Goal: Task Accomplishment & Management: Use online tool/utility

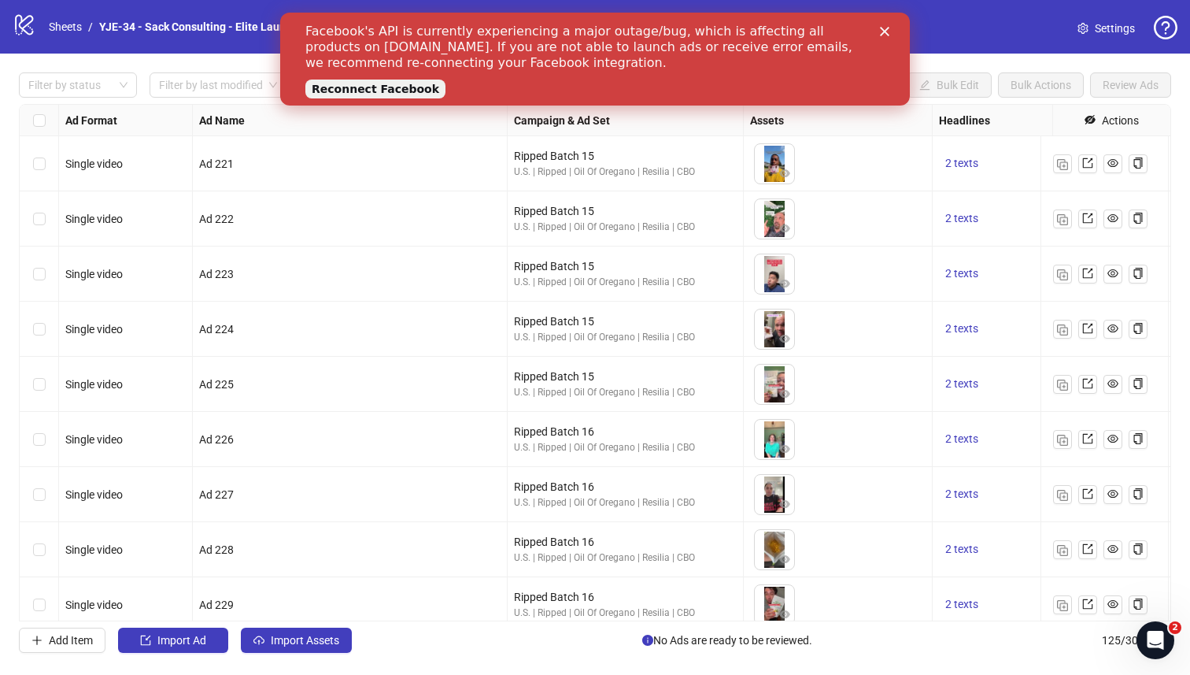
click at [332, 83] on link "Reconnect Facebook" at bounding box center [375, 89] width 140 height 19
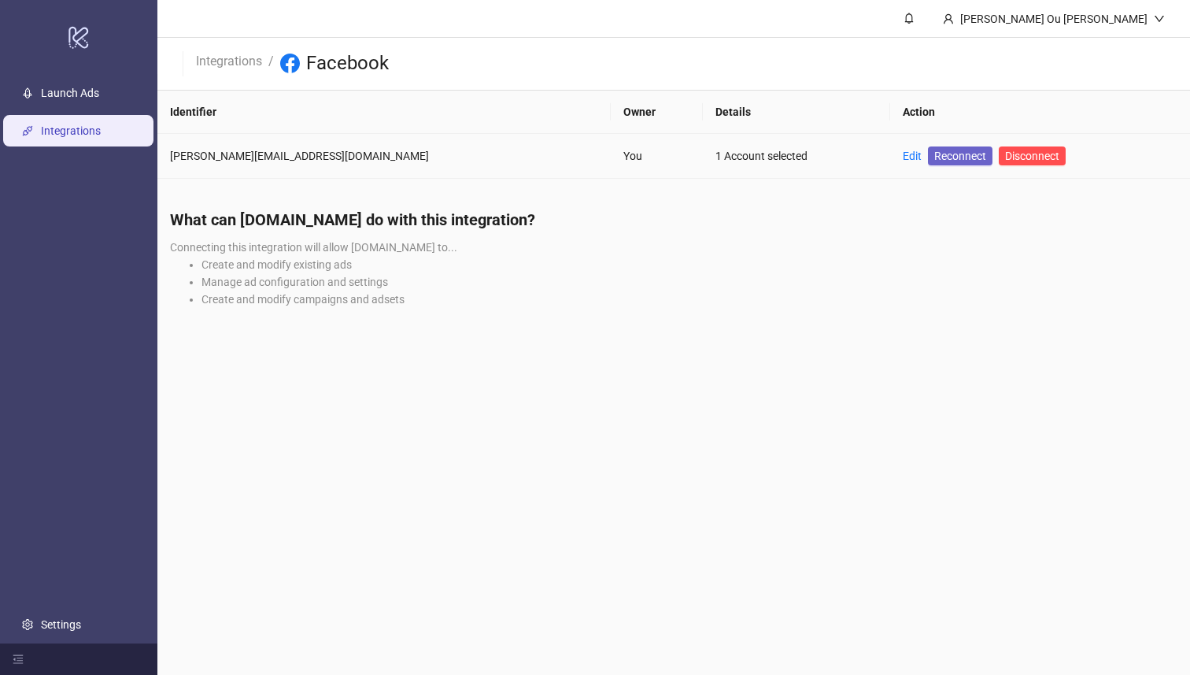
click at [935, 160] on span "Reconnect" at bounding box center [961, 155] width 52 height 17
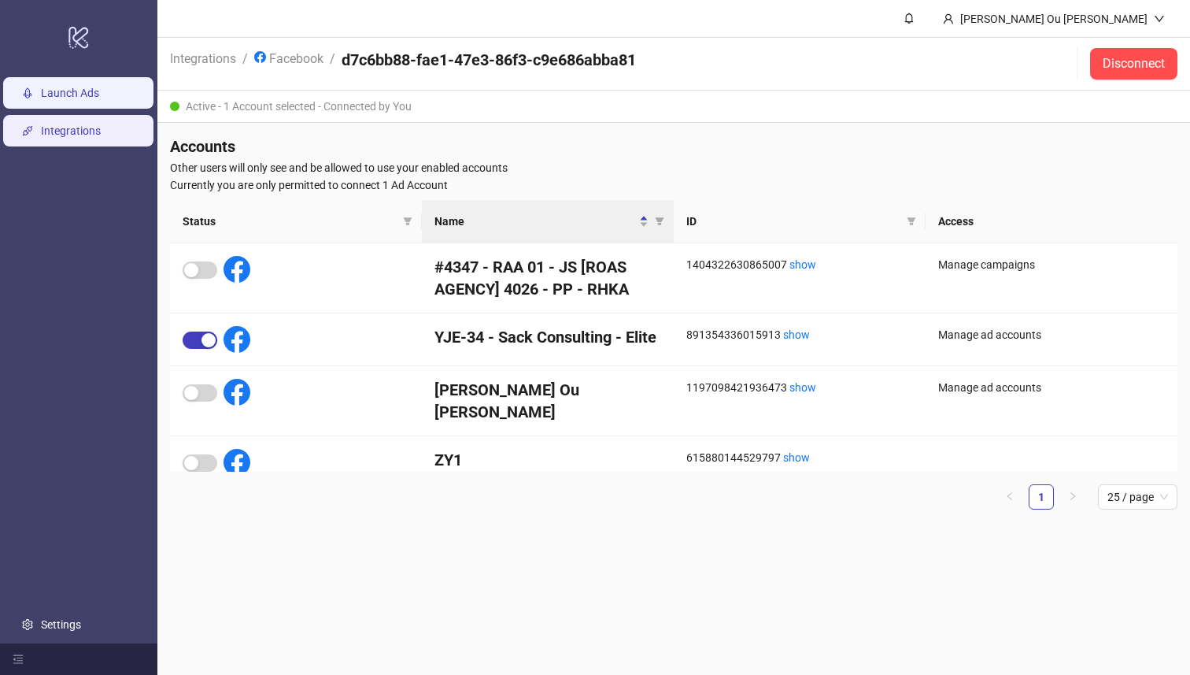
click at [95, 87] on link "Launch Ads" at bounding box center [70, 93] width 58 height 13
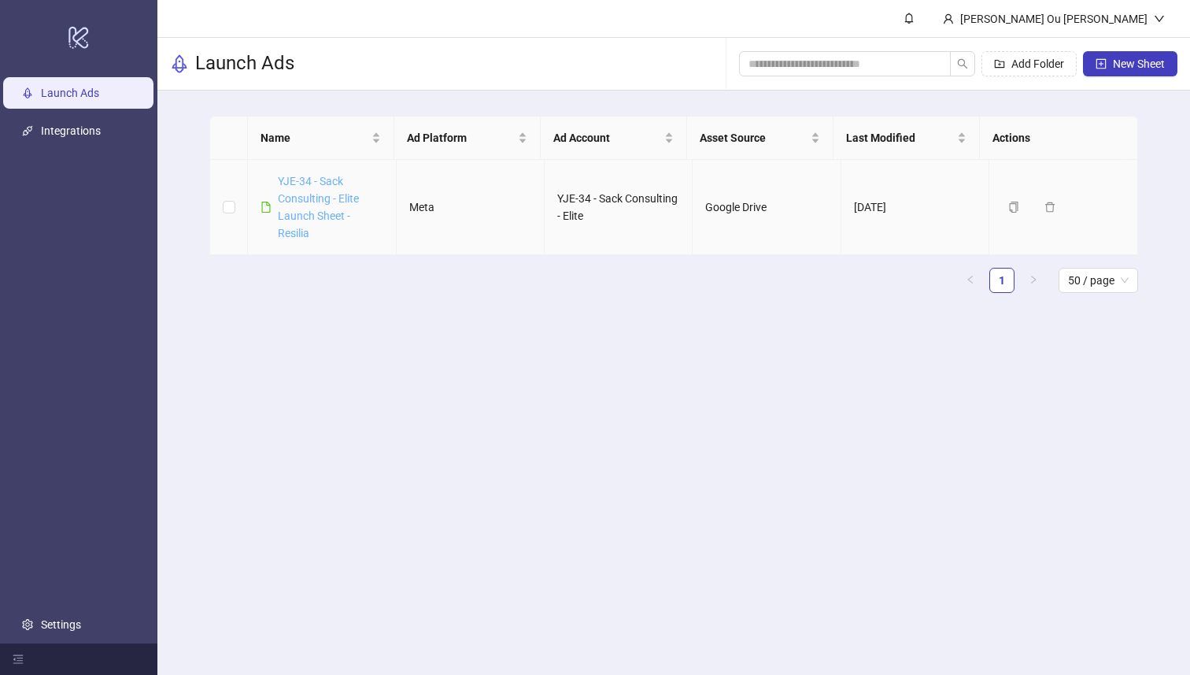
click at [356, 195] on link "YJE-34 - Sack Consulting - Elite Launch Sheet - Resilia" at bounding box center [318, 207] width 81 height 65
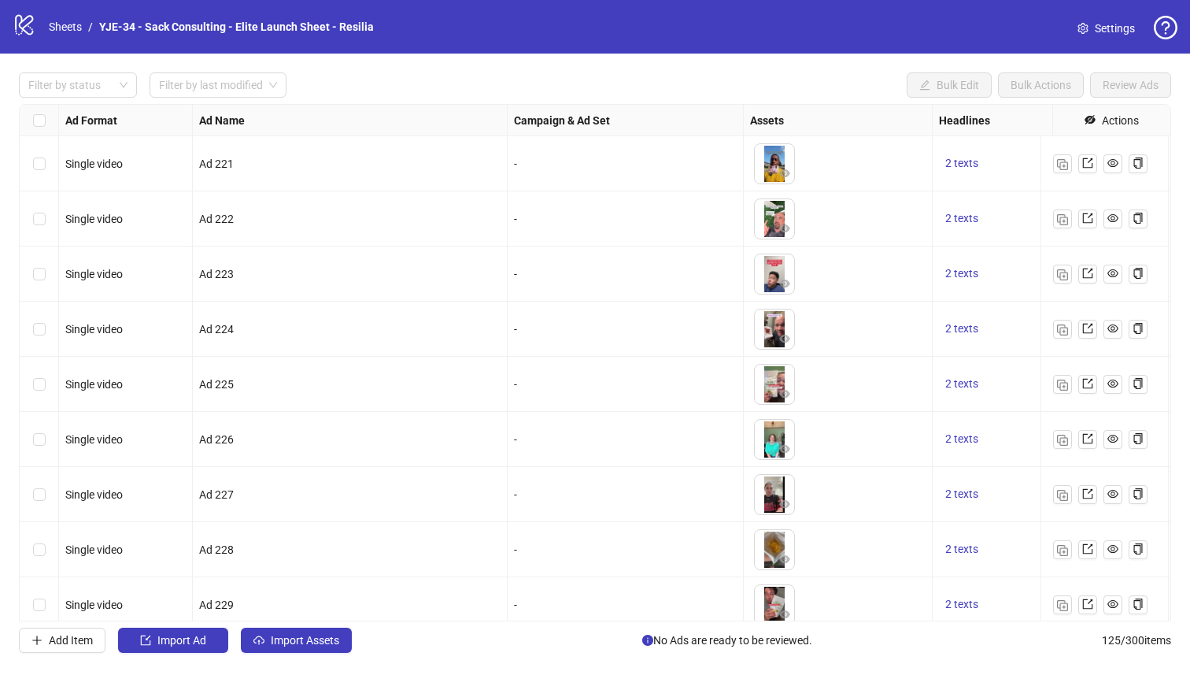
click at [1093, 24] on link "Settings" at bounding box center [1106, 28] width 83 height 25
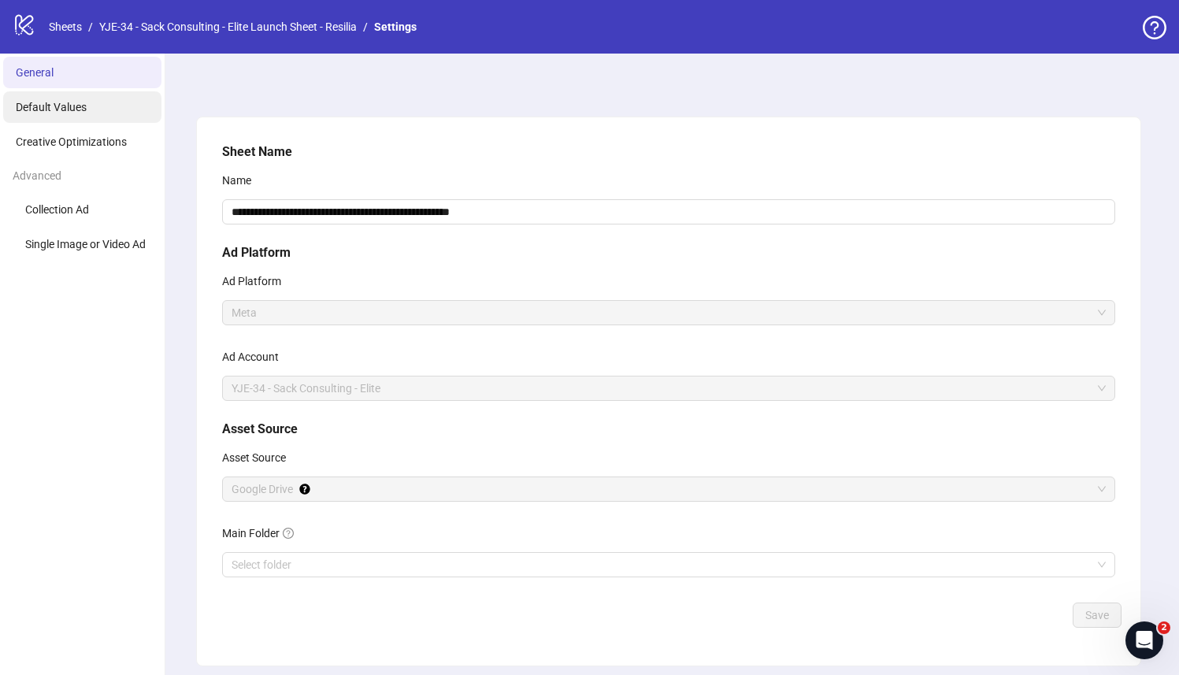
click at [105, 109] on li "Default Values" at bounding box center [82, 106] width 158 height 31
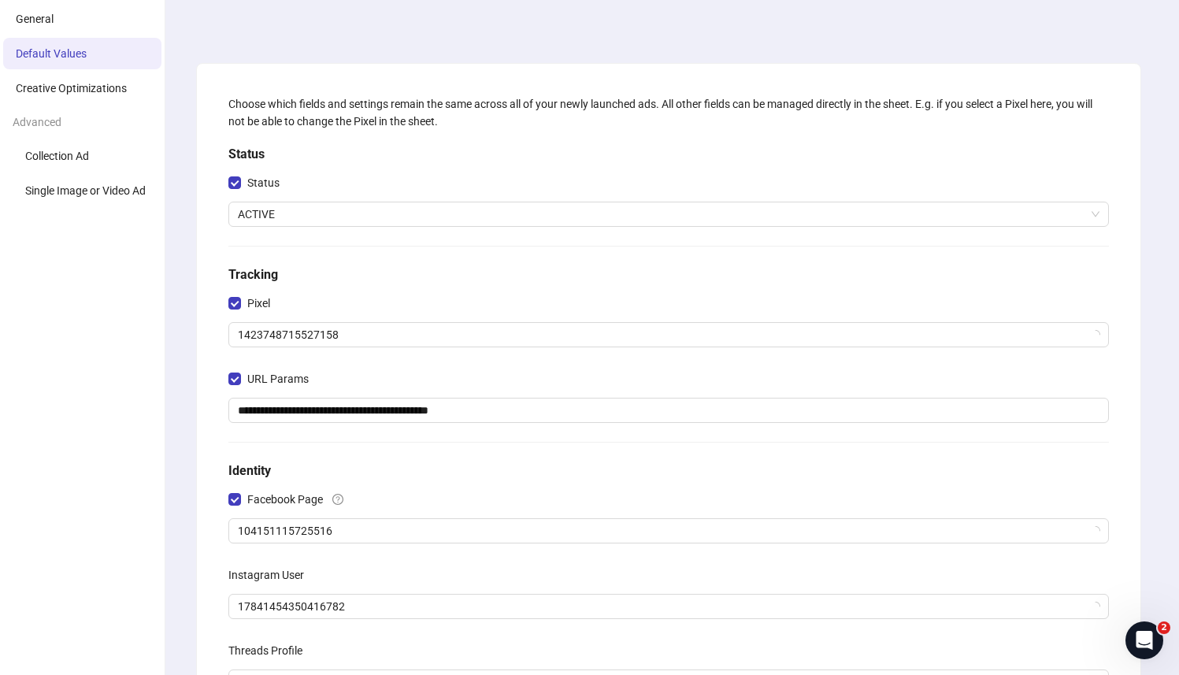
scroll to position [304, 0]
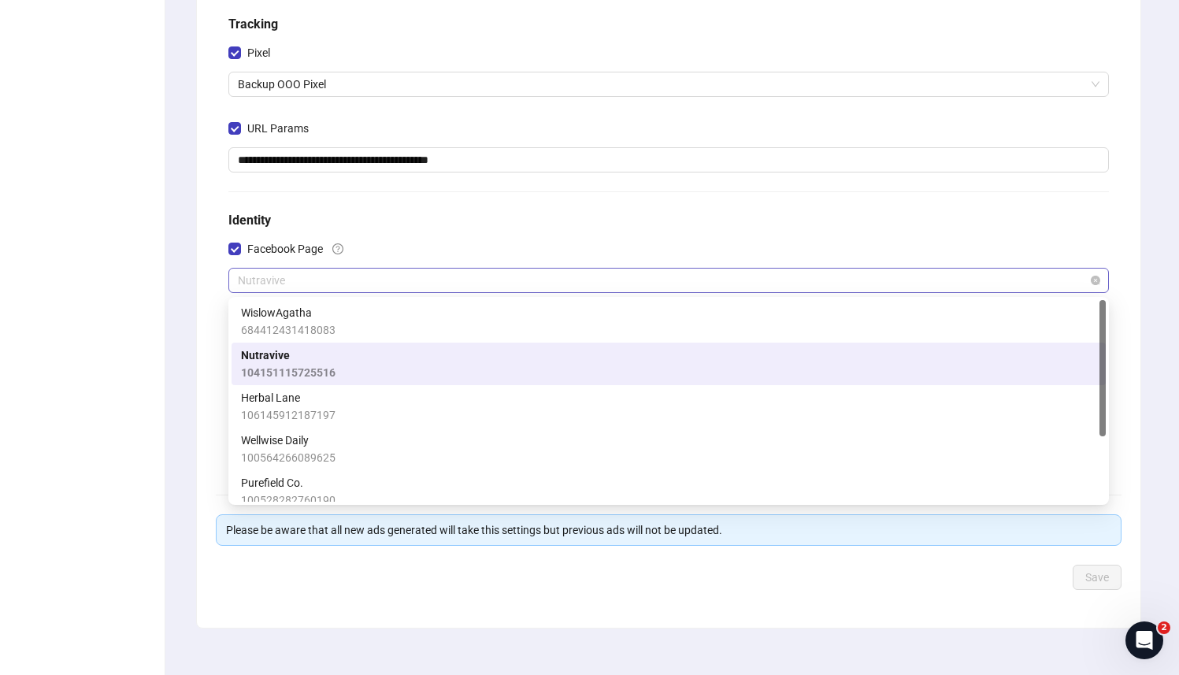
click at [291, 276] on span "Nutravive" at bounding box center [668, 280] width 861 height 24
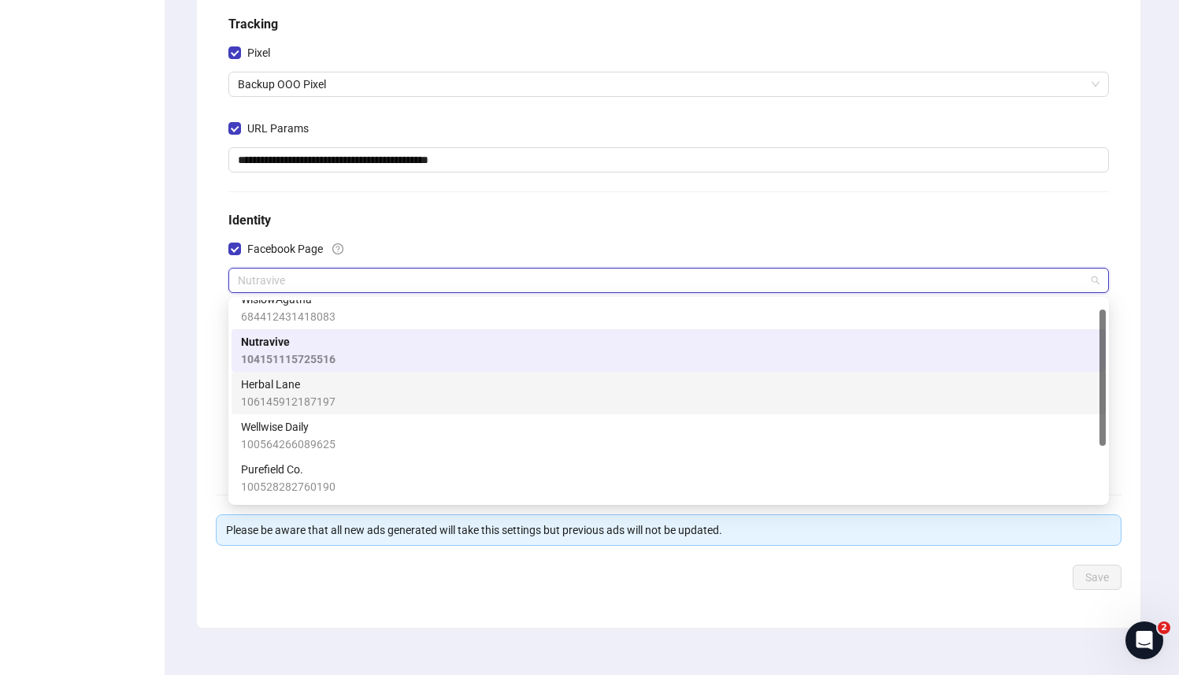
click at [357, 395] on div "Herbal Lane 106145912187197" at bounding box center [668, 393] width 855 height 35
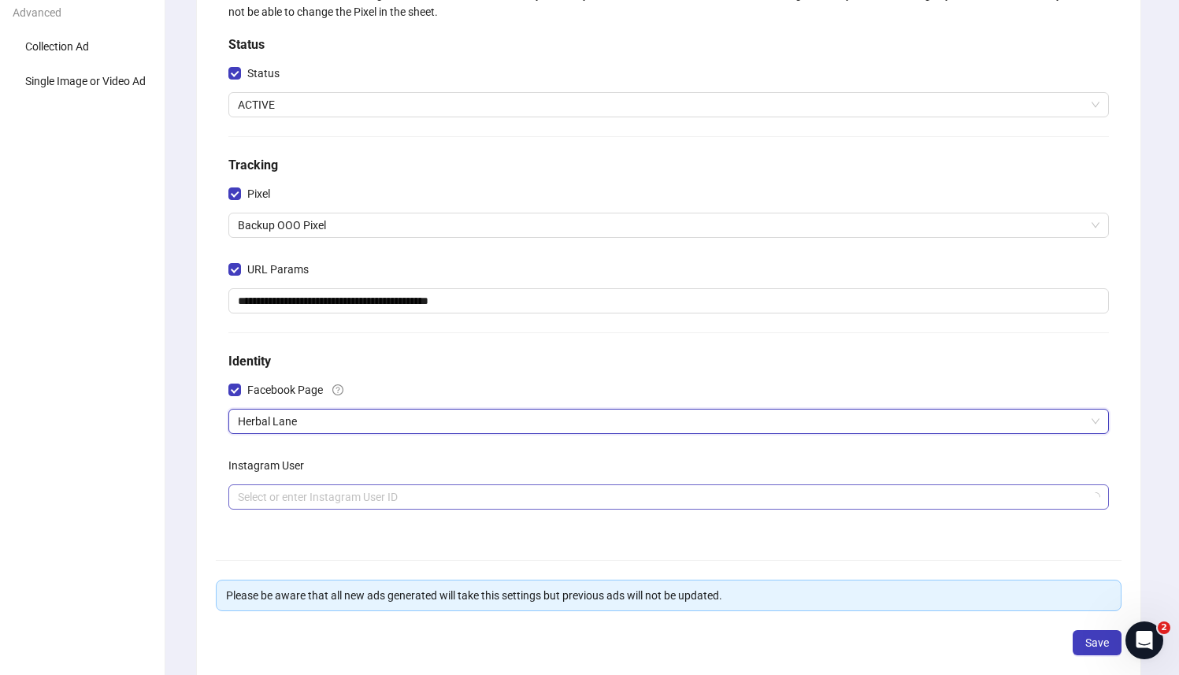
scroll to position [245, 0]
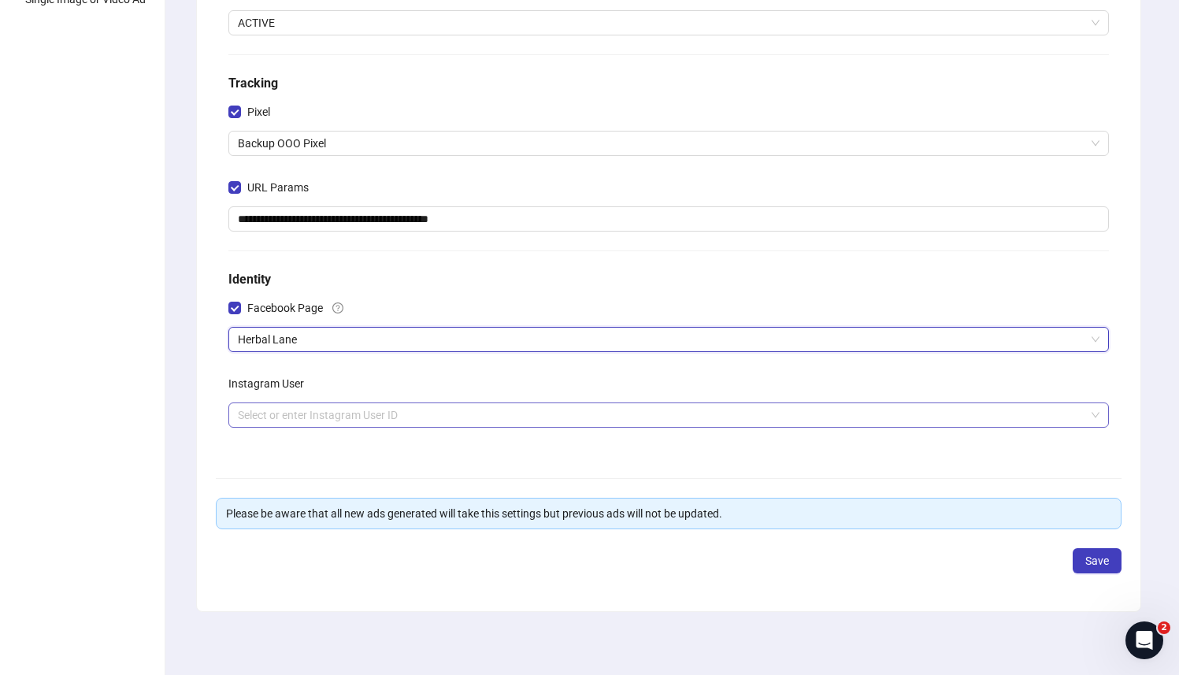
click at [790, 412] on input "search" at bounding box center [661, 415] width 847 height 24
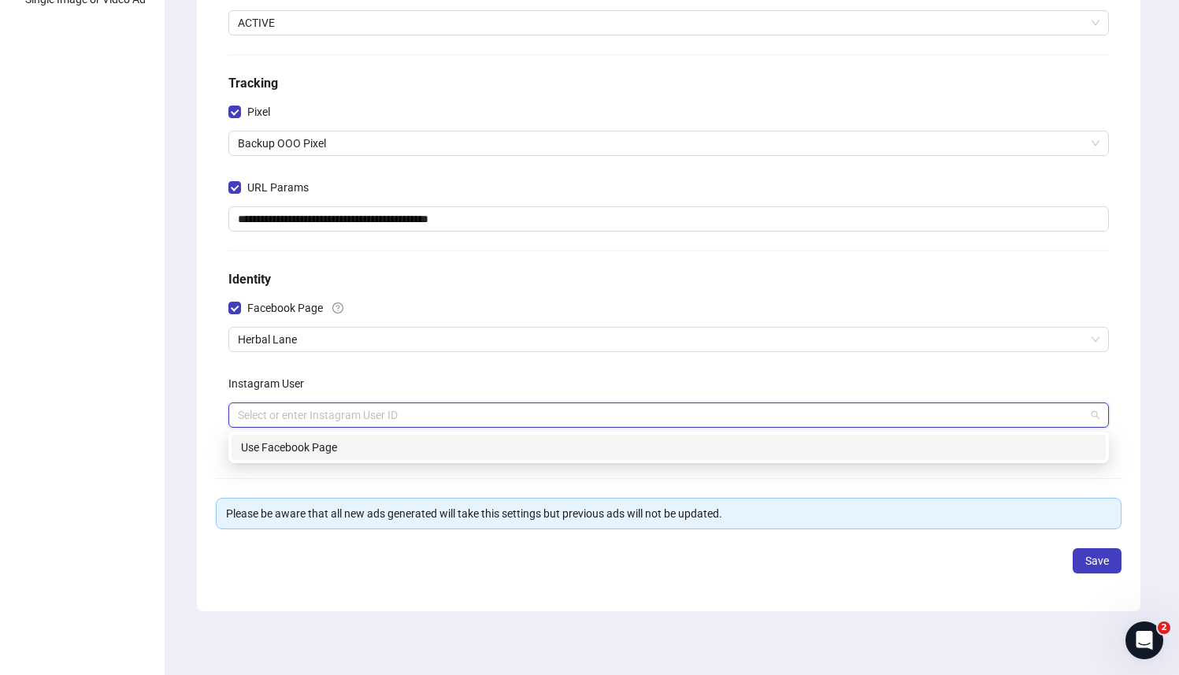
click at [697, 443] on div "Use Facebook Page" at bounding box center [668, 447] width 855 height 17
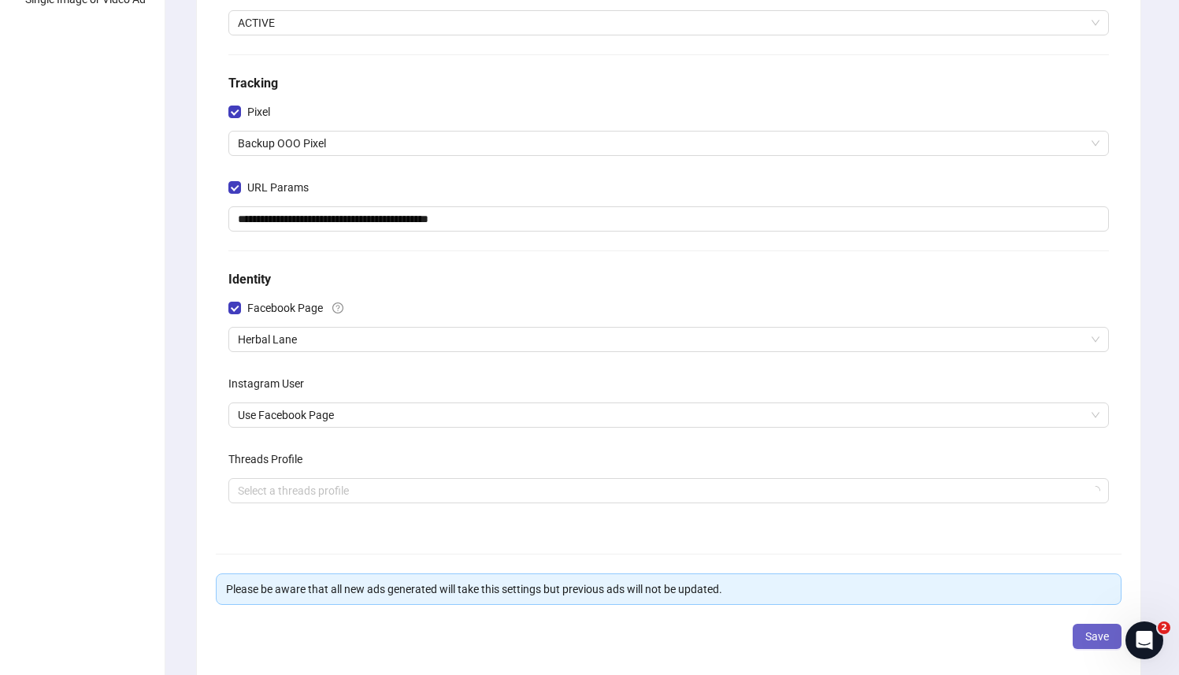
click at [1084, 628] on button "Save" at bounding box center [1096, 636] width 49 height 25
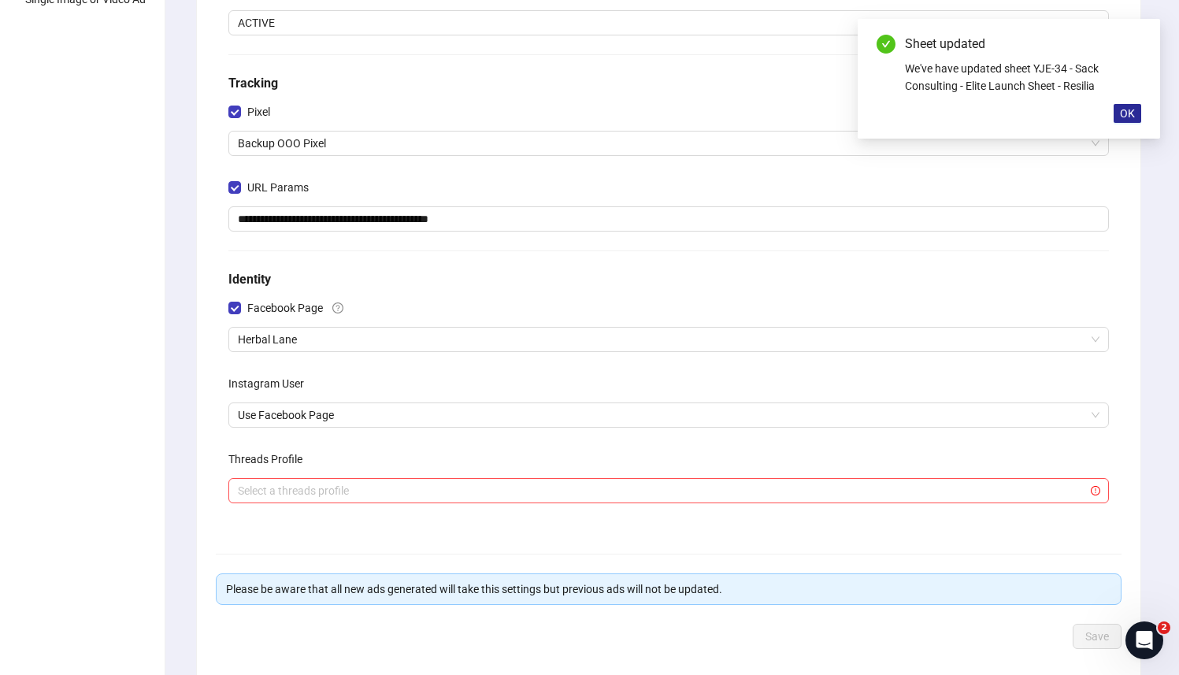
click at [1135, 113] on button "OK" at bounding box center [1127, 113] width 28 height 19
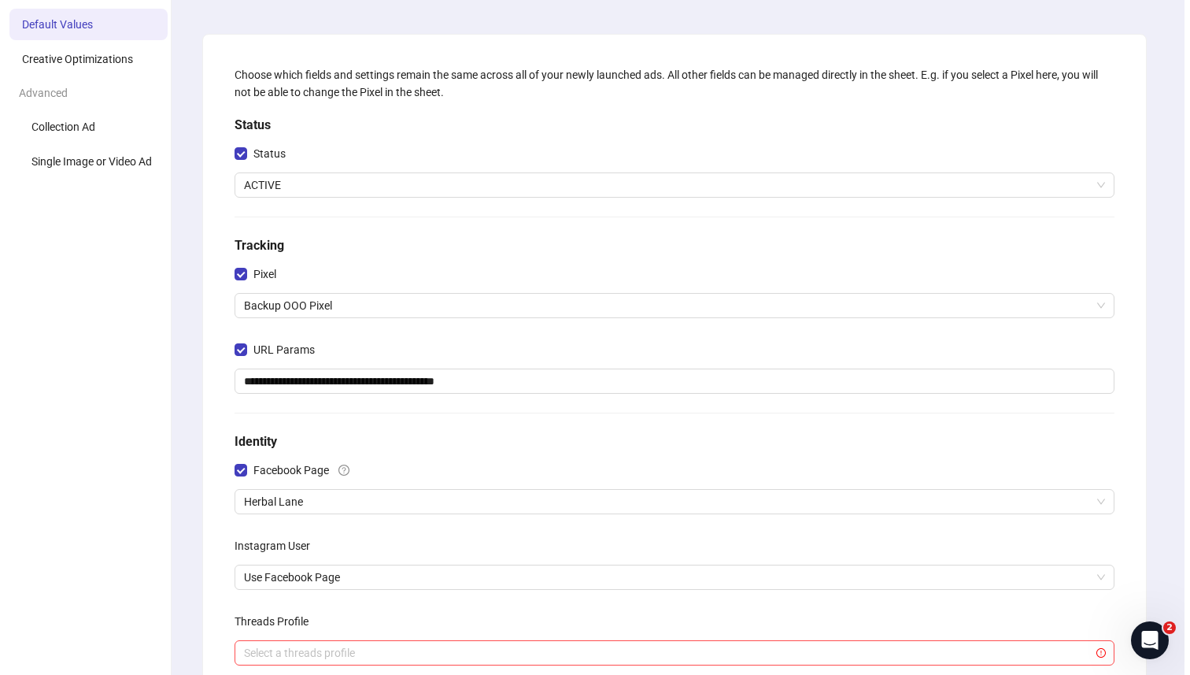
scroll to position [0, 0]
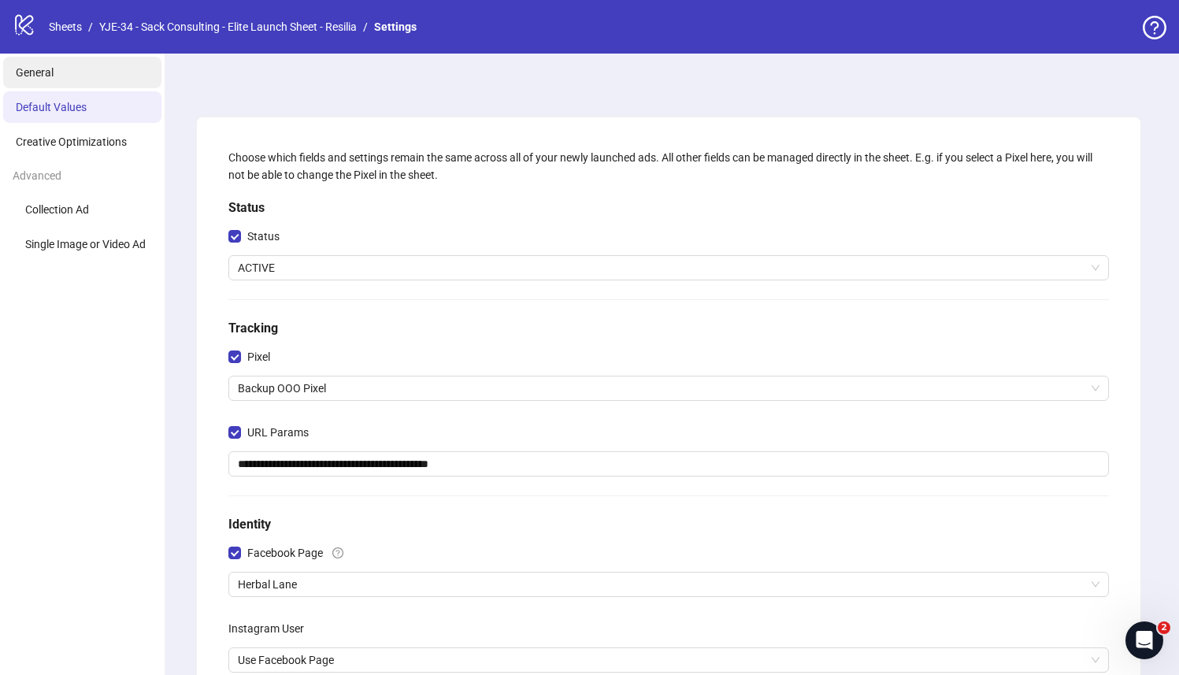
click at [117, 69] on li "General" at bounding box center [82, 72] width 158 height 31
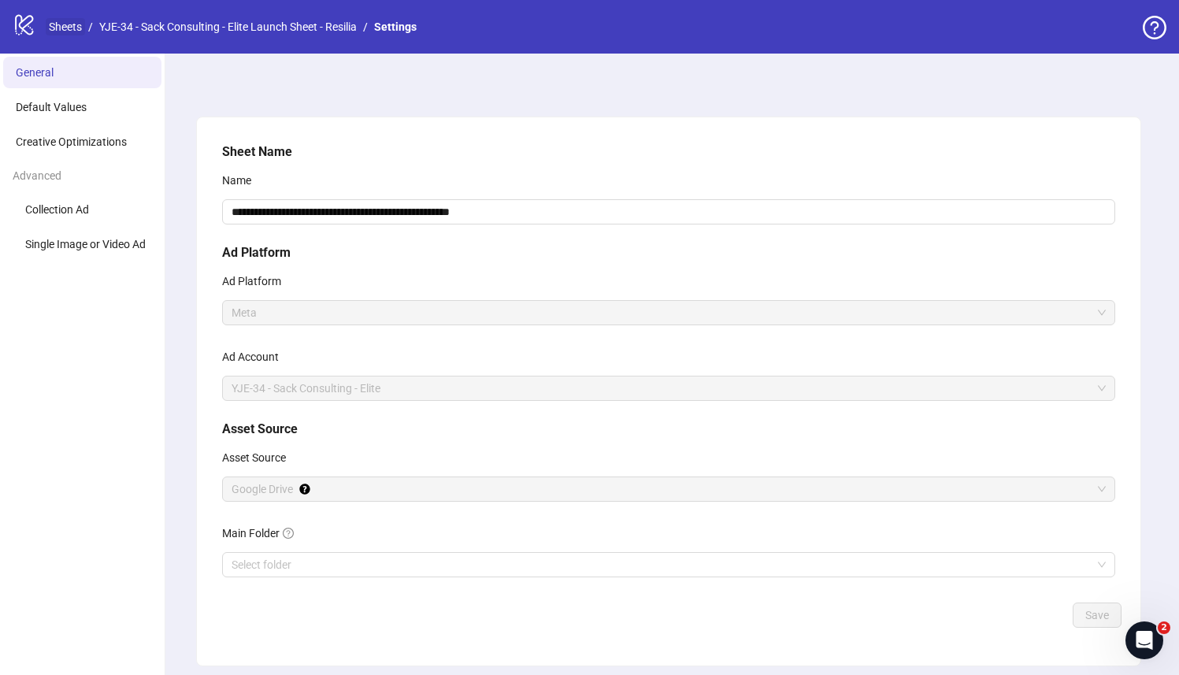
click at [50, 20] on link "Sheets" at bounding box center [65, 26] width 39 height 17
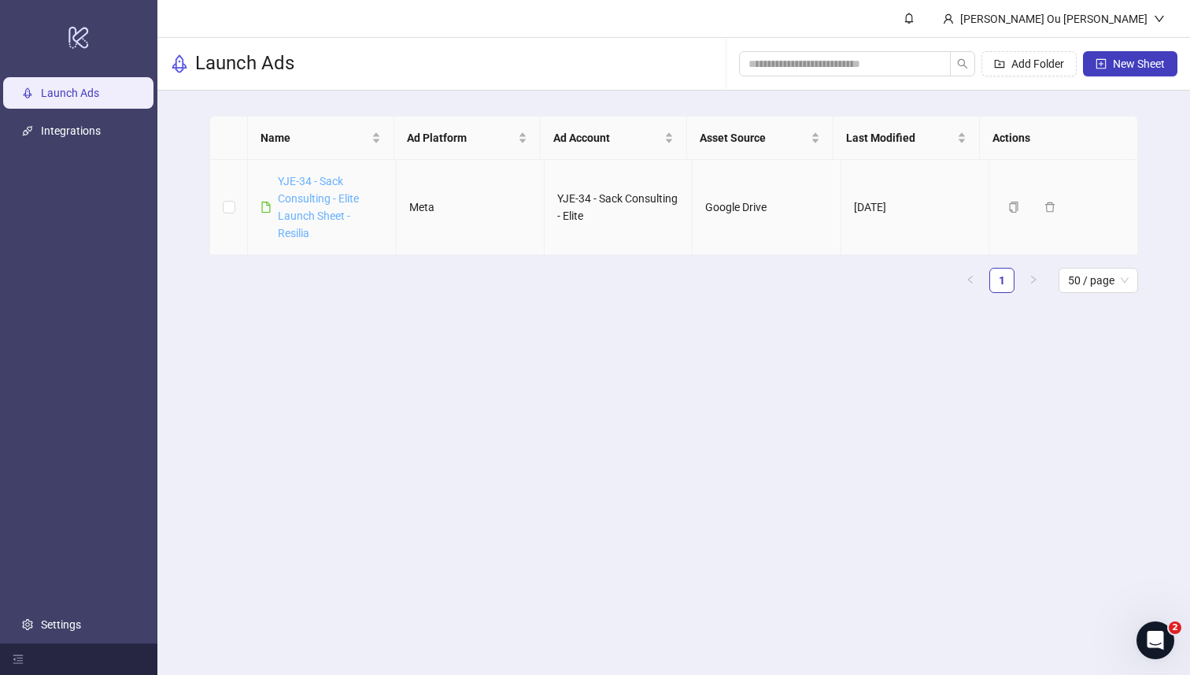
click at [313, 197] on link "YJE-34 - Sack Consulting - Elite Launch Sheet - Resilia" at bounding box center [318, 207] width 81 height 65
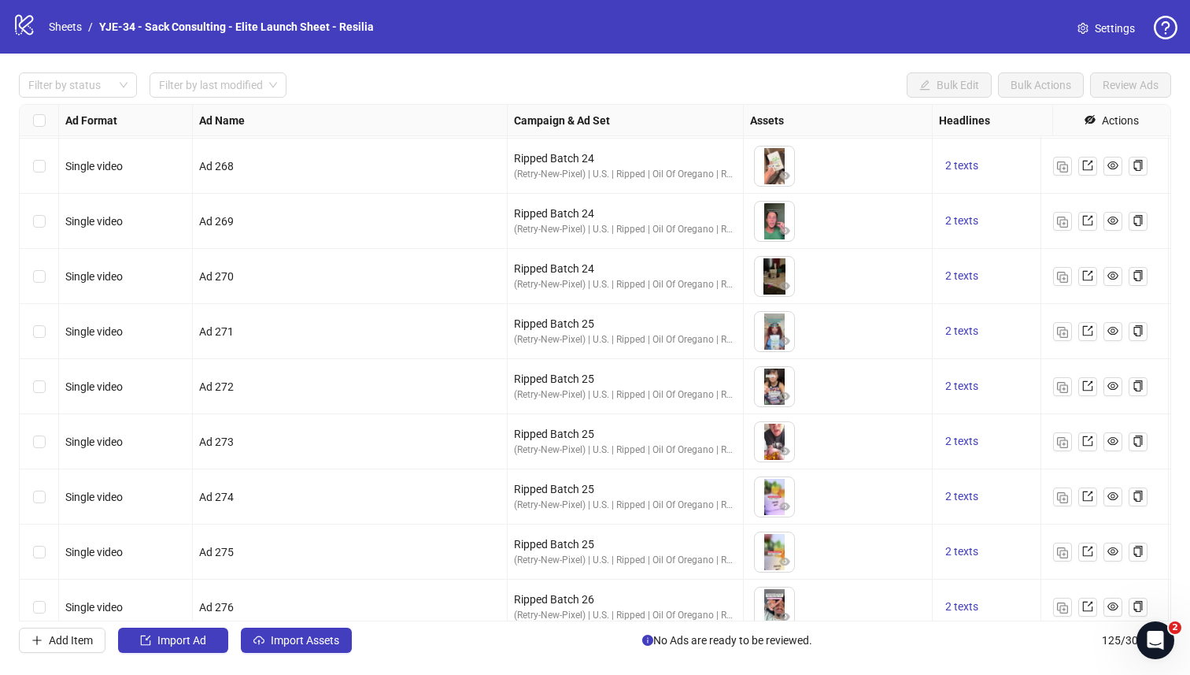
scroll to position [2603, 0]
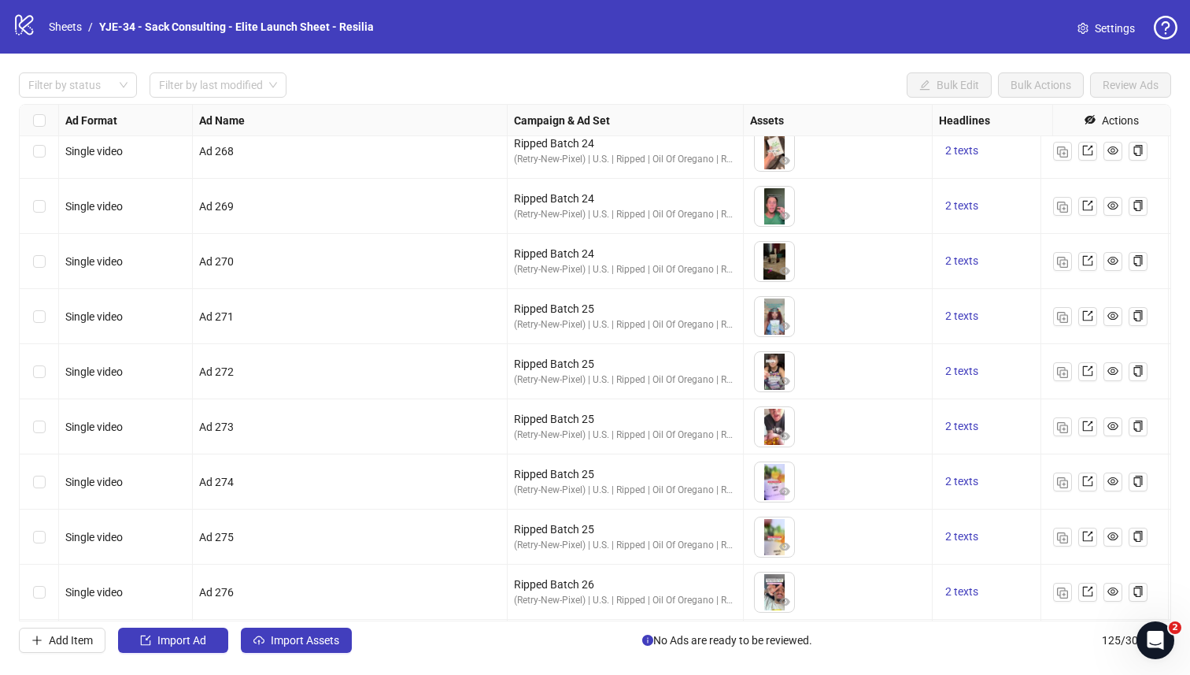
drag, startPoint x: 946, startPoint y: 262, endPoint x: 990, endPoint y: 260, distance: 44.2
click at [990, 260] on div "2 texts" at bounding box center [1050, 261] width 223 height 19
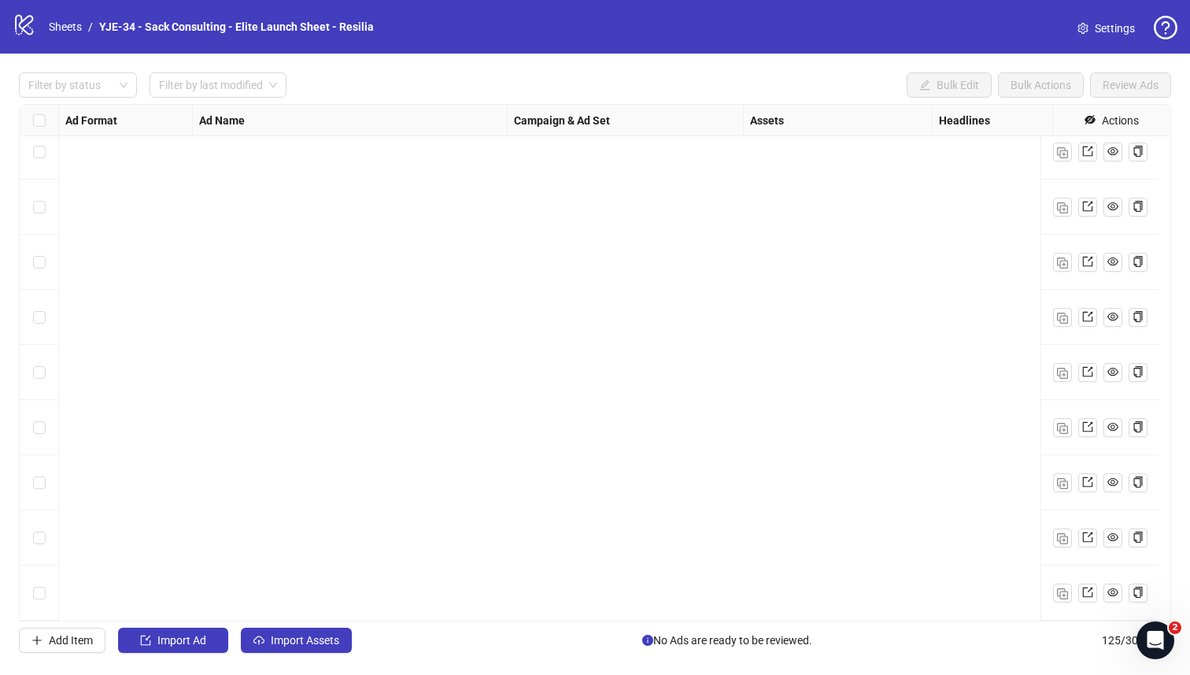
scroll to position [3330, 0]
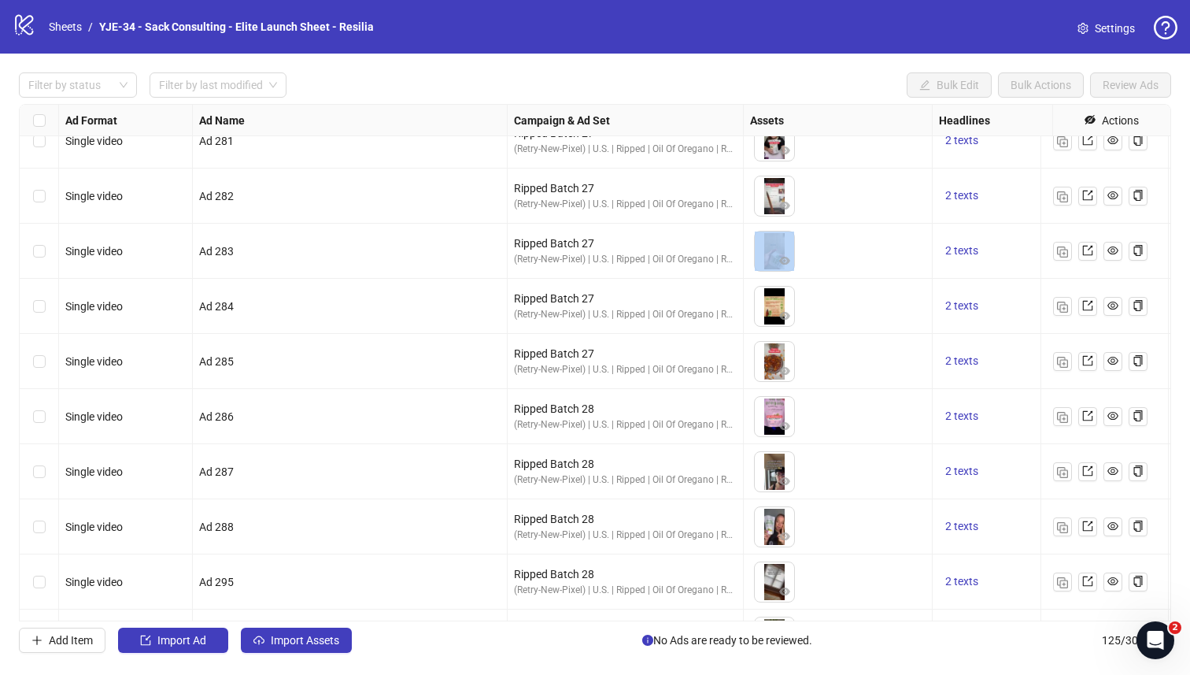
drag, startPoint x: 986, startPoint y: 246, endPoint x: 808, endPoint y: 268, distance: 179.3
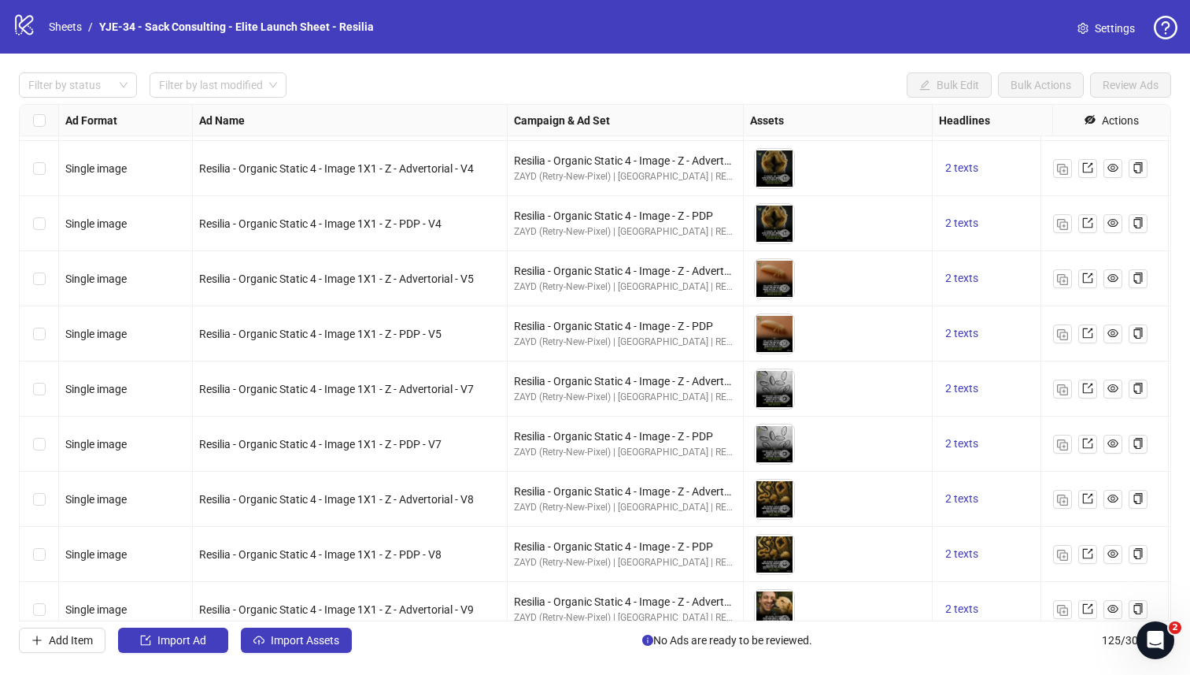
scroll to position [5268, 0]
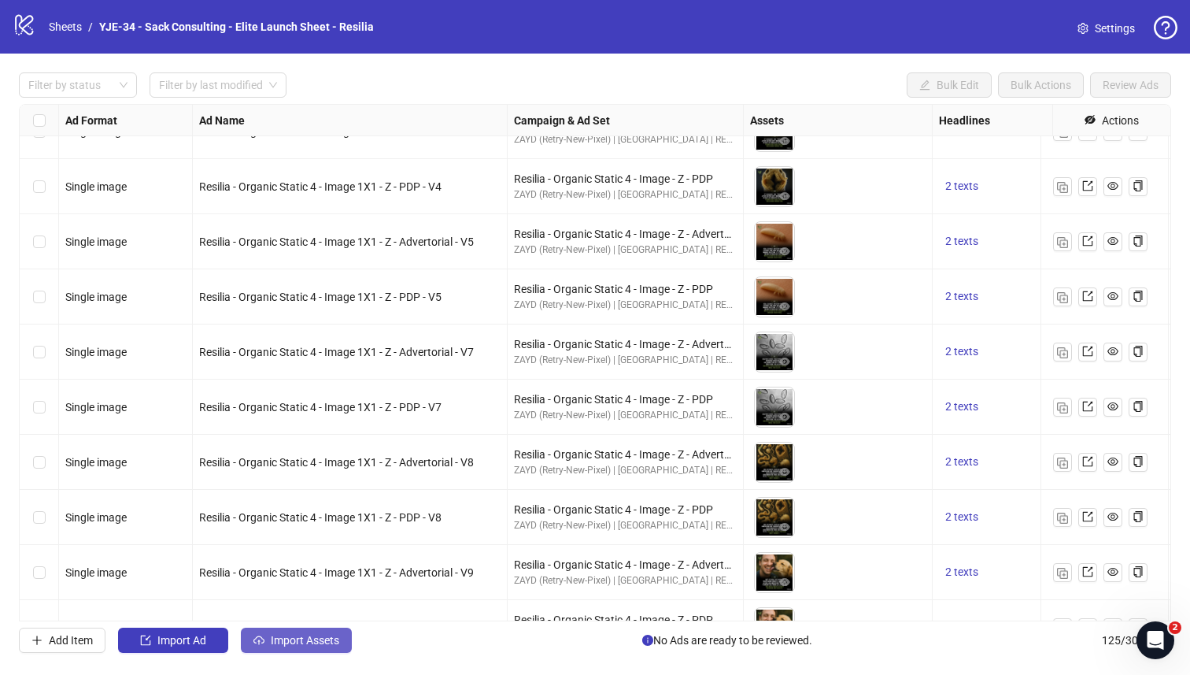
click at [288, 643] on span "Import Assets" at bounding box center [305, 640] width 68 height 13
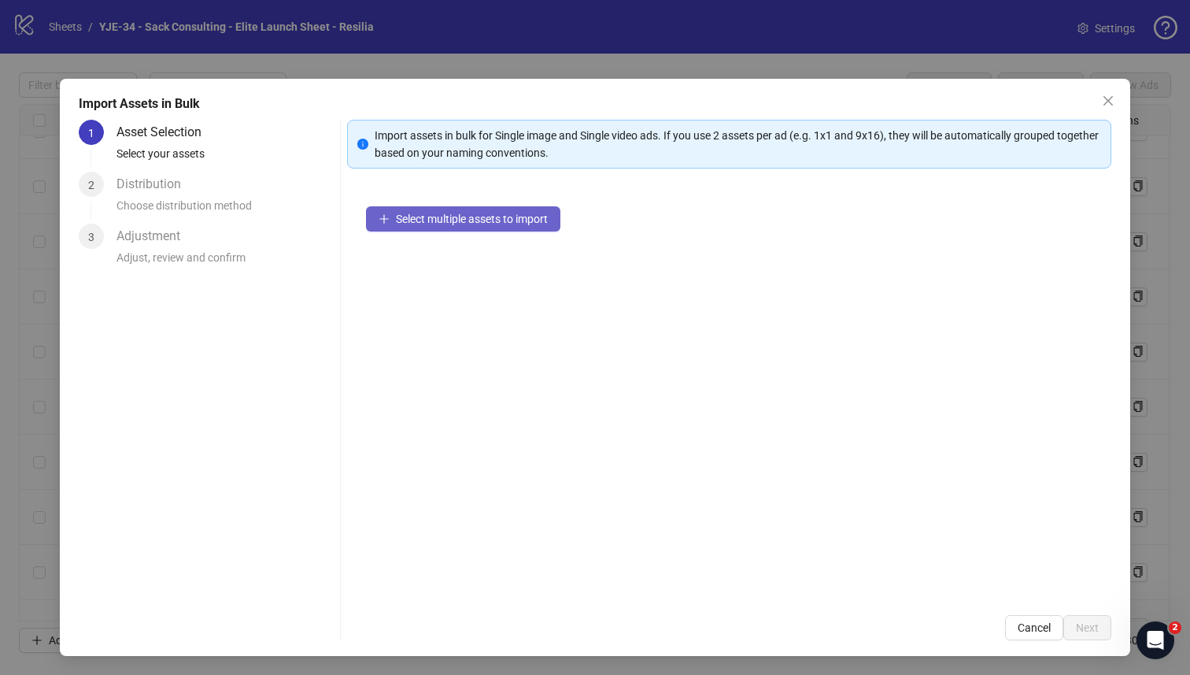
click at [417, 223] on span "Select multiple assets to import" at bounding box center [472, 219] width 152 height 13
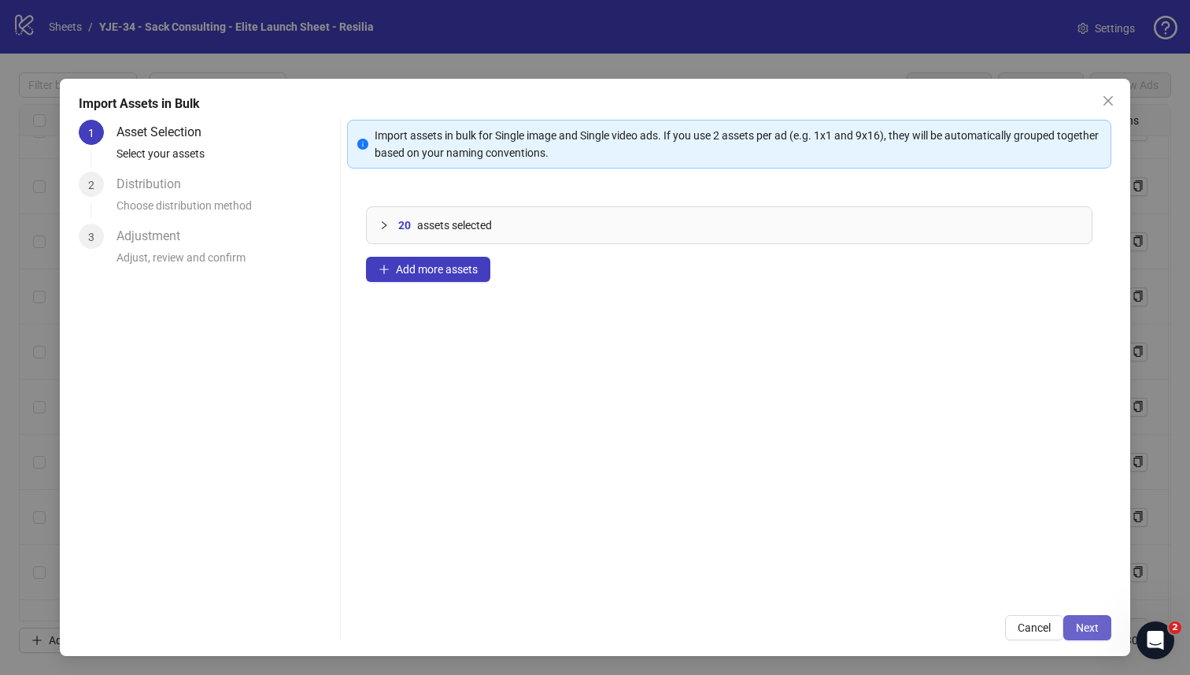
click at [1064, 633] on button "Next" at bounding box center [1088, 627] width 48 height 25
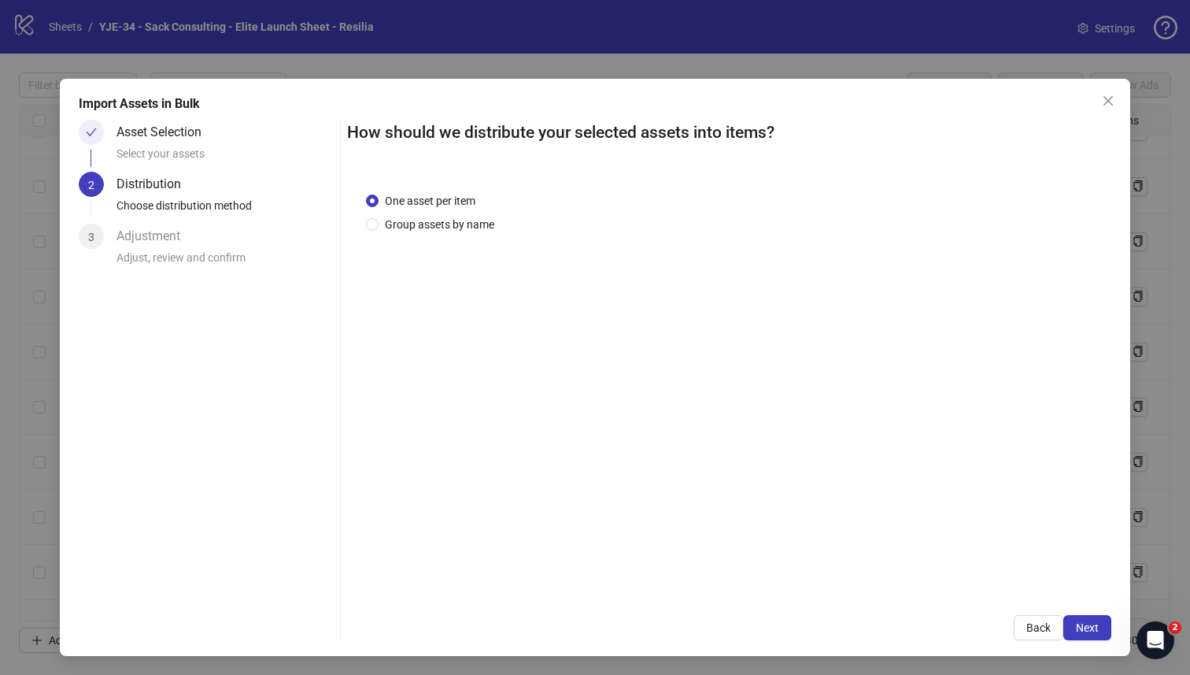
click at [1064, 633] on button "Next" at bounding box center [1088, 627] width 48 height 25
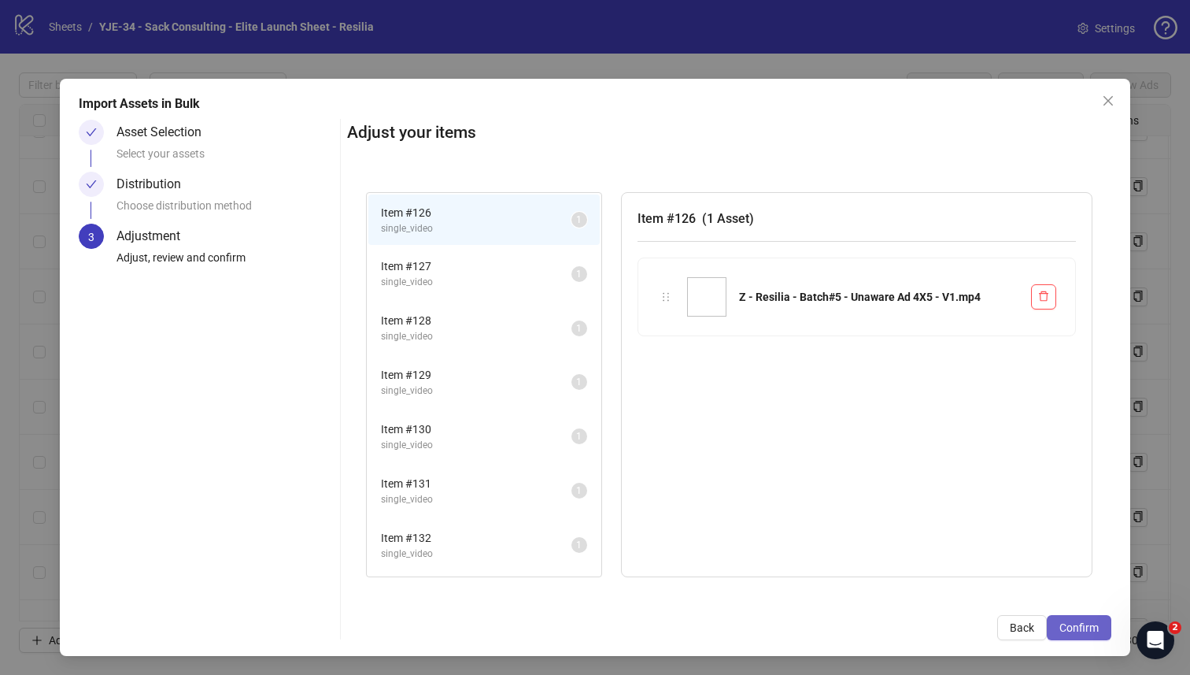
click at [1065, 631] on span "Confirm" at bounding box center [1079, 627] width 39 height 13
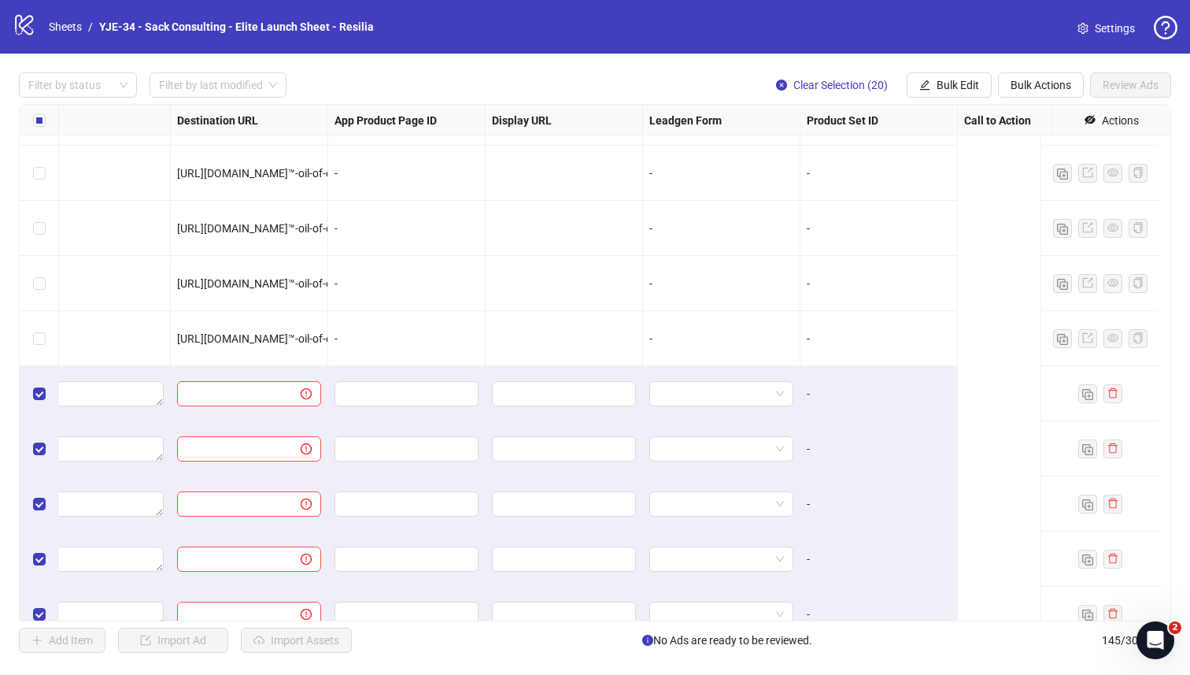
scroll to position [6659, 989]
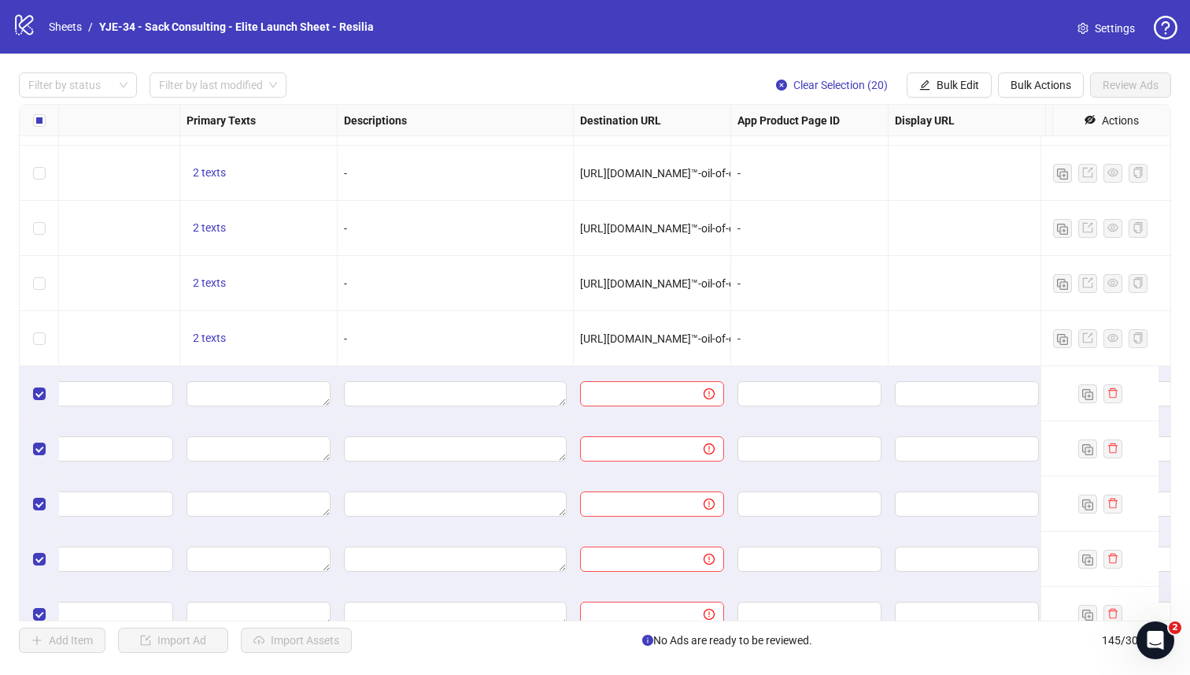
click at [588, 338] on span "https://resilia.shop/products/resilia™-oil-of-oregano-softgels" at bounding box center [696, 338] width 232 height 13
drag, startPoint x: 581, startPoint y: 338, endPoint x: 732, endPoint y: 340, distance: 151.2
copy span "https://resilia.shop/products/resilia™-oil-of-oregano-softgels"
click at [694, 312] on div "https://resilia.shop/products/resilia™-oil-of-oregano-softgels" at bounding box center [652, 338] width 157 height 55
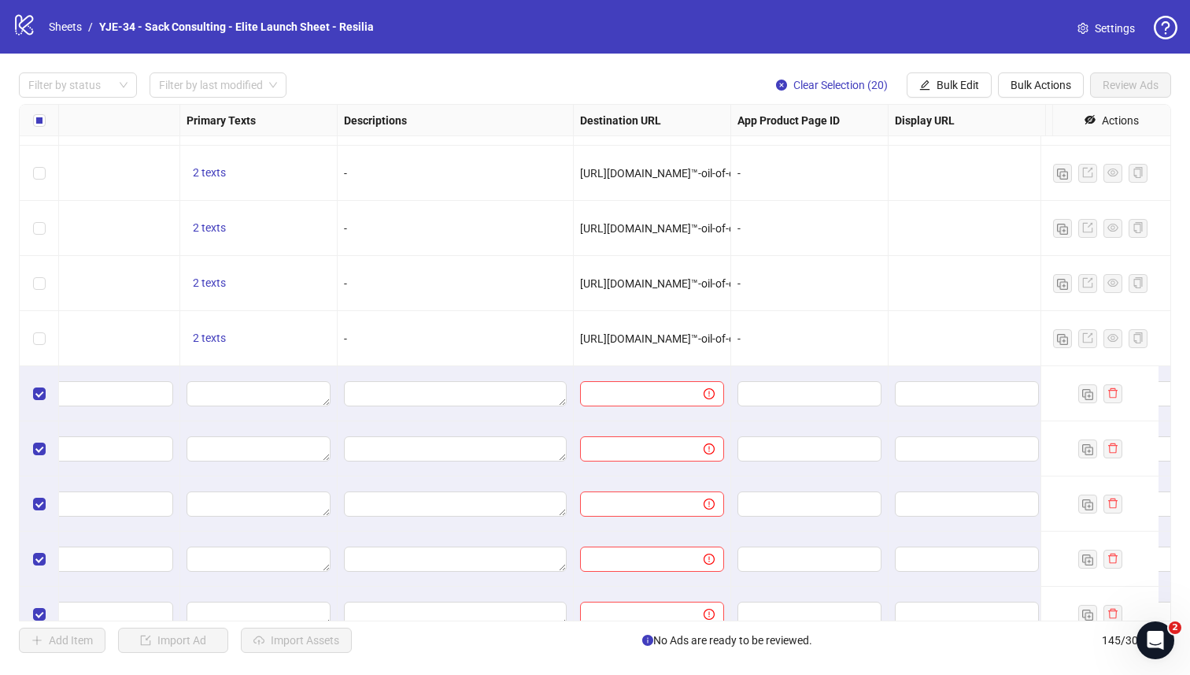
click at [650, 338] on span "https://resilia.shop/products/resilia™-oil-of-oregano-softgels" at bounding box center [696, 338] width 232 height 13
copy span "https://resilia.shop/products/resilia™-oil-of-oregano-softgels"
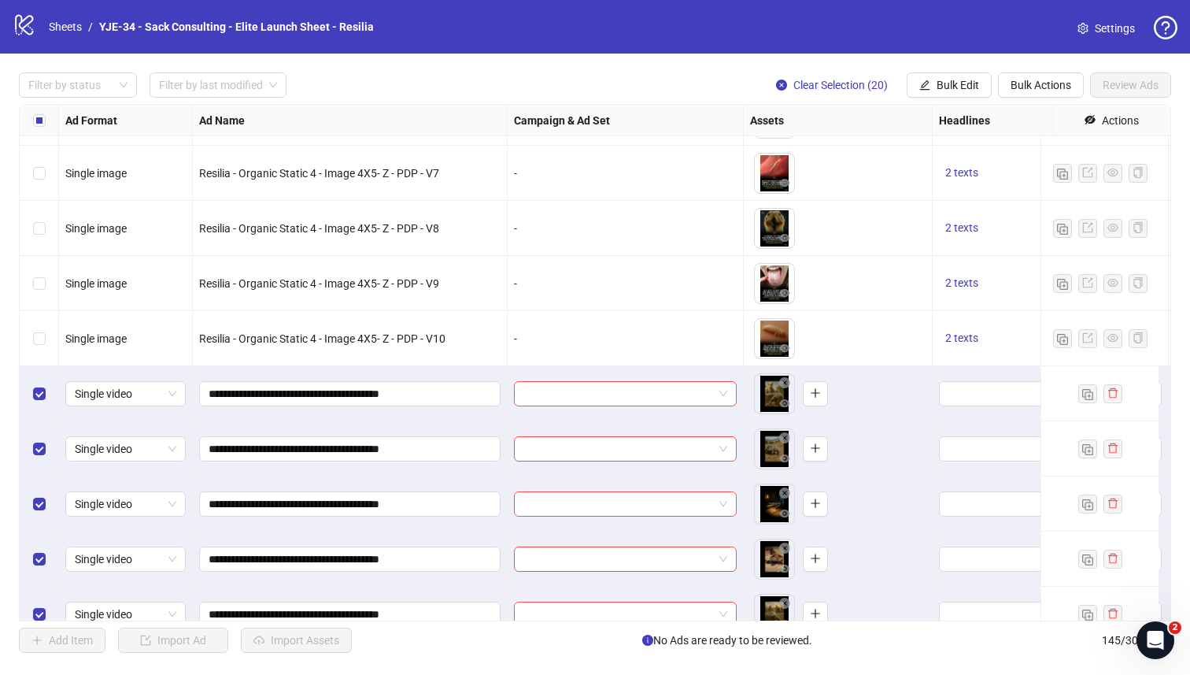
scroll to position [6706, 0]
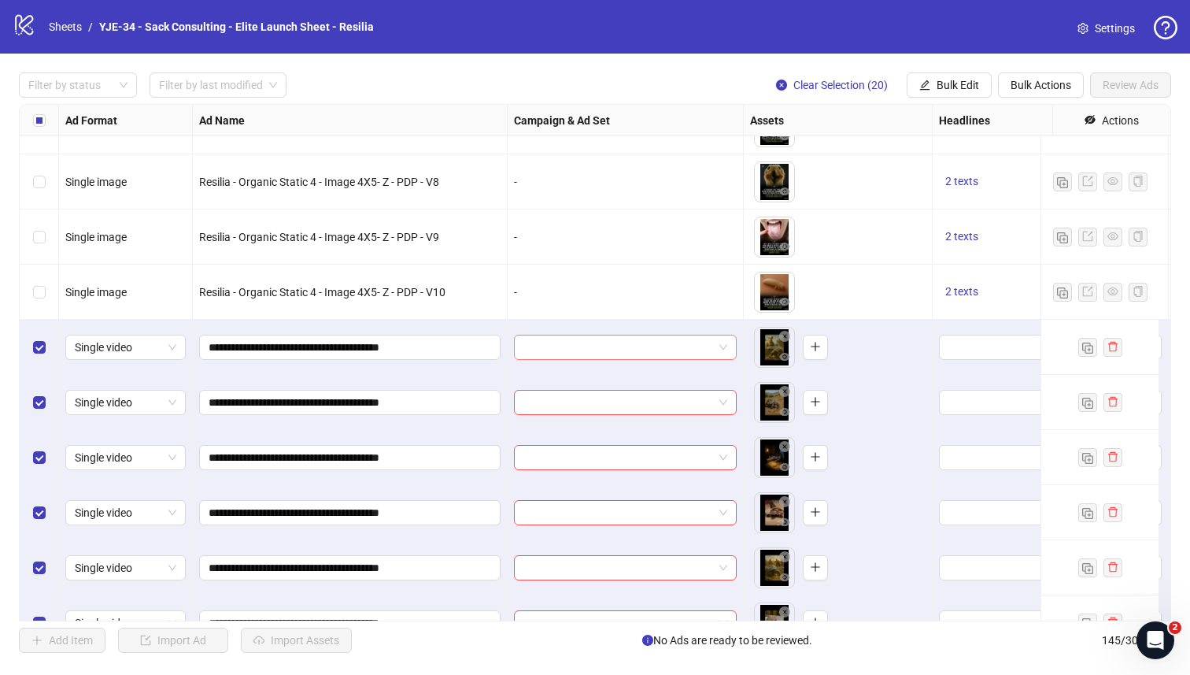
click at [728, 342] on div at bounding box center [625, 347] width 223 height 25
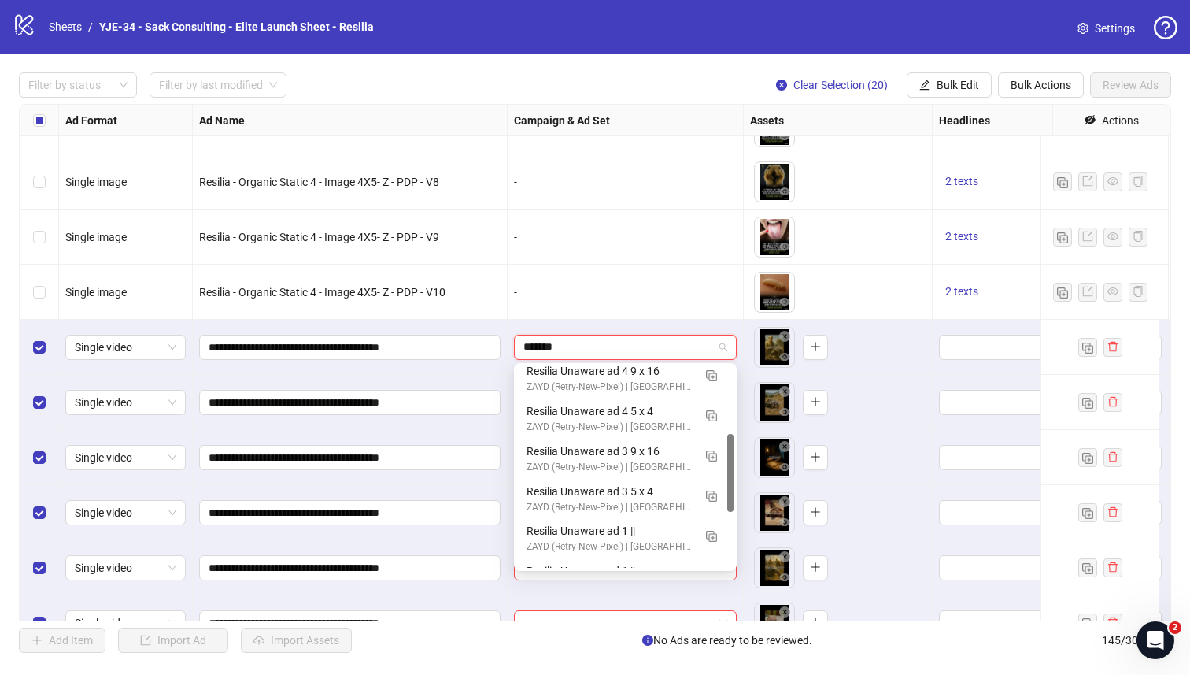
scroll to position [174, 0]
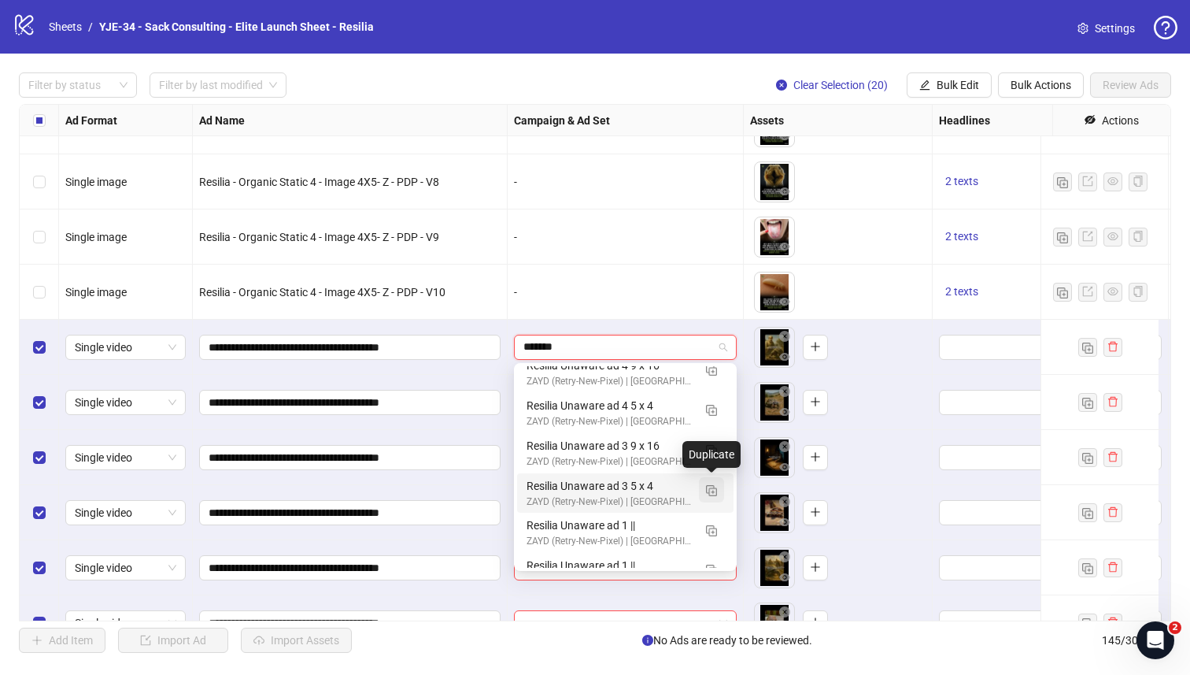
click at [710, 489] on img "button" at bounding box center [711, 490] width 11 height 11
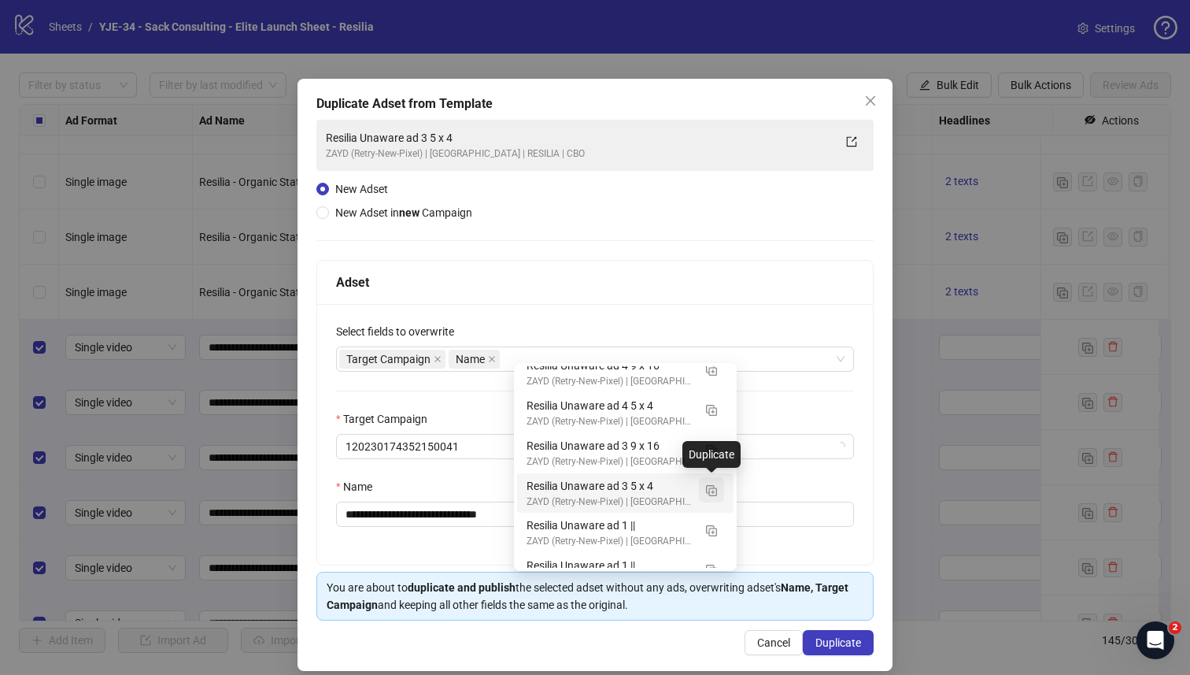
type input "*******"
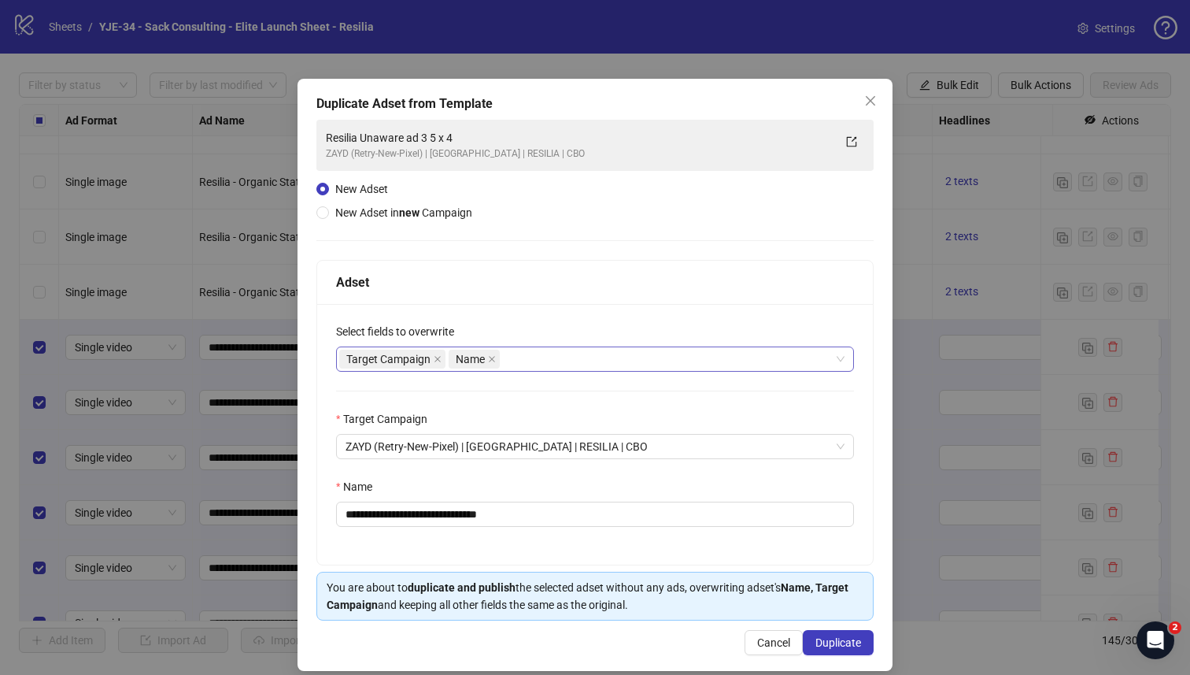
click at [562, 354] on div "Target Campaign Name" at bounding box center [586, 359] width 495 height 22
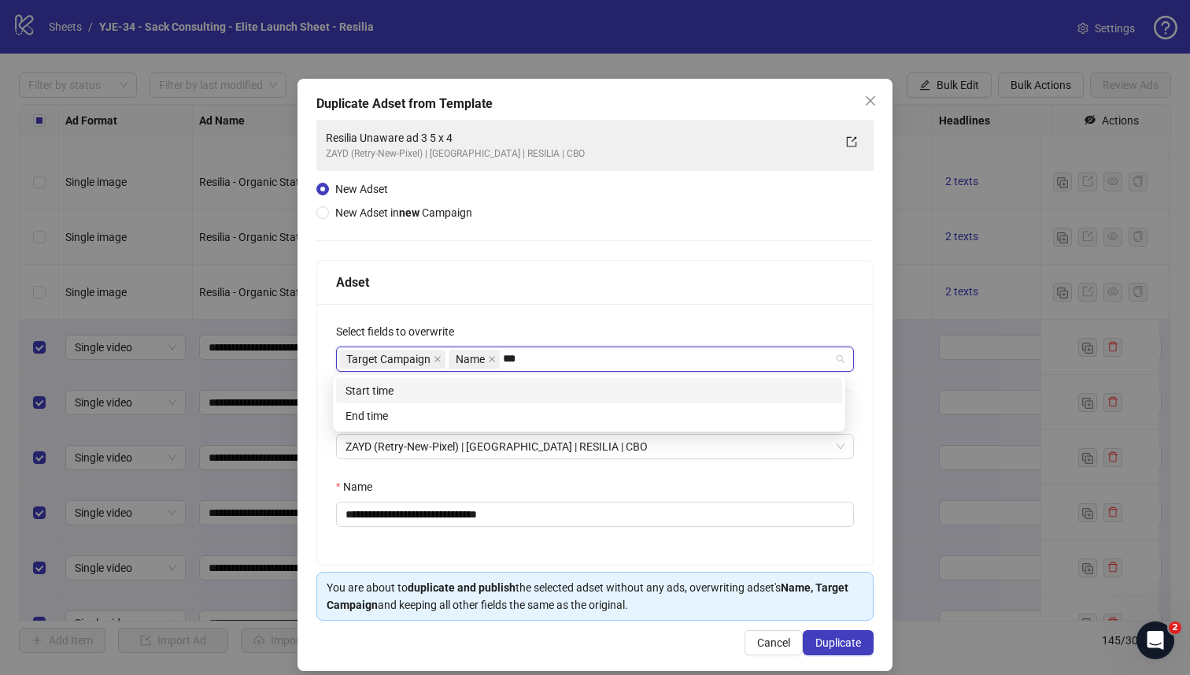
type input "****"
click at [528, 391] on div "Start time" at bounding box center [589, 390] width 487 height 17
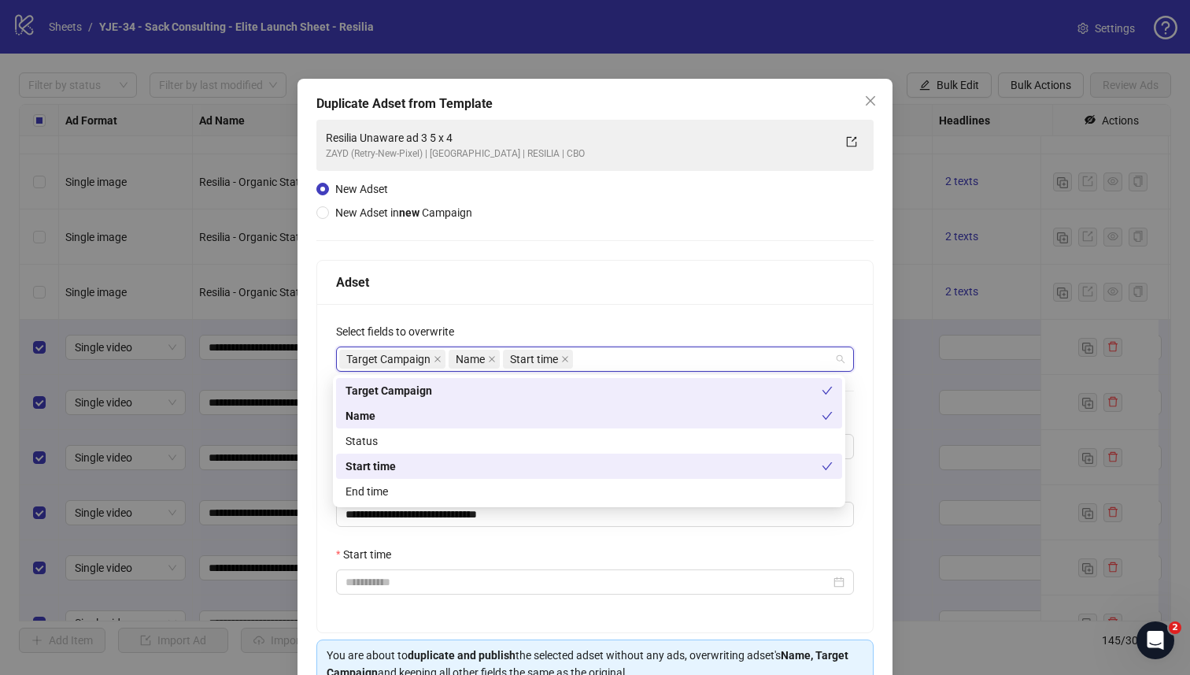
click at [597, 313] on div "**********" at bounding box center [595, 468] width 556 height 328
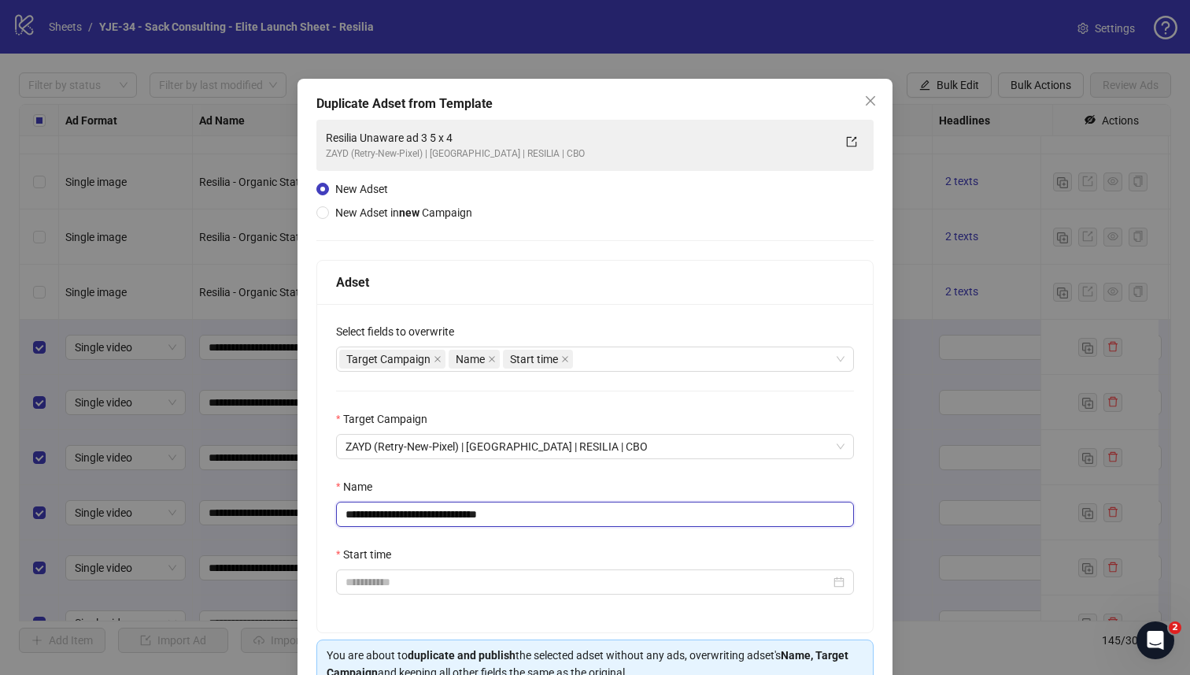
drag, startPoint x: 516, startPoint y: 519, endPoint x: 472, endPoint y: 520, distance: 43.3
click at [472, 520] on input "**********" at bounding box center [595, 514] width 518 height 25
click at [442, 520] on input "**********" at bounding box center [595, 514] width 518 height 25
type input "**********"
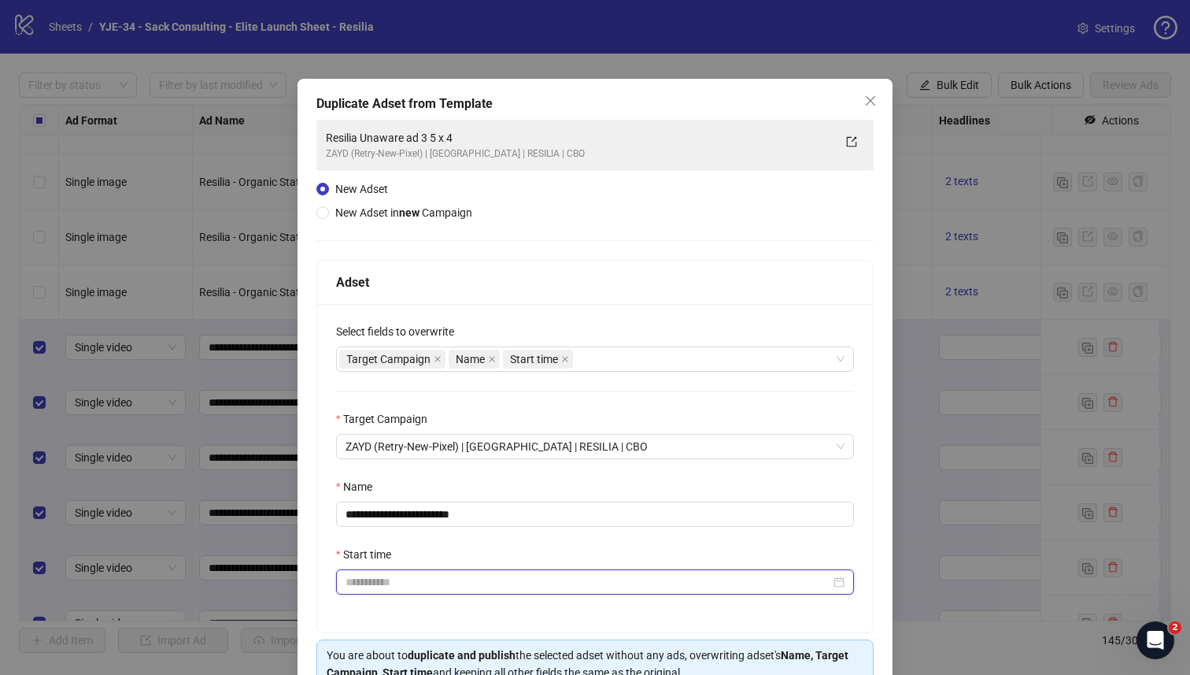
click at [505, 582] on input "Start time" at bounding box center [588, 581] width 485 height 17
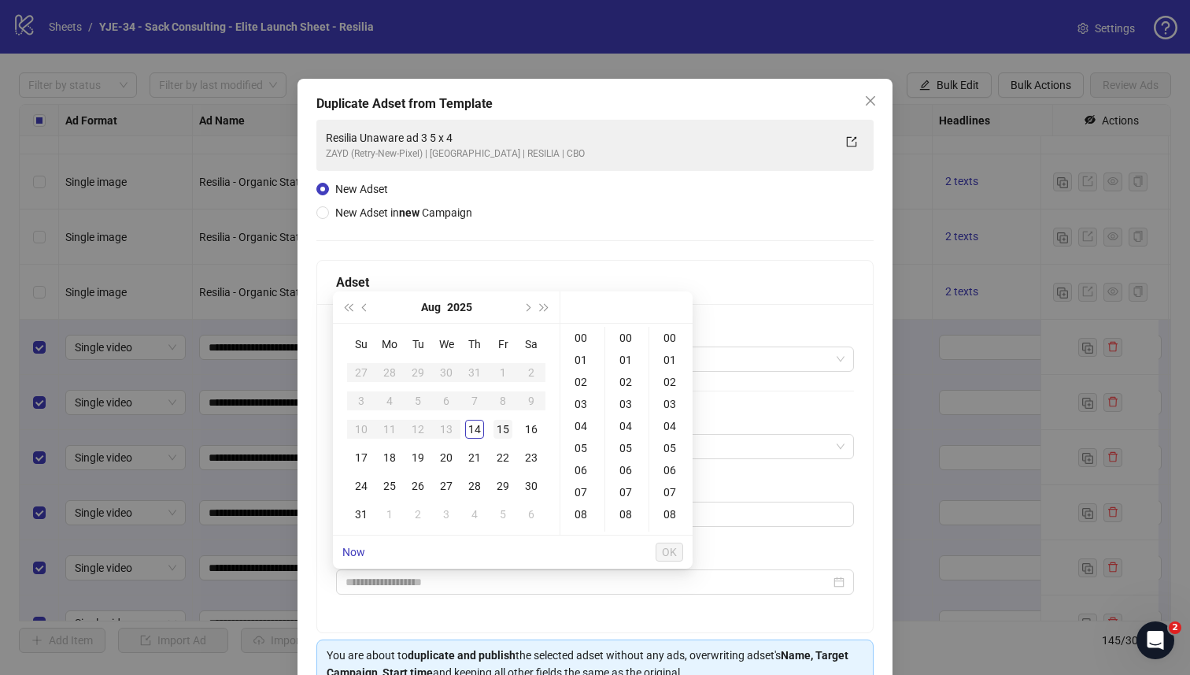
click at [507, 435] on div "15" at bounding box center [503, 429] width 19 height 19
type input "**********"
click at [673, 548] on span "OK" at bounding box center [669, 552] width 15 height 13
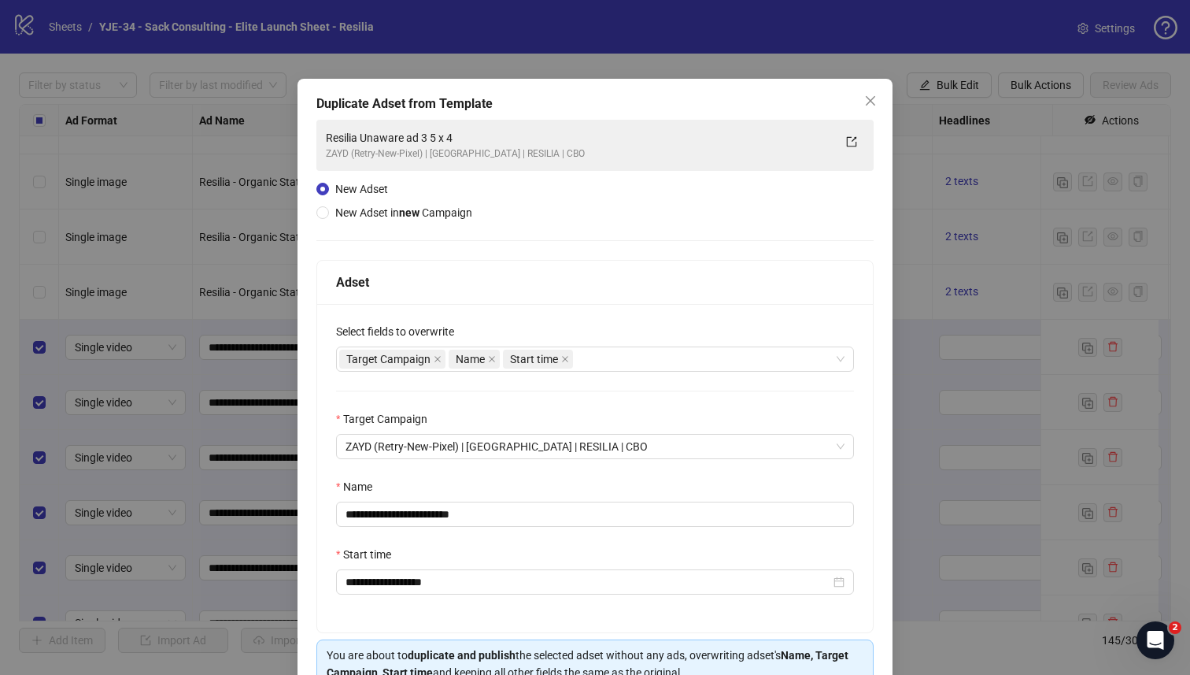
scroll to position [85, 0]
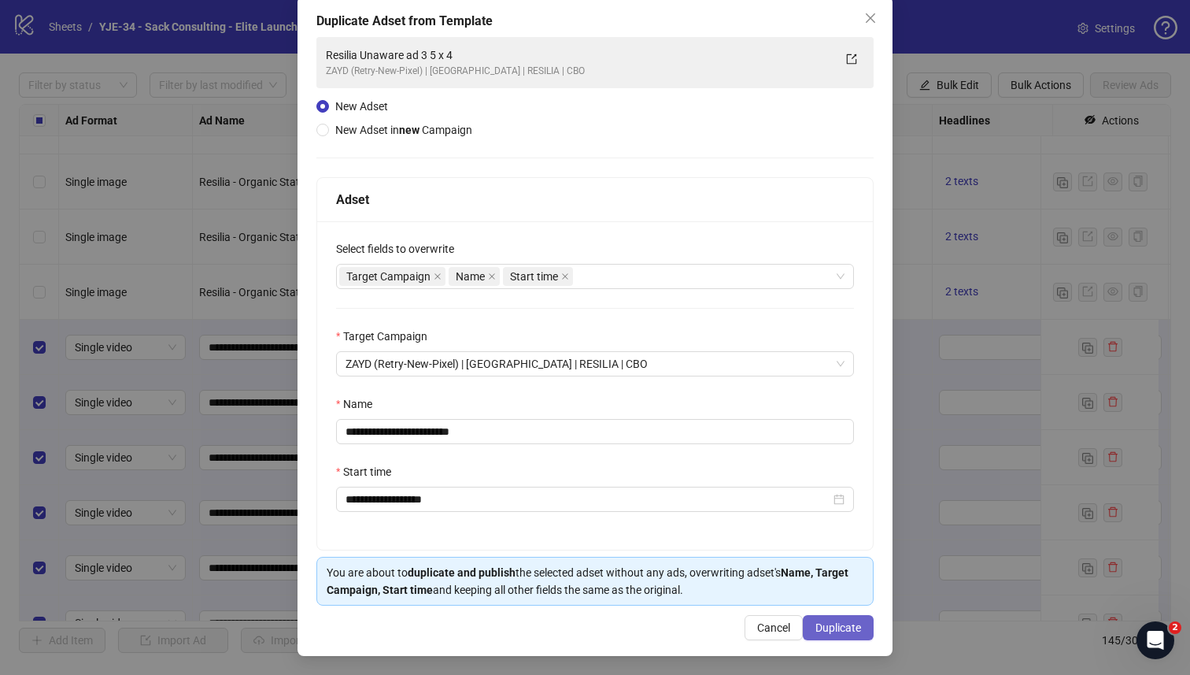
click at [816, 630] on span "Duplicate" at bounding box center [839, 627] width 46 height 13
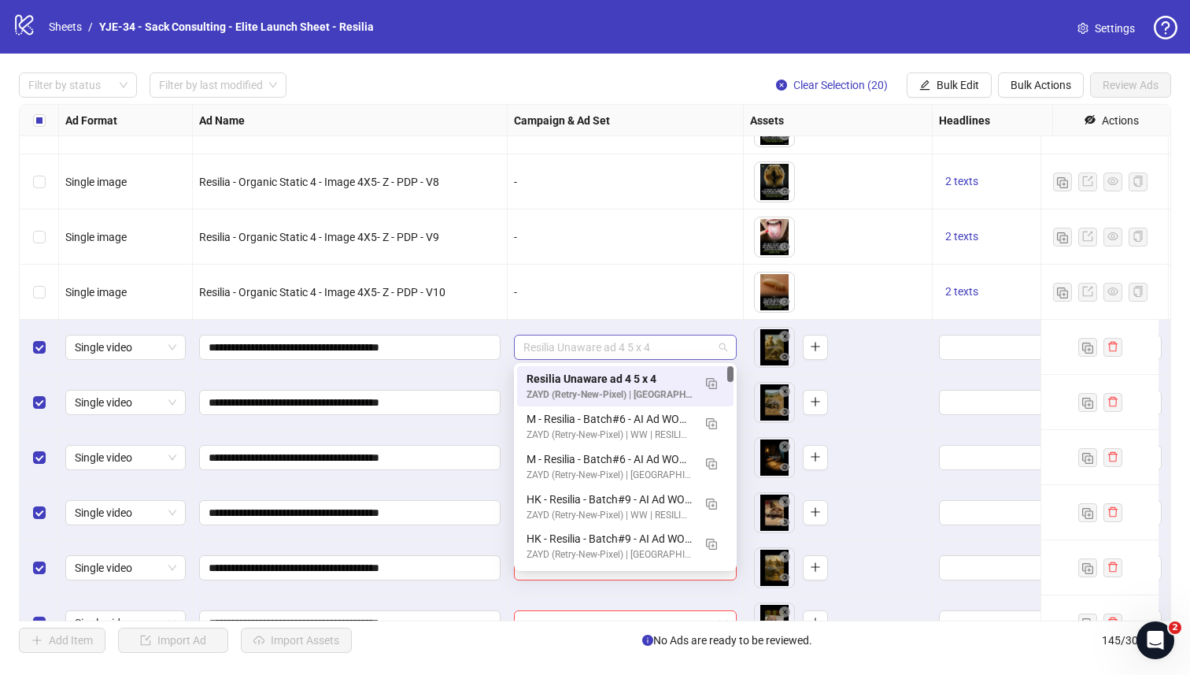
click at [663, 353] on span "Resilia Unaware ad 4 5 x 4" at bounding box center [626, 347] width 204 height 24
click at [719, 349] on span "Resilia Unaware ad 4 5 x 4" at bounding box center [626, 347] width 204 height 24
click at [714, 385] on img "button" at bounding box center [711, 383] width 11 height 11
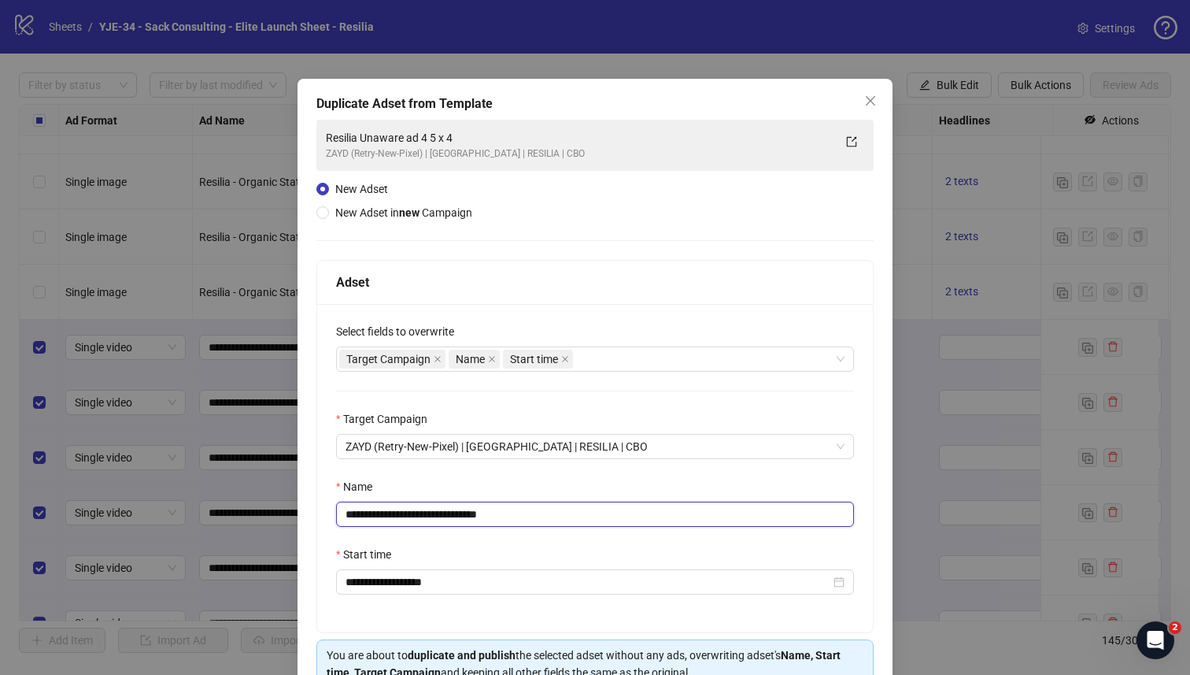
click at [531, 517] on input "**********" at bounding box center [595, 514] width 518 height 25
click at [398, 517] on input "**********" at bounding box center [595, 514] width 518 height 25
type input "**********"
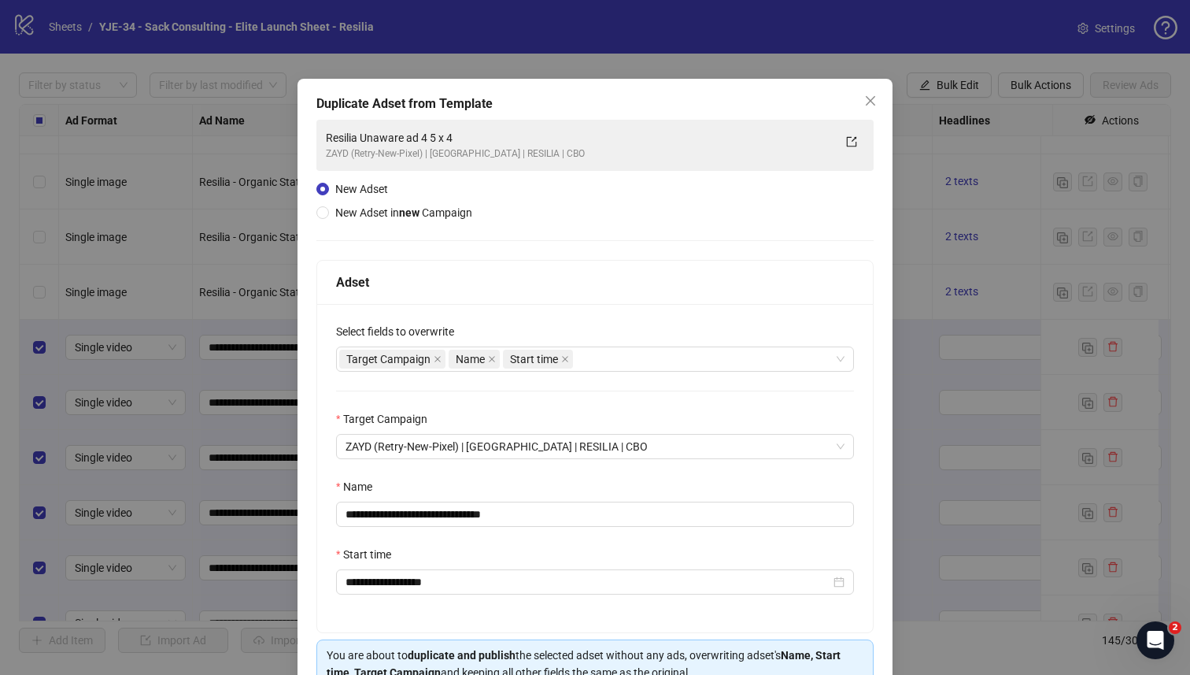
drag, startPoint x: 536, startPoint y: 80, endPoint x: 652, endPoint y: 87, distance: 115.9
click at [652, 88] on div "**********" at bounding box center [595, 409] width 595 height 660
click at [865, 93] on button "Close" at bounding box center [870, 100] width 25 height 25
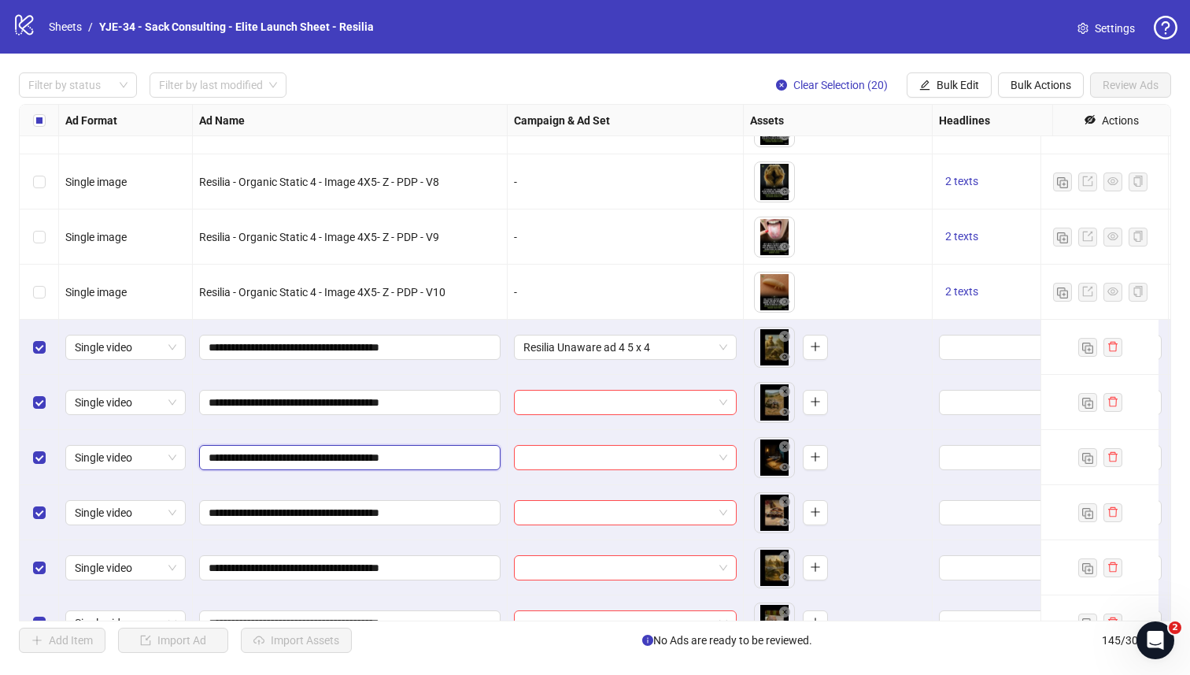
click at [331, 457] on input "**********" at bounding box center [349, 457] width 280 height 17
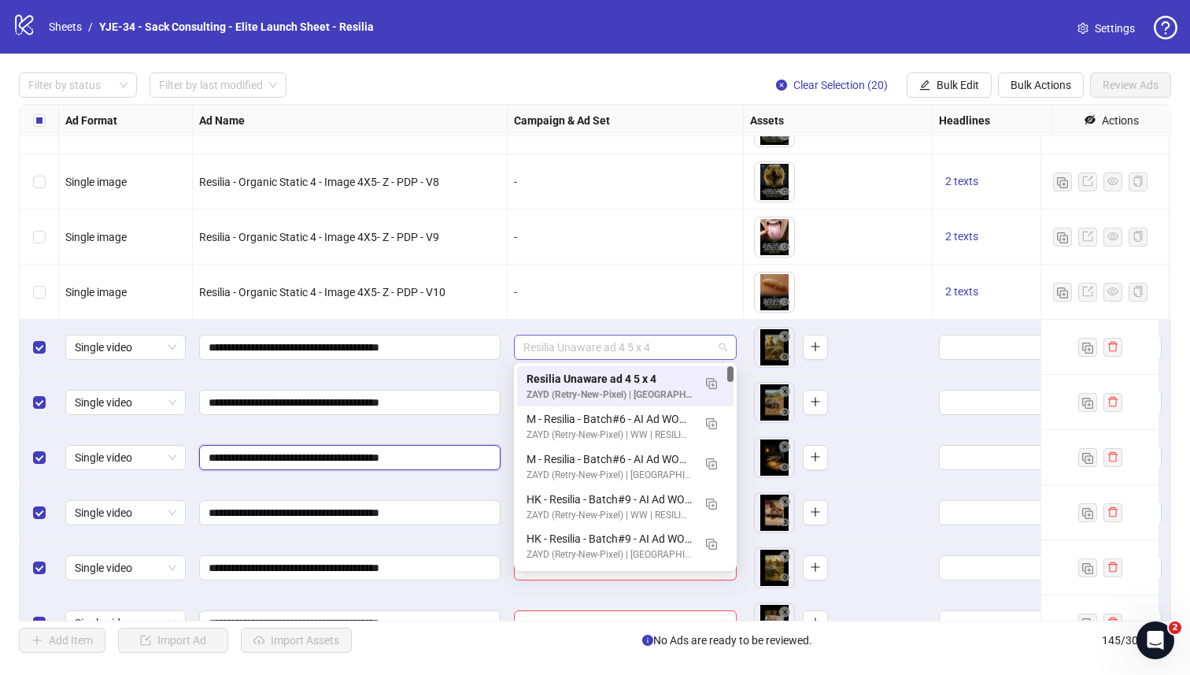
click at [721, 350] on span "Resilia Unaware ad 4 5 x 4" at bounding box center [626, 347] width 204 height 24
click at [715, 384] on img "button" at bounding box center [711, 383] width 11 height 11
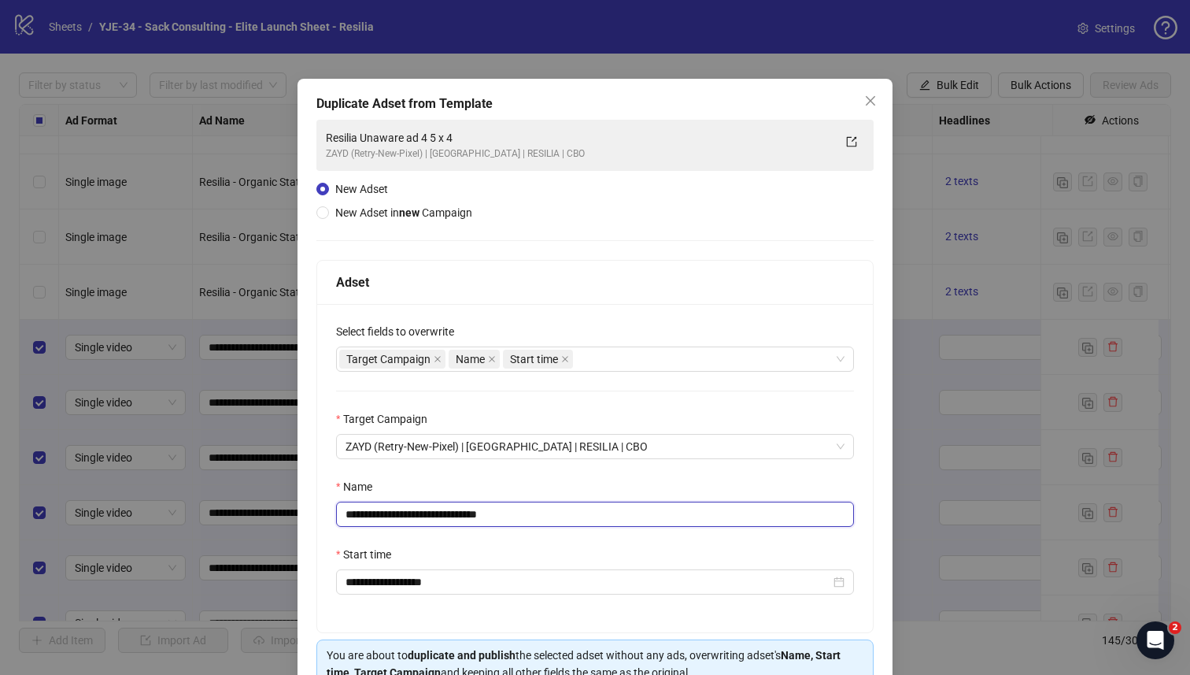
click at [480, 518] on input "**********" at bounding box center [595, 514] width 518 height 25
paste input "**********"
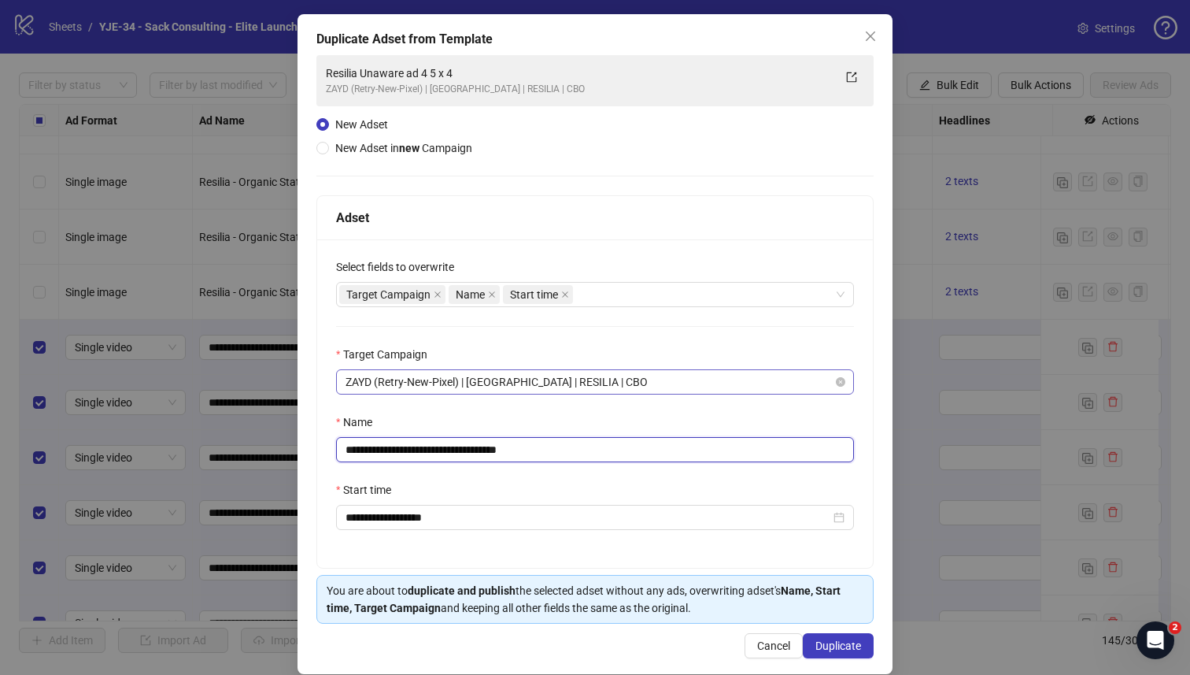
scroll to position [73, 0]
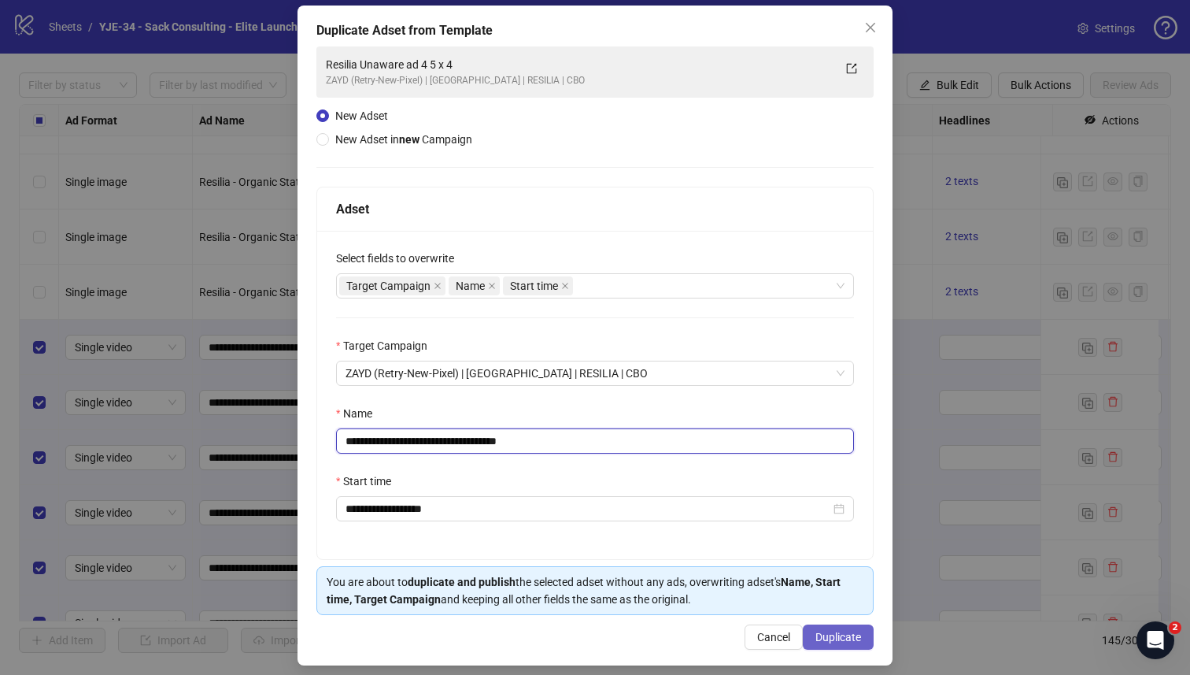
type input "**********"
click at [816, 635] on span "Duplicate" at bounding box center [839, 637] width 46 height 13
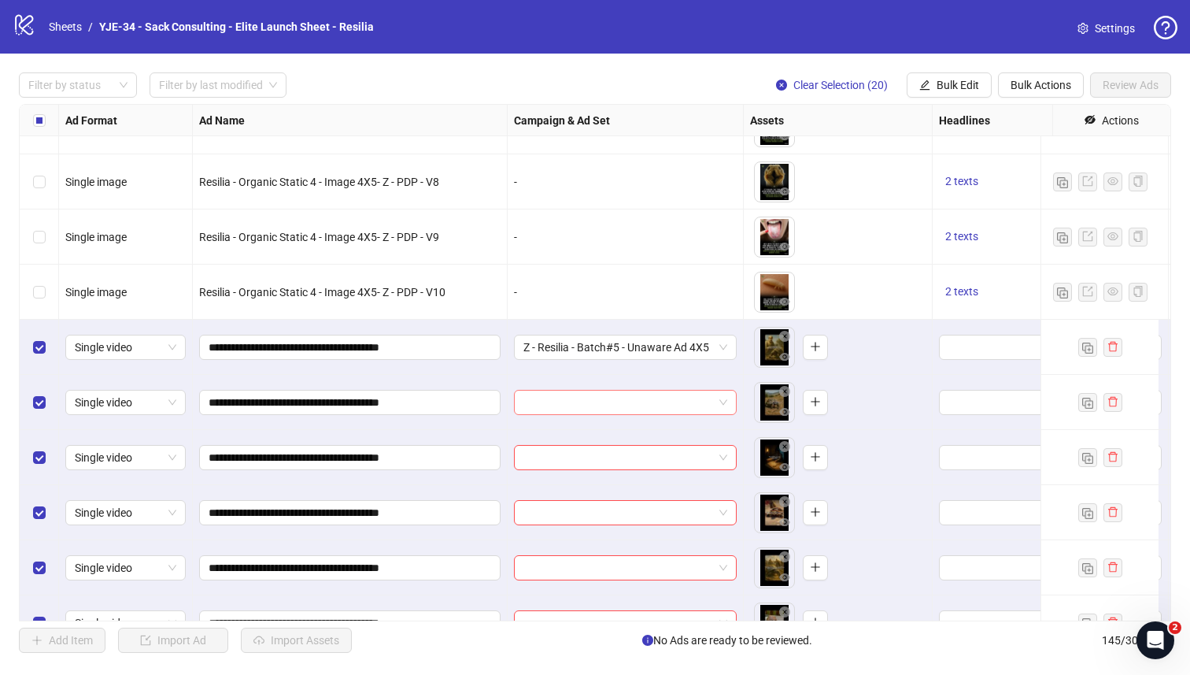
click at [648, 405] on input "search" at bounding box center [619, 403] width 190 height 24
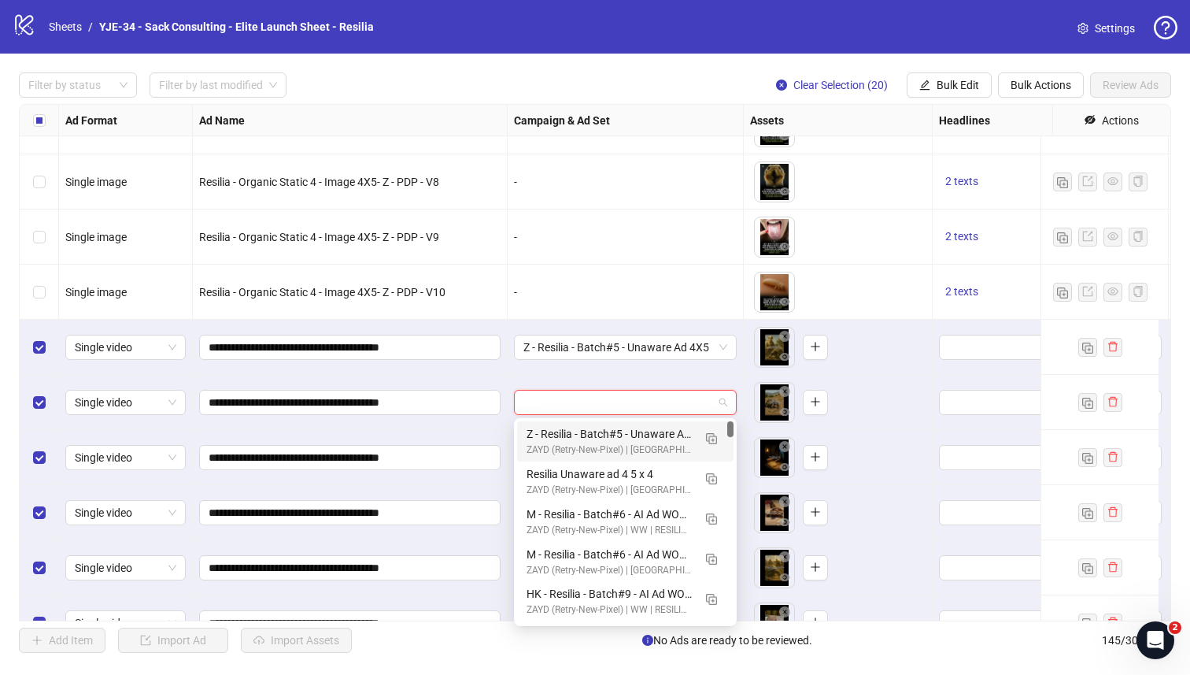
click at [554, 431] on div "Z - Resilia - Batch#5 - Unaware Ad 4X5" at bounding box center [610, 433] width 166 height 17
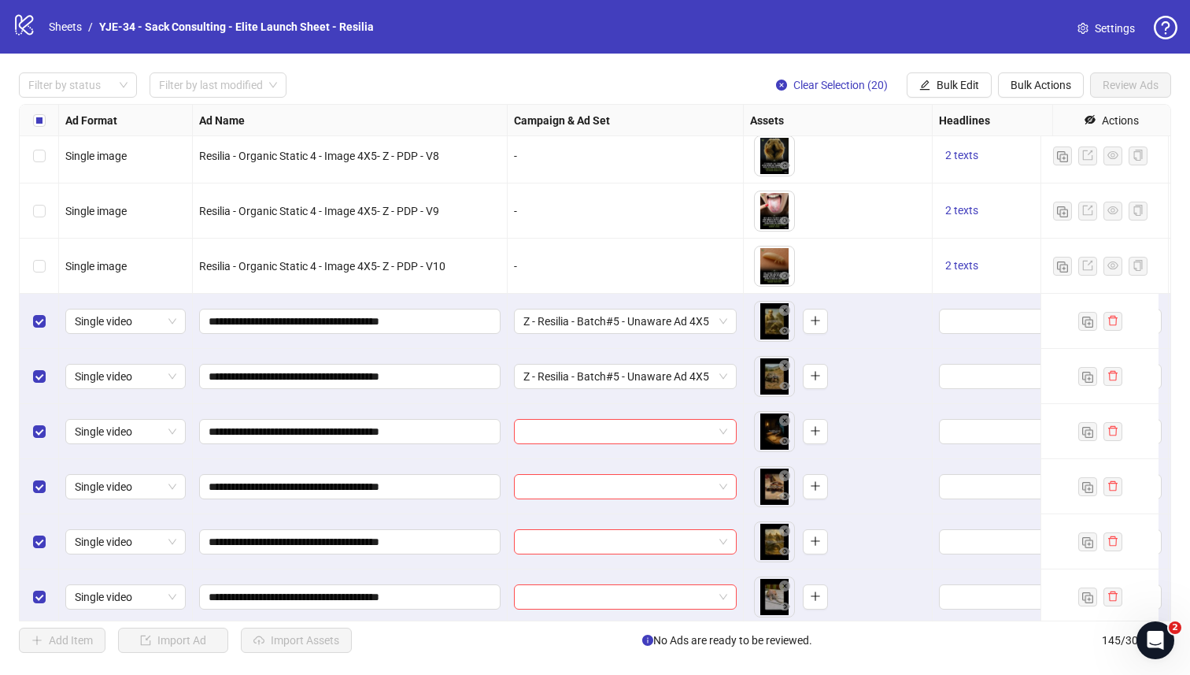
scroll to position [6741, 0]
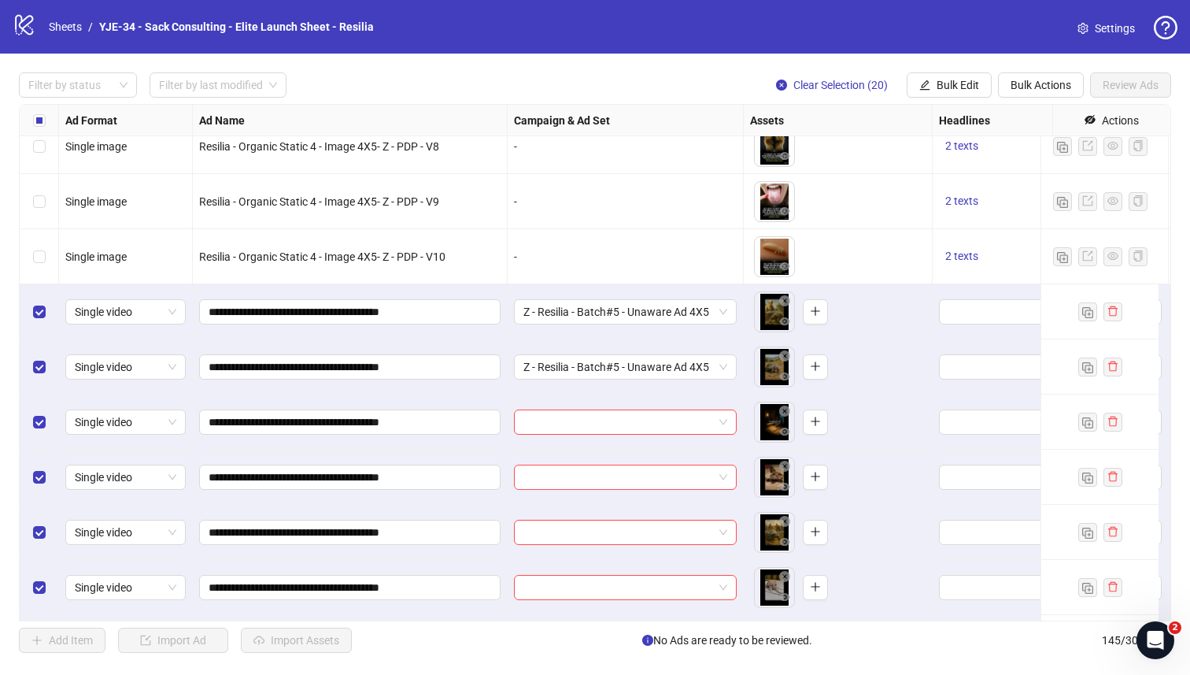
click at [554, 431] on div "Ad Format Ad Name Campaign & Ad Set Assets Headlines Primary Texts Descriptions…" at bounding box center [595, 362] width 1153 height 517
click at [554, 427] on input "search" at bounding box center [619, 422] width 190 height 24
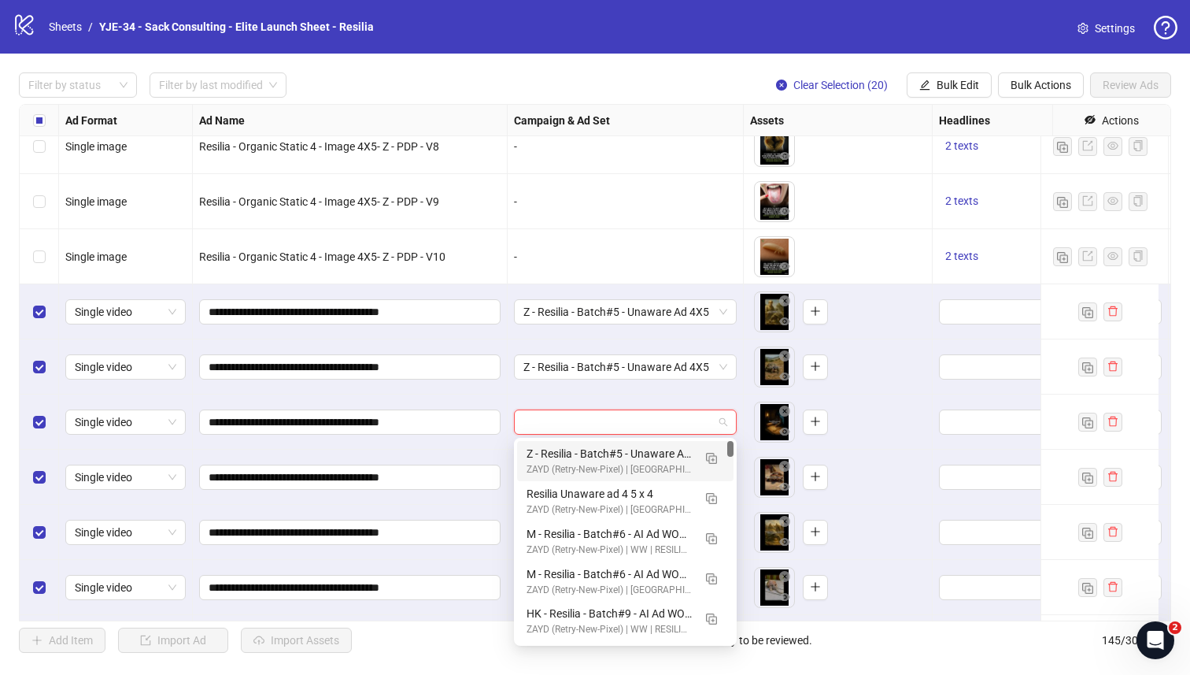
click at [546, 448] on div "Z - Resilia - Batch#5 - Unaware Ad 4X5" at bounding box center [610, 453] width 166 height 17
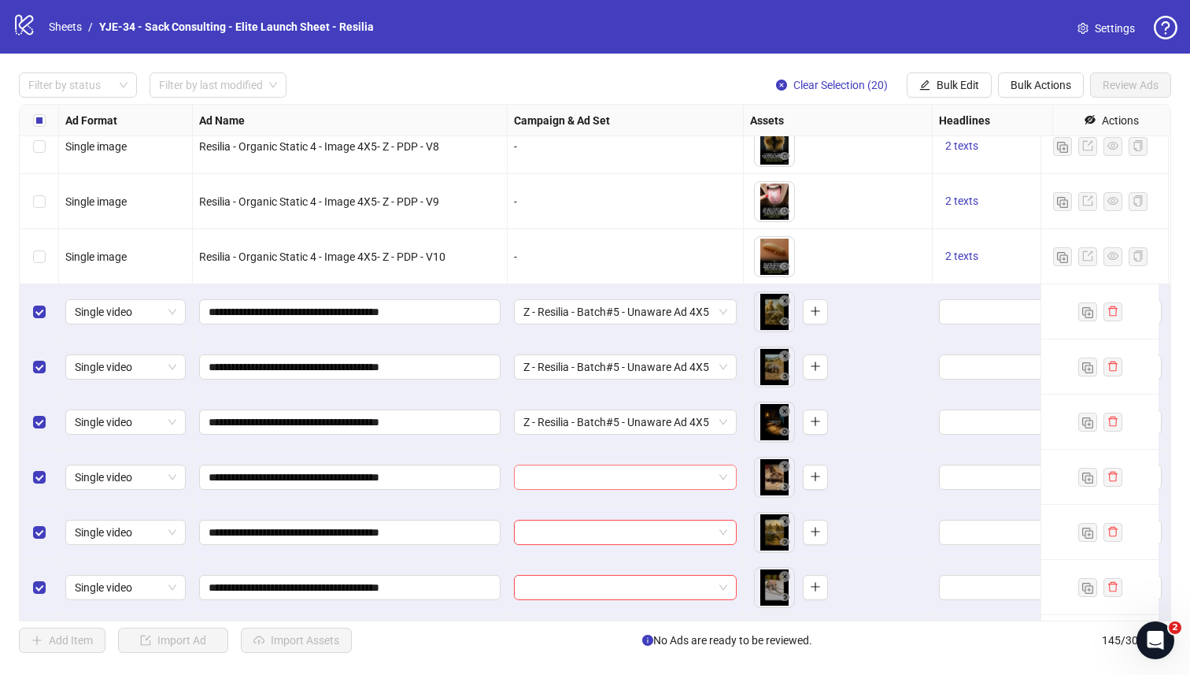
click at [544, 476] on input "search" at bounding box center [619, 477] width 190 height 24
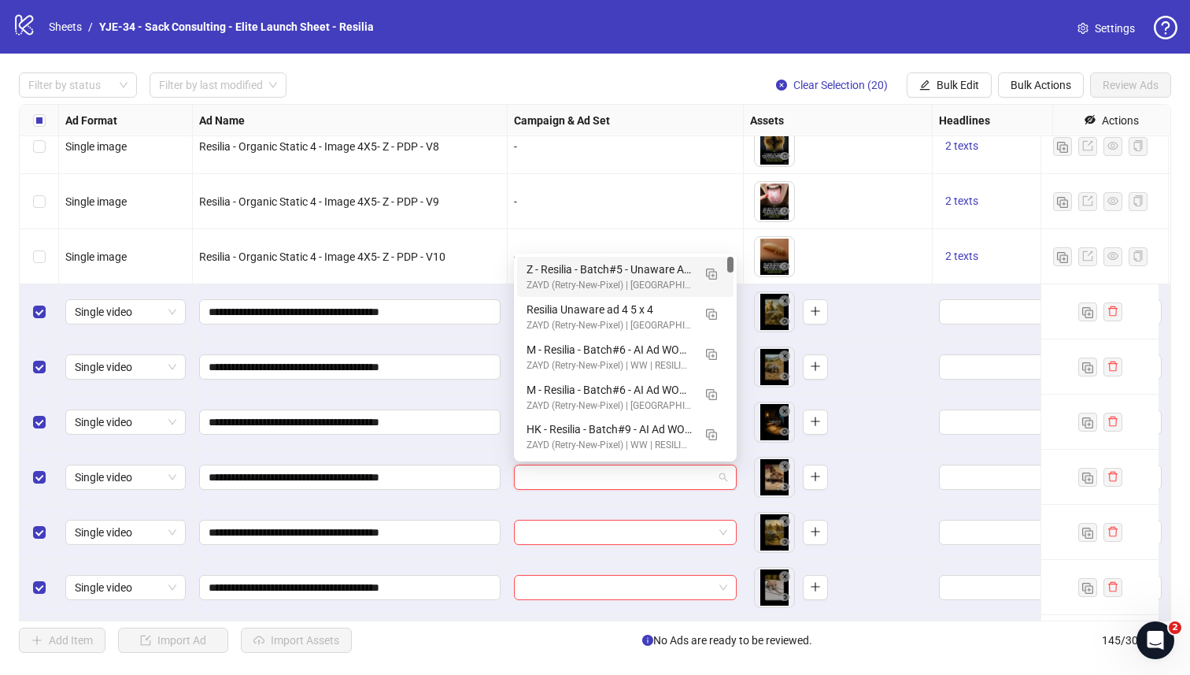
click at [560, 281] on div "ZAYD (Retry-New-Pixel) | US | RESILIA | CBO" at bounding box center [610, 285] width 166 height 15
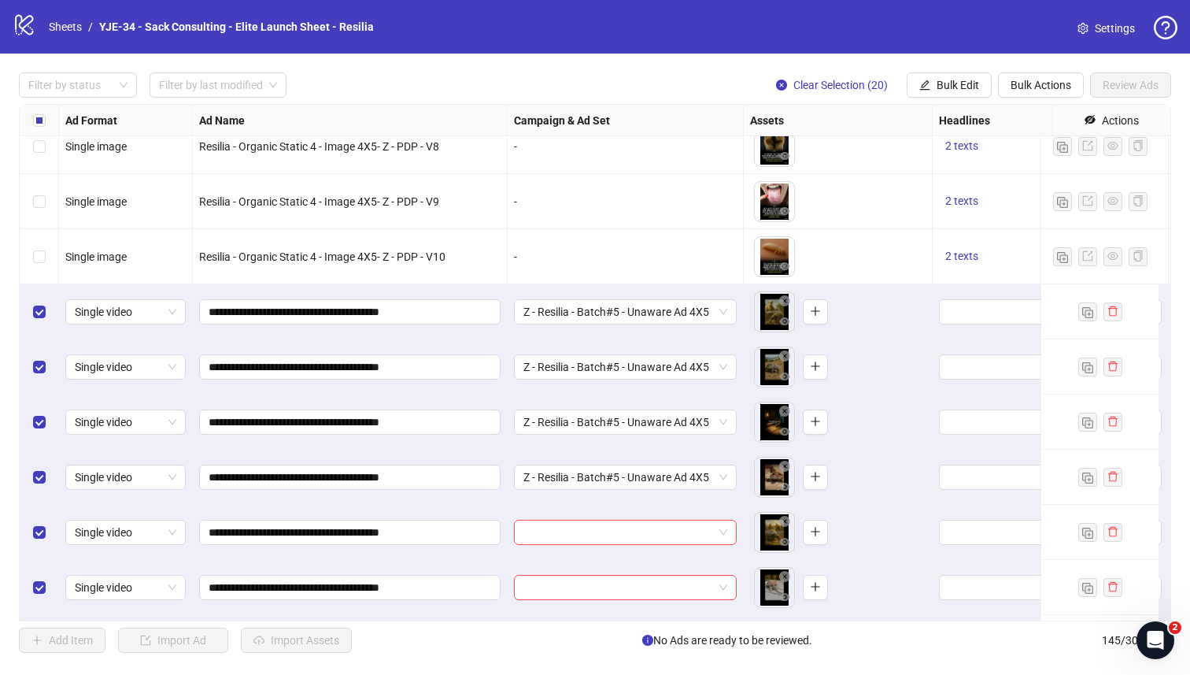
scroll to position [6808, 0]
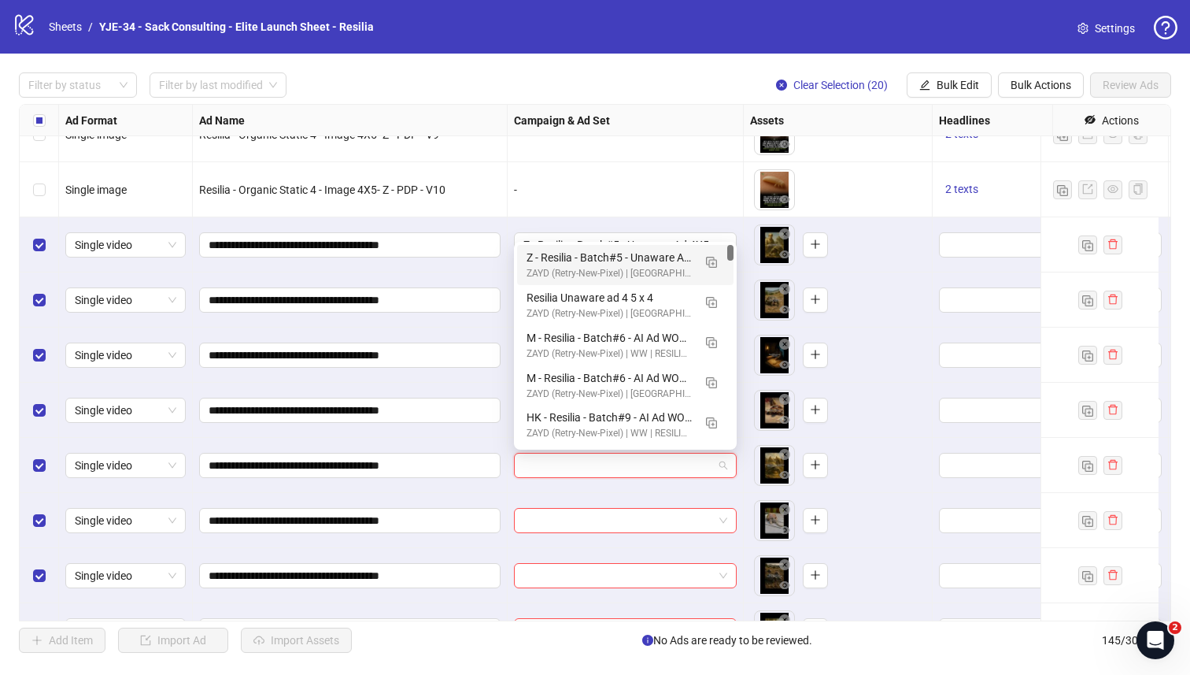
click at [539, 459] on input "search" at bounding box center [619, 466] width 190 height 24
click at [567, 270] on div "ZAYD (Retry-New-Pixel) | US | RESILIA | CBO" at bounding box center [610, 273] width 166 height 15
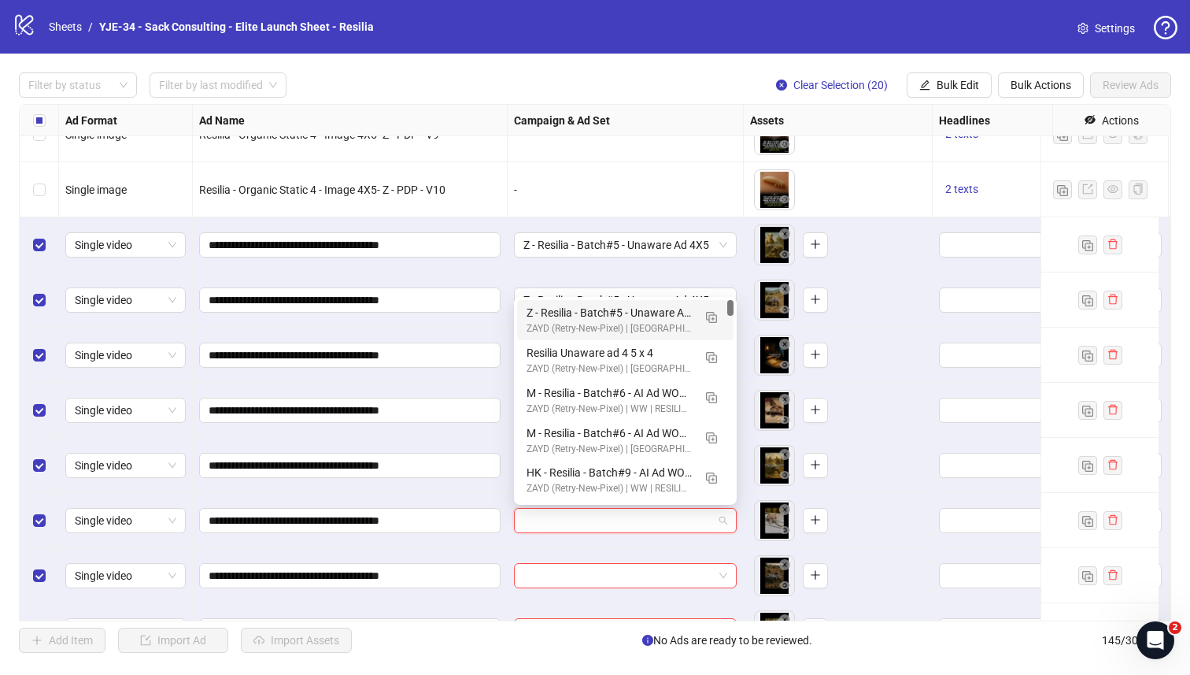
click at [531, 519] on input "search" at bounding box center [619, 521] width 190 height 24
click at [561, 303] on div "Z - Resilia - Batch#5 - Unaware Ad 4X5 ZAYD (Retry-New-Pixel) | US | RESILIA | …" at bounding box center [625, 320] width 217 height 40
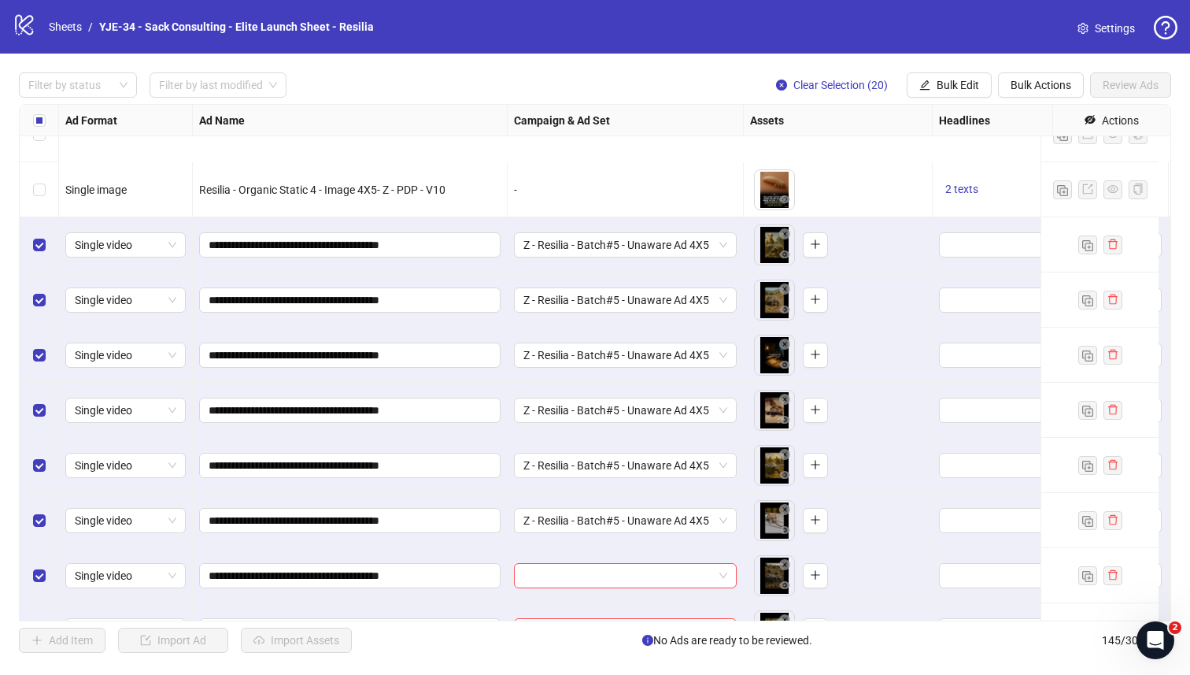
scroll to position [6949, 0]
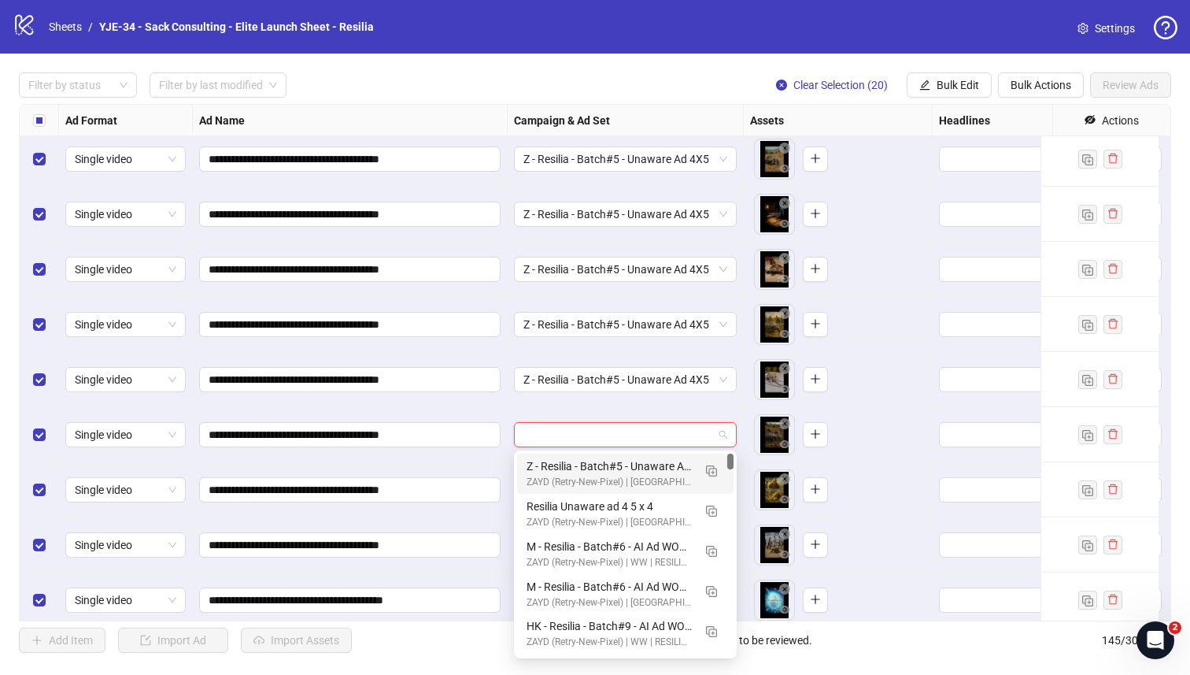
click at [528, 426] on input "search" at bounding box center [619, 435] width 190 height 24
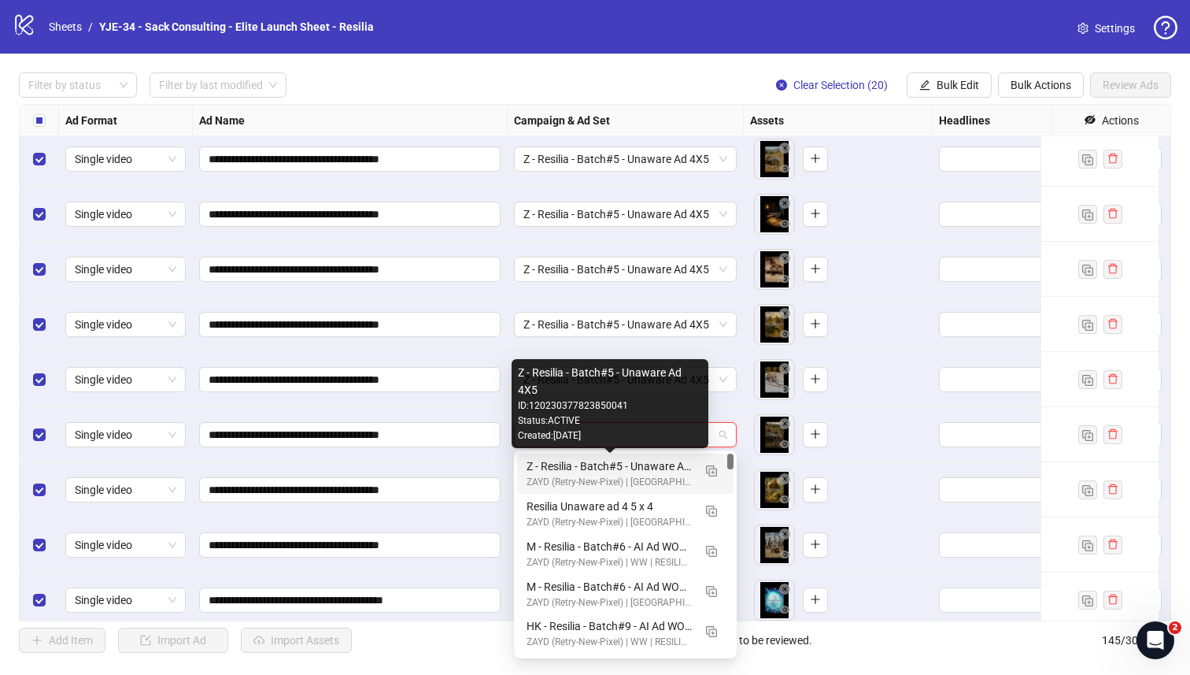
click at [535, 459] on div "Z - Resilia - Batch#5 - Unaware Ad 4X5" at bounding box center [610, 465] width 166 height 17
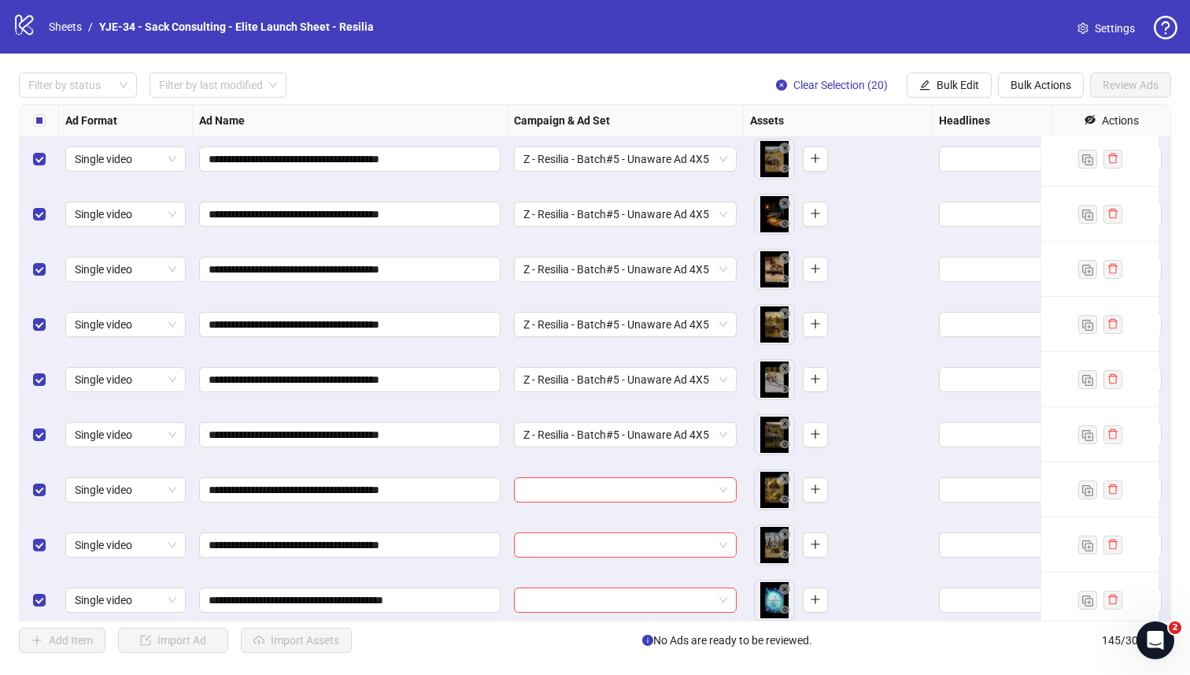
scroll to position [6992, 0]
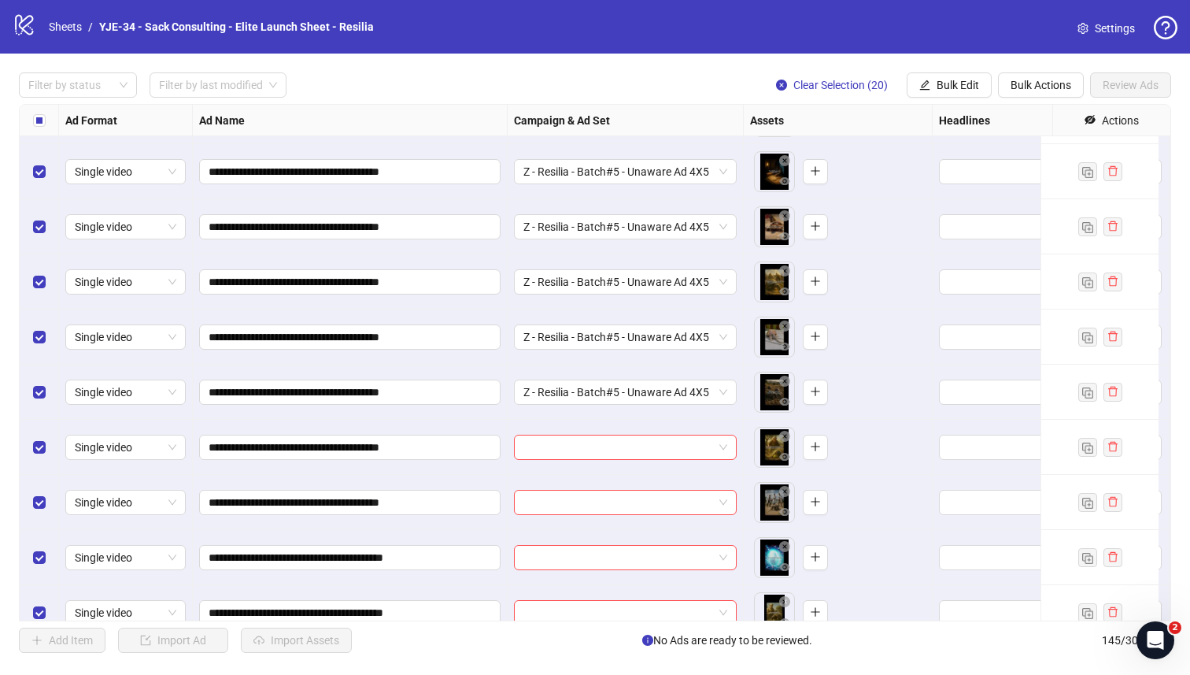
click at [535, 456] on div "**********" at bounding box center [595, 362] width 1153 height 517
click at [535, 456] on input "search" at bounding box center [619, 447] width 190 height 24
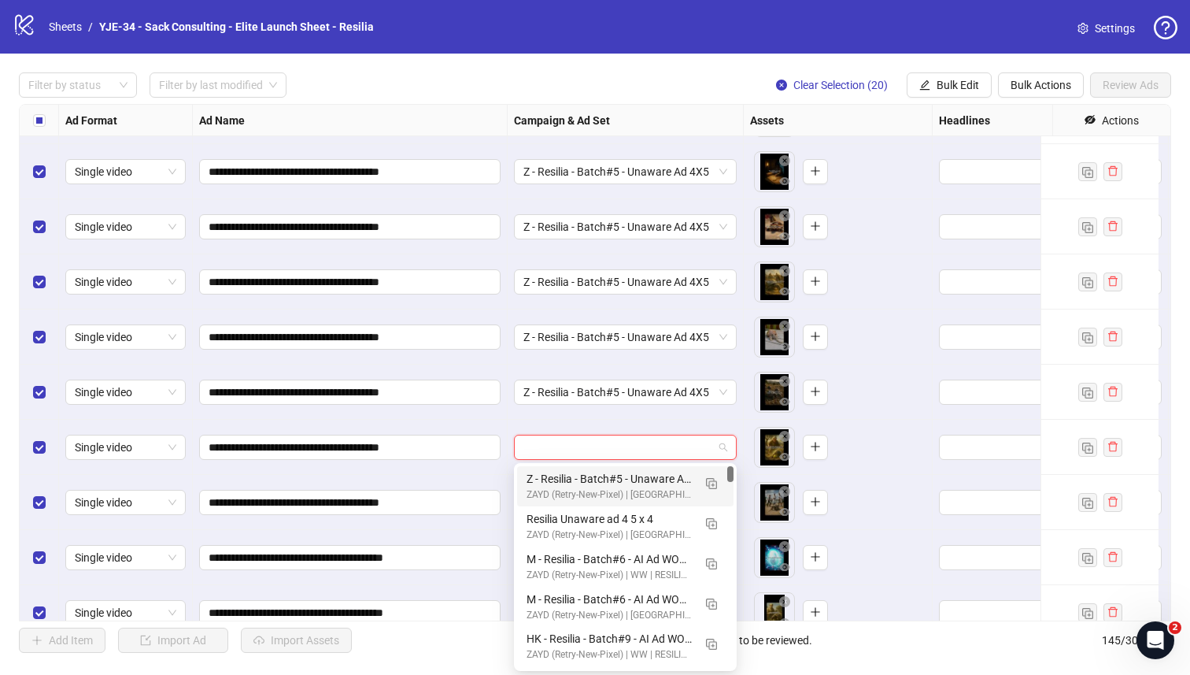
click at [538, 487] on div "ZAYD (Retry-New-Pixel) | US | RESILIA | CBO" at bounding box center [610, 494] width 166 height 15
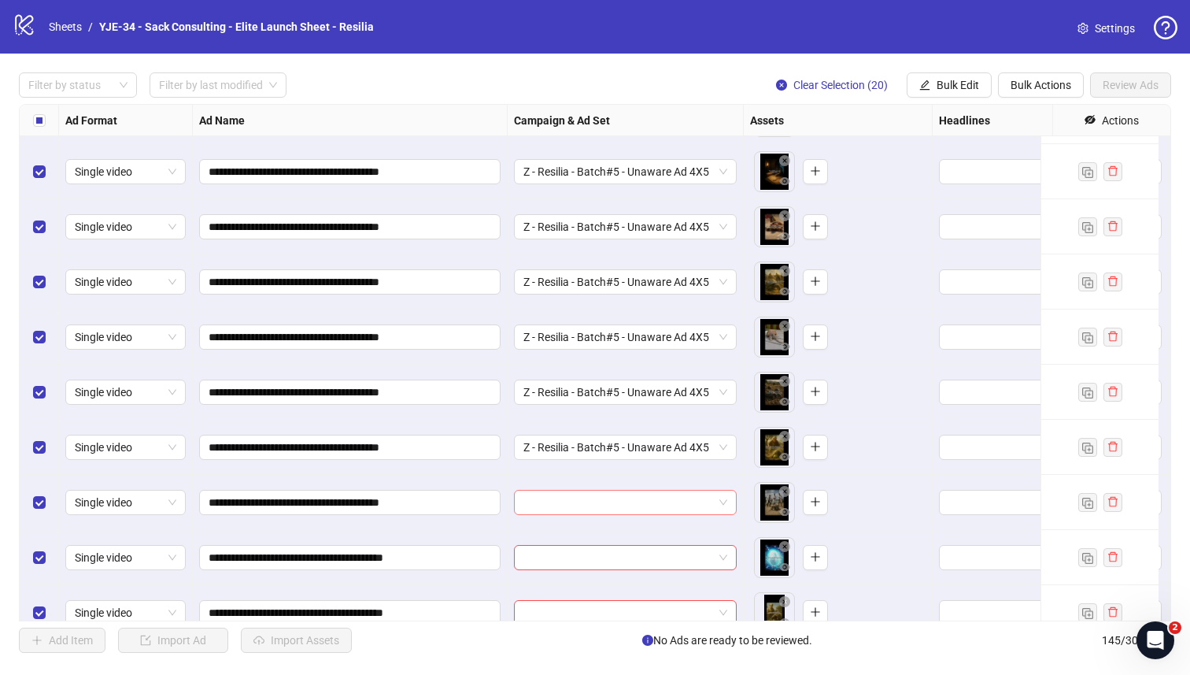
click at [538, 505] on input "search" at bounding box center [619, 503] width 190 height 24
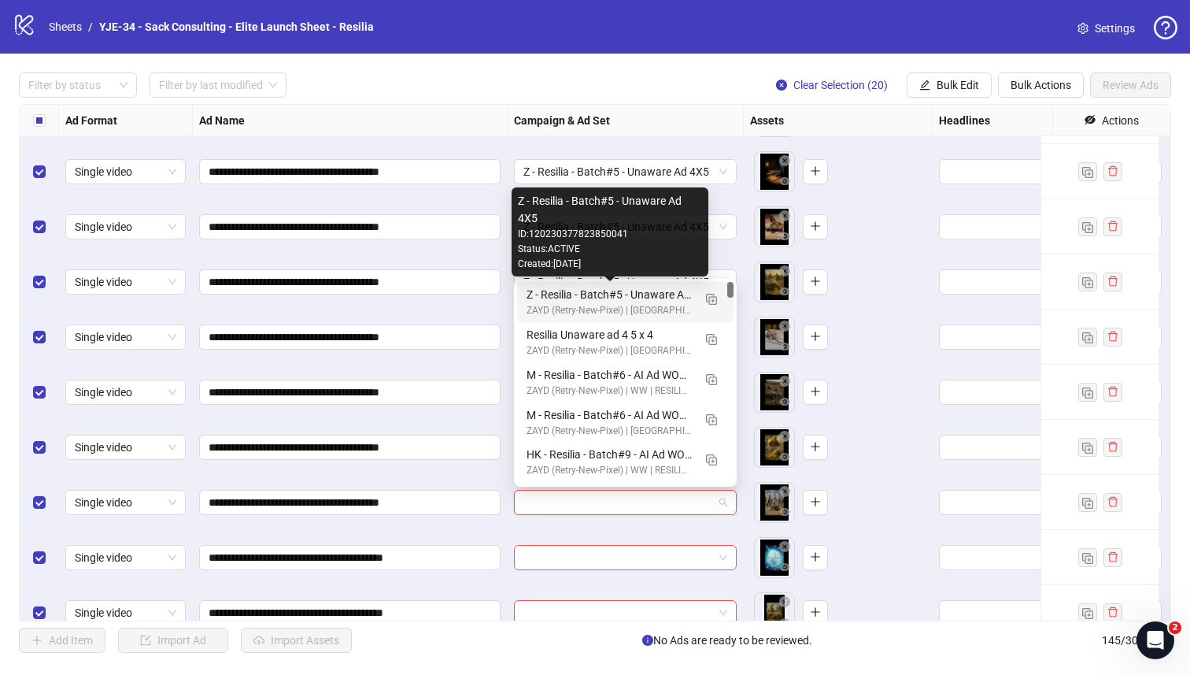
click at [556, 293] on div "Z - Resilia - Batch#5 - Unaware Ad 4X5" at bounding box center [610, 294] width 166 height 17
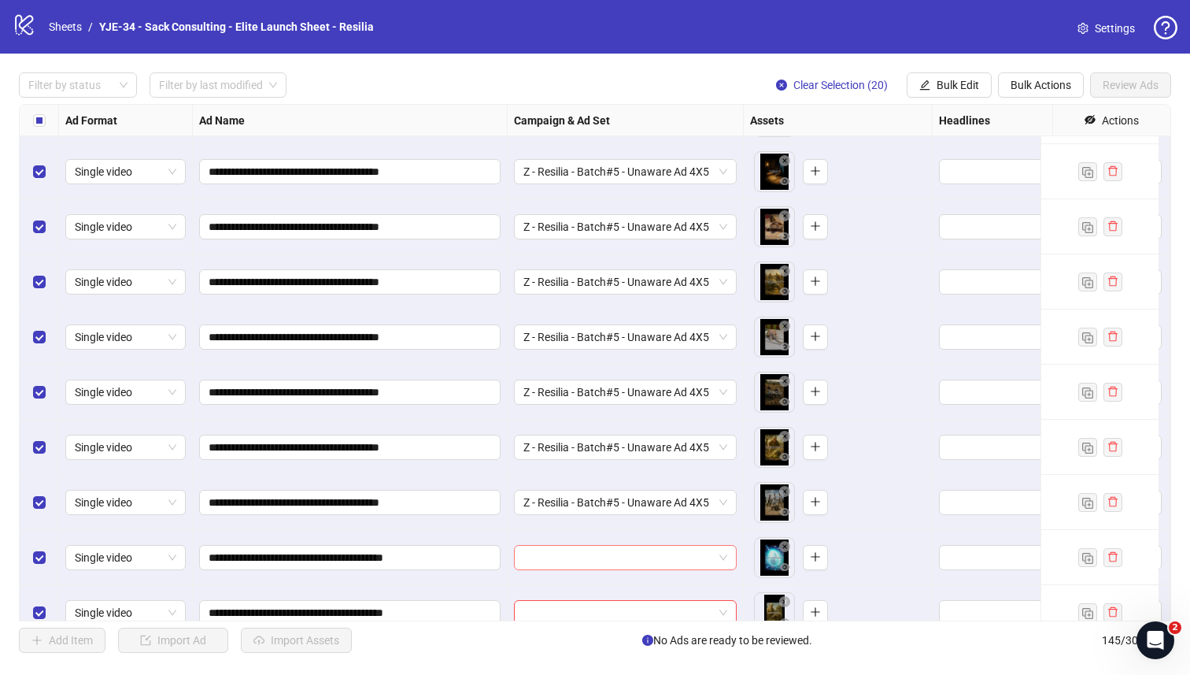
click at [543, 554] on input "search" at bounding box center [619, 558] width 190 height 24
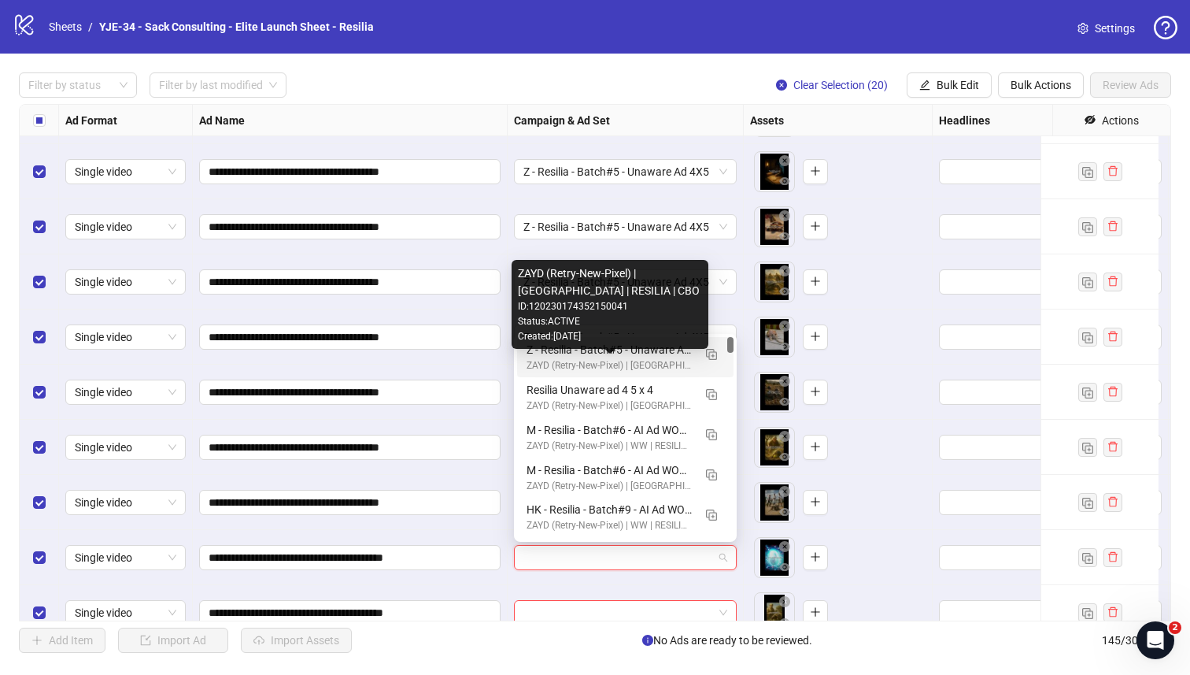
click at [575, 361] on div "ZAYD (Retry-New-Pixel) | US | RESILIA | CBO" at bounding box center [610, 365] width 166 height 15
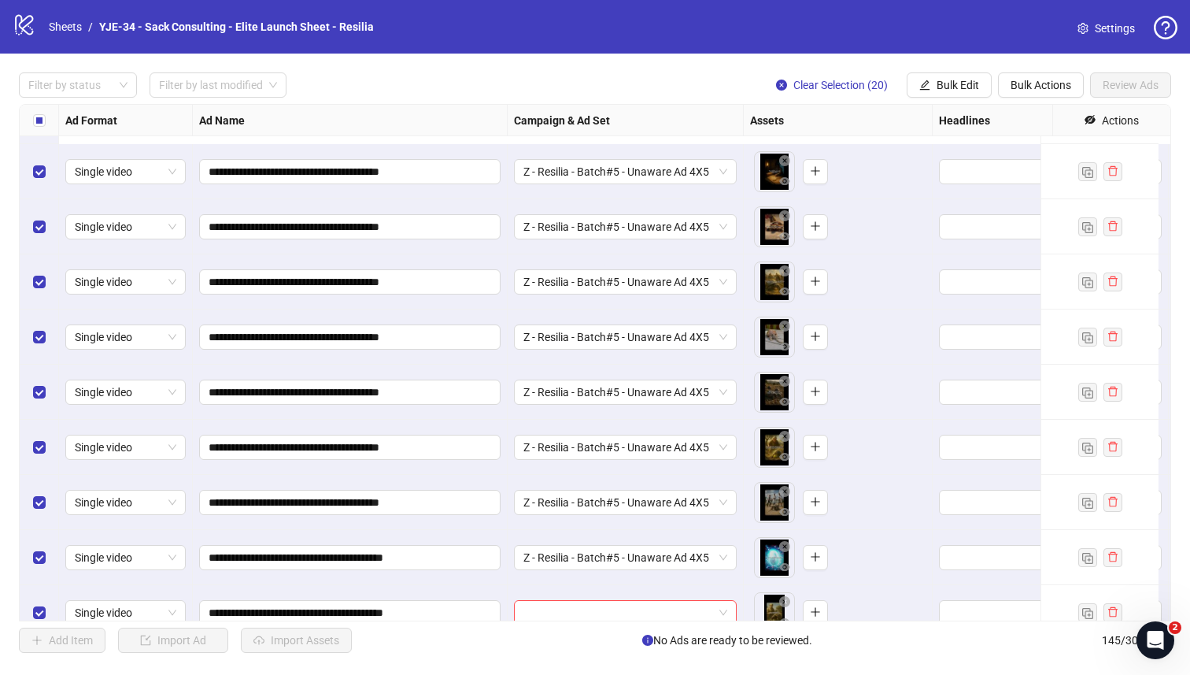
scroll to position [7133, 0]
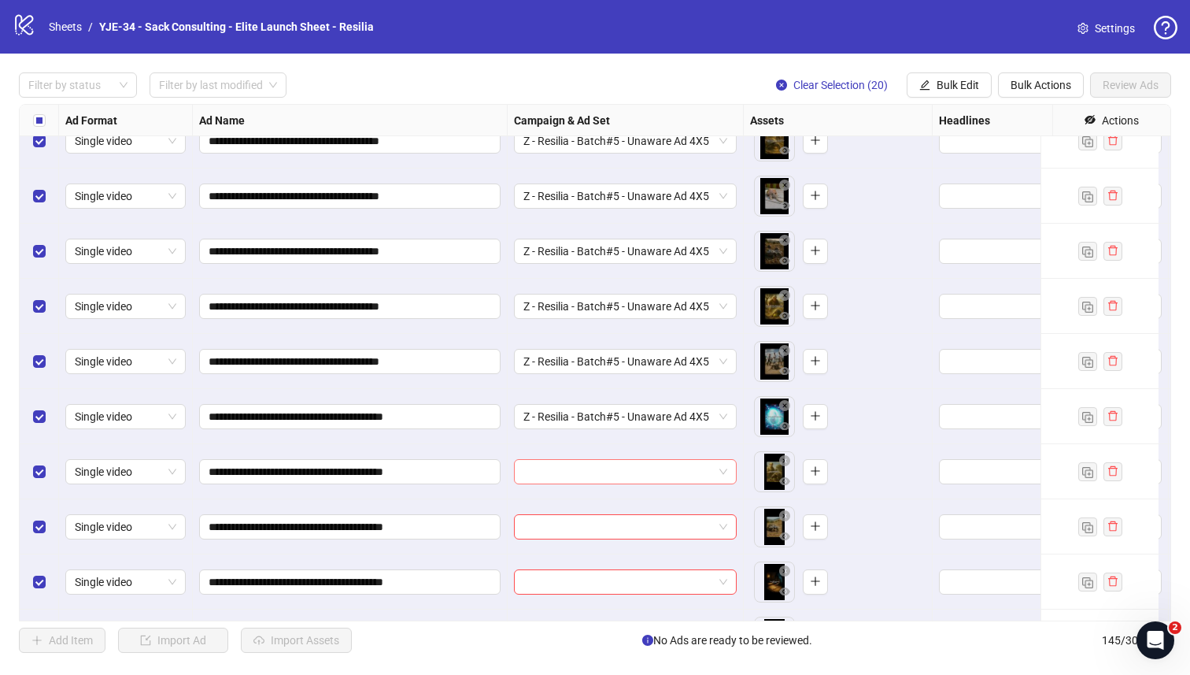
click at [554, 473] on input "search" at bounding box center [619, 472] width 190 height 24
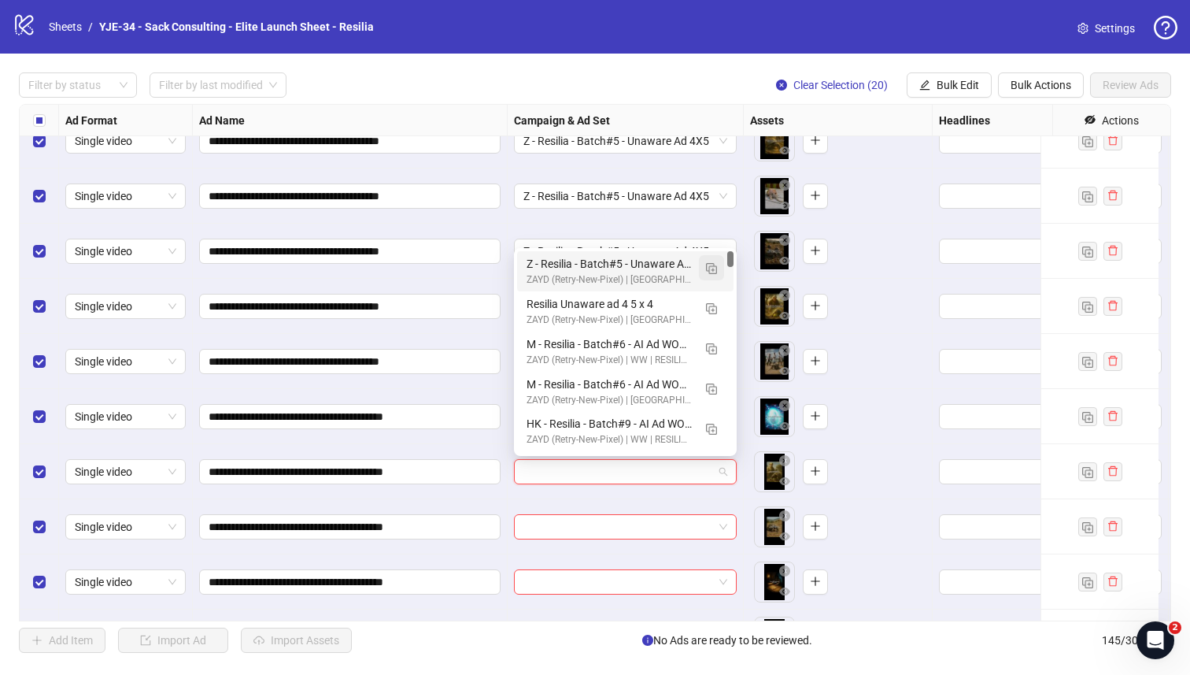
click at [712, 261] on span "button" at bounding box center [711, 267] width 11 height 13
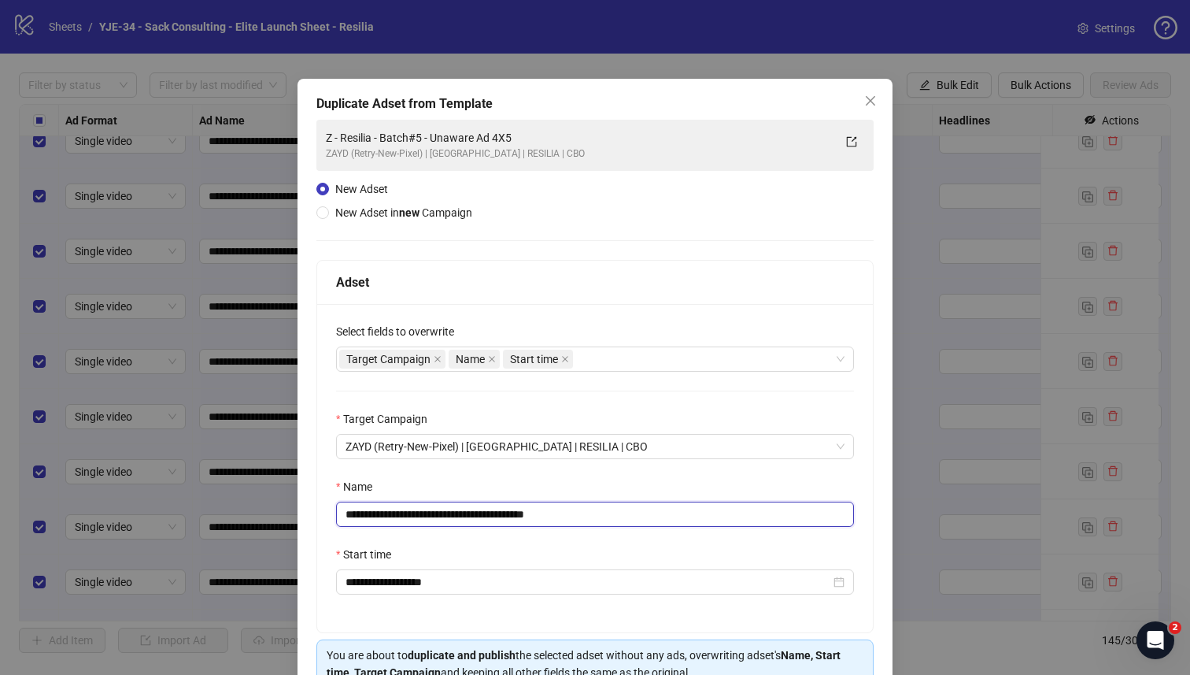
drag, startPoint x: 575, startPoint y: 516, endPoint x: 514, endPoint y: 520, distance: 60.8
click at [514, 520] on input "**********" at bounding box center [595, 514] width 518 height 25
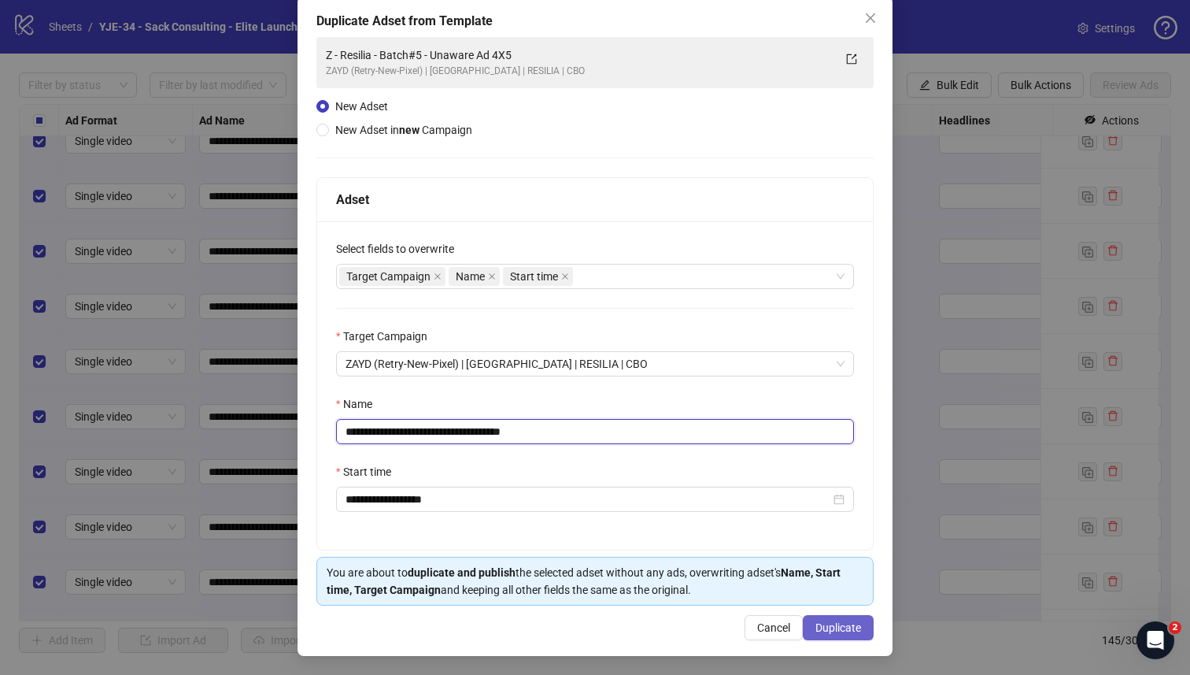
type input "**********"
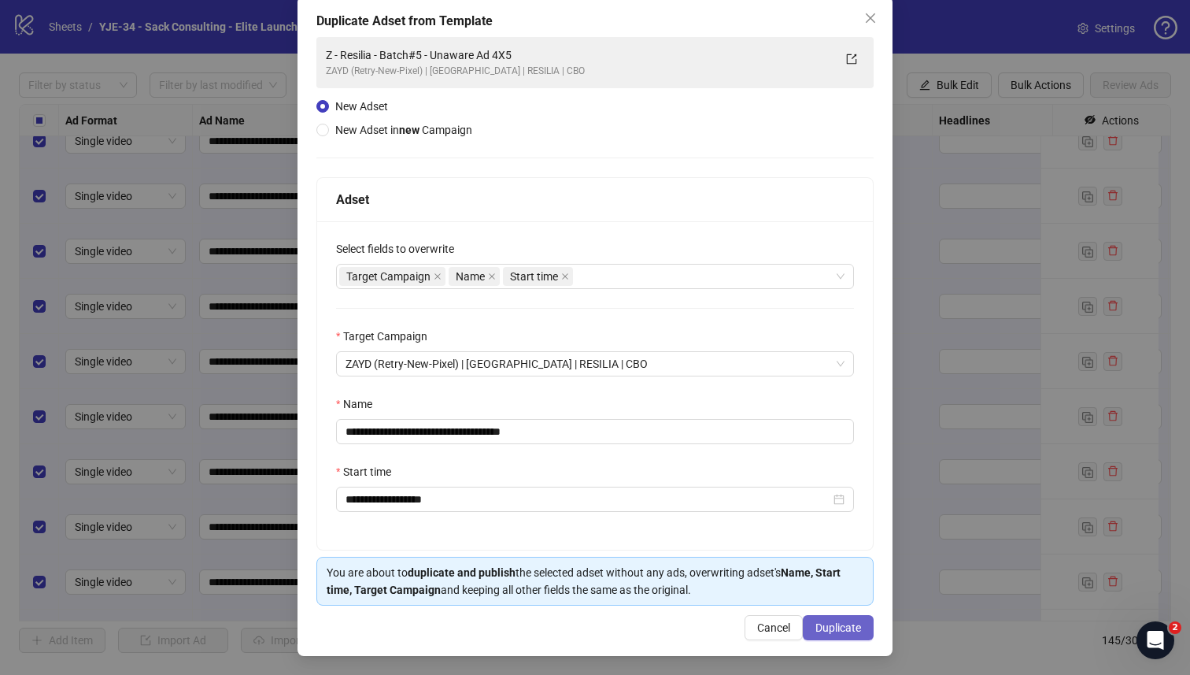
click at [816, 622] on span "Duplicate" at bounding box center [839, 627] width 46 height 13
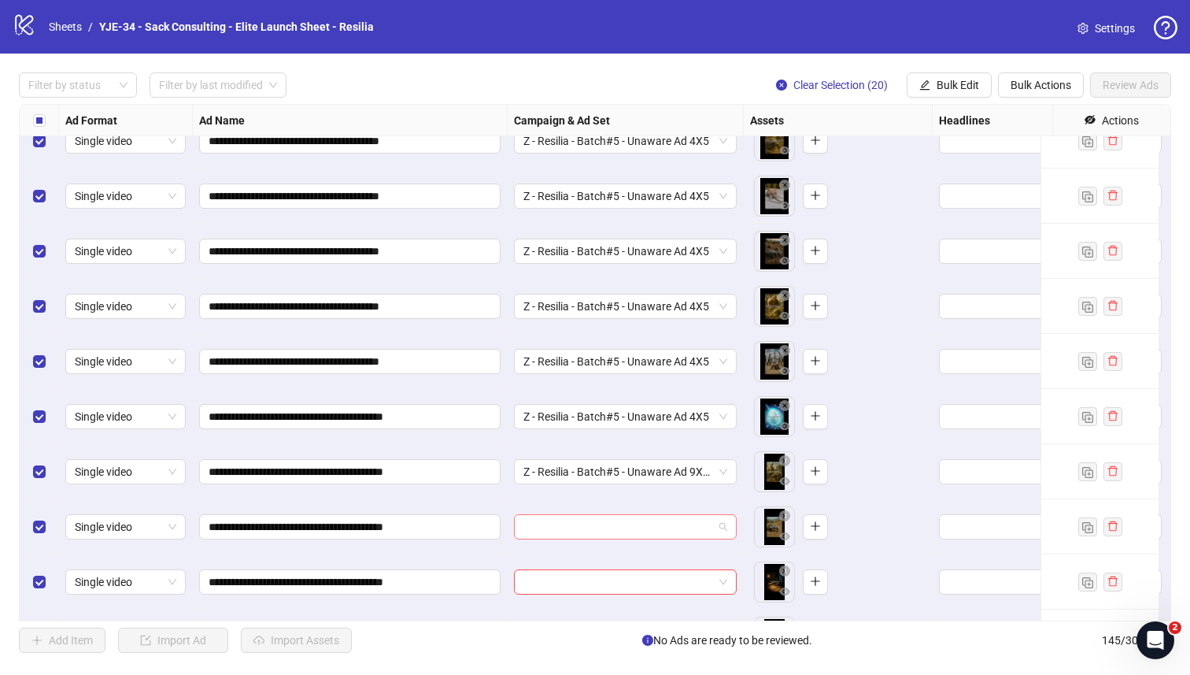
click at [620, 521] on input "search" at bounding box center [619, 527] width 190 height 24
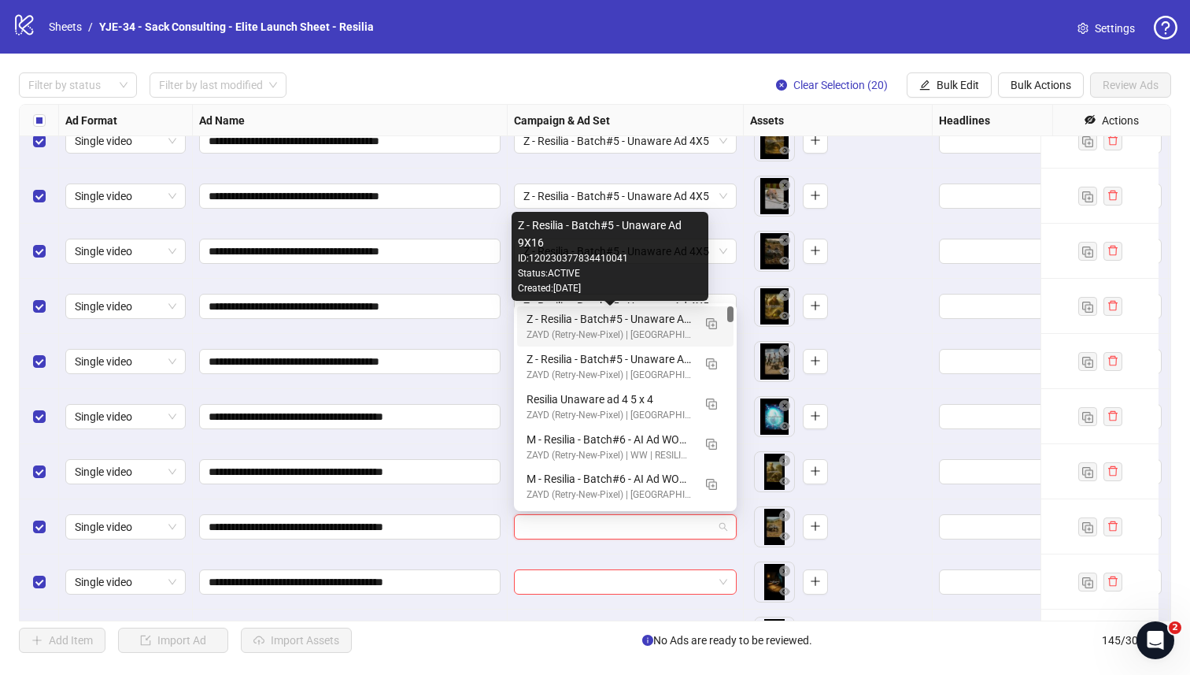
click at [588, 320] on div "Z - Resilia - Batch#5 - Unaware Ad 9X16" at bounding box center [610, 318] width 166 height 17
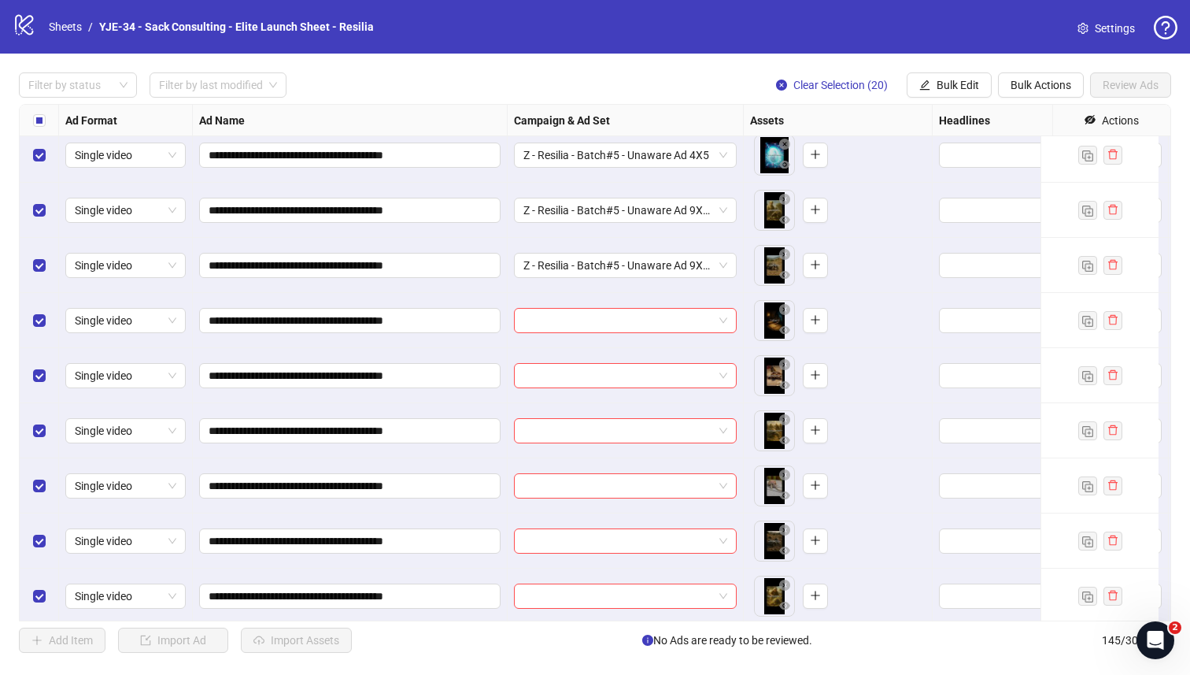
scroll to position [7519, 0]
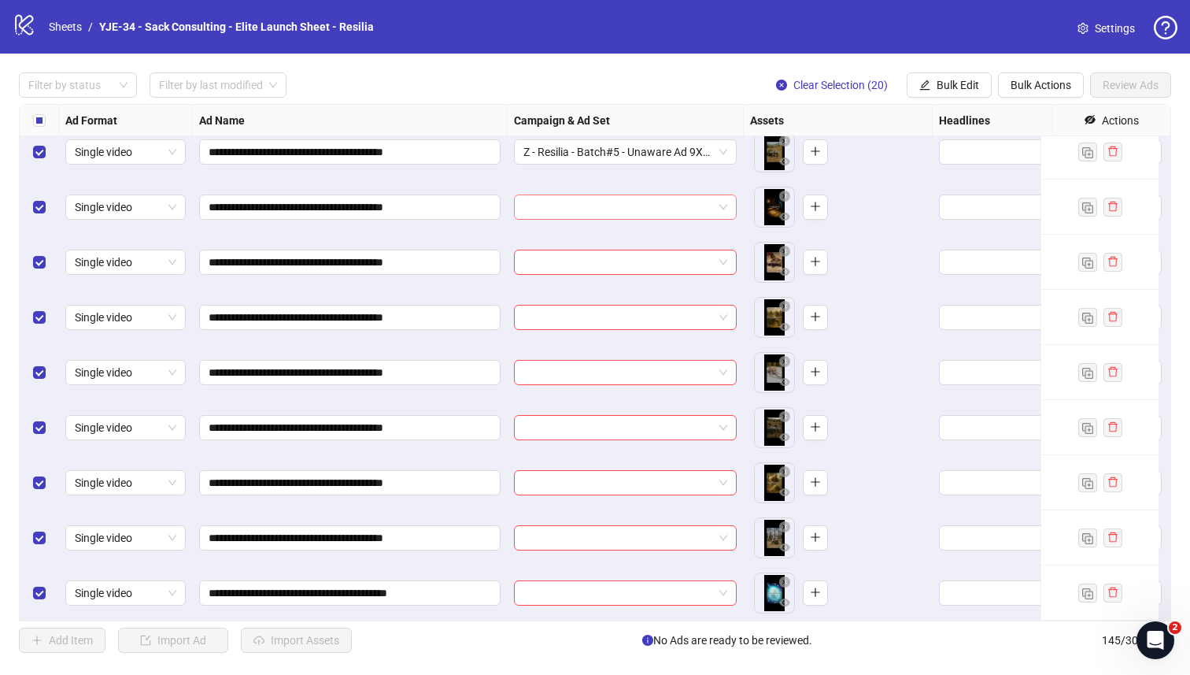
click at [572, 197] on input "search" at bounding box center [619, 207] width 190 height 24
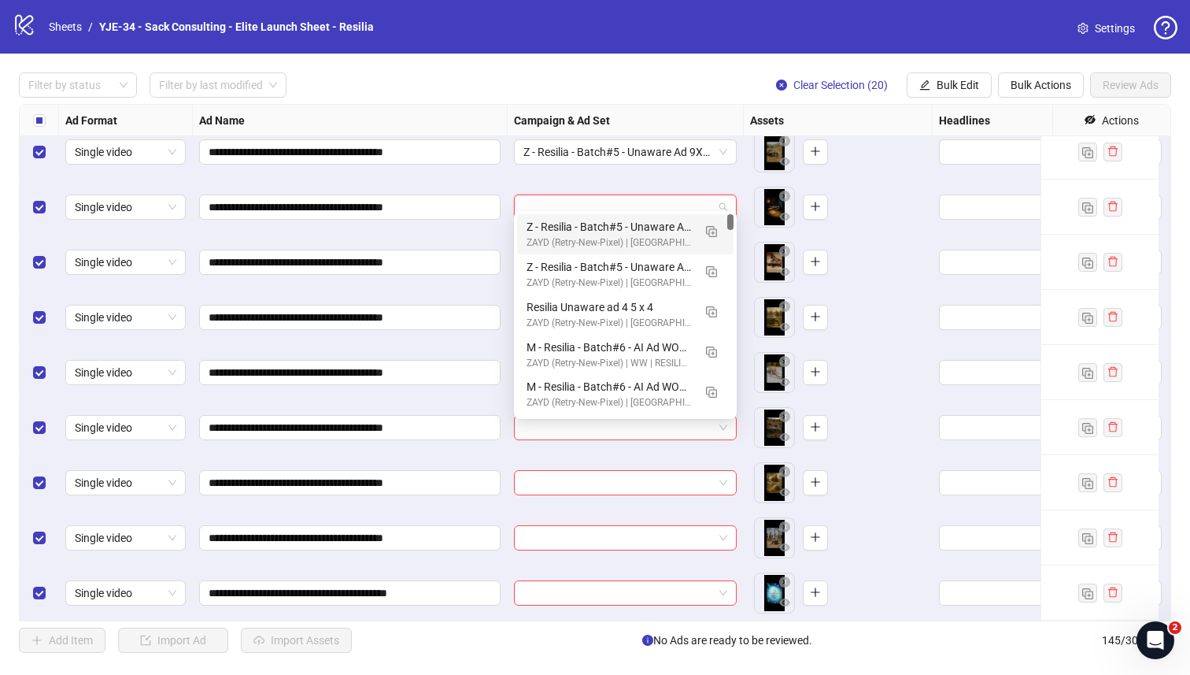
click at [571, 243] on div "ZAYD (Retry-New-Pixel) | US | RESILIA | CBO" at bounding box center [610, 242] width 166 height 15
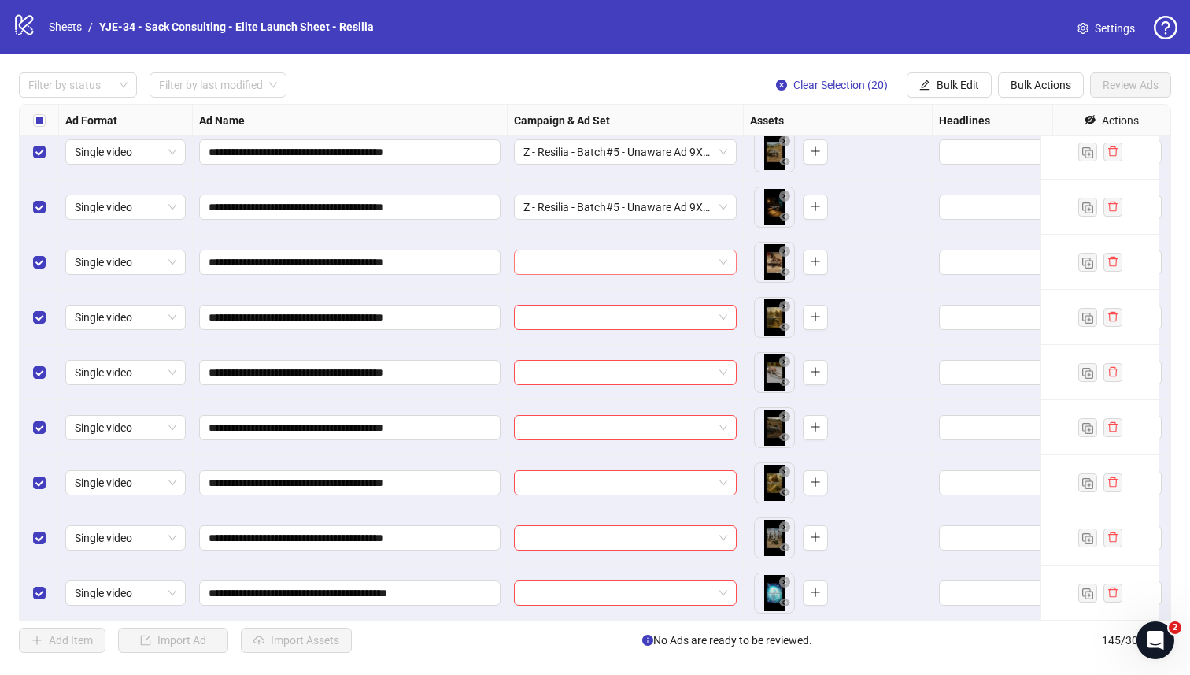
click at [568, 258] on input "search" at bounding box center [619, 262] width 190 height 24
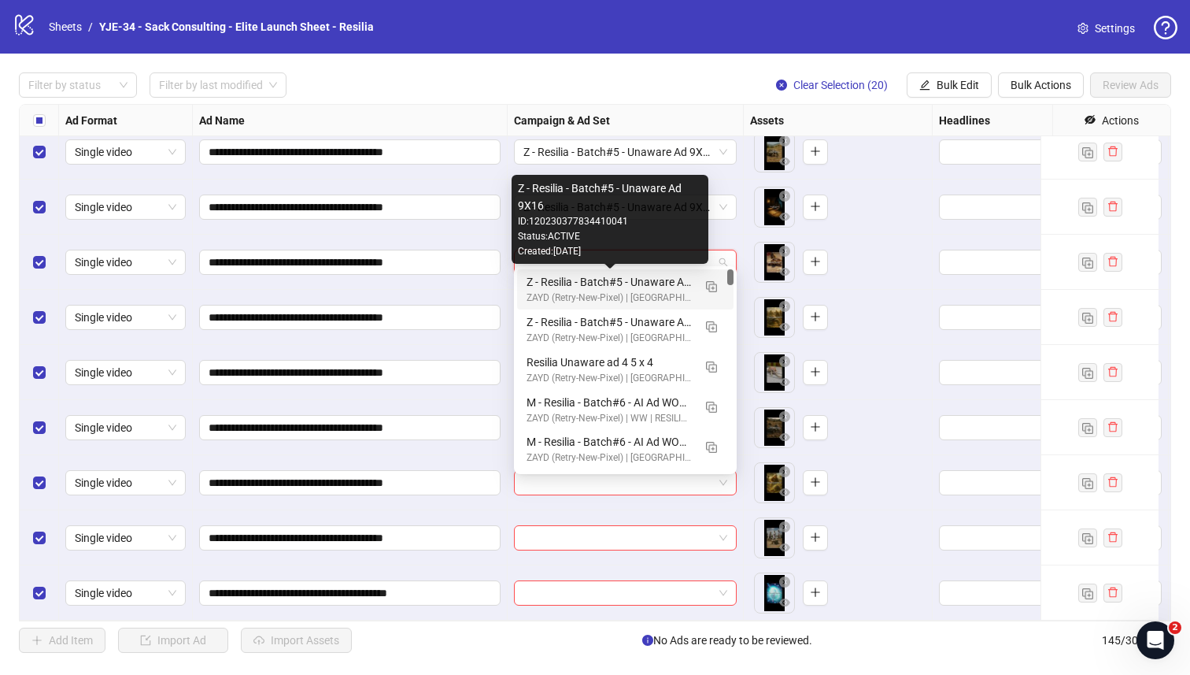
click at [565, 291] on div "ZAYD (Retry-New-Pixel) | US | RESILIA | CBO" at bounding box center [610, 298] width 166 height 15
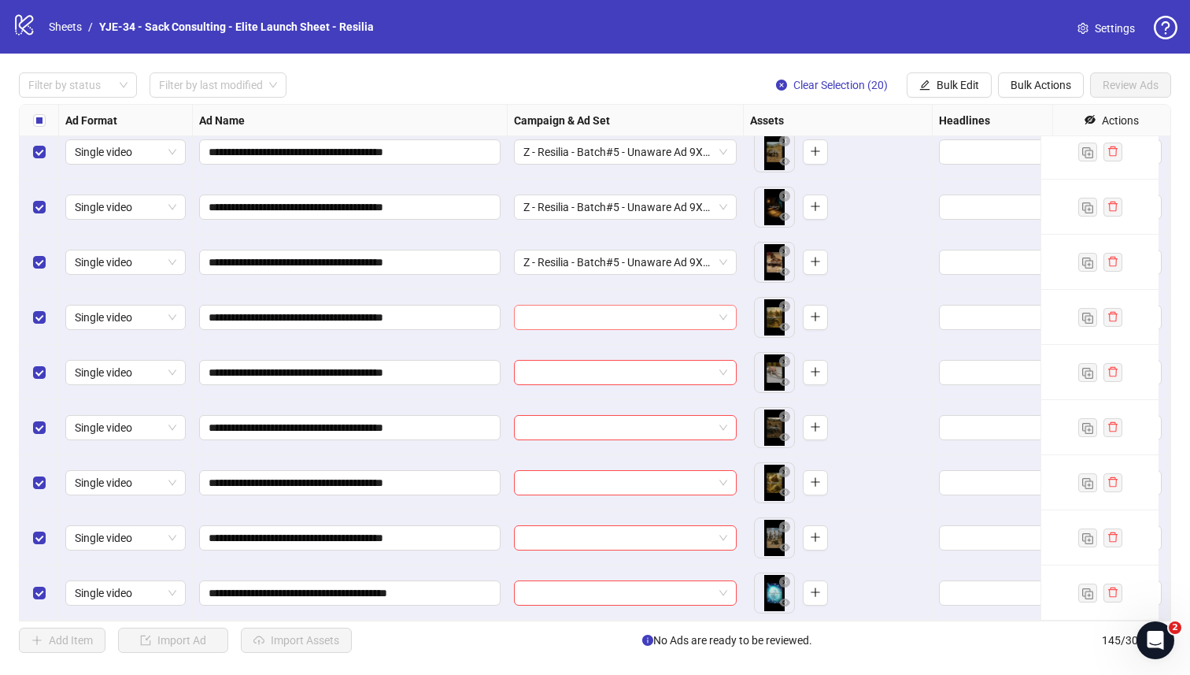
click at [561, 307] on input "search" at bounding box center [619, 317] width 190 height 24
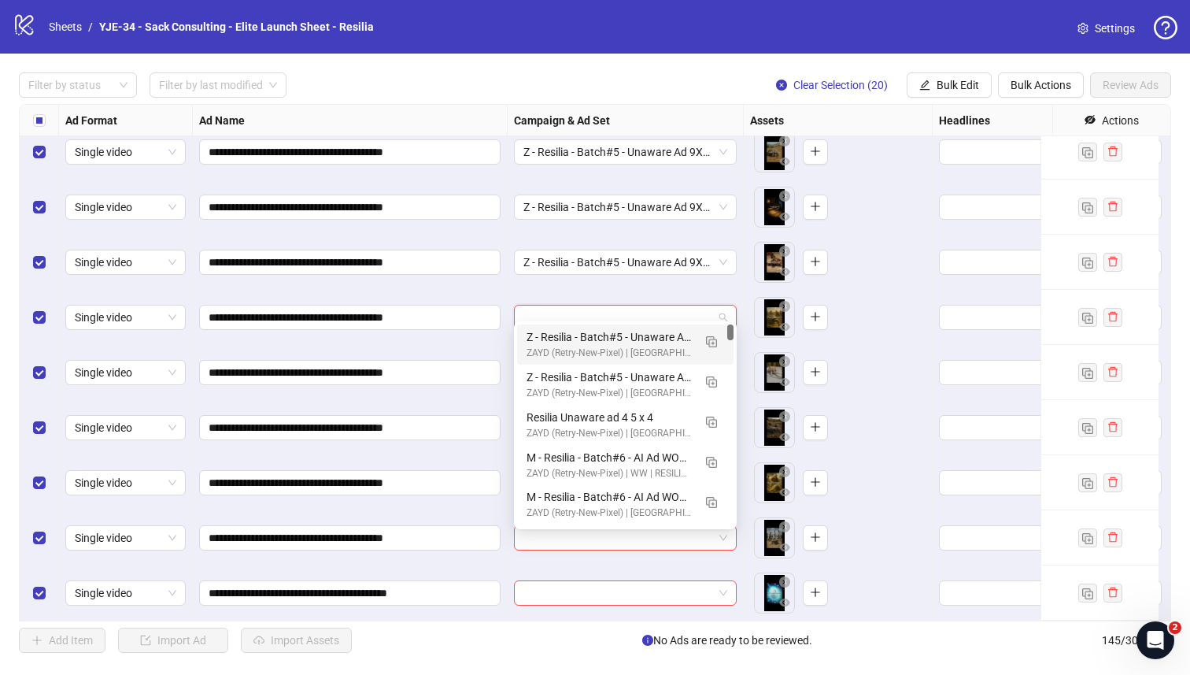
click at [559, 335] on div "Z - Resilia - Batch#5 - Unaware Ad 9X16" at bounding box center [610, 336] width 166 height 17
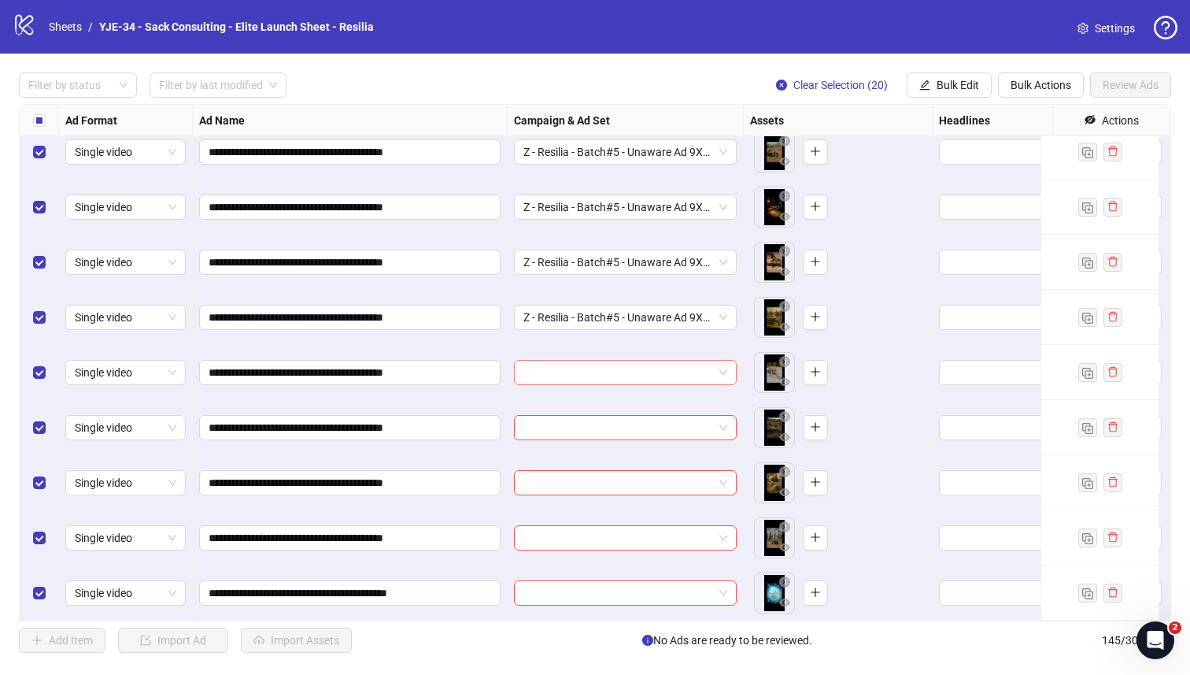
click at [557, 368] on input "search" at bounding box center [619, 373] width 190 height 24
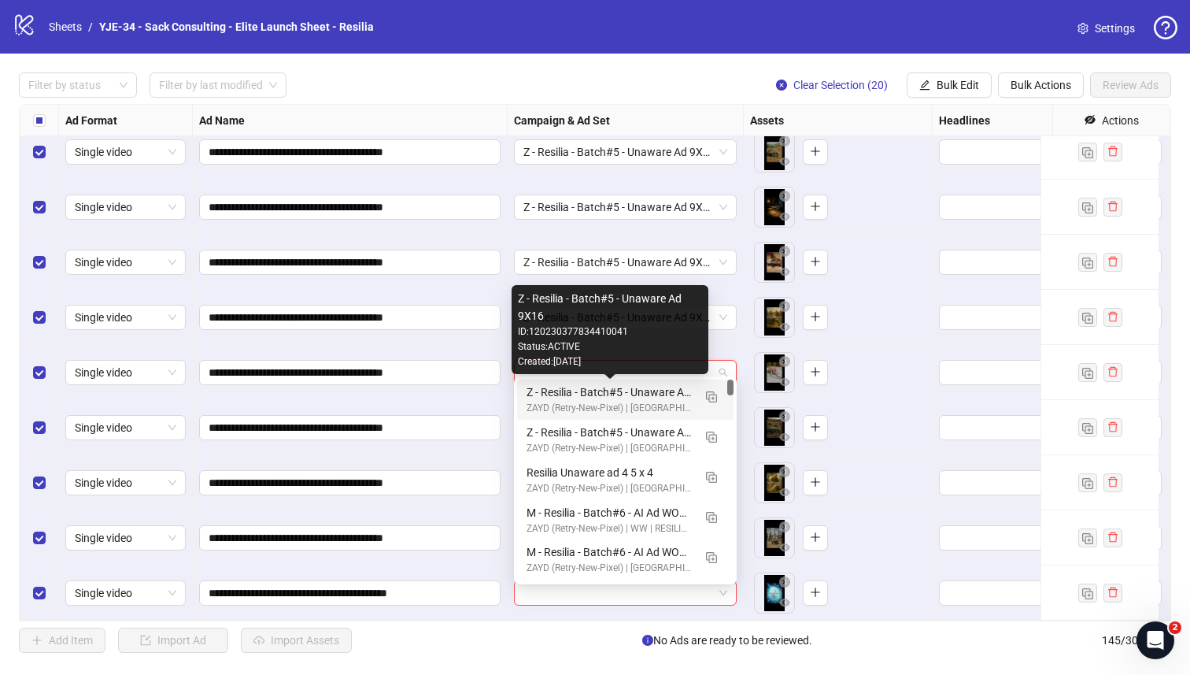
click at [557, 394] on div "Z - Resilia - Batch#5 - Unaware Ad 9X16" at bounding box center [610, 391] width 166 height 17
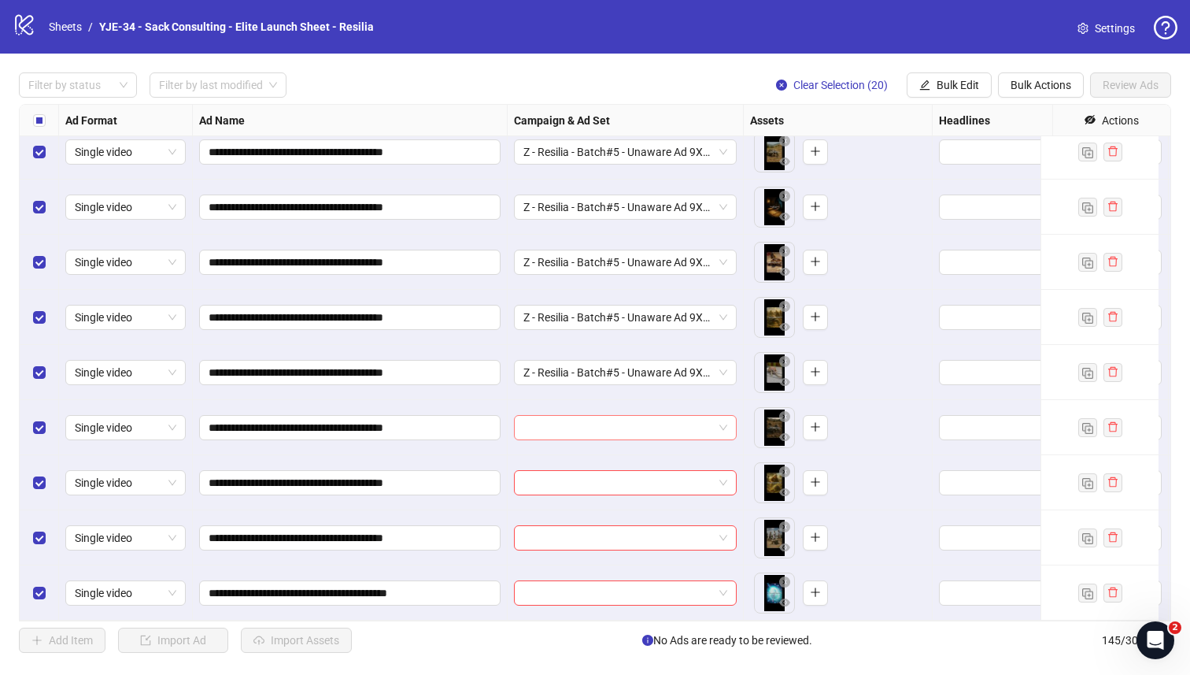
click at [553, 424] on input "search" at bounding box center [619, 428] width 190 height 24
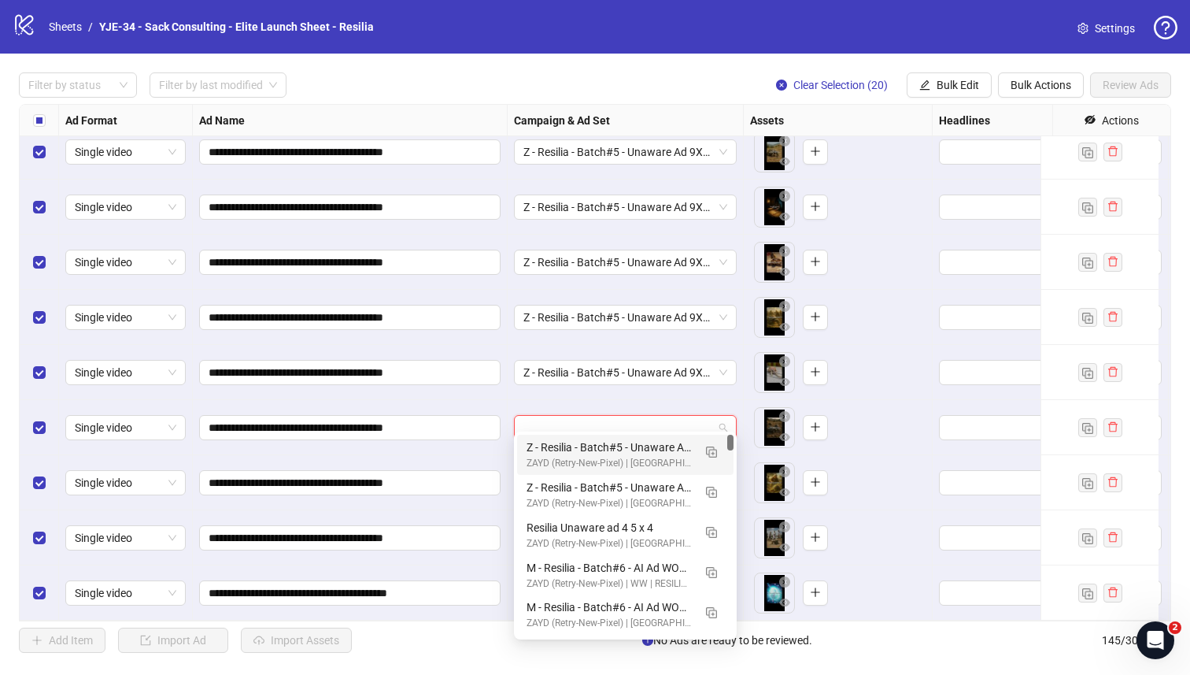
click at [551, 450] on div "Z - Resilia - Batch#5 - Unaware Ad 9X16" at bounding box center [610, 447] width 166 height 17
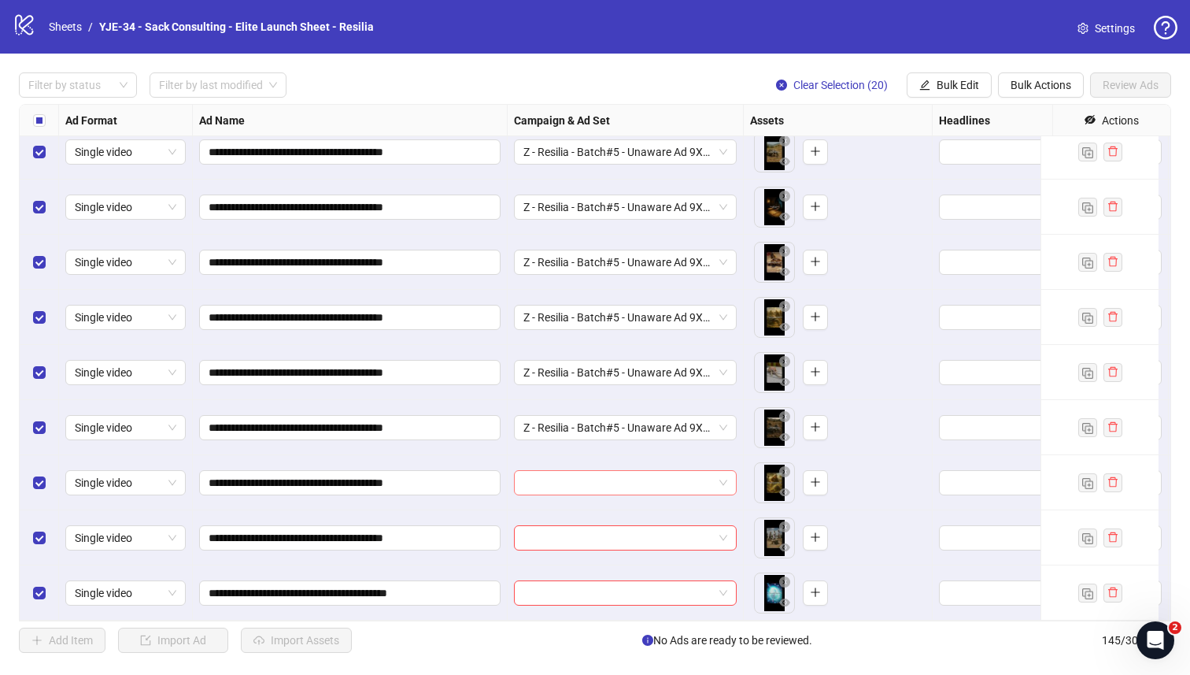
click at [550, 479] on input "search" at bounding box center [619, 483] width 190 height 24
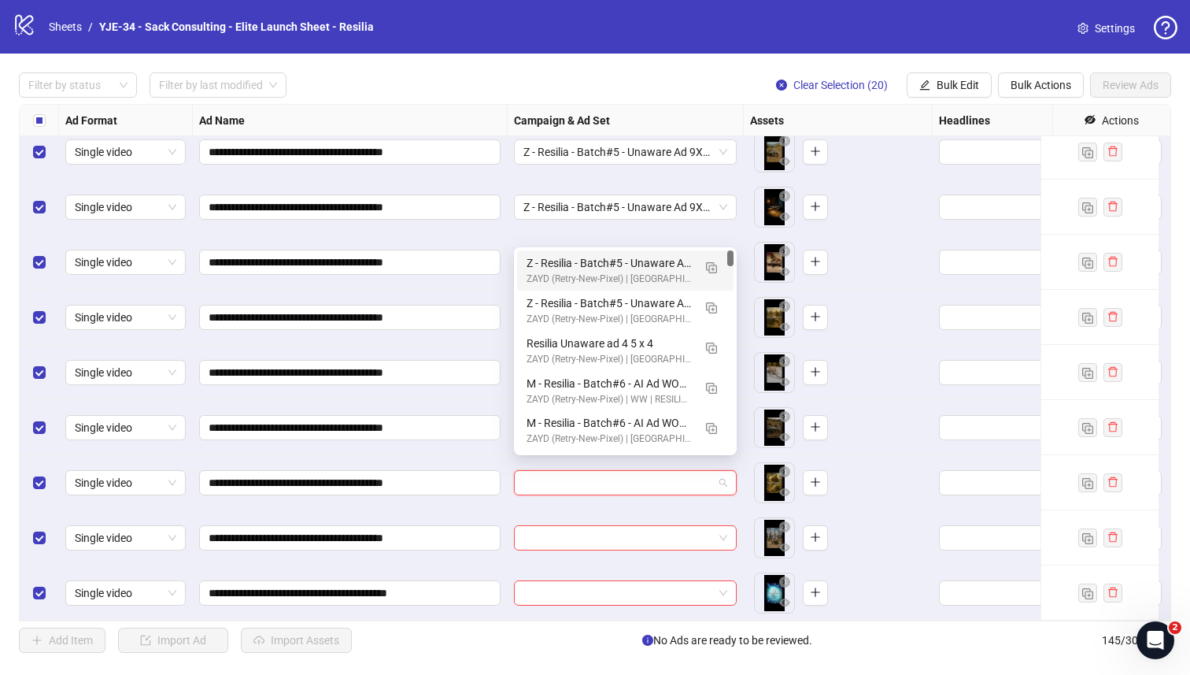
click at [549, 280] on div "ZAYD (Retry-New-Pixel) | US | RESILIA | CBO" at bounding box center [610, 279] width 166 height 15
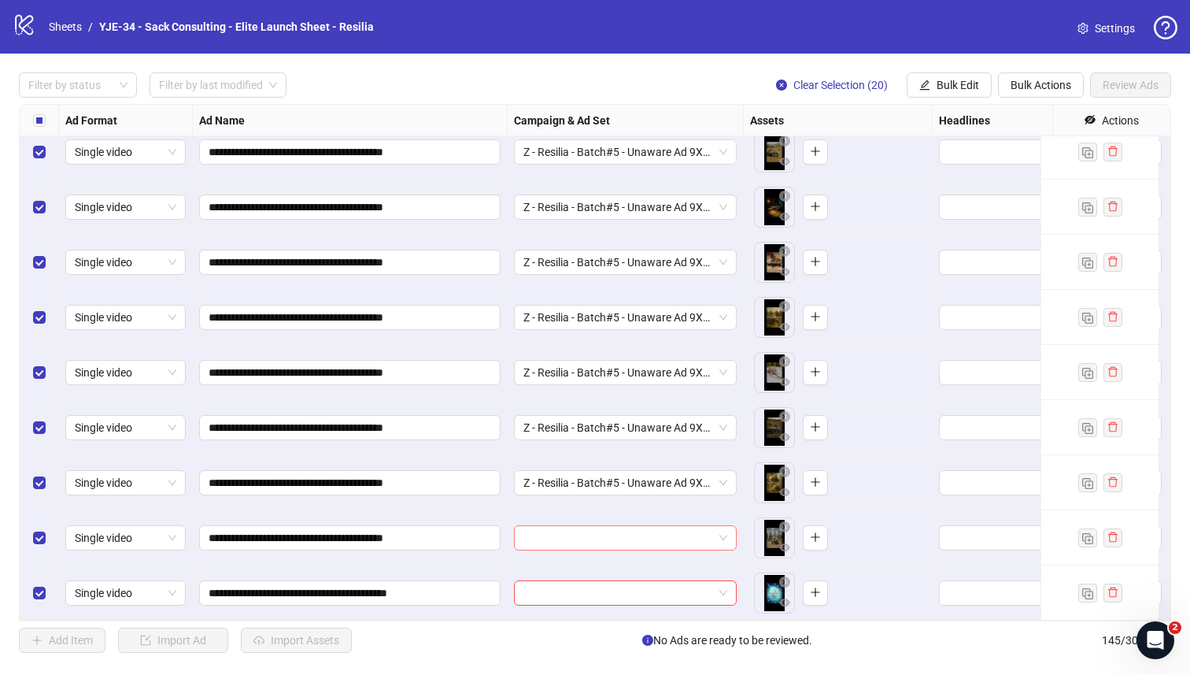
click at [549, 536] on input "search" at bounding box center [619, 538] width 190 height 24
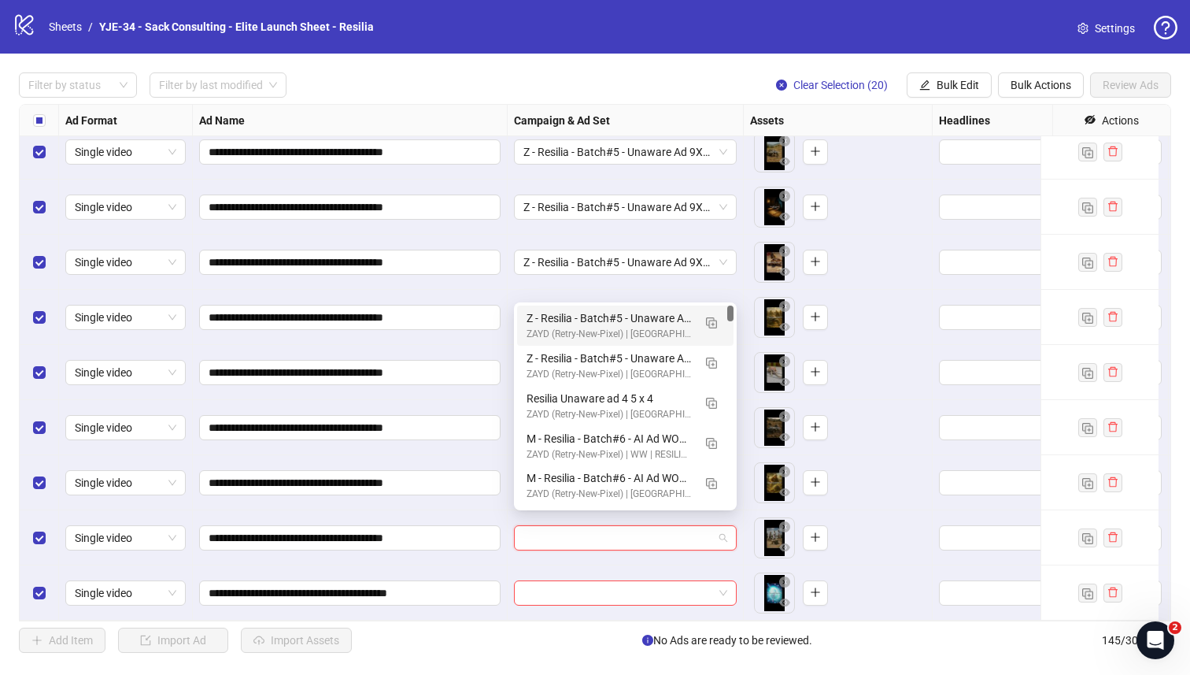
click at [551, 322] on div "Z - Resilia - Batch#5 - Unaware Ad 9X16" at bounding box center [610, 317] width 166 height 17
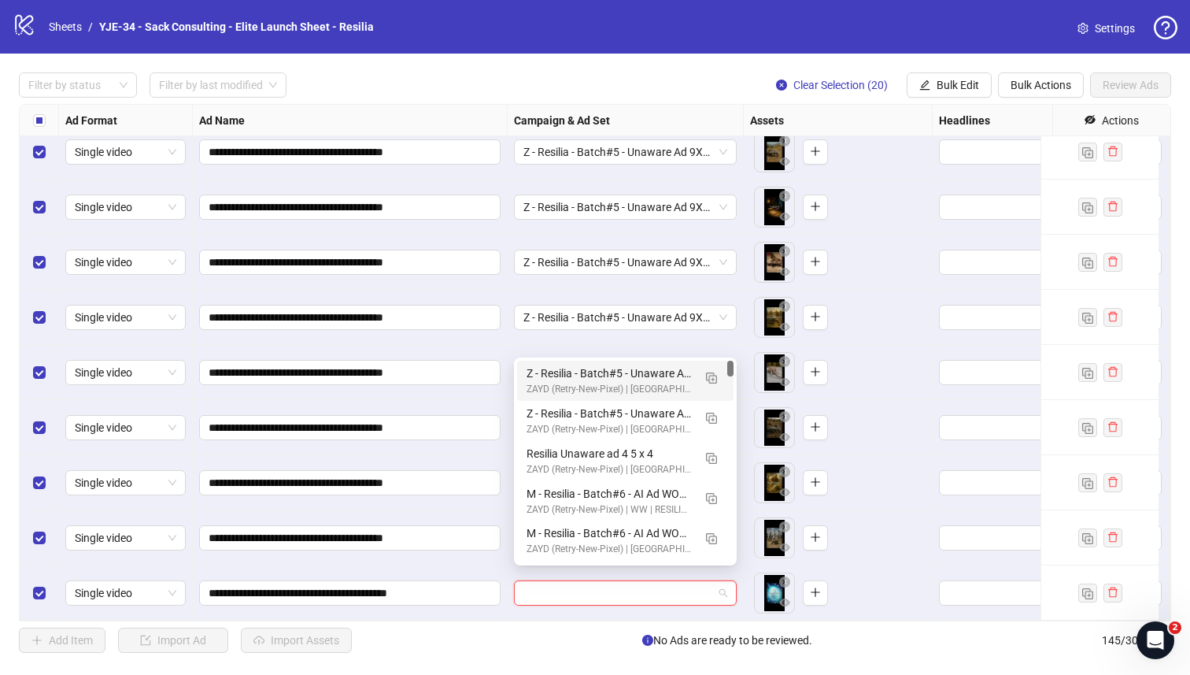
click at [549, 581] on input "search" at bounding box center [619, 593] width 190 height 24
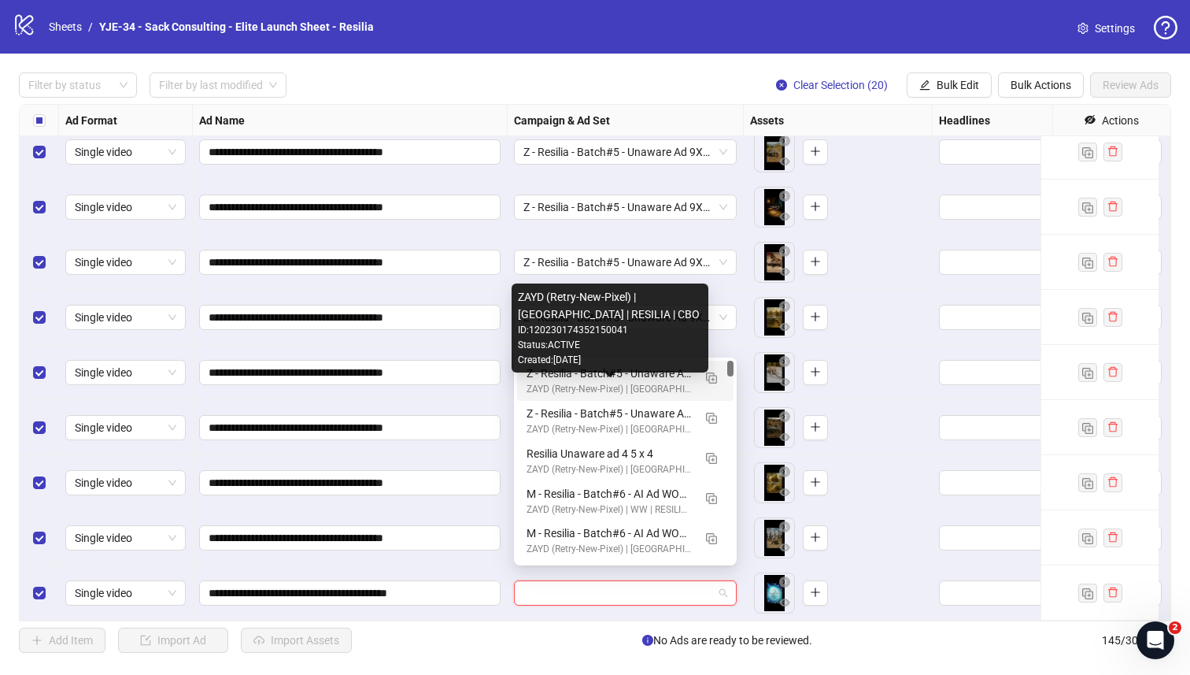
click at [562, 386] on div "ZAYD (Retry-New-Pixel) | US | RESILIA | CBO" at bounding box center [610, 389] width 166 height 15
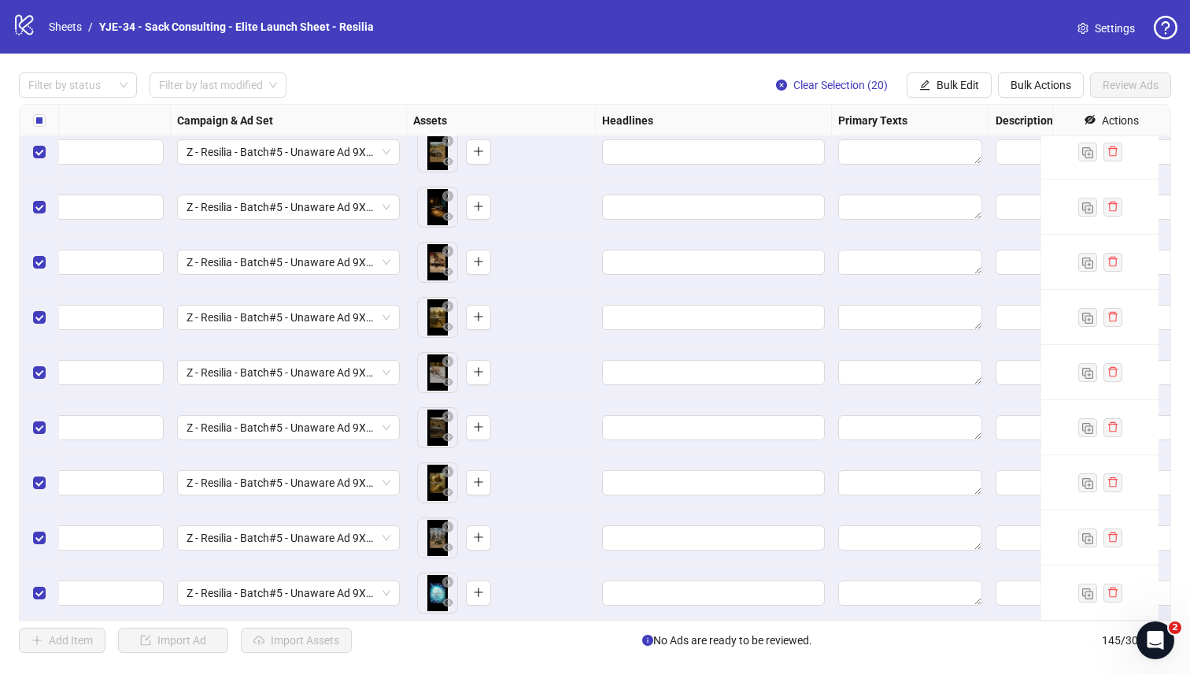
scroll to position [7519, 349]
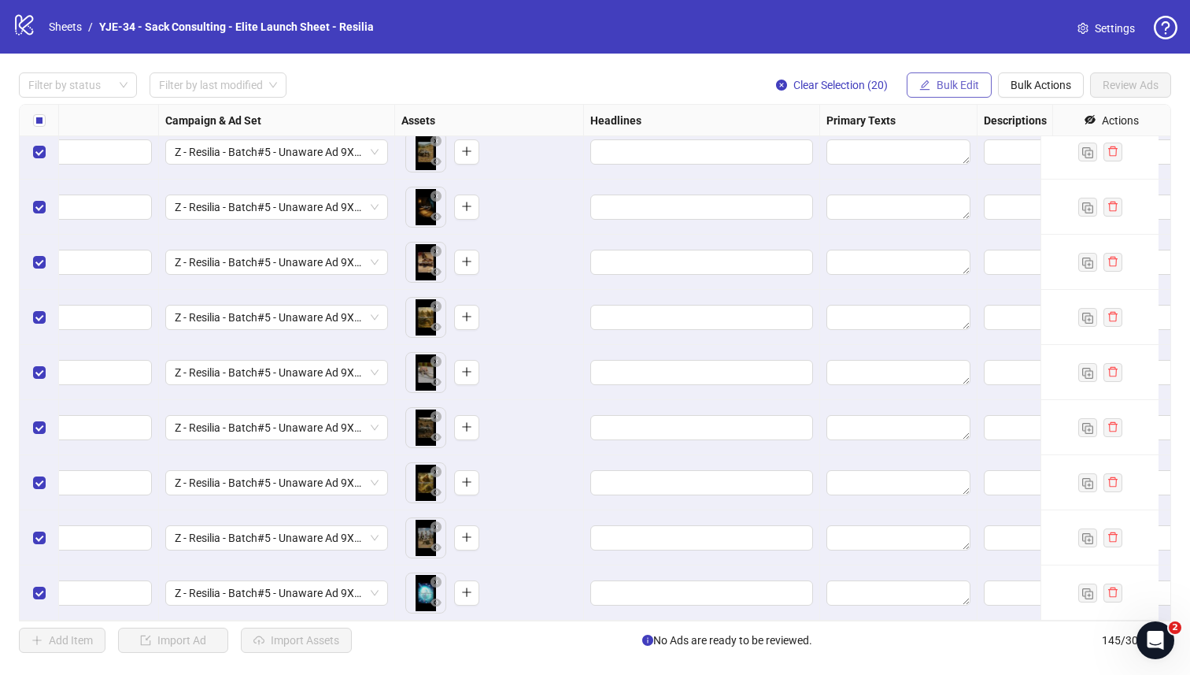
click at [958, 85] on span "Bulk Edit" at bounding box center [958, 85] width 43 height 13
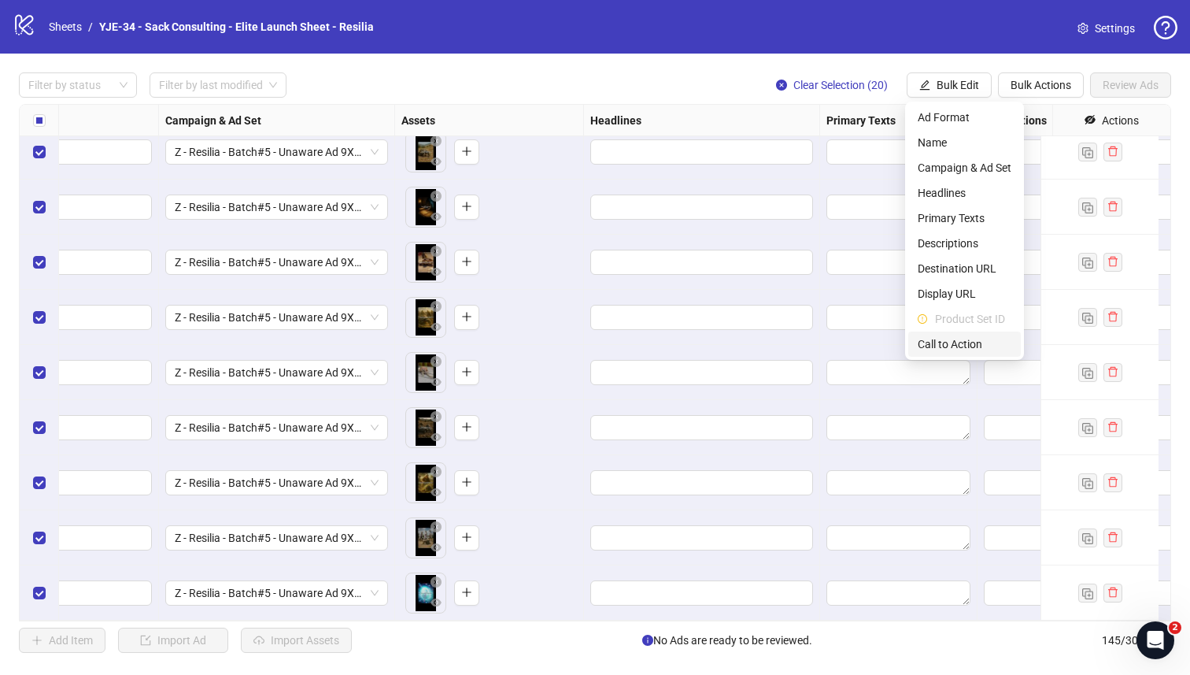
click at [945, 336] on span "Call to Action" at bounding box center [965, 343] width 94 height 17
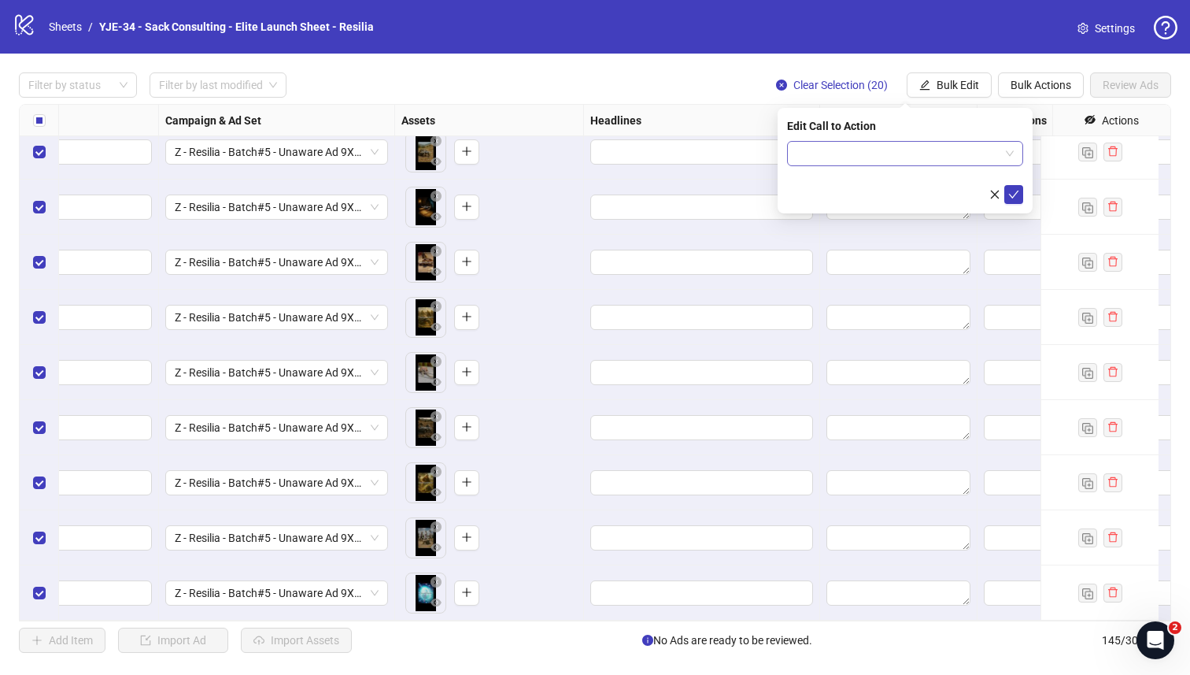
click at [913, 164] on input "search" at bounding box center [898, 154] width 203 height 24
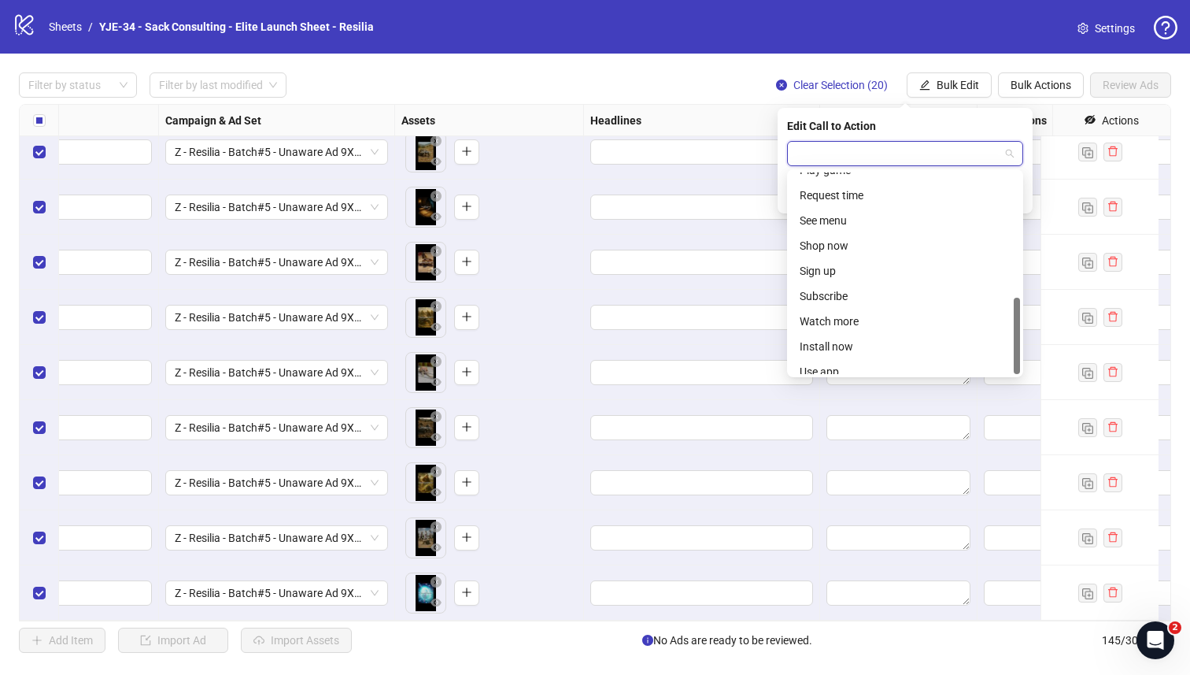
scroll to position [328, 0]
click at [870, 231] on div "Shop now" at bounding box center [905, 235] width 211 height 17
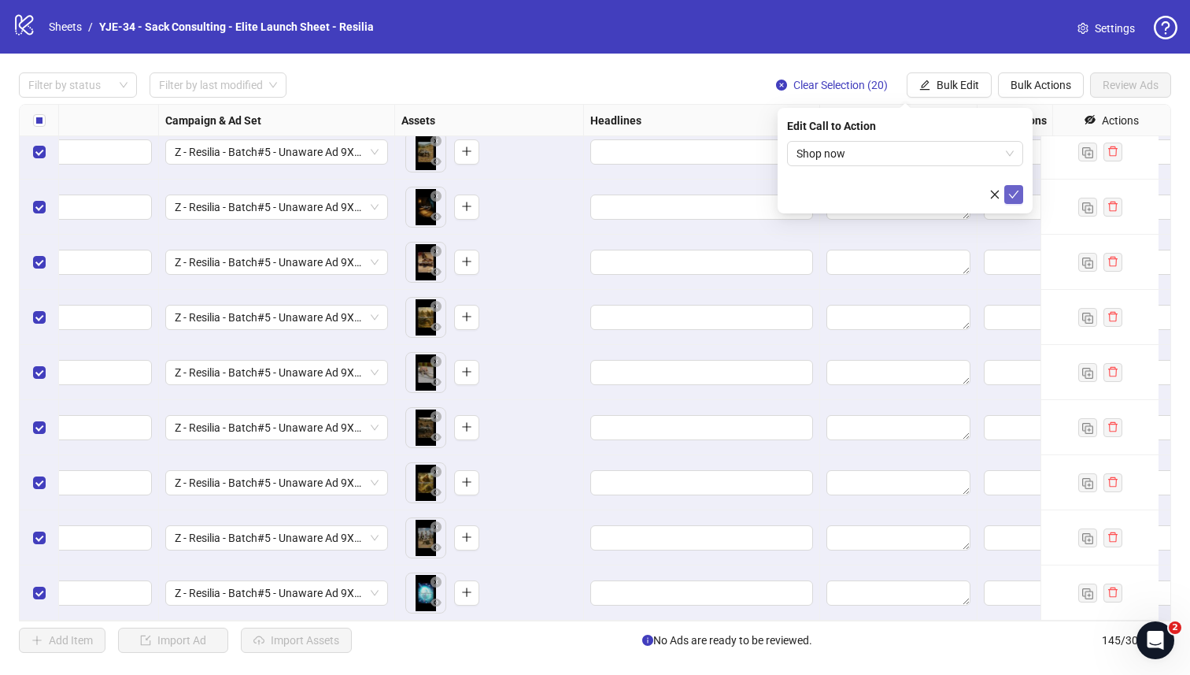
click at [1014, 194] on icon "check" at bounding box center [1014, 194] width 11 height 11
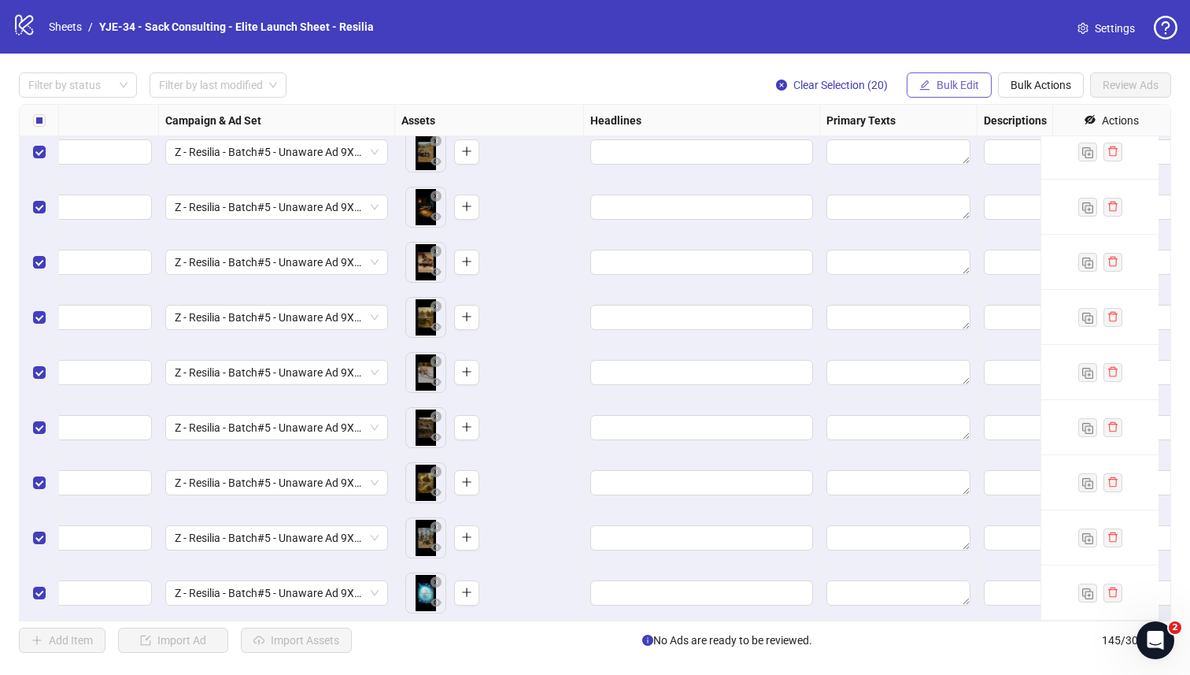
click at [937, 89] on span "Bulk Edit" at bounding box center [958, 85] width 43 height 13
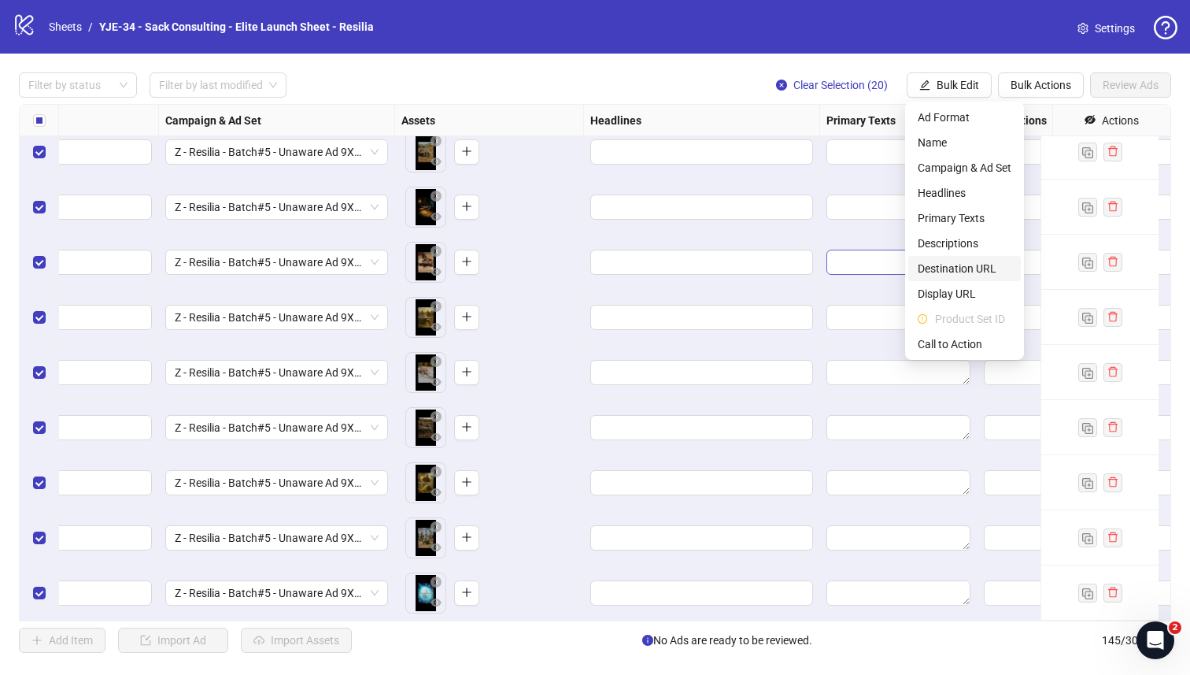
click at [957, 261] on span "Destination URL" at bounding box center [965, 268] width 94 height 17
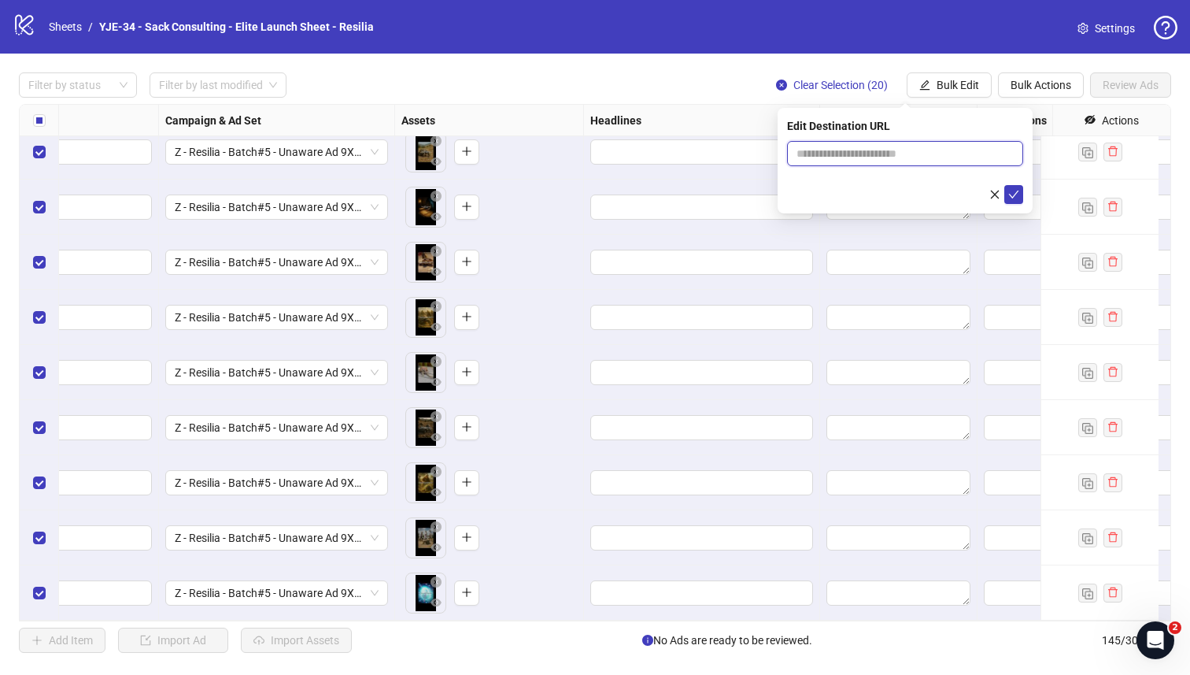
click at [880, 155] on input "text" at bounding box center [899, 153] width 205 height 17
paste input "**********"
type input "**********"
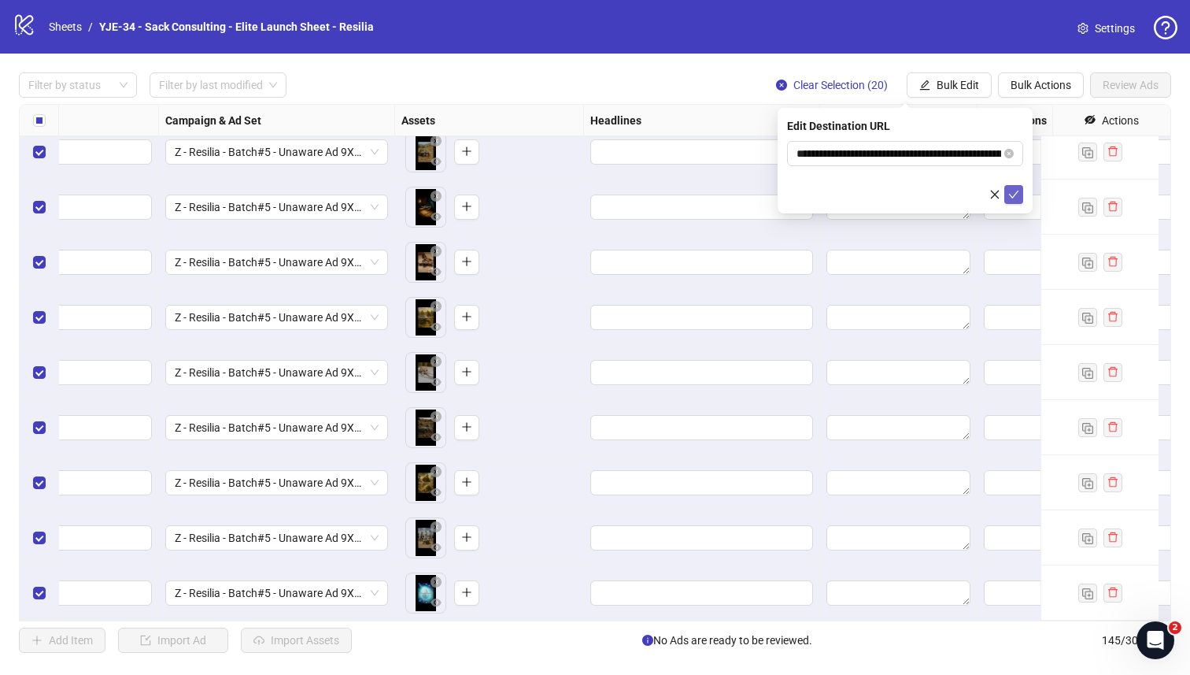
click at [1015, 198] on icon "check" at bounding box center [1014, 194] width 11 height 11
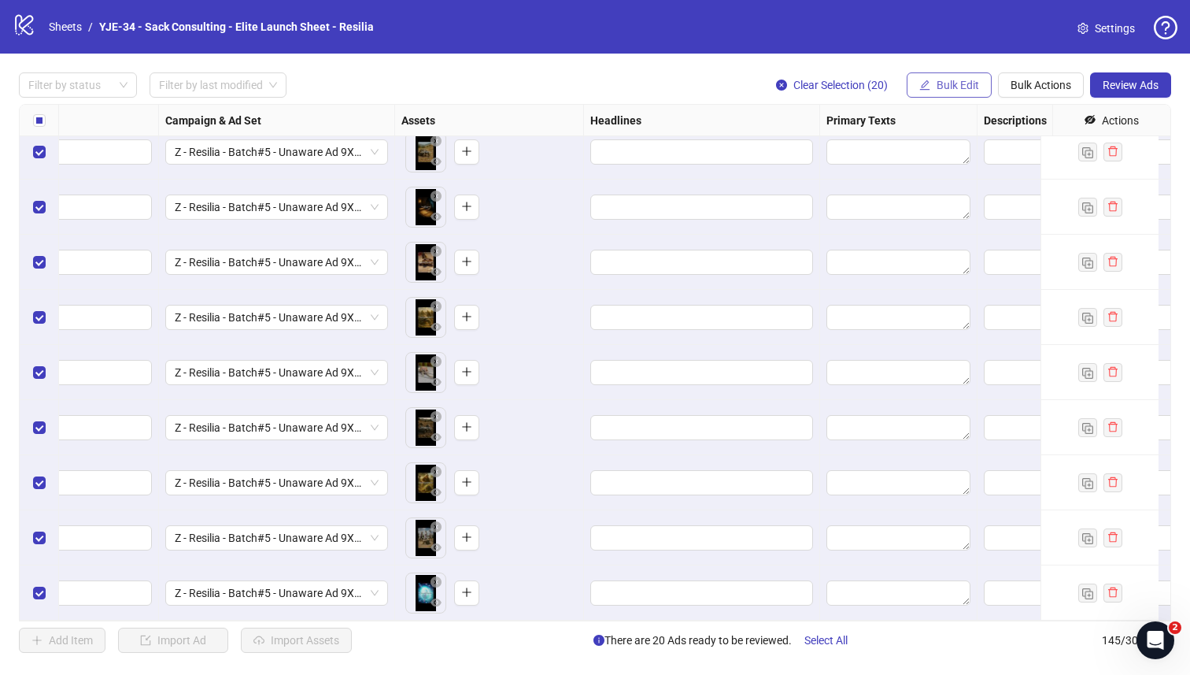
click at [963, 86] on span "Bulk Edit" at bounding box center [958, 85] width 43 height 13
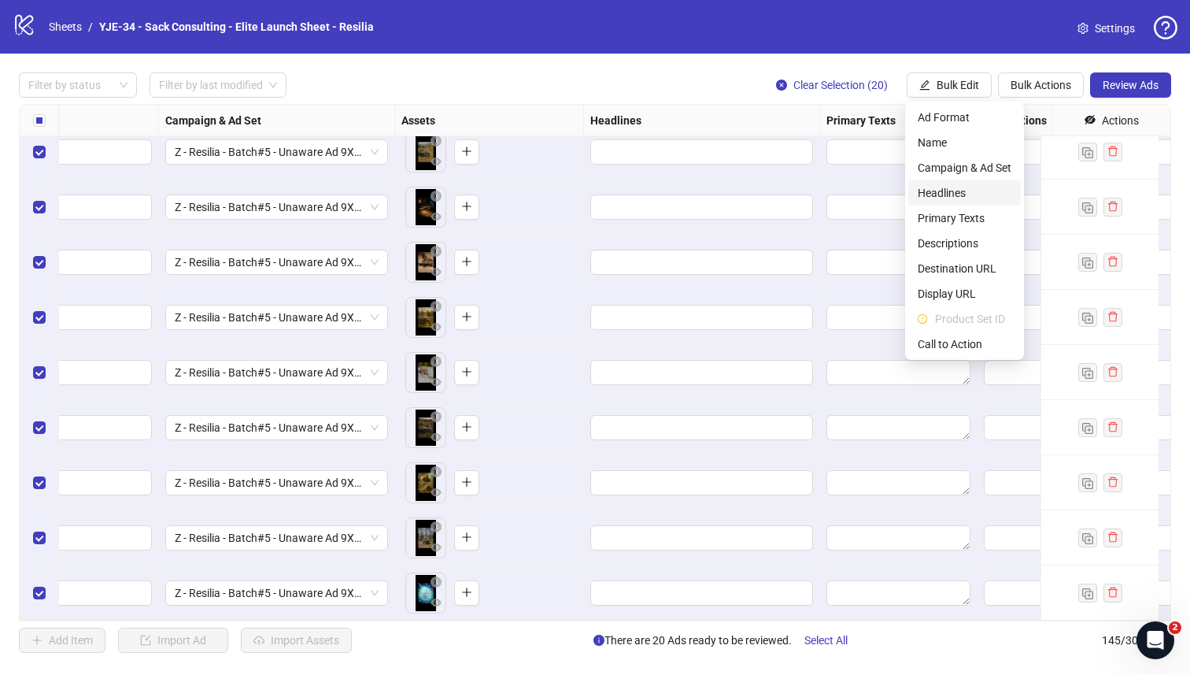
click at [956, 195] on span "Headlines" at bounding box center [965, 192] width 94 height 17
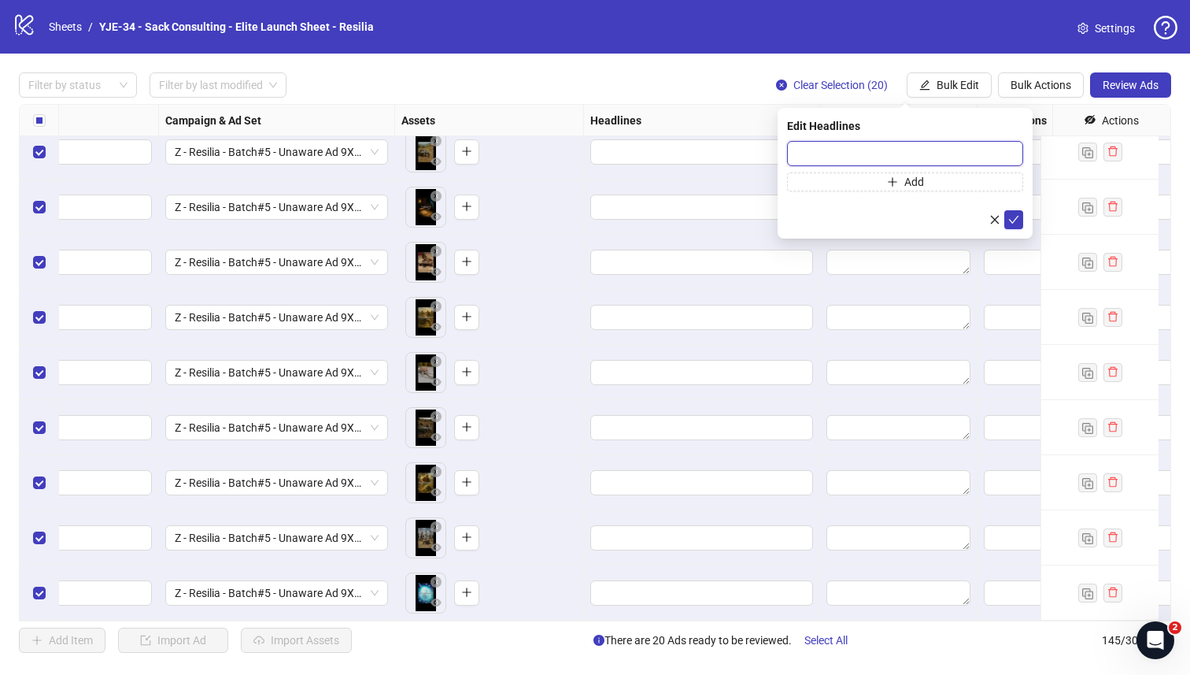
click at [866, 147] on input "text" at bounding box center [905, 153] width 236 height 25
paste input "**********"
type input "**********"
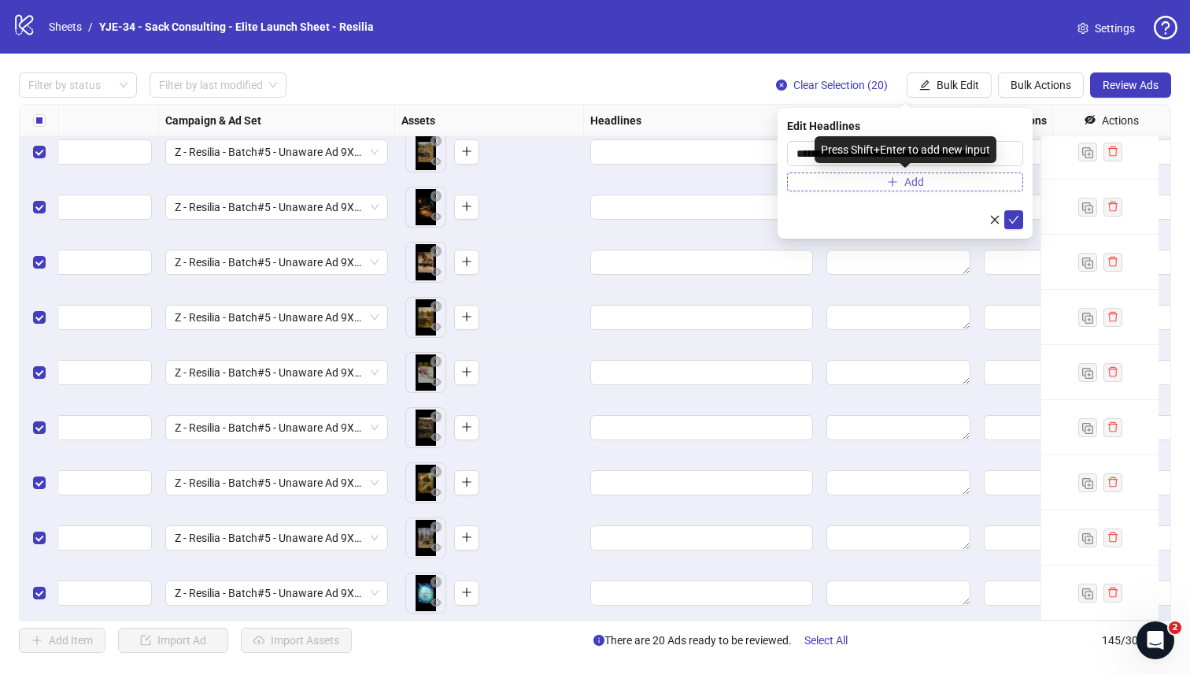
click at [894, 187] on span "button" at bounding box center [892, 182] width 11 height 13
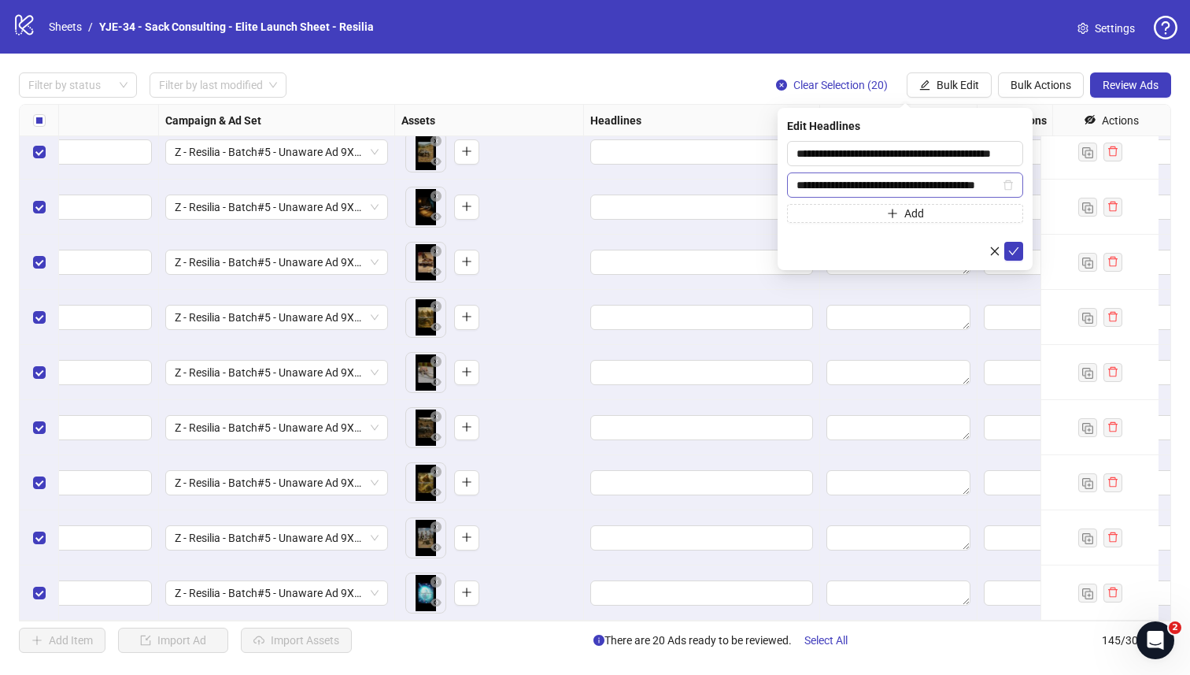
scroll to position [0, 21]
type input "**********"
click at [1012, 247] on icon "check" at bounding box center [1014, 251] width 11 height 11
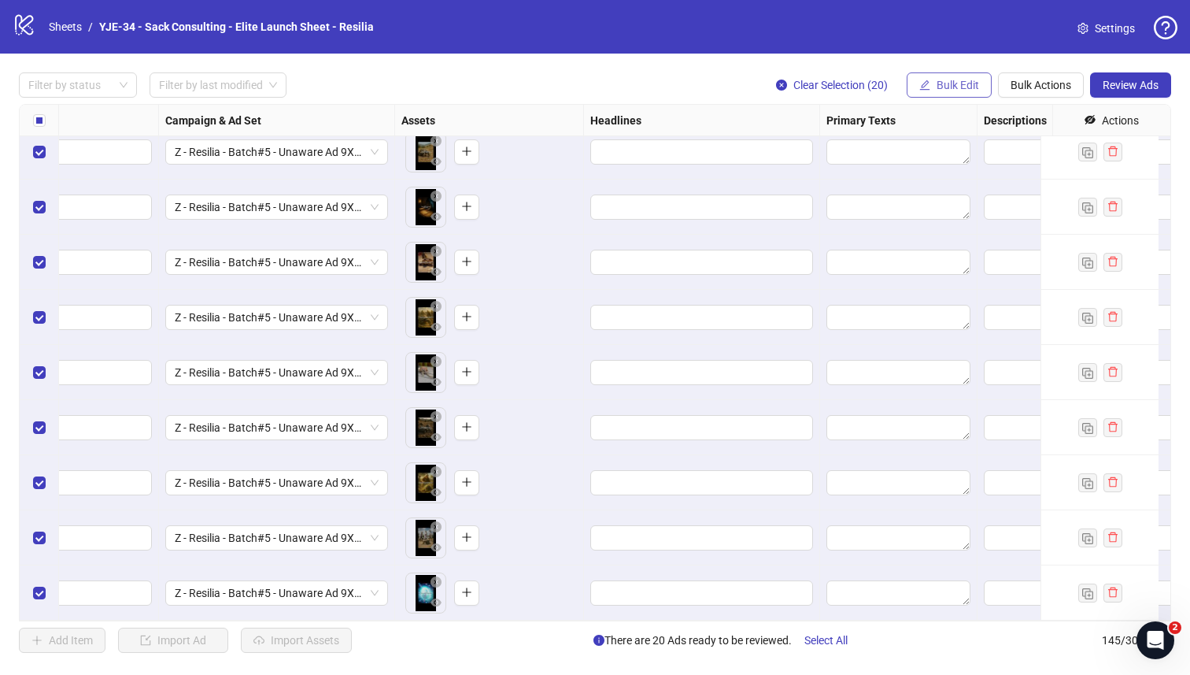
click at [942, 91] on span "Bulk Edit" at bounding box center [958, 85] width 43 height 13
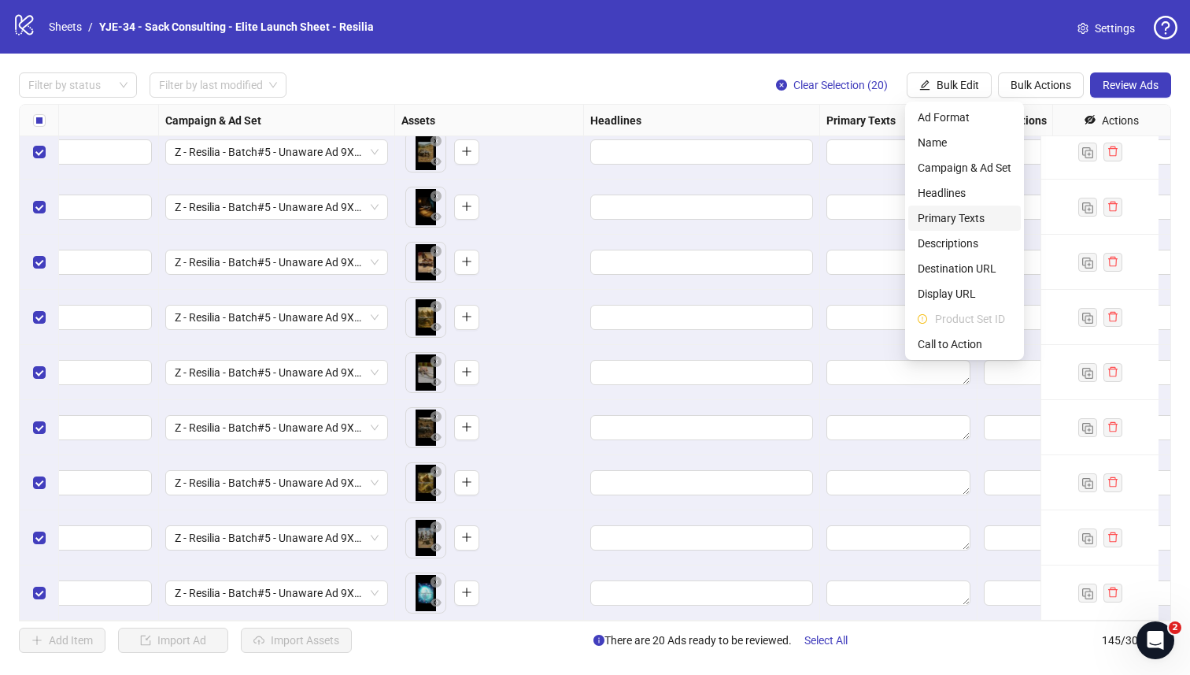
click at [960, 219] on span "Primary Texts" at bounding box center [965, 217] width 94 height 17
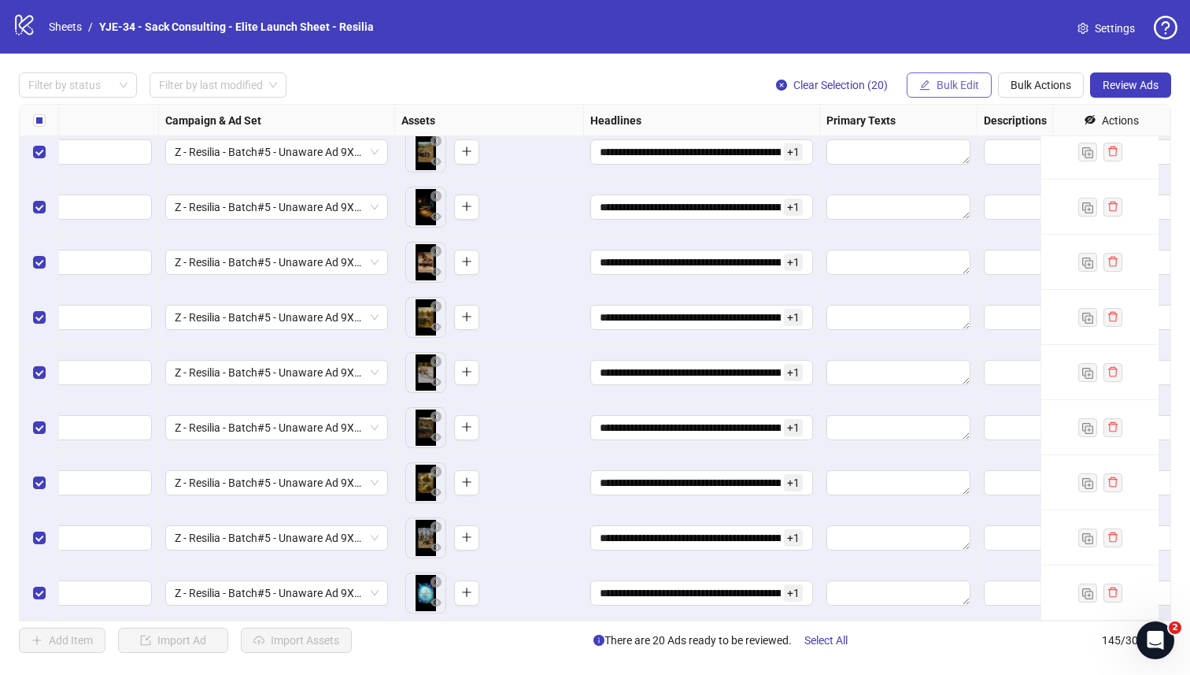
click at [957, 82] on span "Bulk Edit" at bounding box center [958, 85] width 43 height 13
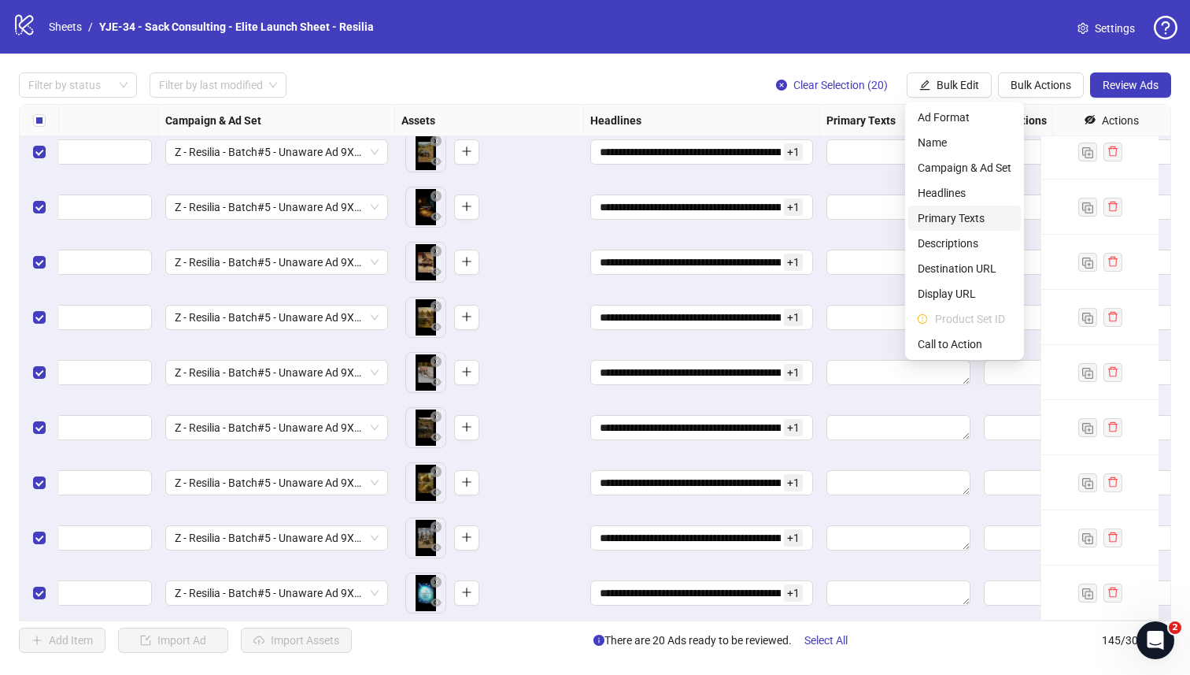
click at [964, 223] on span "Primary Texts" at bounding box center [965, 217] width 94 height 17
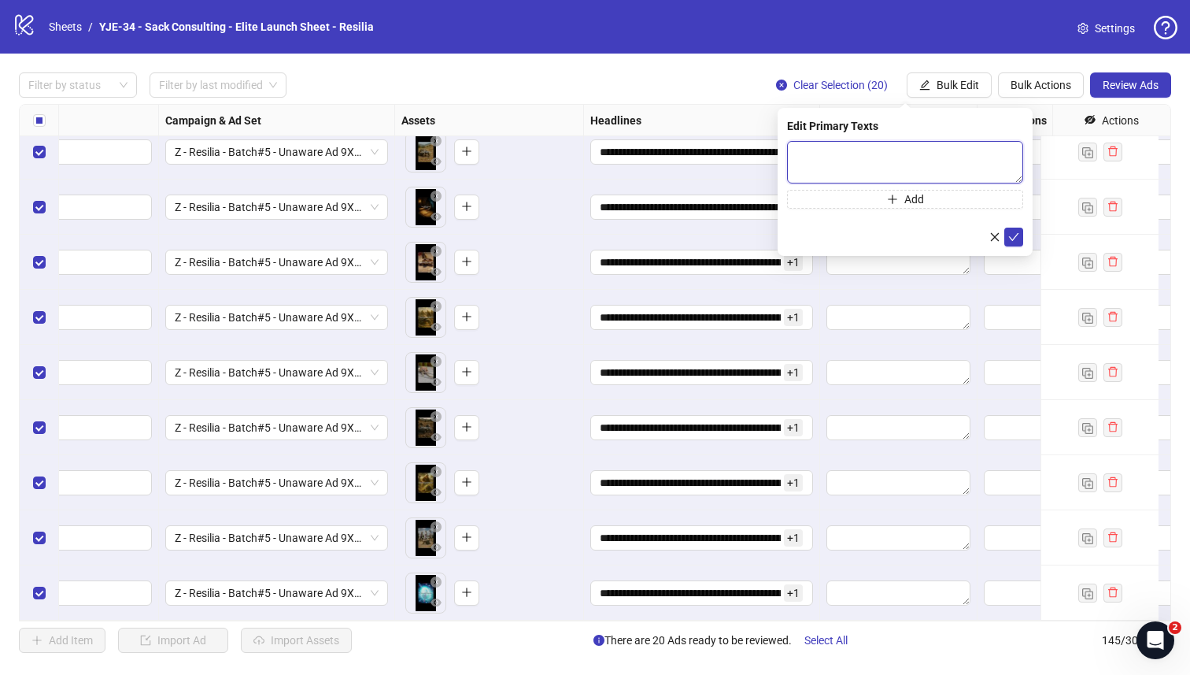
click at [889, 165] on textarea at bounding box center [905, 162] width 236 height 43
paste textarea "**********"
type textarea "**********"
click at [864, 199] on button "Add" at bounding box center [905, 199] width 236 height 19
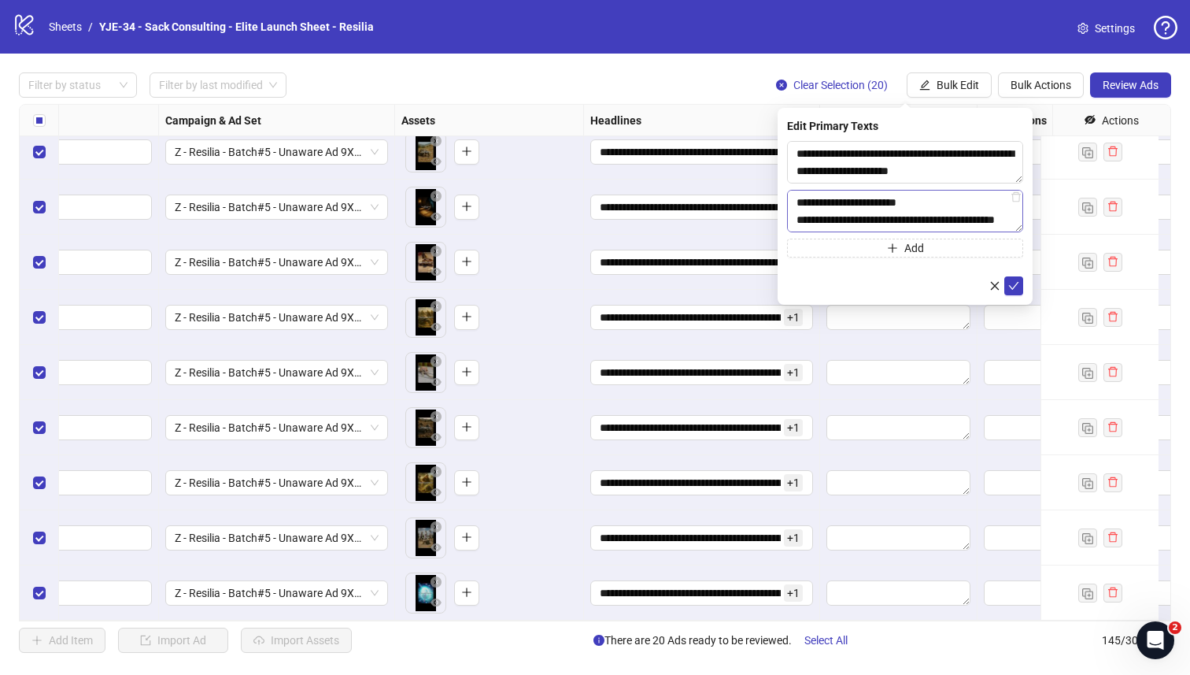
scroll to position [658, 0]
paste textarea "**********"
click at [796, 207] on textarea "**********" at bounding box center [905, 211] width 236 height 43
type textarea "**********"
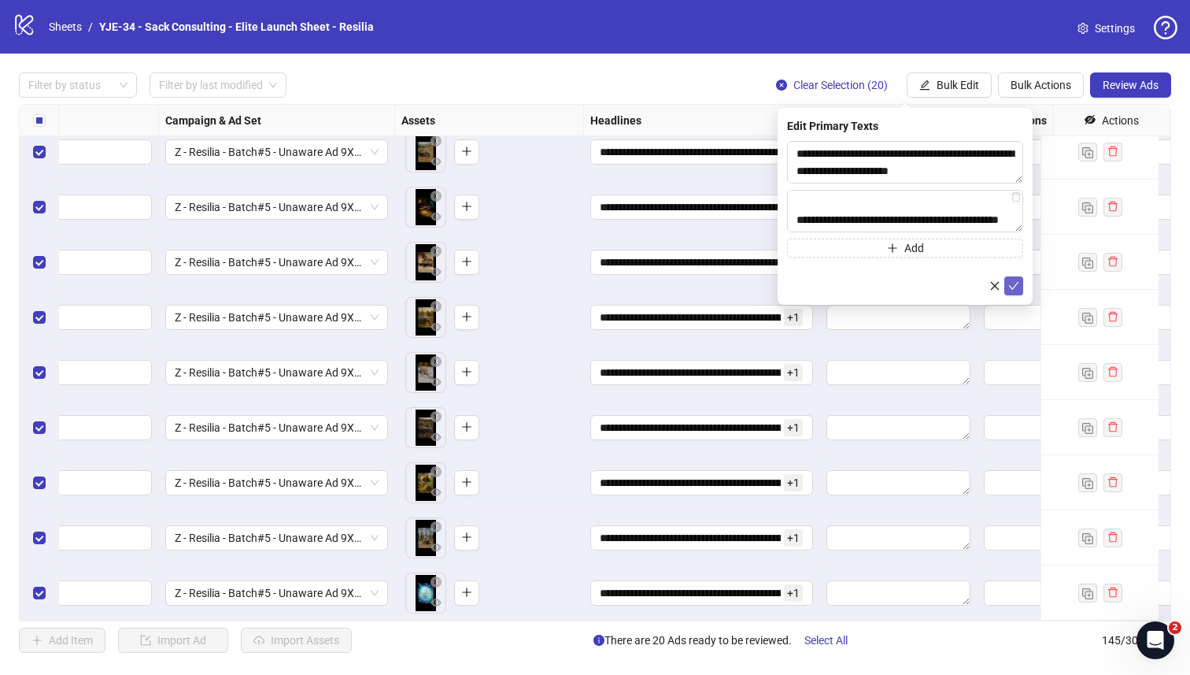
click at [1016, 281] on icon "check" at bounding box center [1014, 285] width 11 height 11
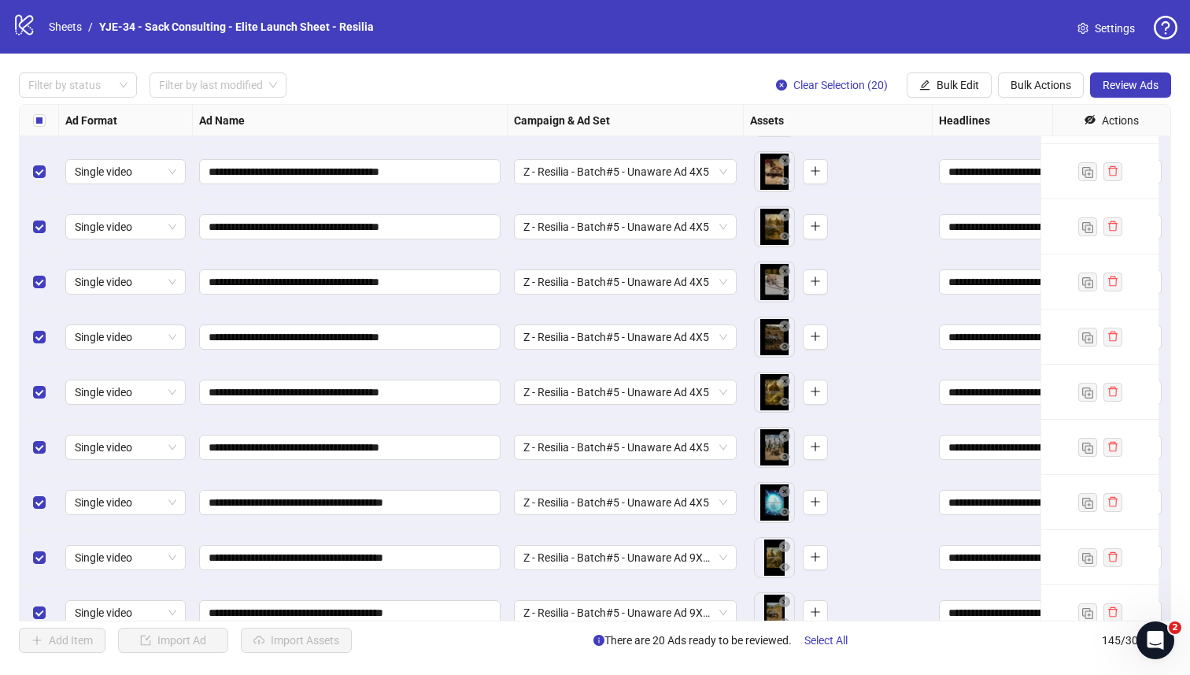
scroll to position [7519, 0]
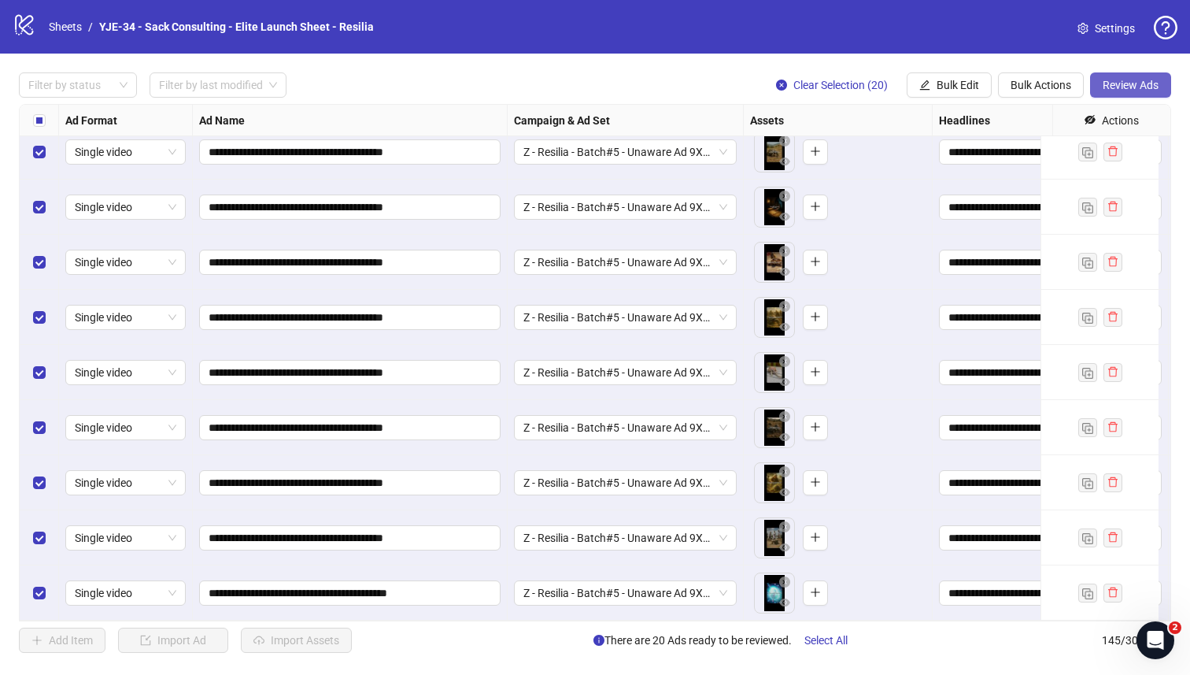
click at [1113, 87] on span "Review Ads" at bounding box center [1131, 85] width 56 height 13
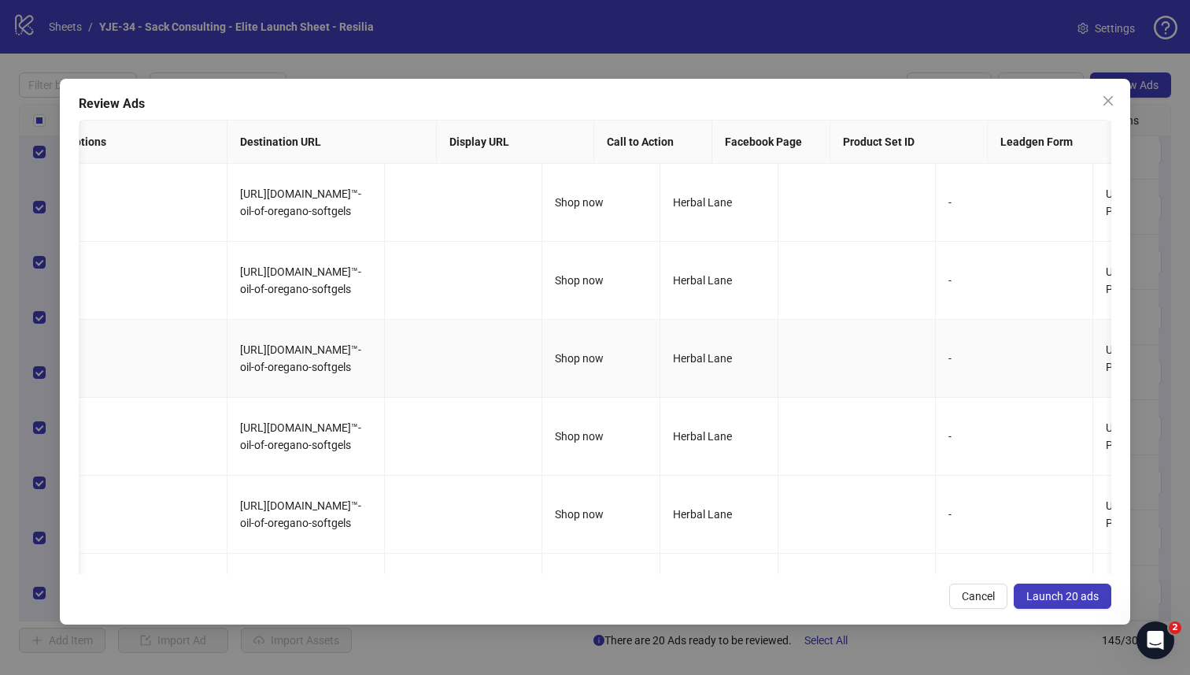
scroll to position [0, 0]
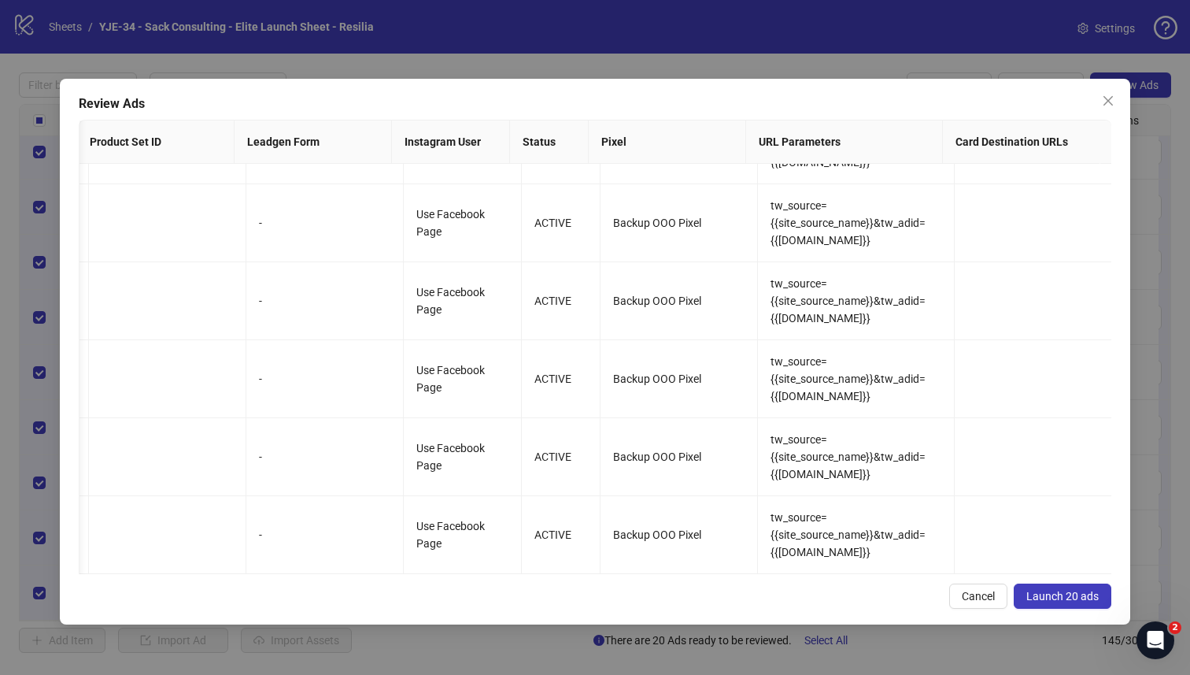
click at [1032, 596] on span "Launch 20 ads" at bounding box center [1063, 596] width 72 height 13
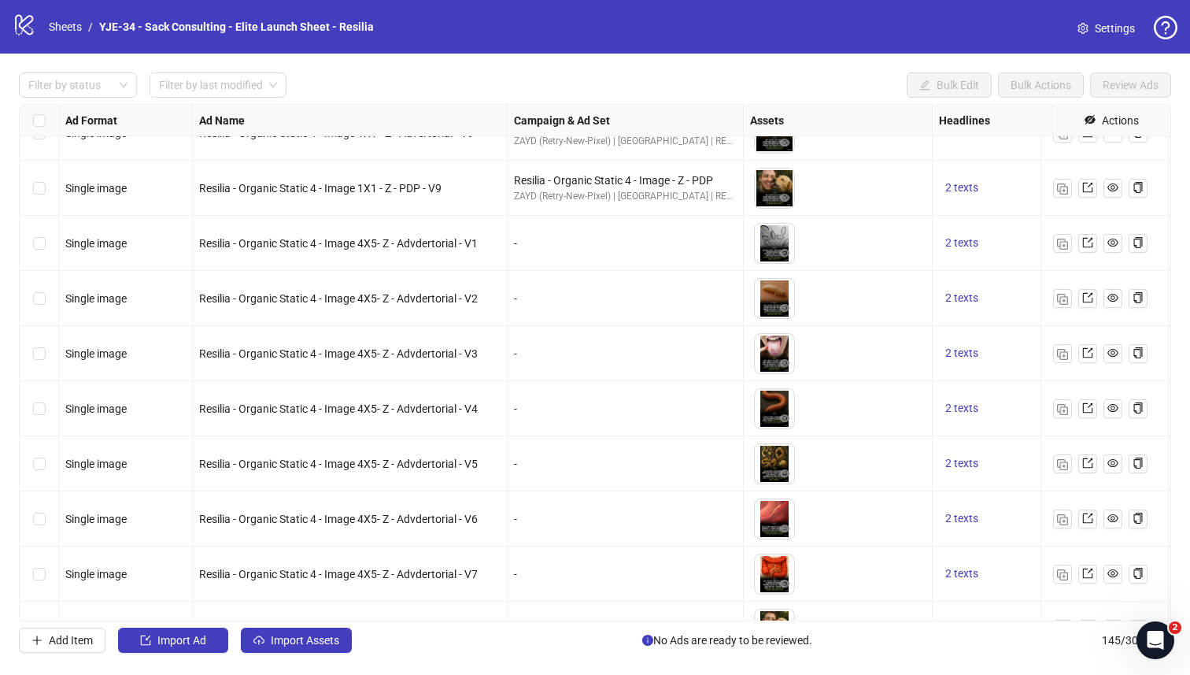
scroll to position [5736, 0]
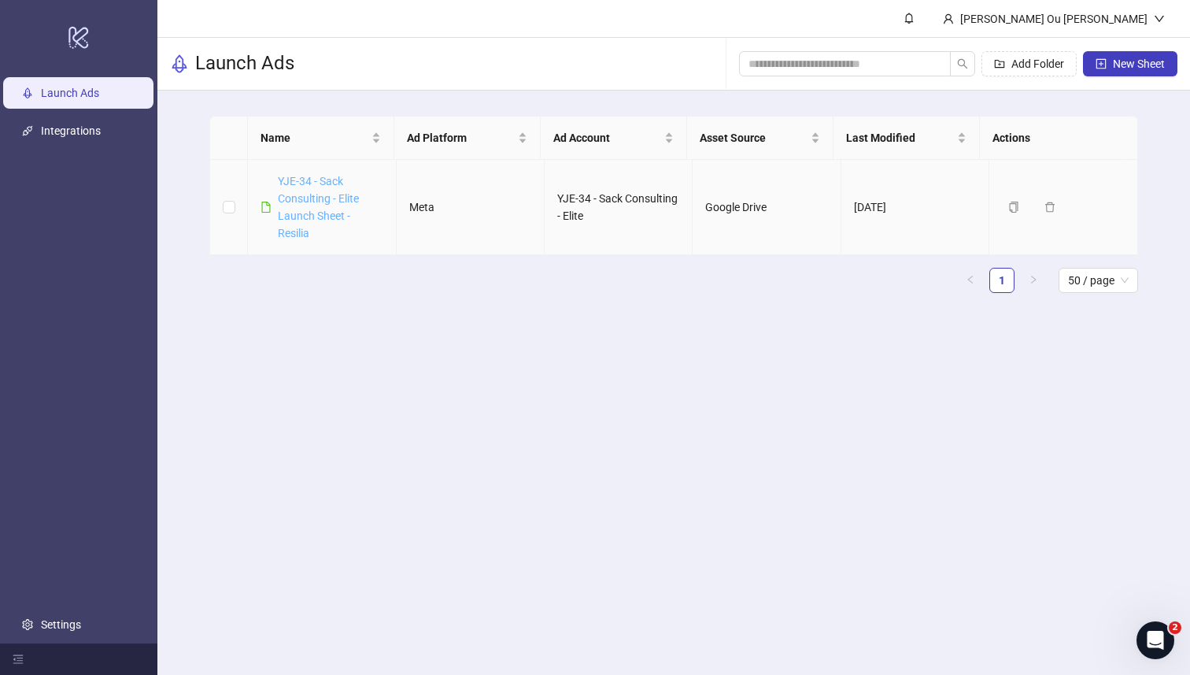
click at [339, 214] on link "YJE-34 - Sack Consulting - Elite Launch Sheet - Resilia" at bounding box center [318, 207] width 81 height 65
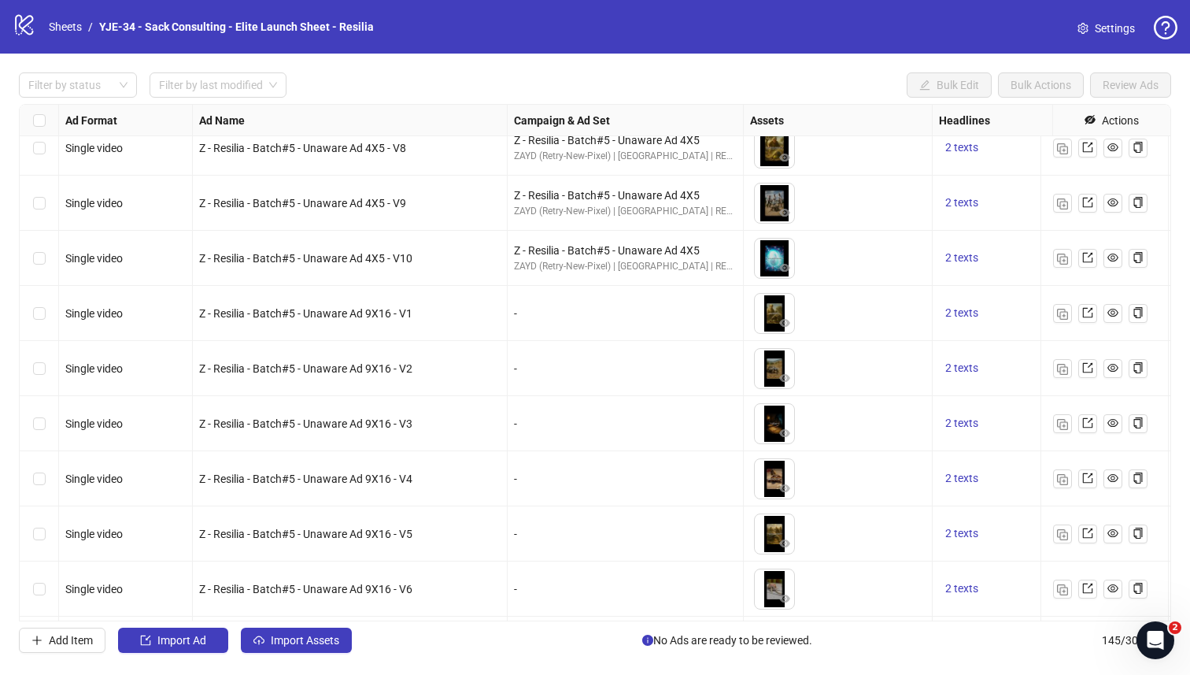
scroll to position [7255, 0]
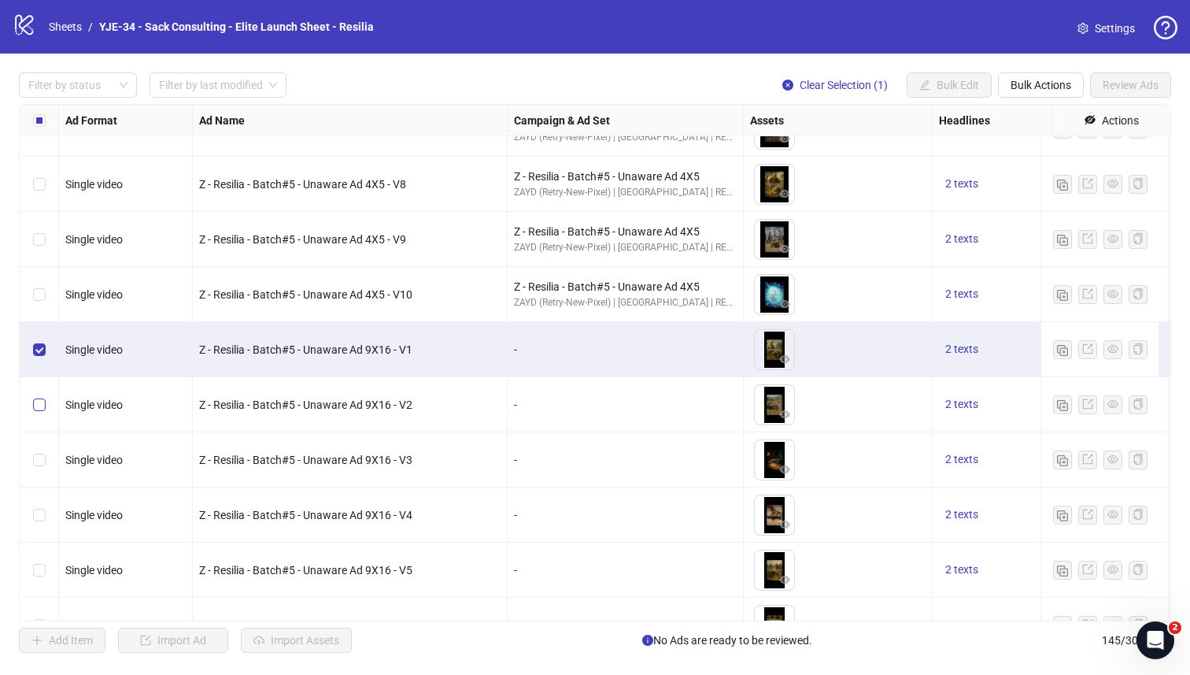
click at [39, 398] on label "Select row 137" at bounding box center [39, 404] width 13 height 17
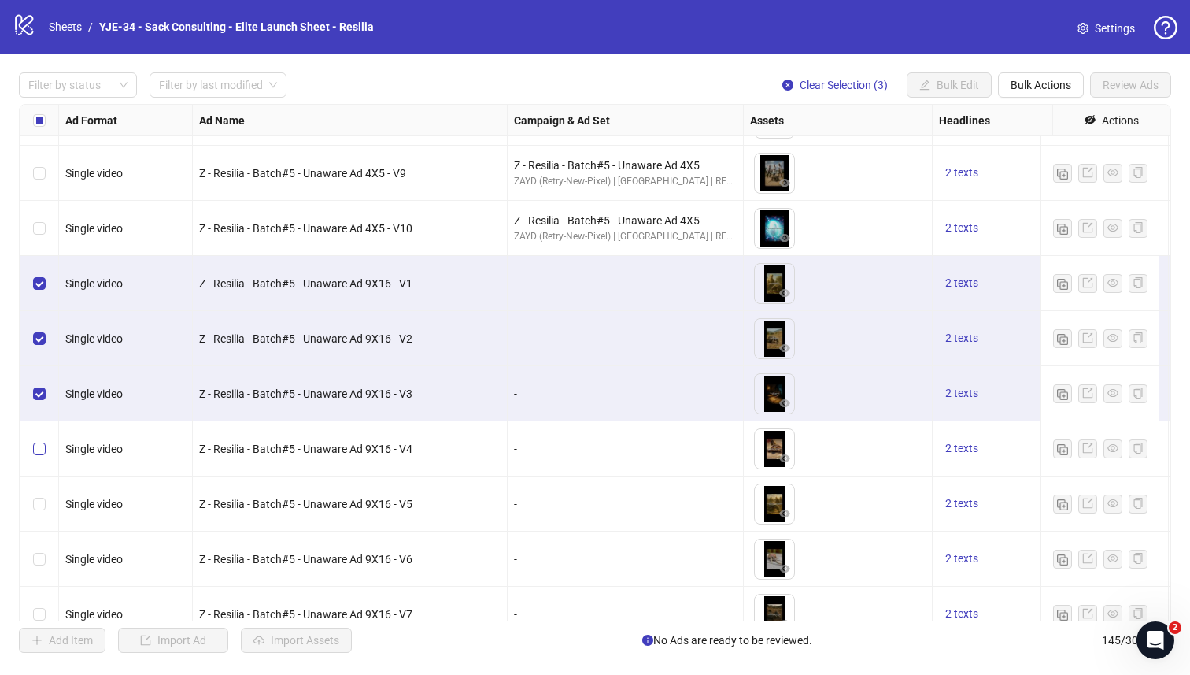
scroll to position [7399, 0]
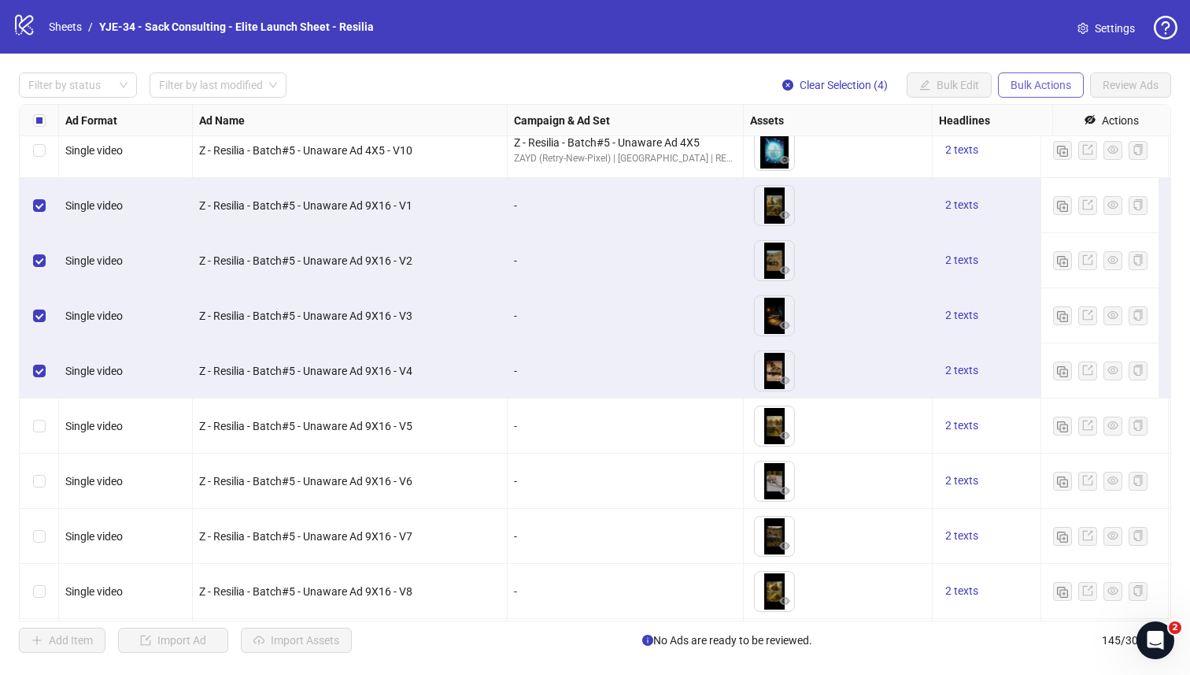
click at [1042, 75] on button "Bulk Actions" at bounding box center [1041, 84] width 86 height 25
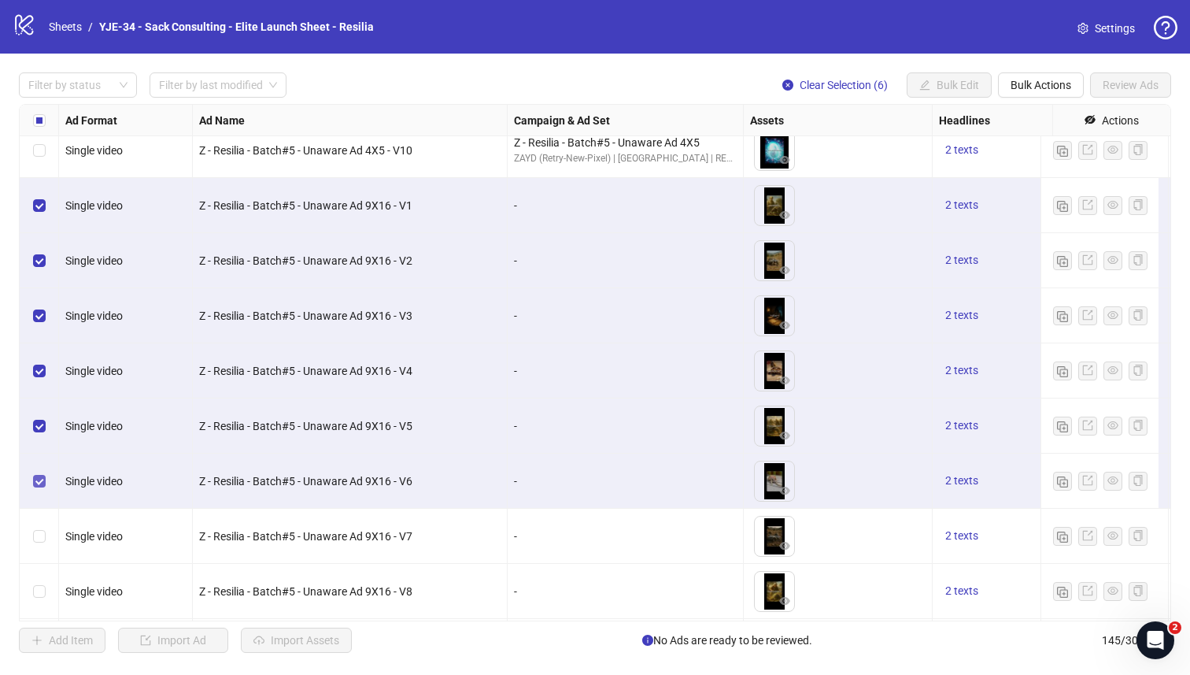
scroll to position [7442, 0]
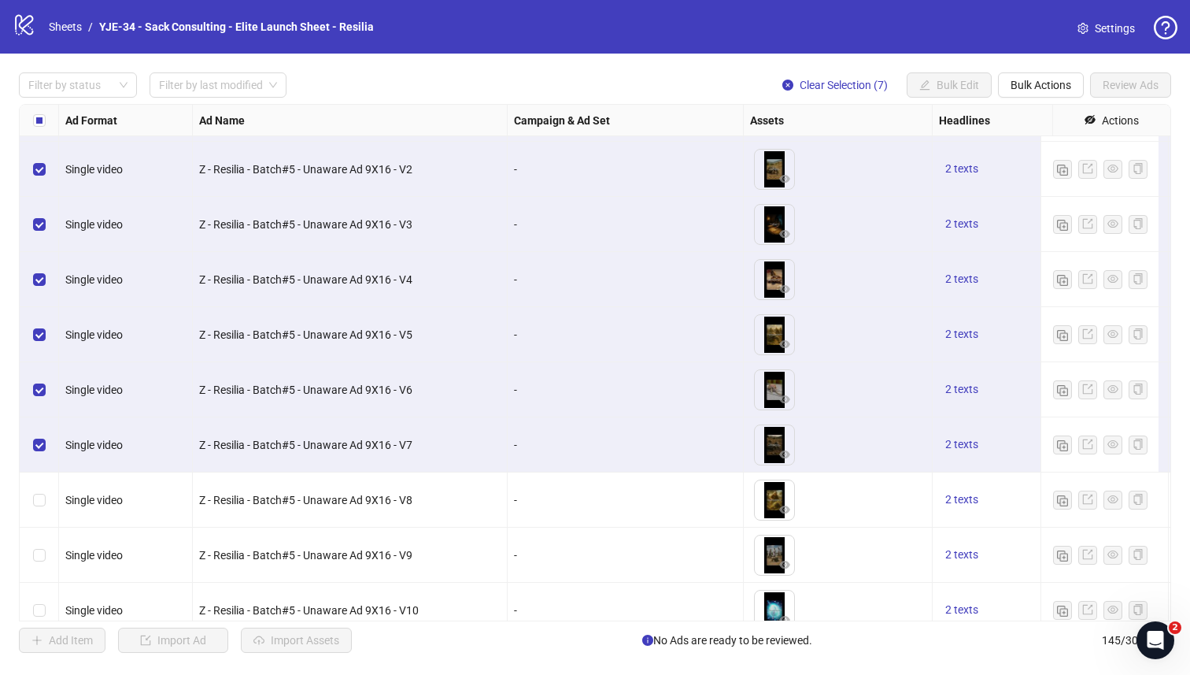
click at [38, 491] on div "Select row 143" at bounding box center [39, 499] width 39 height 55
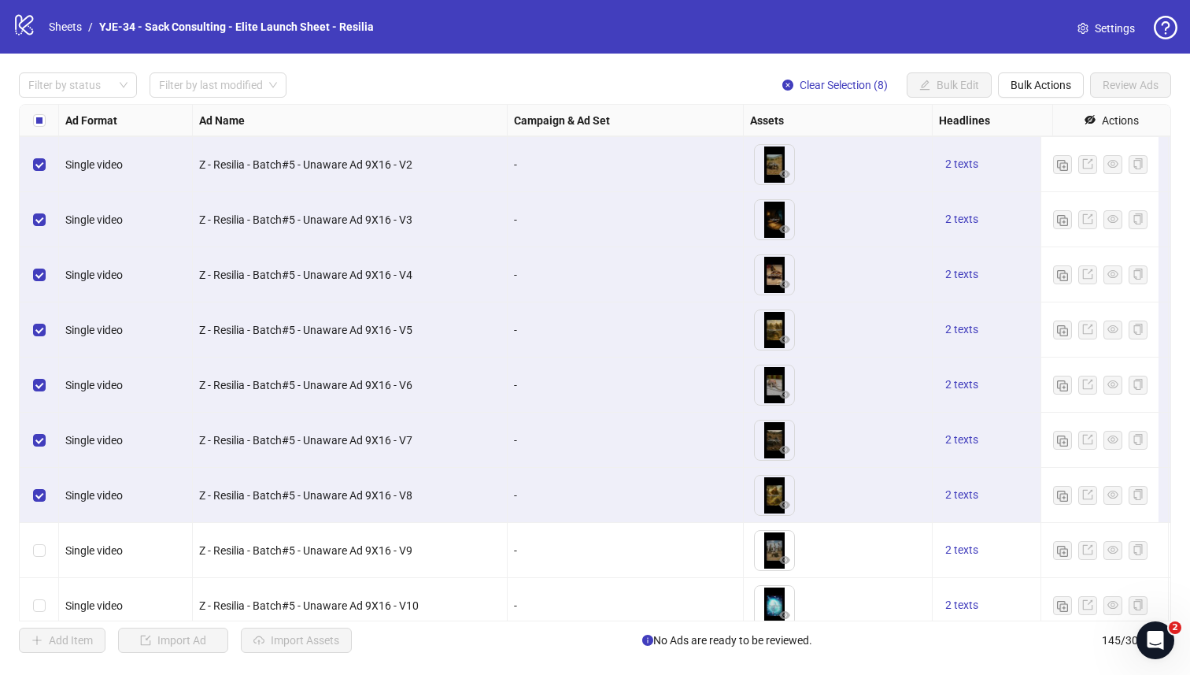
scroll to position [7519, 0]
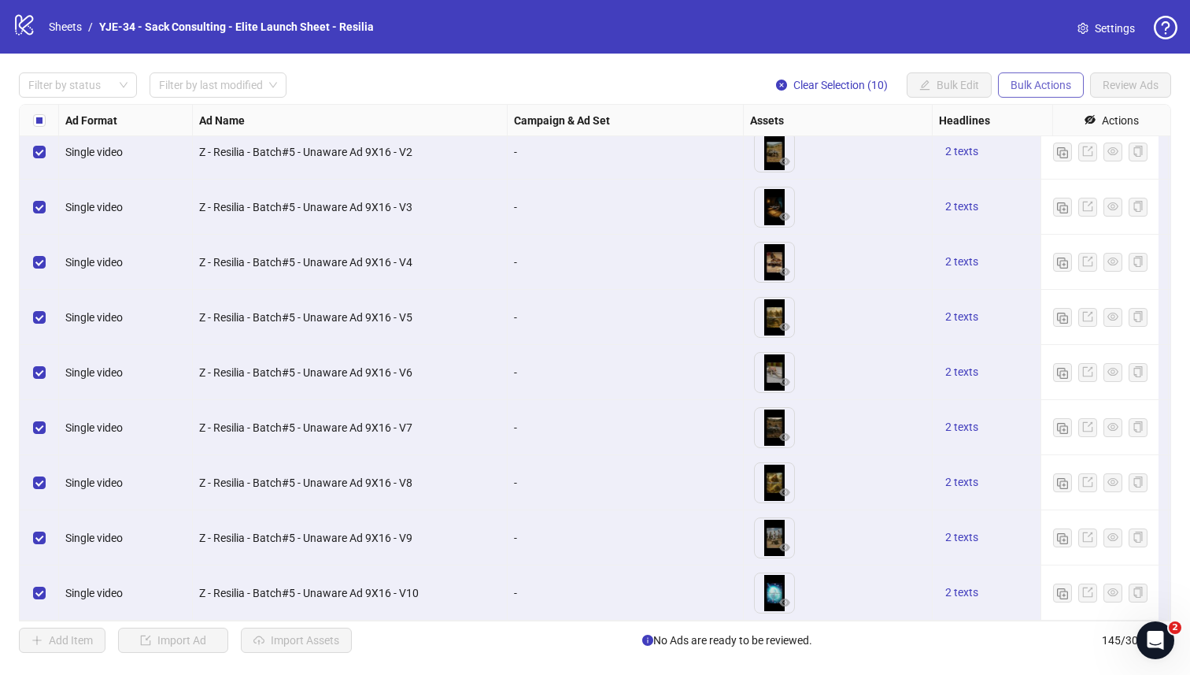
click at [1008, 77] on button "Bulk Actions" at bounding box center [1041, 84] width 86 height 25
click at [1055, 169] on span "Duplicate with assets" at bounding box center [1063, 167] width 108 height 17
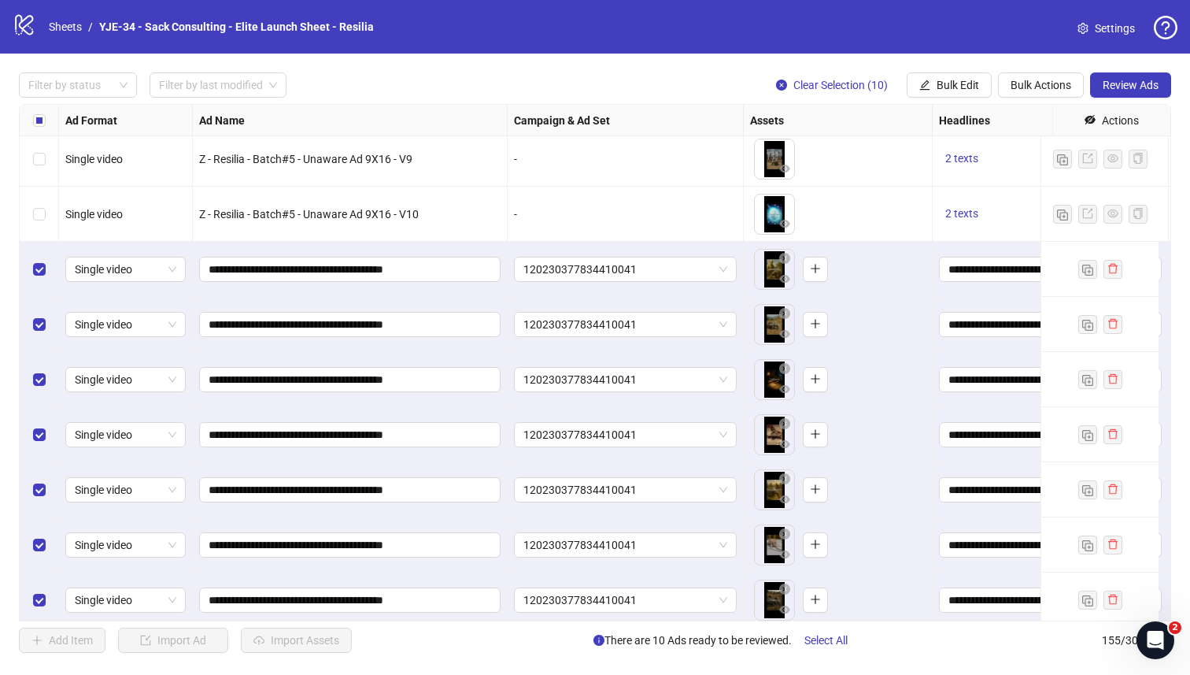
scroll to position [7815, 0]
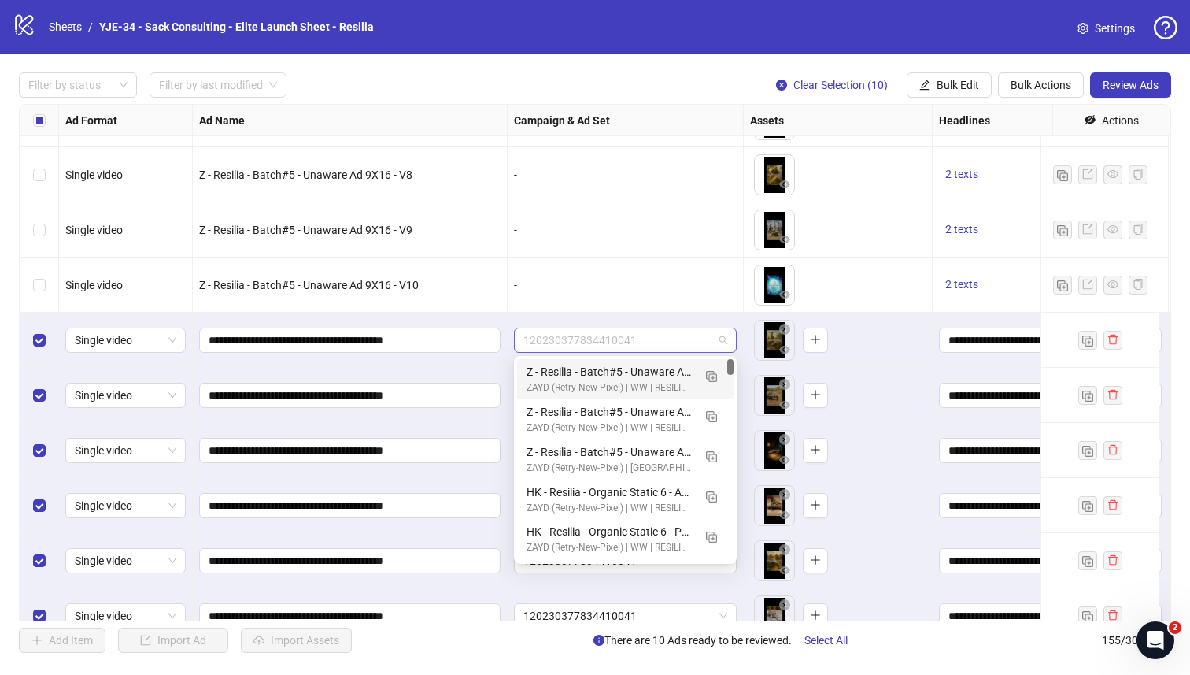
click at [676, 334] on span "120230377834410041" at bounding box center [626, 340] width 204 height 24
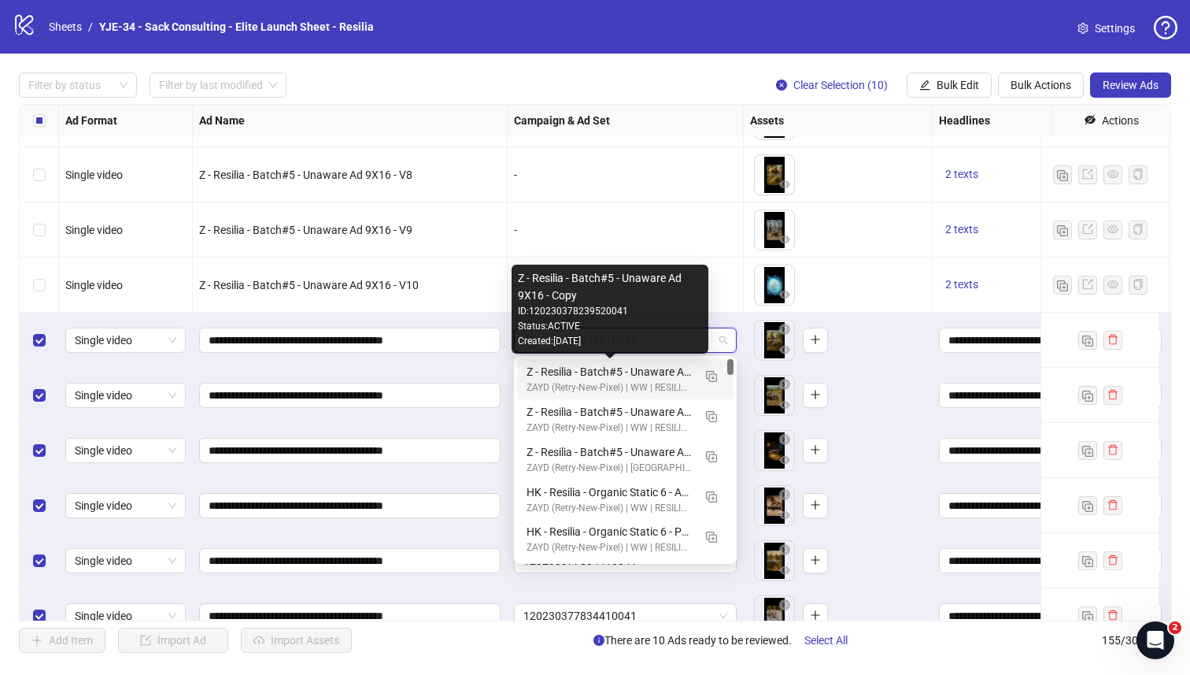
click at [646, 365] on div "Z - Resilia - Batch#5 - Unaware Ad 9X16 - Copy" at bounding box center [610, 371] width 166 height 17
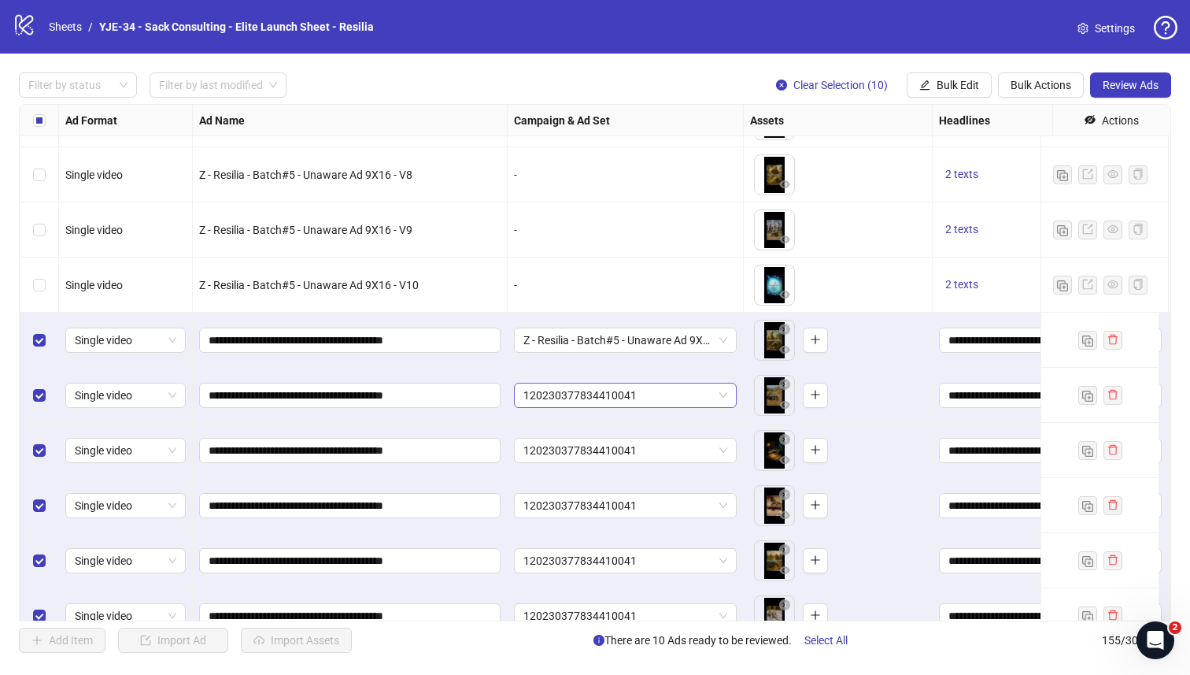
click at [625, 394] on span "120230377834410041" at bounding box center [626, 395] width 204 height 24
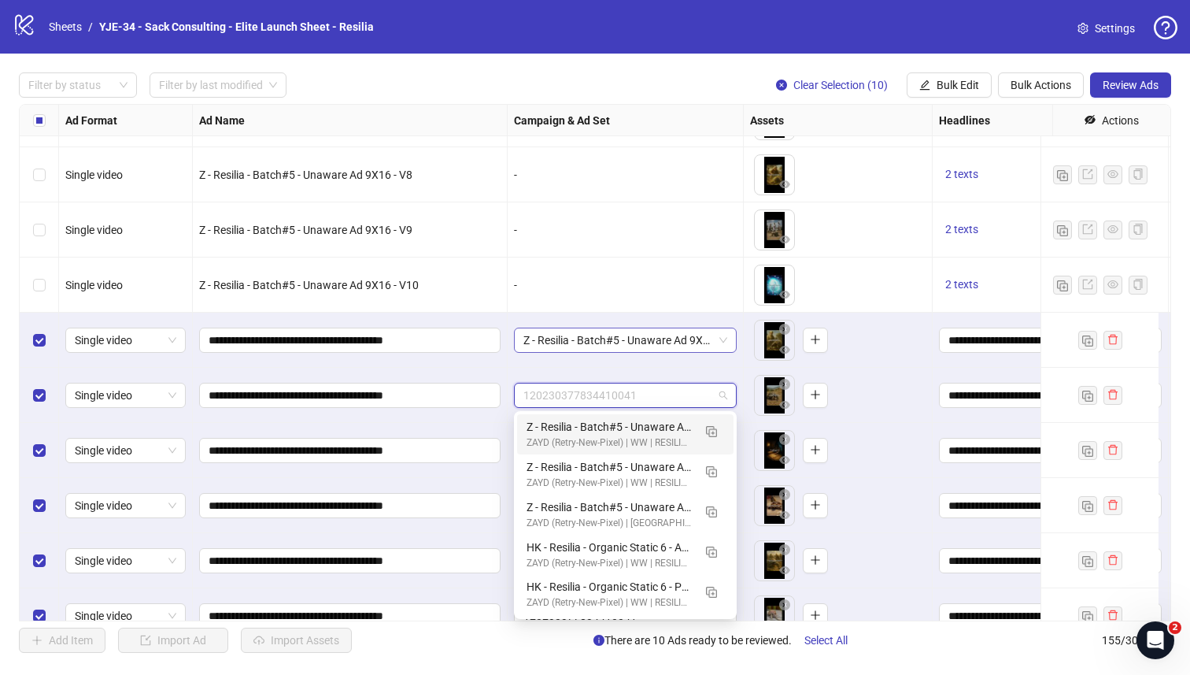
click at [667, 337] on span "Z - Resilia - Batch#5 - Unaware Ad 9X16 - Copy" at bounding box center [626, 340] width 204 height 24
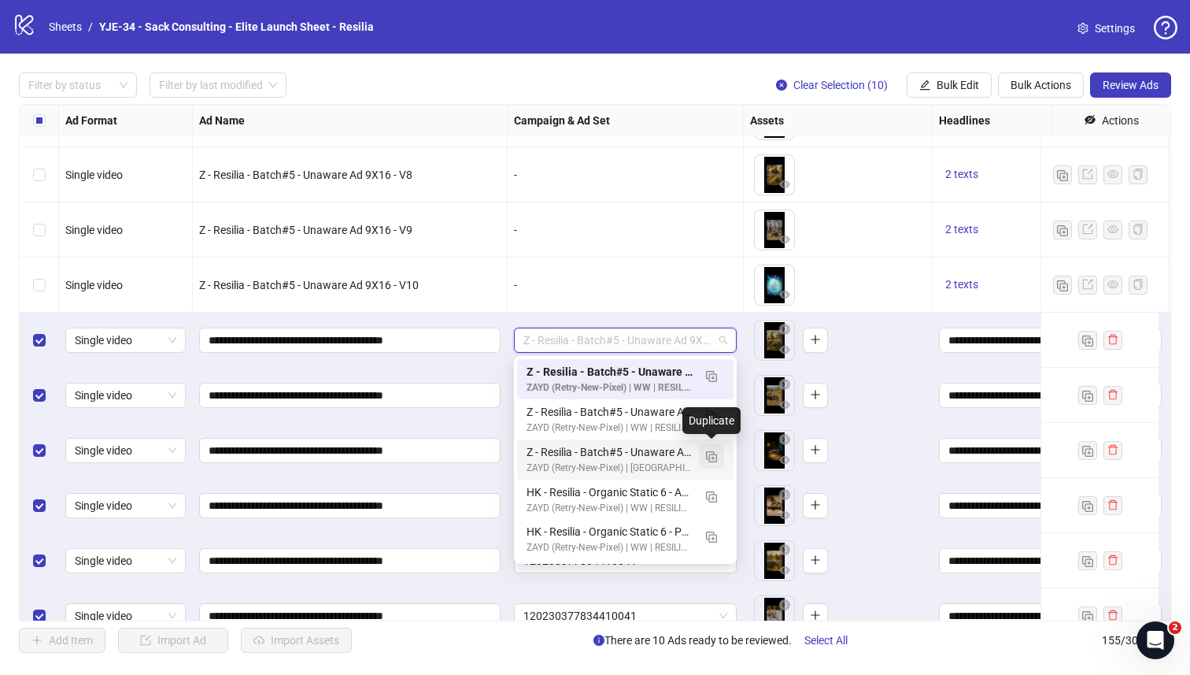
click at [706, 457] on img "button" at bounding box center [711, 456] width 11 height 11
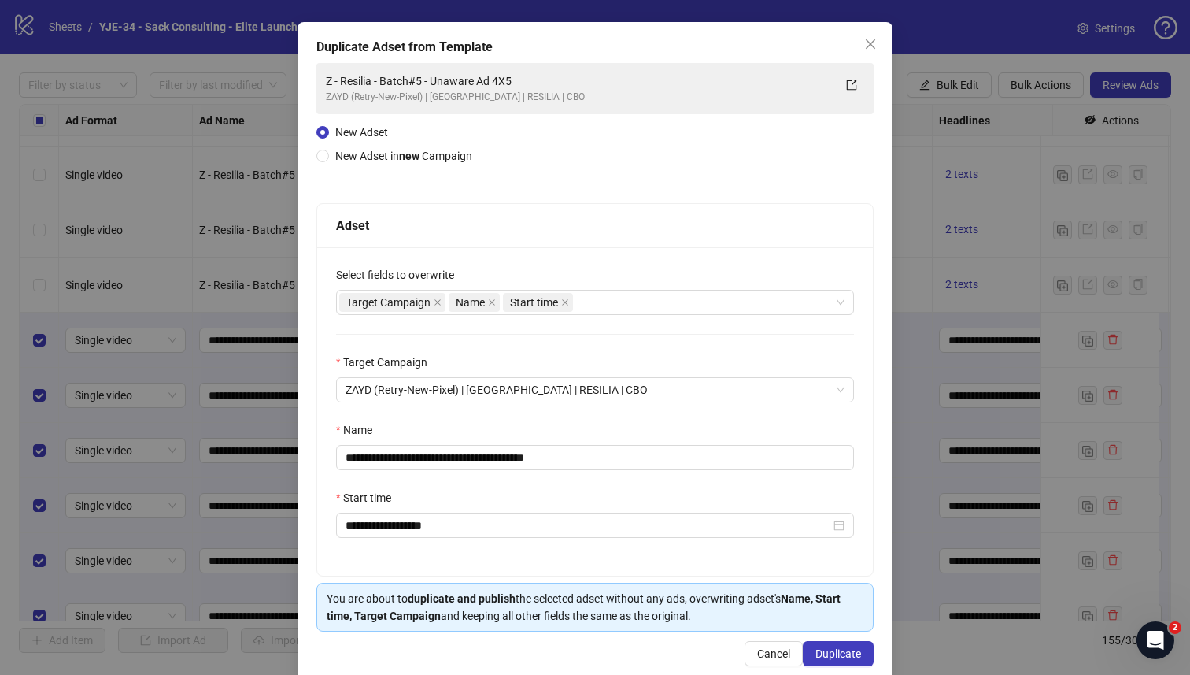
scroll to position [85, 0]
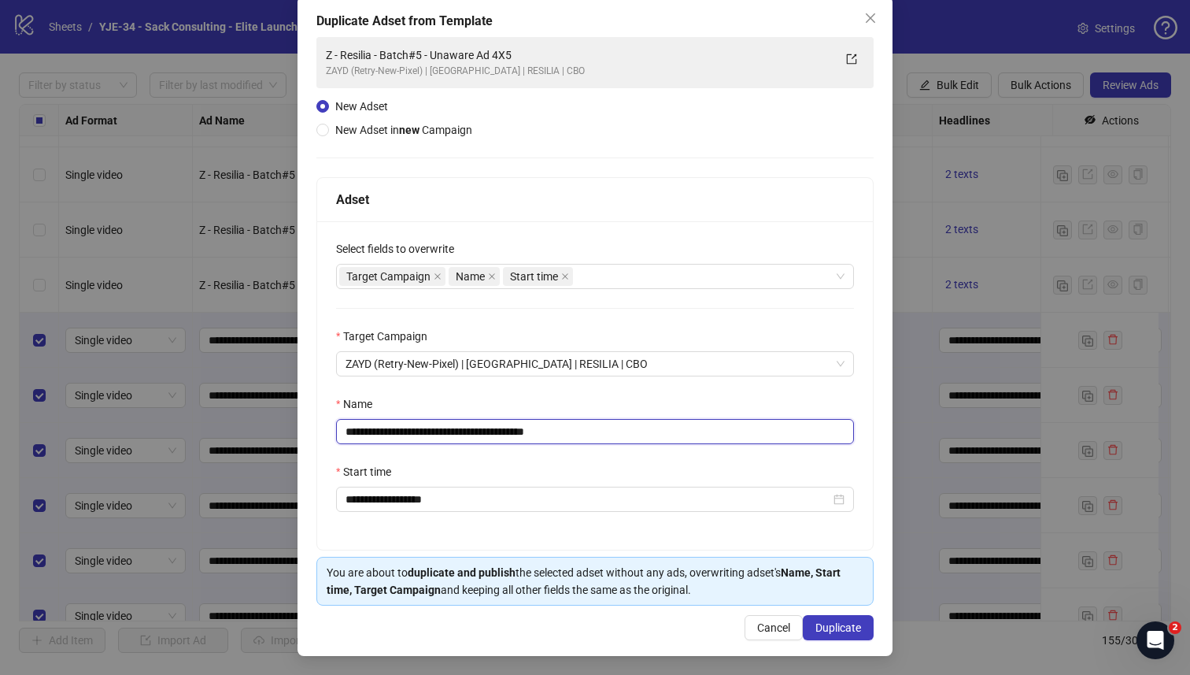
drag, startPoint x: 583, startPoint y: 430, endPoint x: 510, endPoint y: 431, distance: 73.2
click at [510, 431] on input "**********" at bounding box center [595, 431] width 518 height 25
type input "**********"
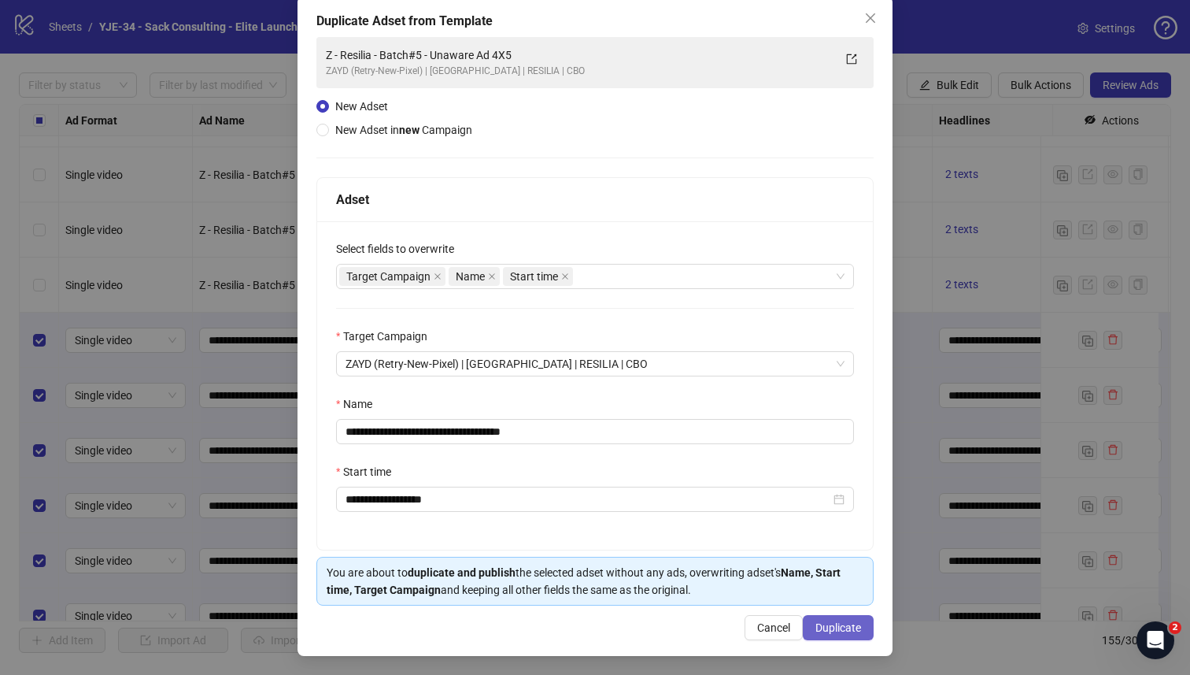
click at [818, 624] on span "Duplicate" at bounding box center [839, 627] width 46 height 13
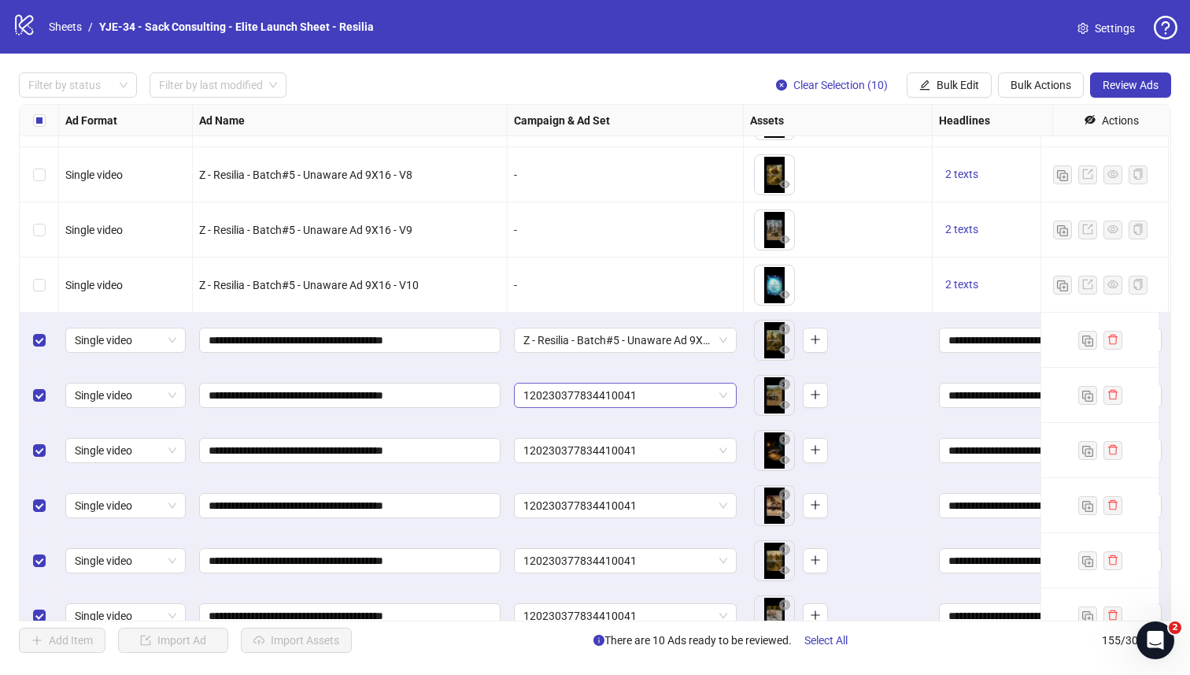
click at [656, 389] on span "120230377834410041" at bounding box center [626, 395] width 204 height 24
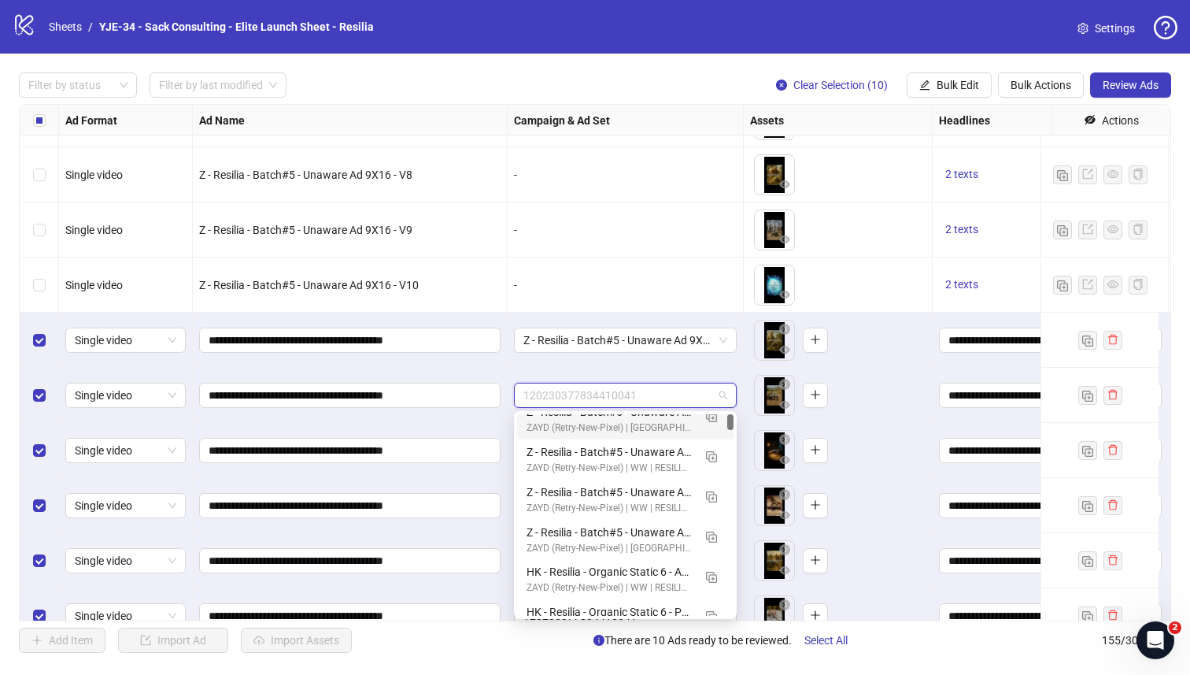
scroll to position [0, 0]
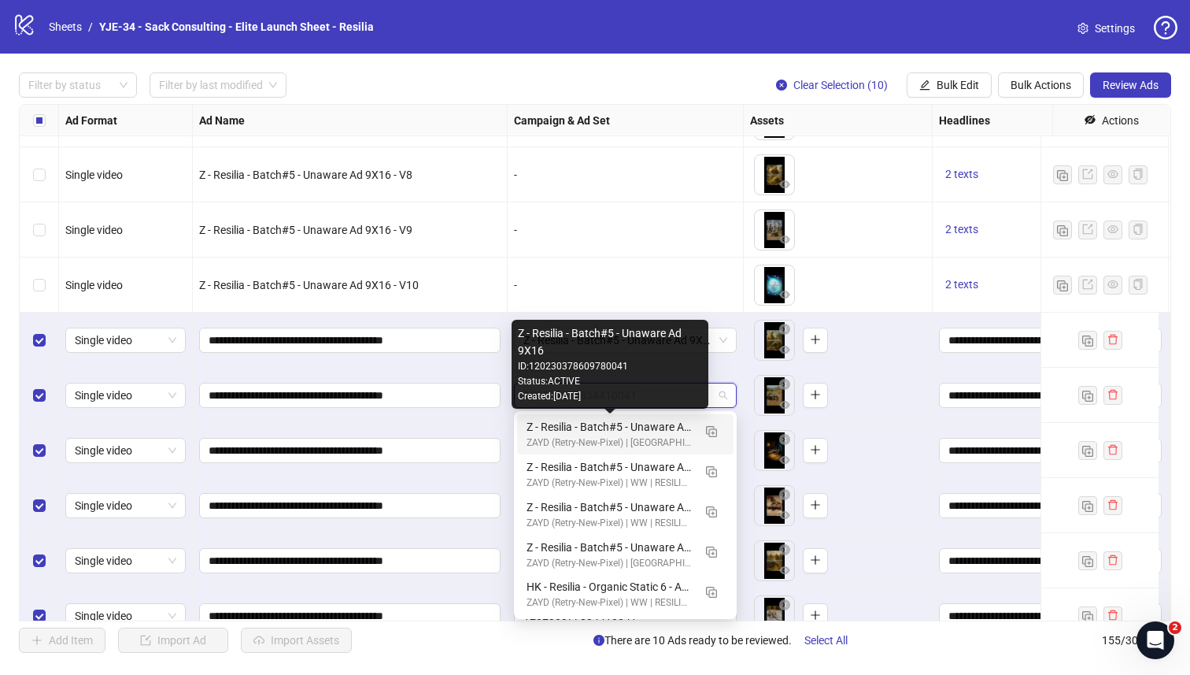
click at [591, 425] on div "Z - Resilia - Batch#5 - Unaware Ad 9X16" at bounding box center [610, 426] width 166 height 17
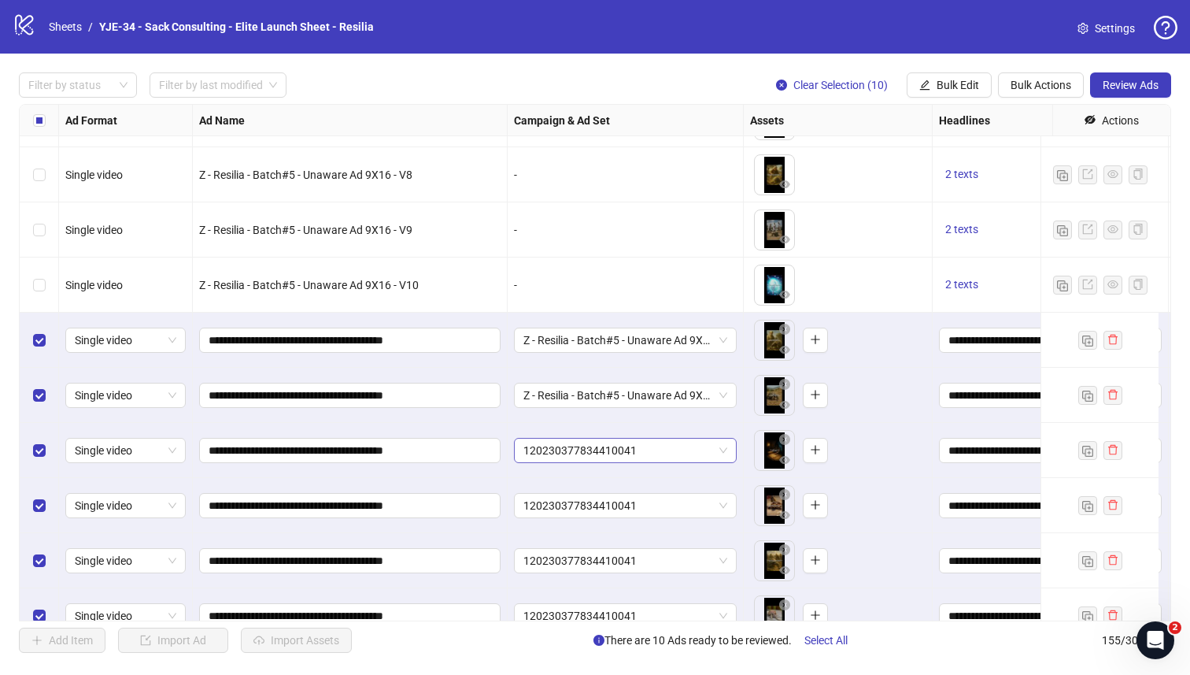
click at [584, 441] on span "120230377834410041" at bounding box center [626, 451] width 204 height 24
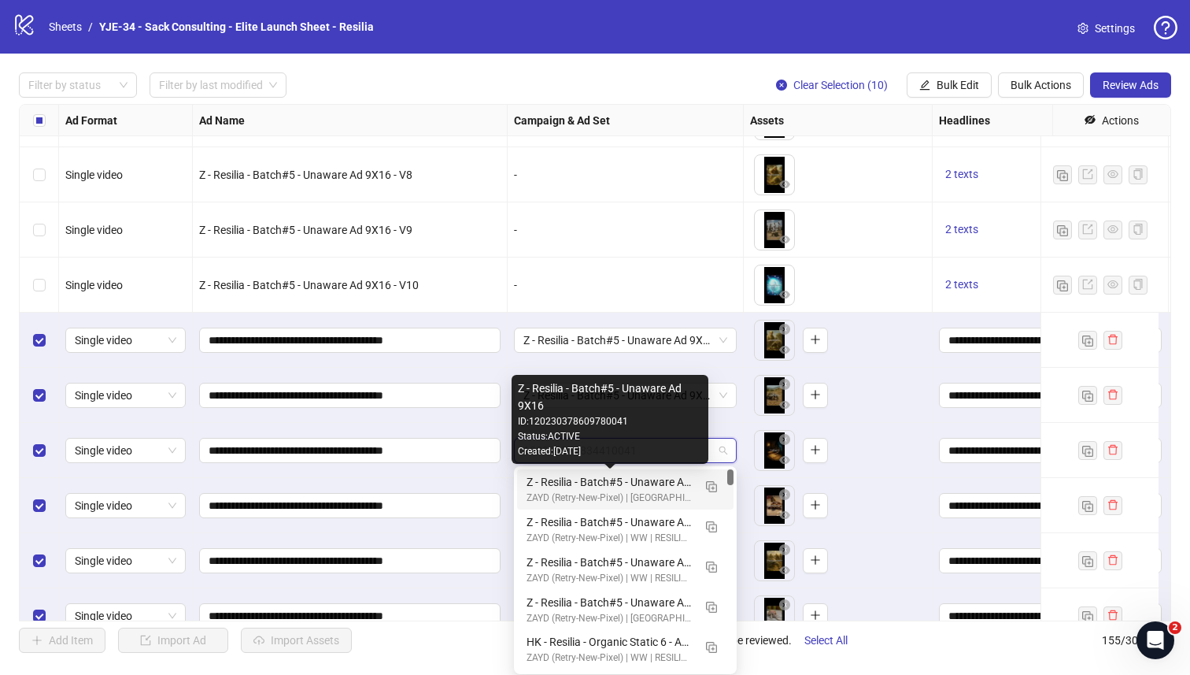
click at [567, 476] on div "Z - Resilia - Batch#5 - Unaware Ad 9X16" at bounding box center [610, 481] width 166 height 17
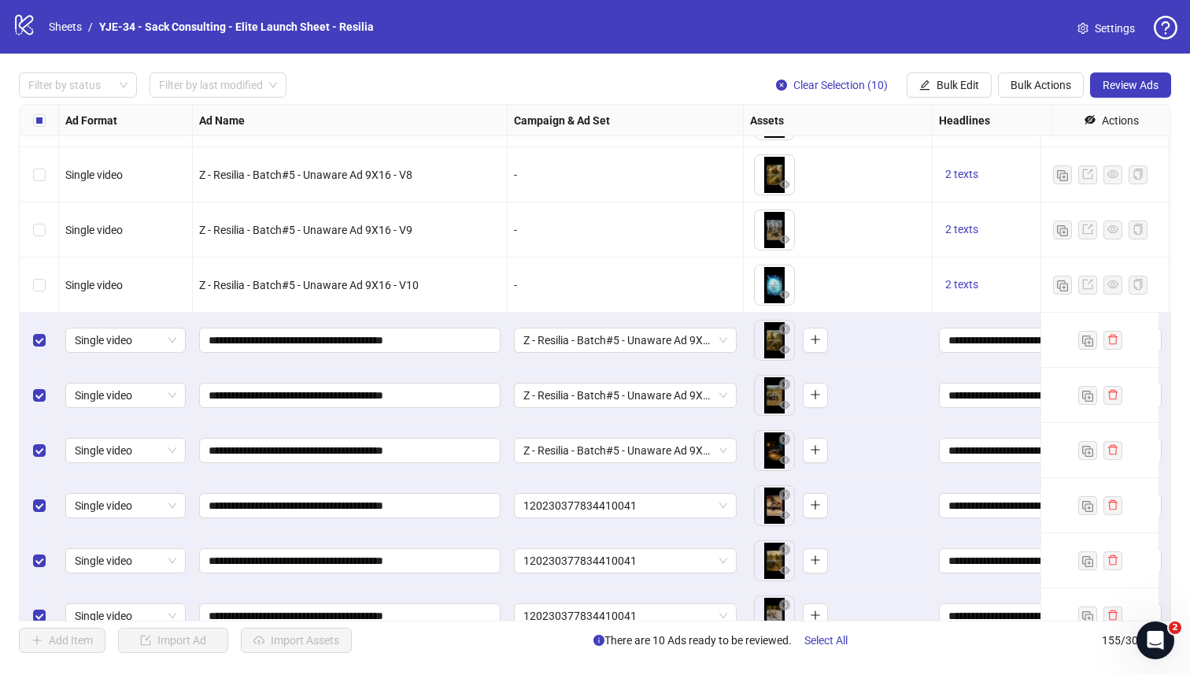
scroll to position [7852, 0]
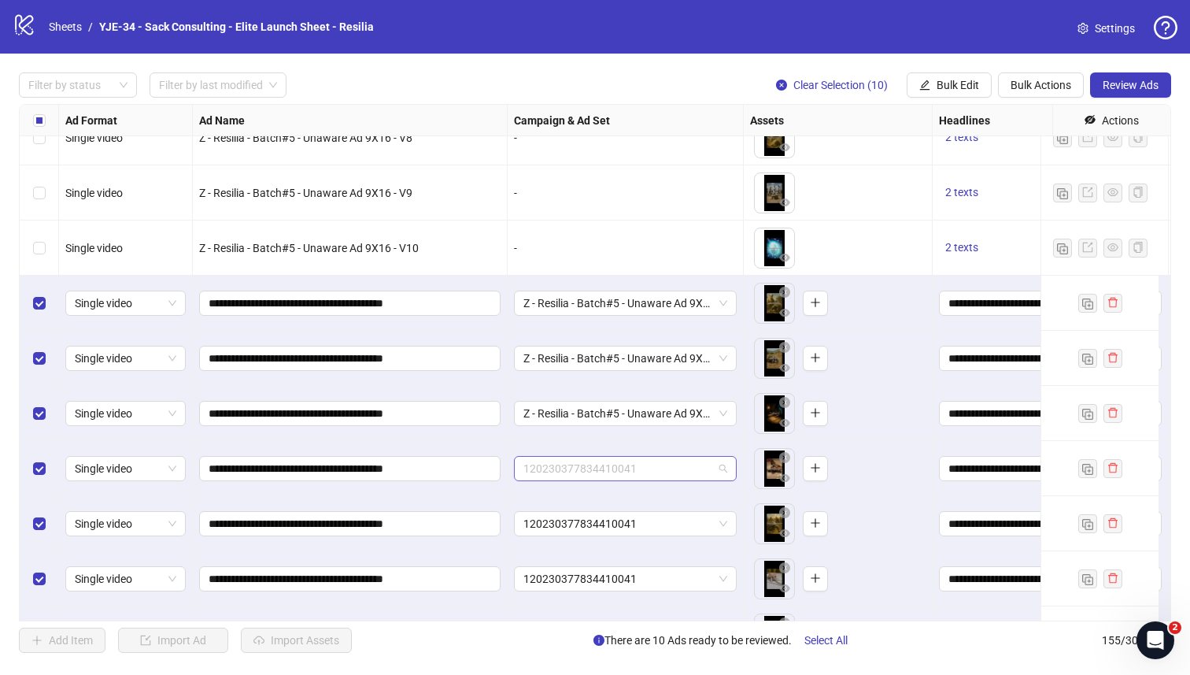
click at [564, 474] on span "120230377834410041" at bounding box center [626, 469] width 204 height 24
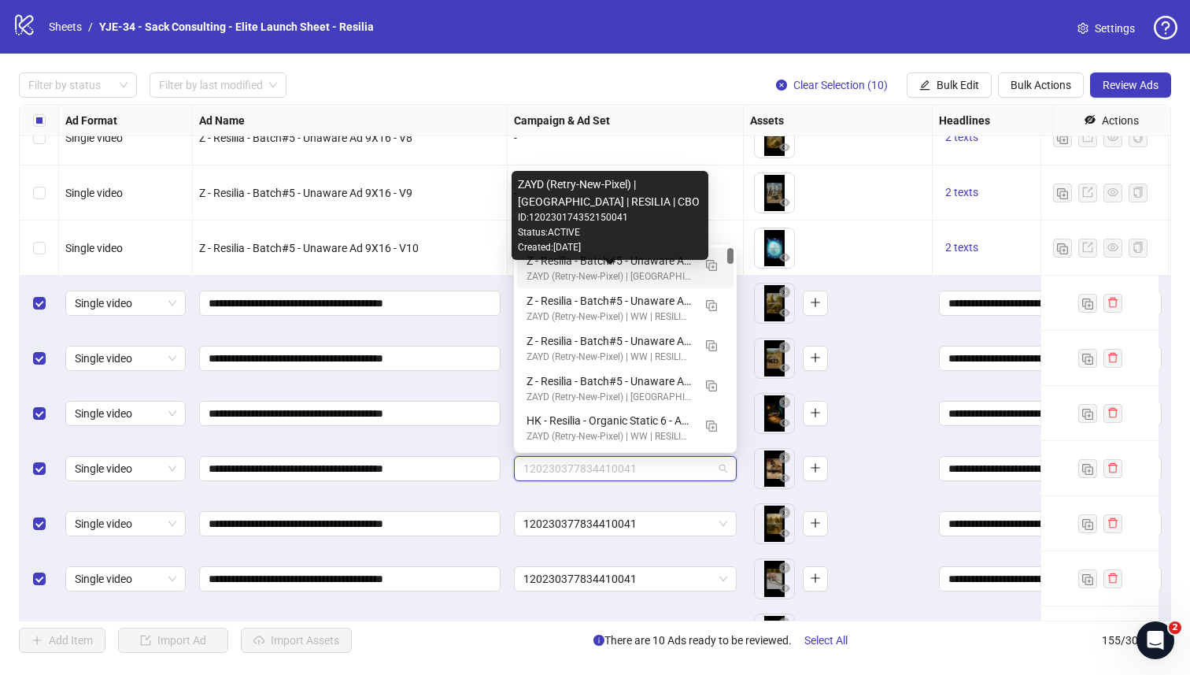
click at [577, 269] on div "ZAYD (Retry-New-Pixel) | US | RESILIA | CBO" at bounding box center [610, 276] width 166 height 15
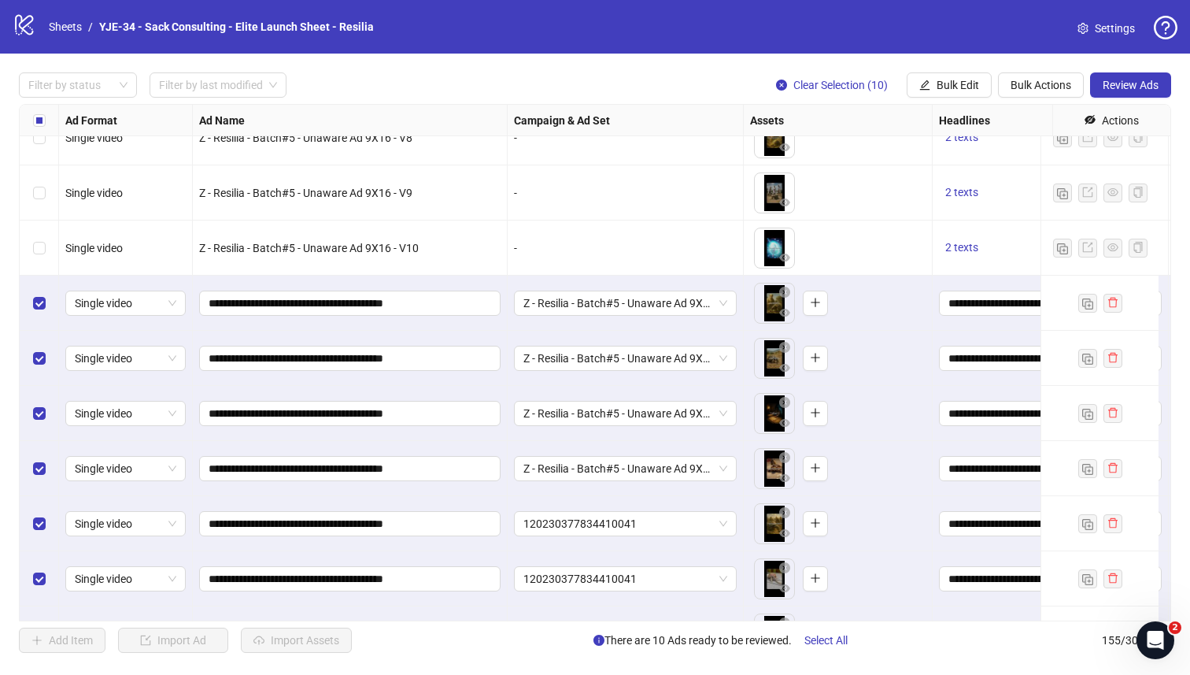
scroll to position [7951, 0]
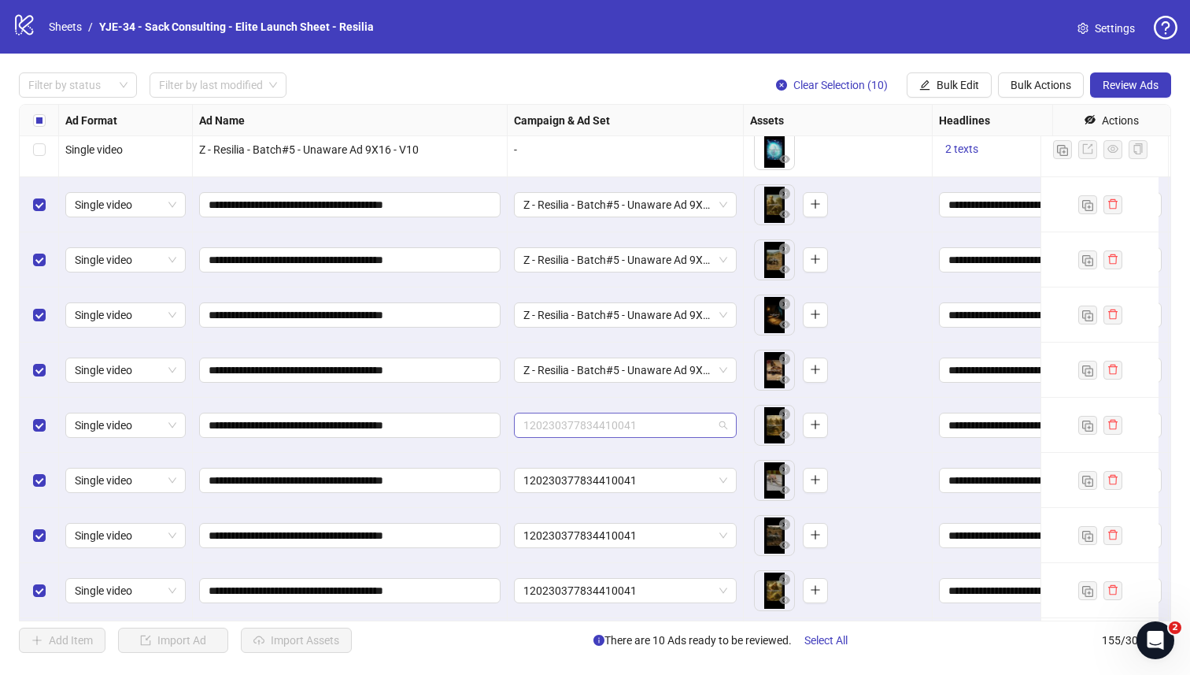
click at [561, 421] on span "120230377834410041" at bounding box center [626, 425] width 204 height 24
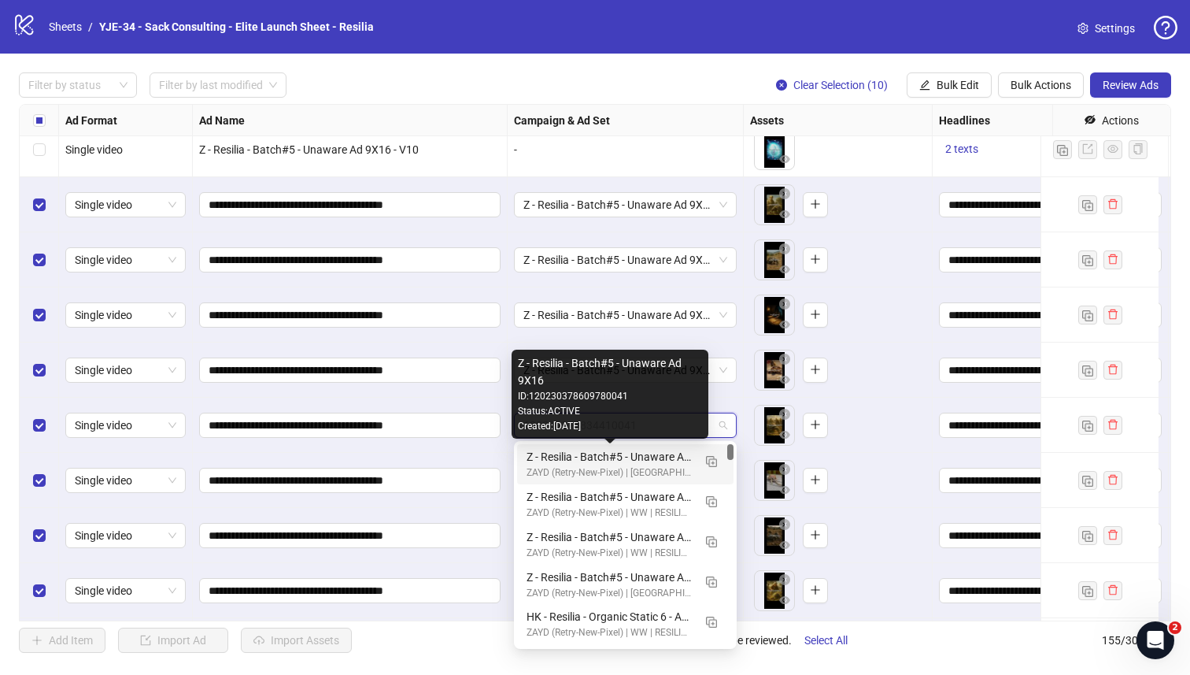
click at [556, 452] on div "Z - Resilia - Batch#5 - Unaware Ad 9X16" at bounding box center [610, 456] width 166 height 17
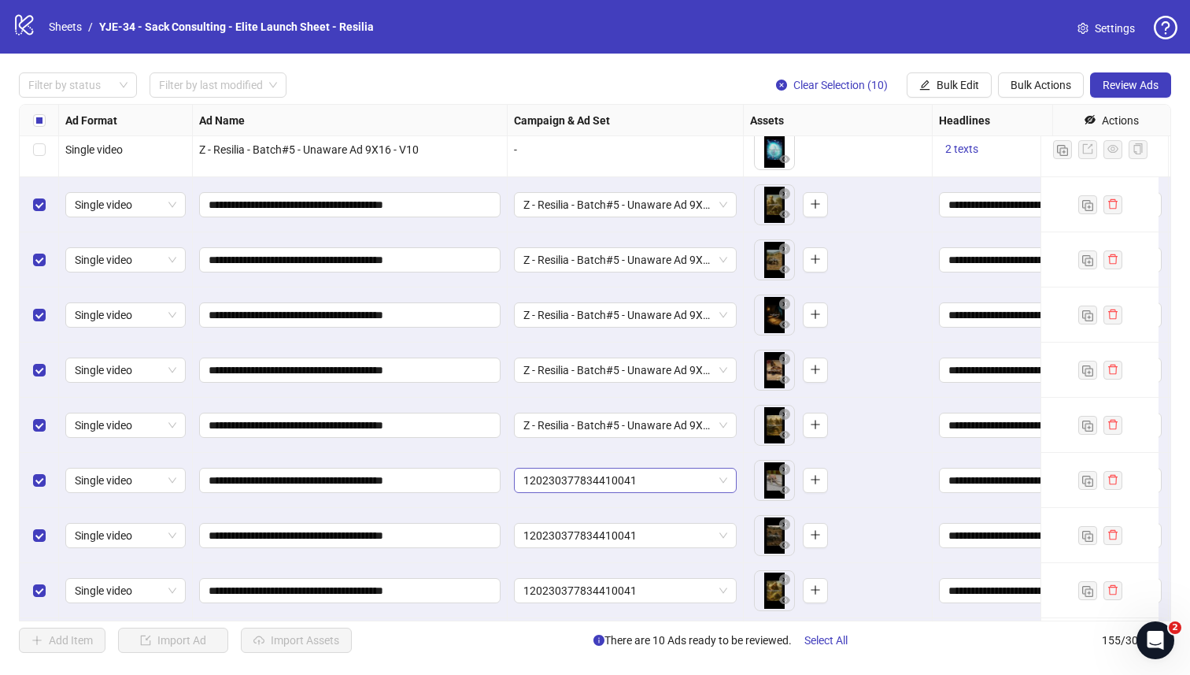
scroll to position [7988, 0]
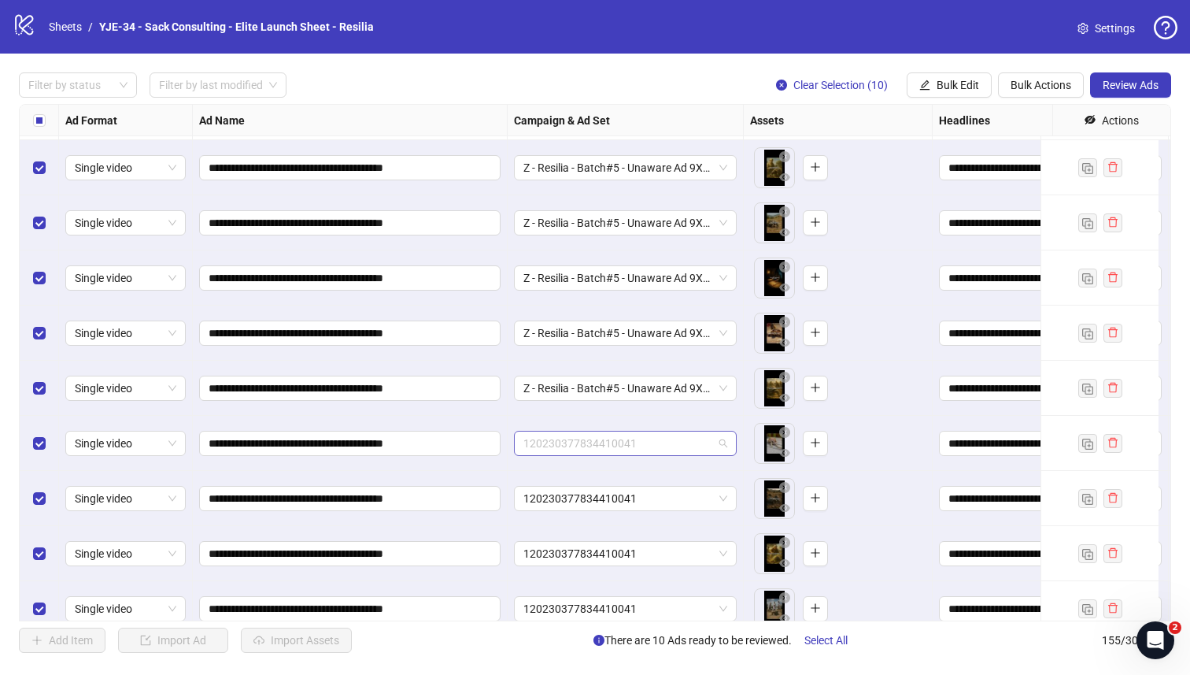
click at [554, 446] on span "120230377834410041" at bounding box center [626, 443] width 204 height 24
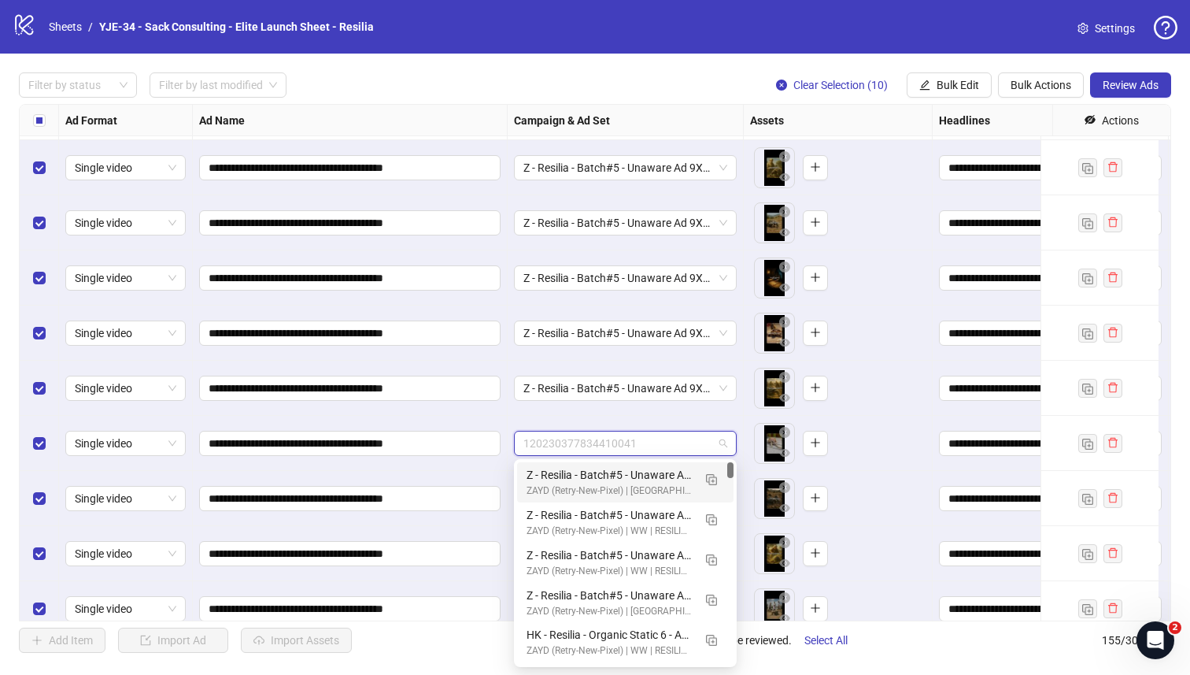
click at [554, 479] on div "Z - Resilia - Batch#5 - Unaware Ad 9X16" at bounding box center [610, 474] width 166 height 17
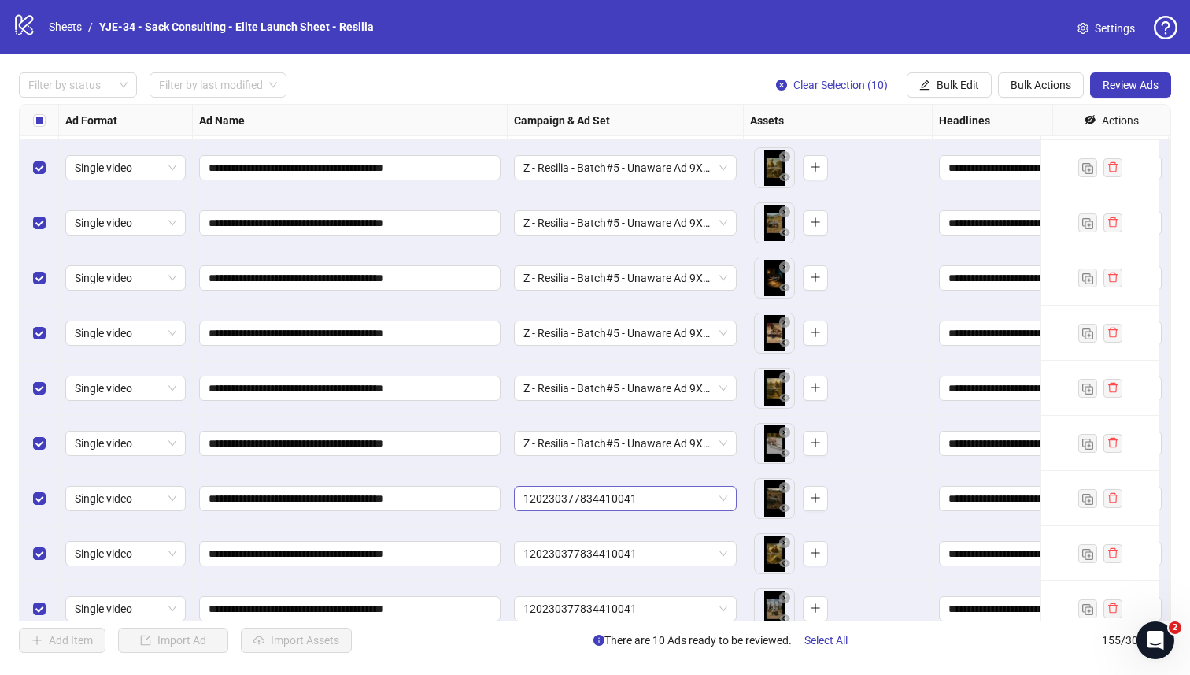
click at [550, 502] on span "120230377834410041" at bounding box center [626, 499] width 204 height 24
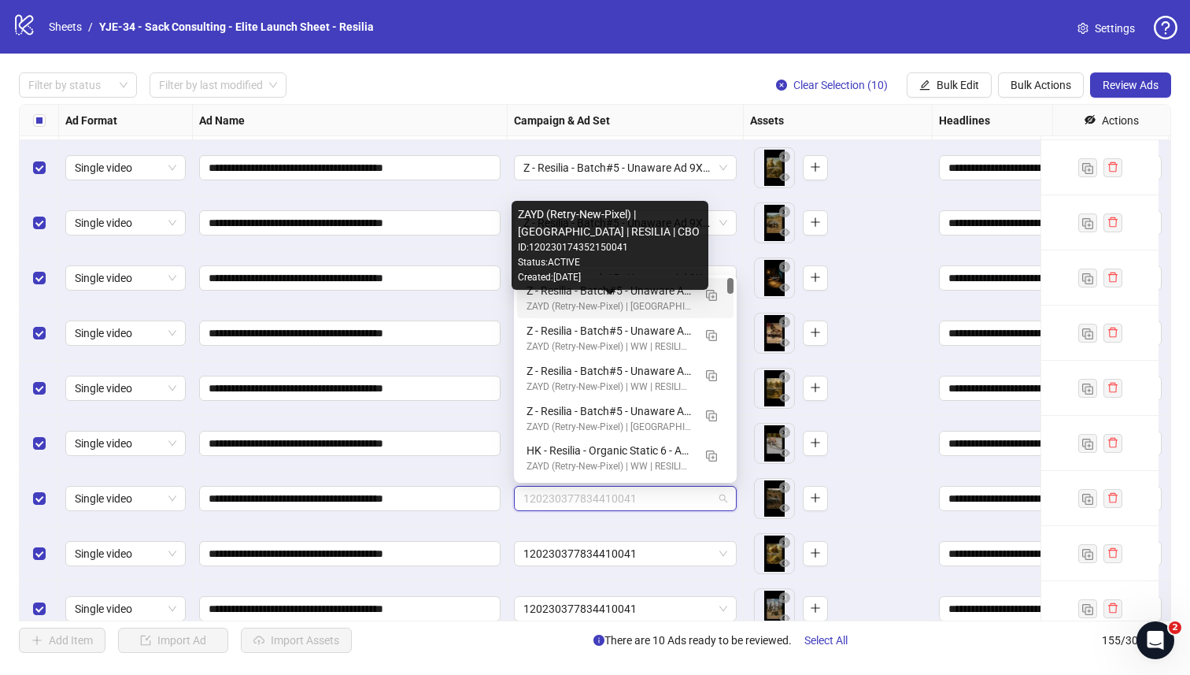
click at [558, 299] on div "ZAYD (Retry-New-Pixel) | US | RESILIA | CBO" at bounding box center [610, 306] width 166 height 15
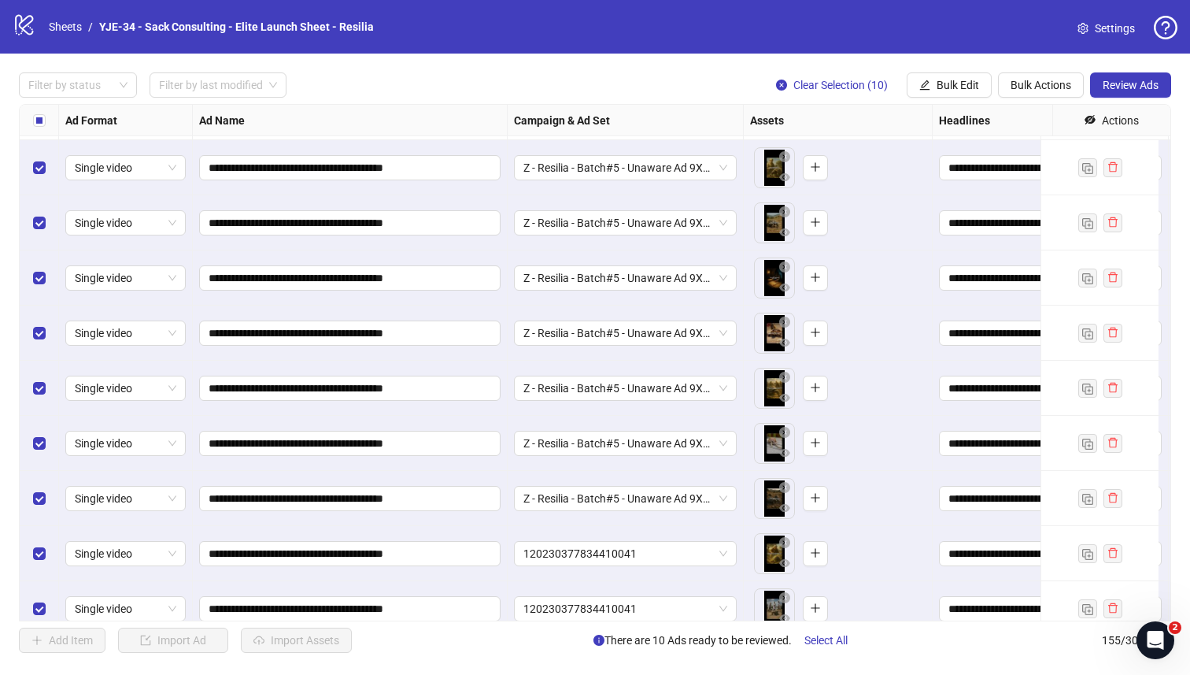
scroll to position [8069, 1]
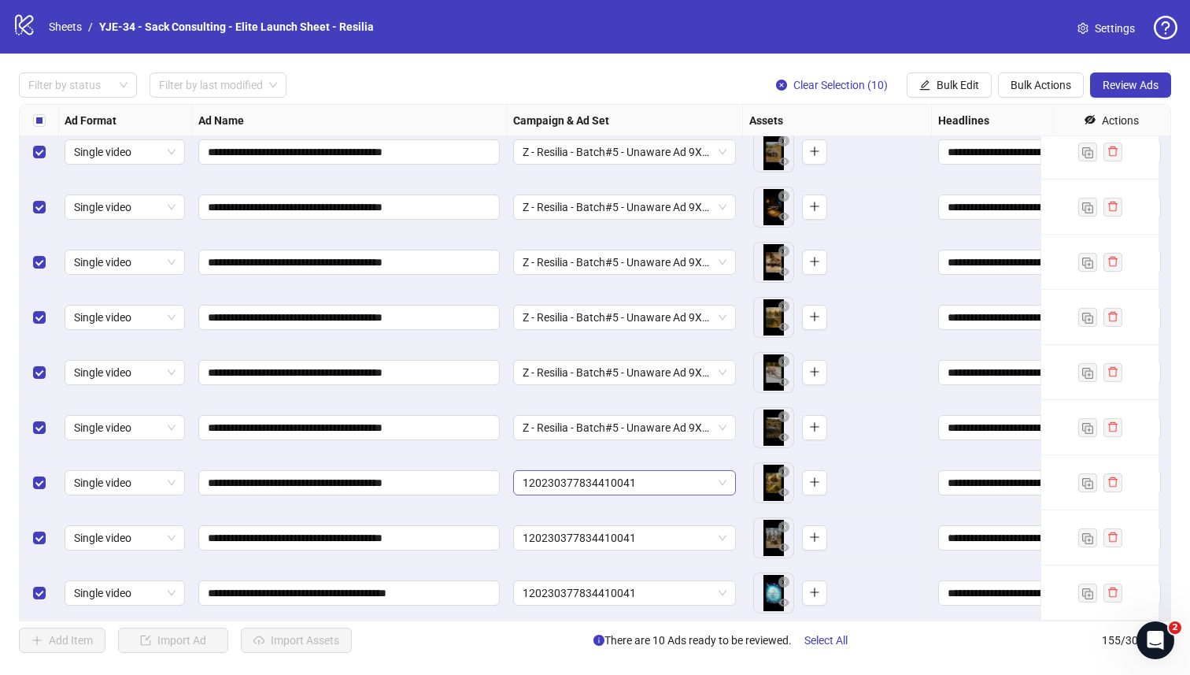
click at [546, 471] on span "120230377834410041" at bounding box center [625, 483] width 204 height 24
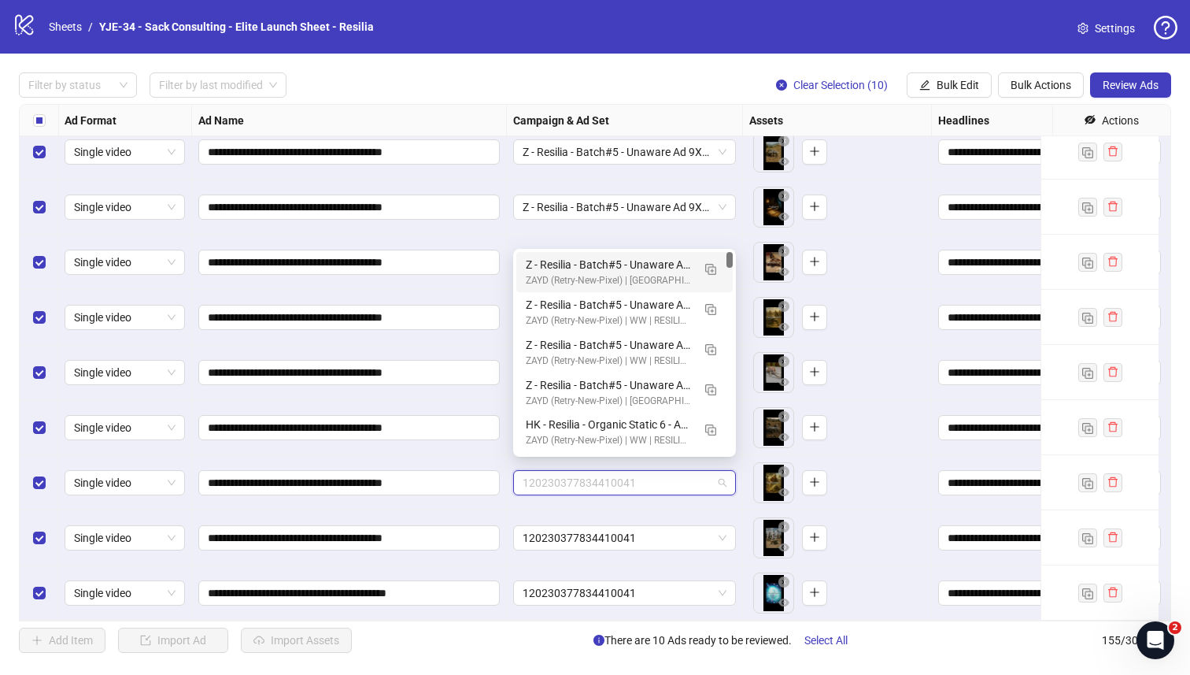
click at [567, 259] on div "Z - Resilia - Batch#5 - Unaware Ad 9X16" at bounding box center [609, 264] width 166 height 17
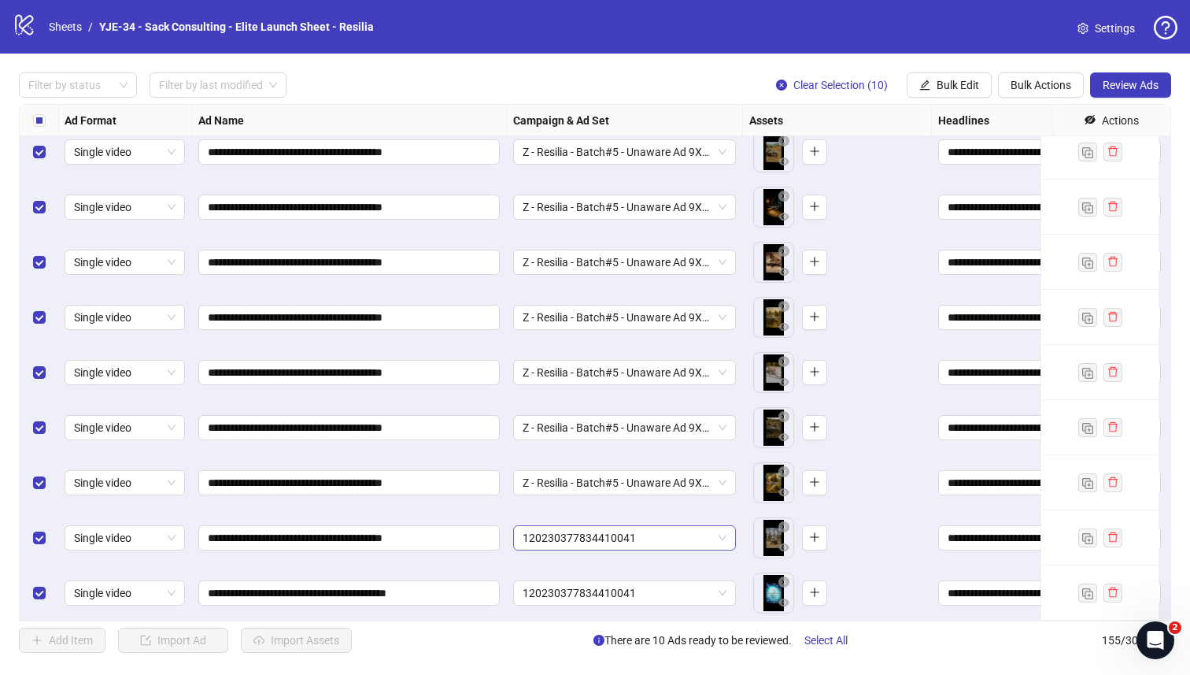
click at [546, 526] on span "120230377834410041" at bounding box center [625, 538] width 204 height 24
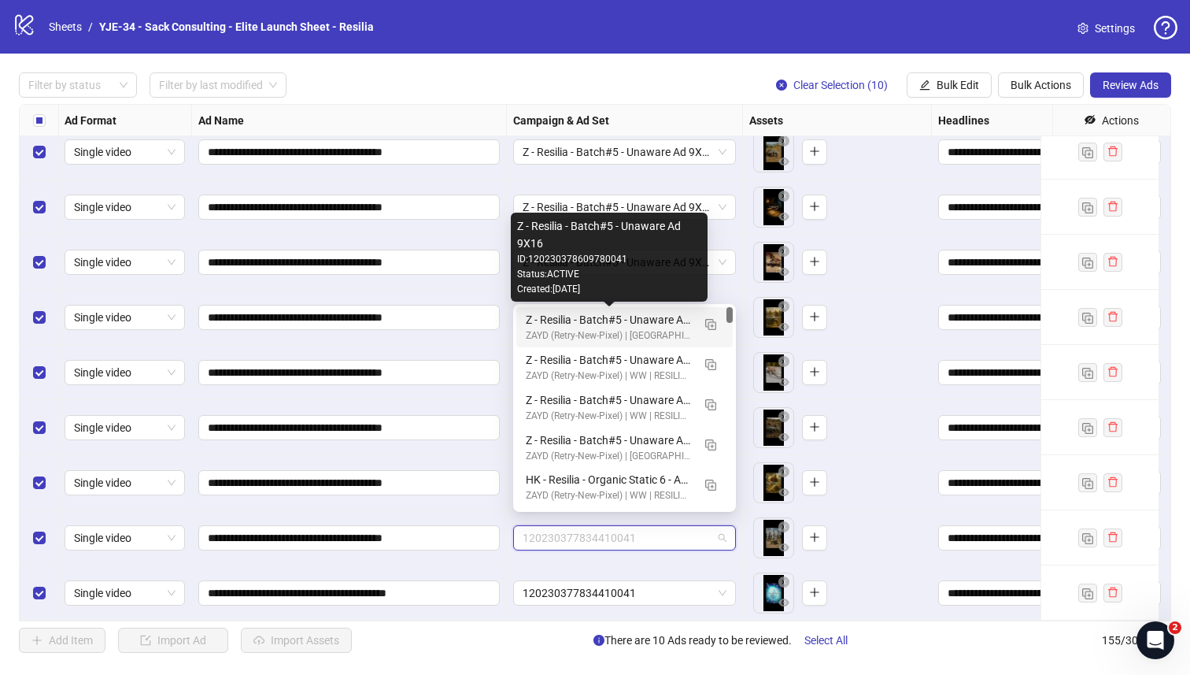
click at [562, 319] on div "Z - Resilia - Batch#5 - Unaware Ad 9X16" at bounding box center [609, 319] width 166 height 17
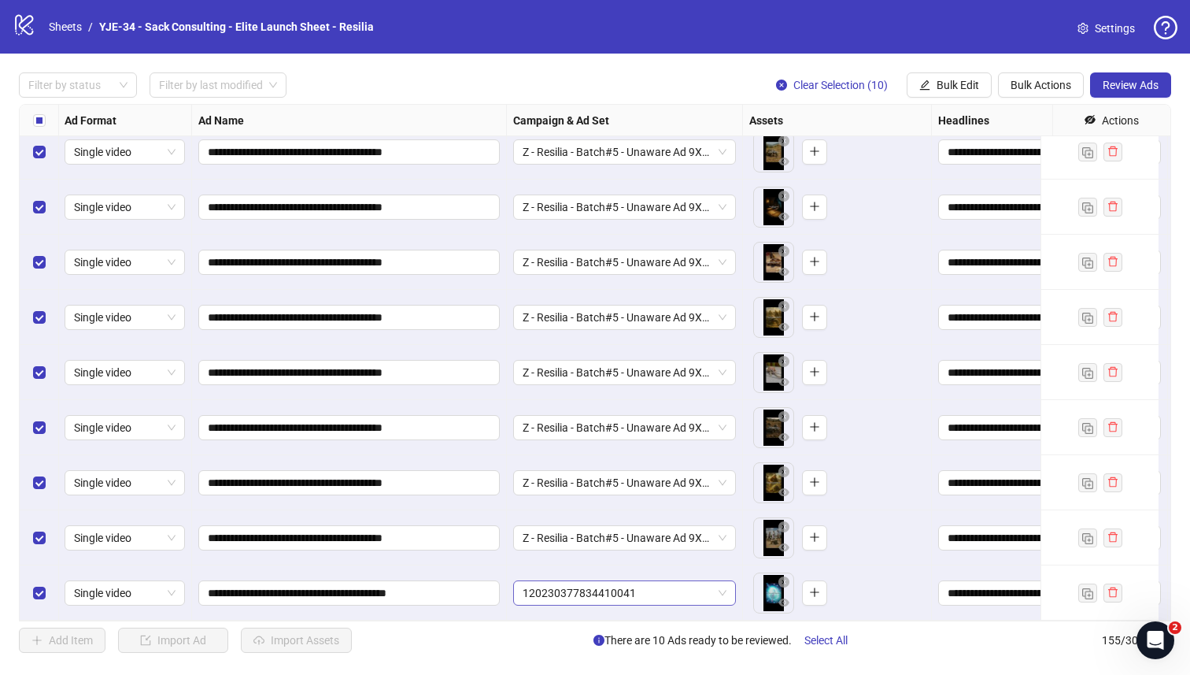
click at [562, 583] on span "120230377834410041" at bounding box center [625, 593] width 204 height 24
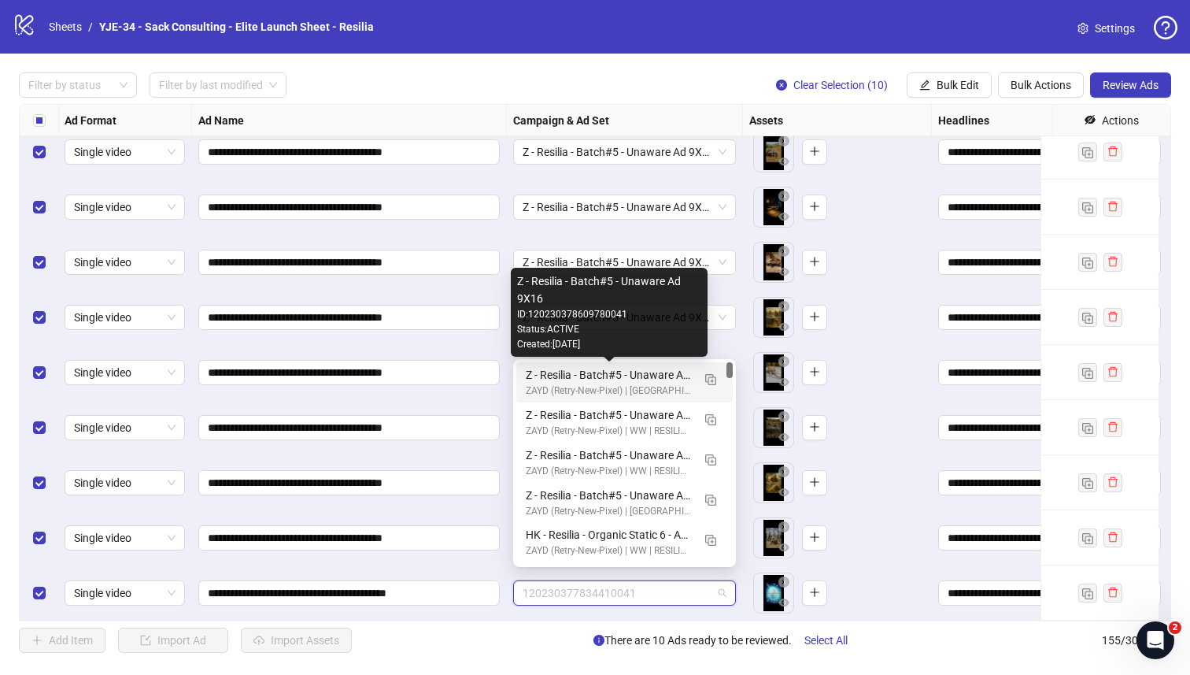
click at [567, 374] on div "Z - Resilia - Batch#5 - Unaware Ad 9X16" at bounding box center [609, 374] width 166 height 17
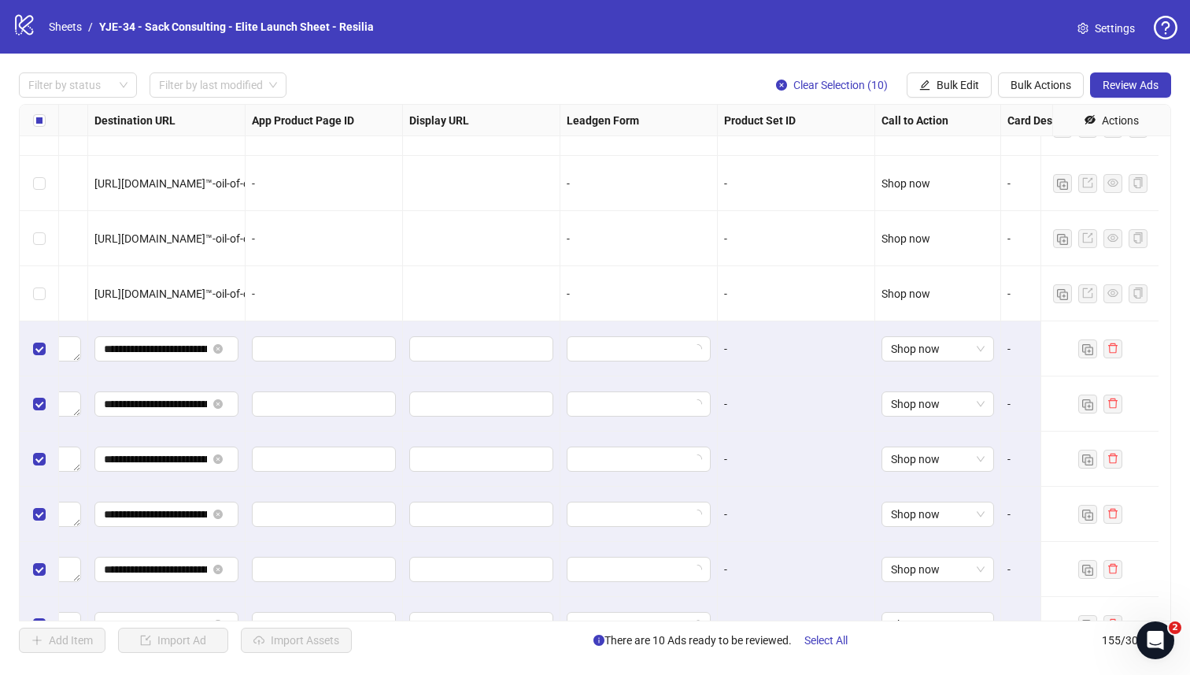
scroll to position [7807, 1593]
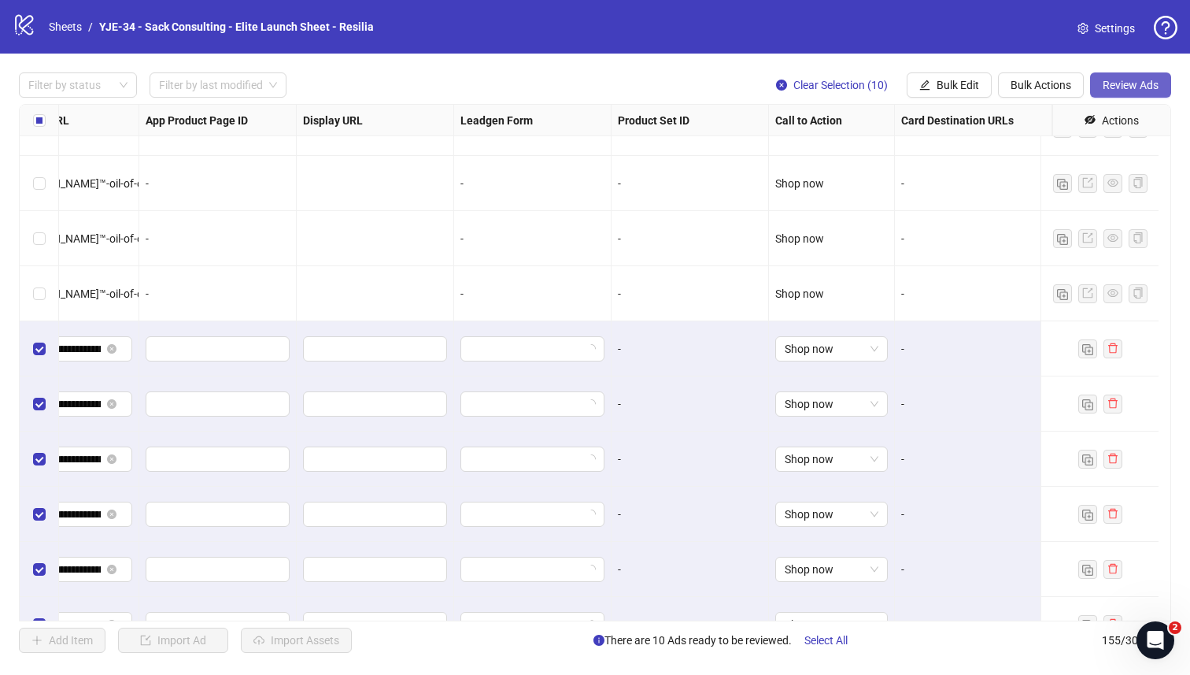
click at [1154, 91] on span "Review Ads" at bounding box center [1131, 85] width 56 height 13
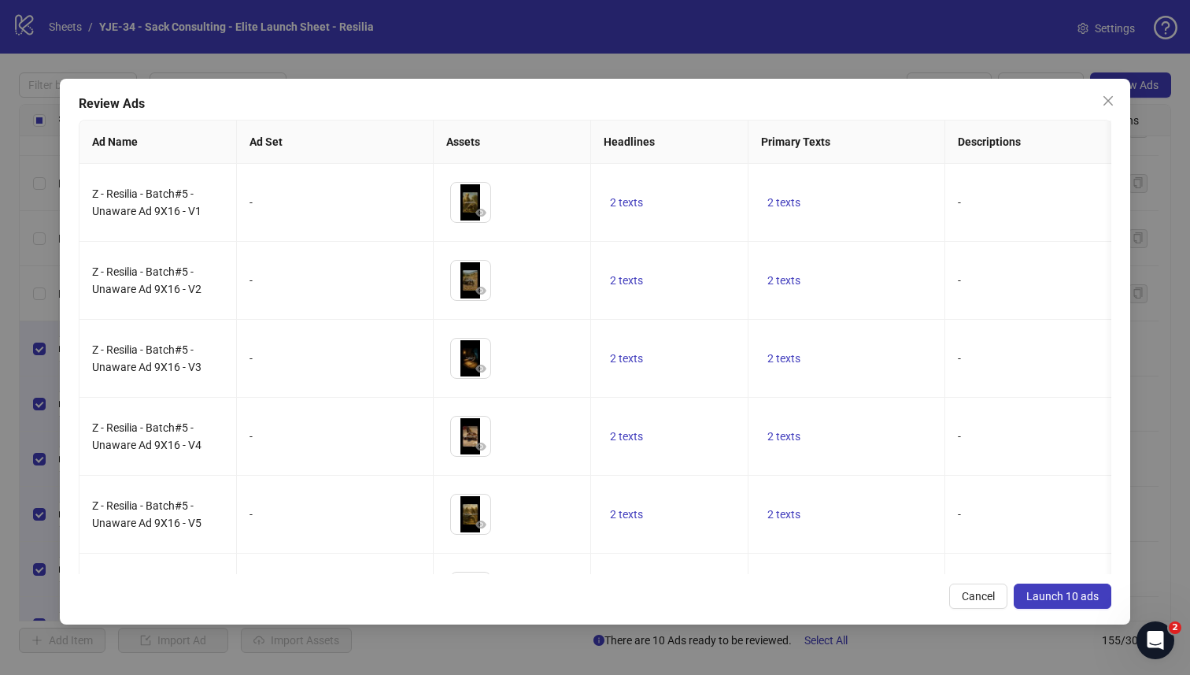
click at [1046, 586] on button "Launch 10 ads" at bounding box center [1063, 595] width 98 height 25
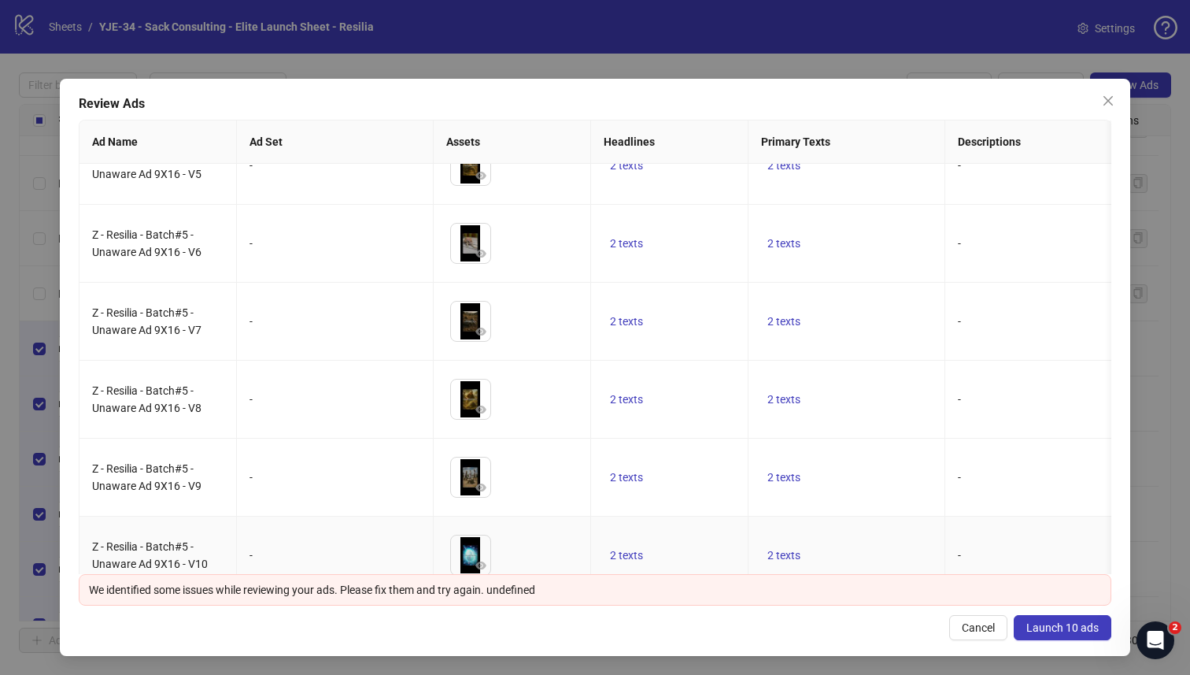
scroll to position [339, 0]
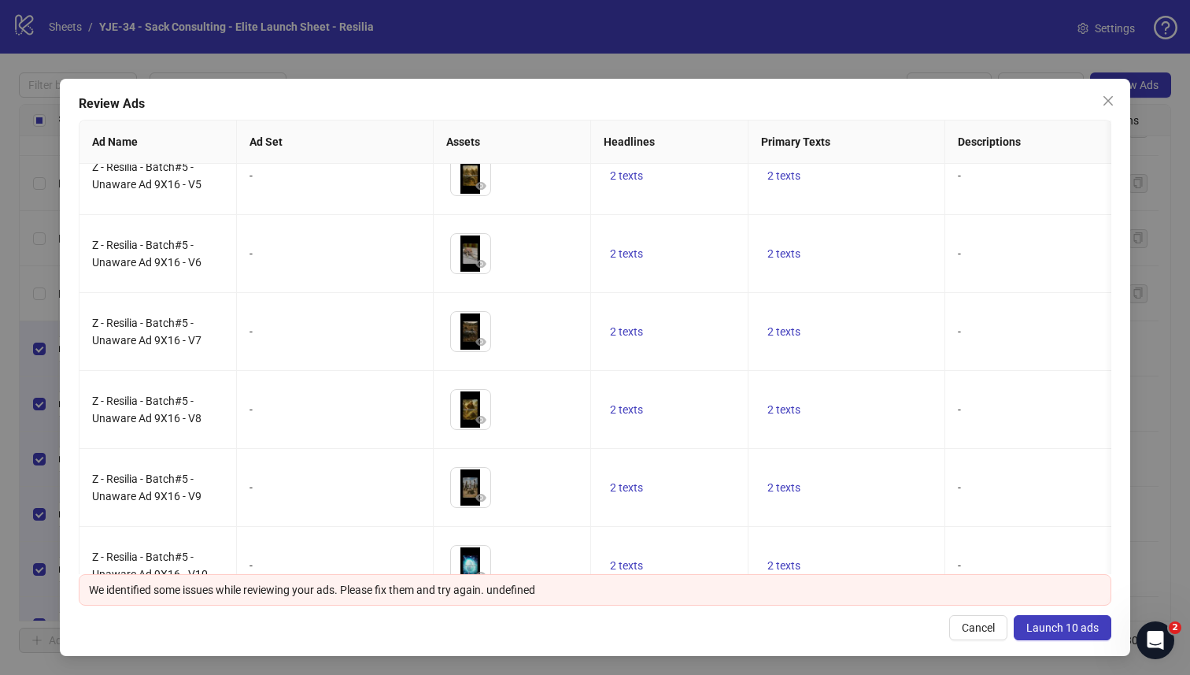
click at [1045, 633] on span "Launch 10 ads" at bounding box center [1063, 627] width 72 height 13
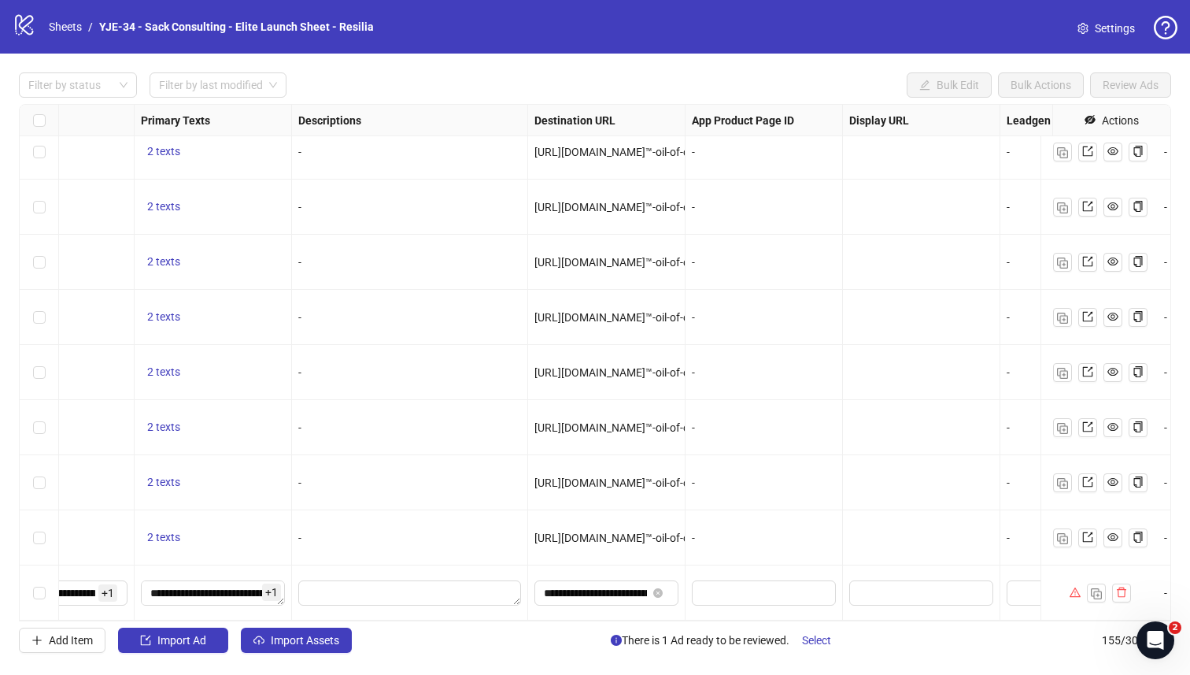
scroll to position [8070, 1156]
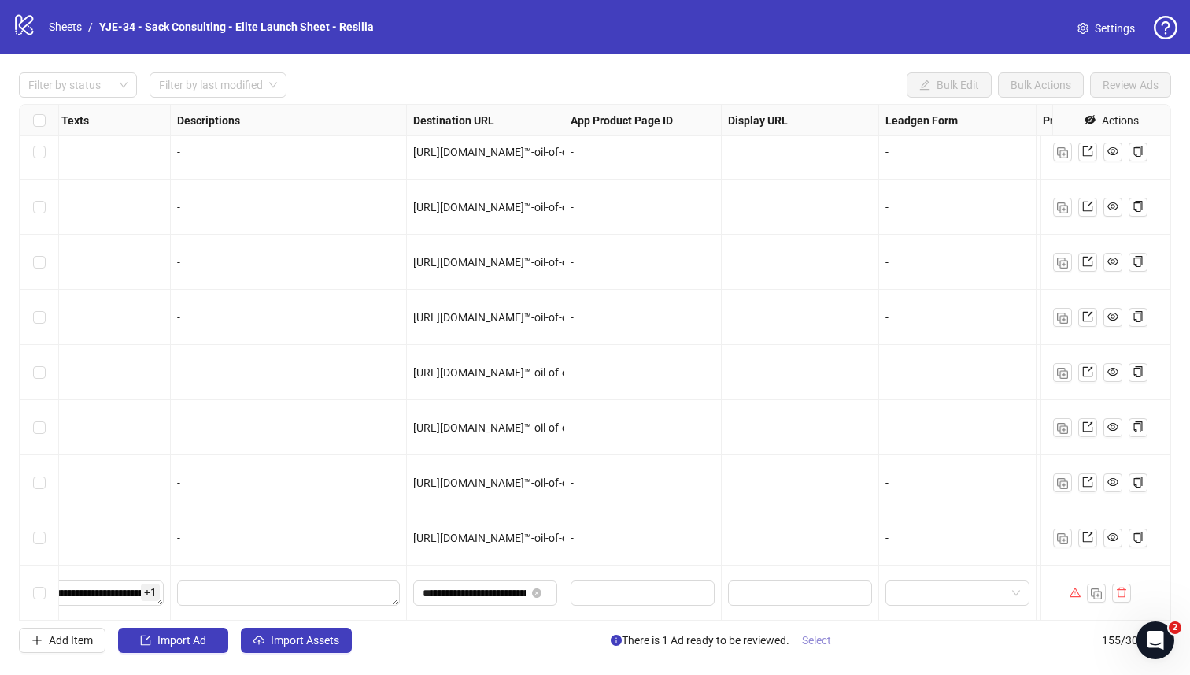
click at [830, 641] on span "Select" at bounding box center [816, 640] width 29 height 13
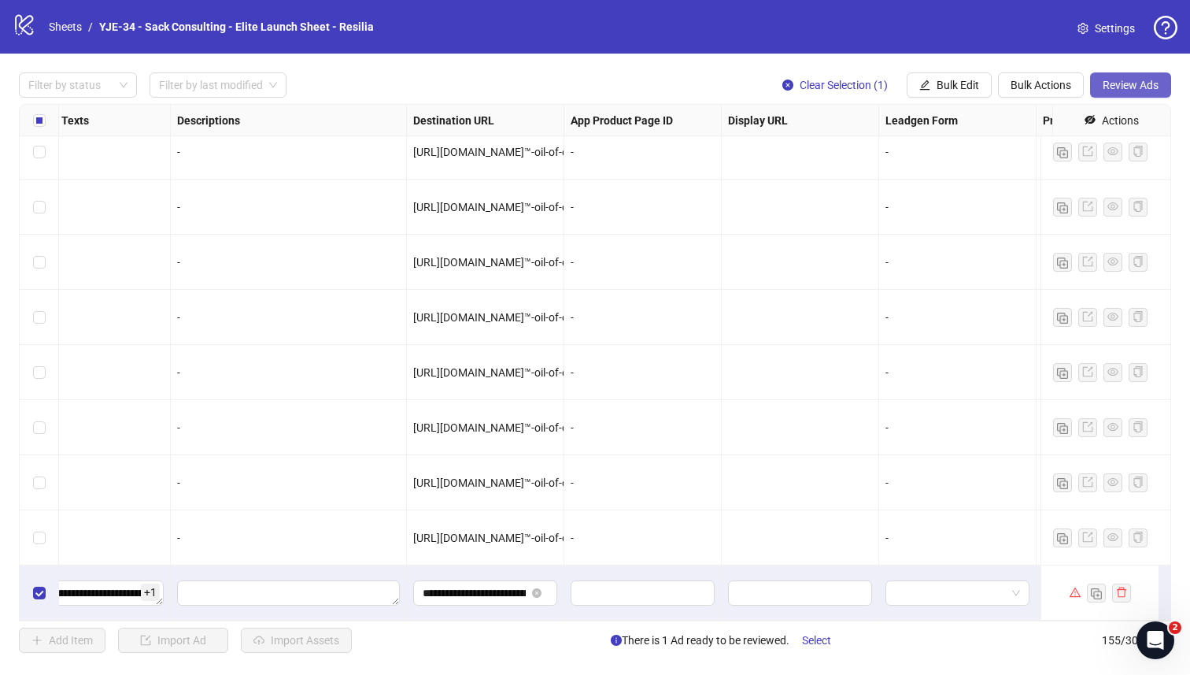
click at [1133, 90] on span "Review Ads" at bounding box center [1131, 85] width 56 height 13
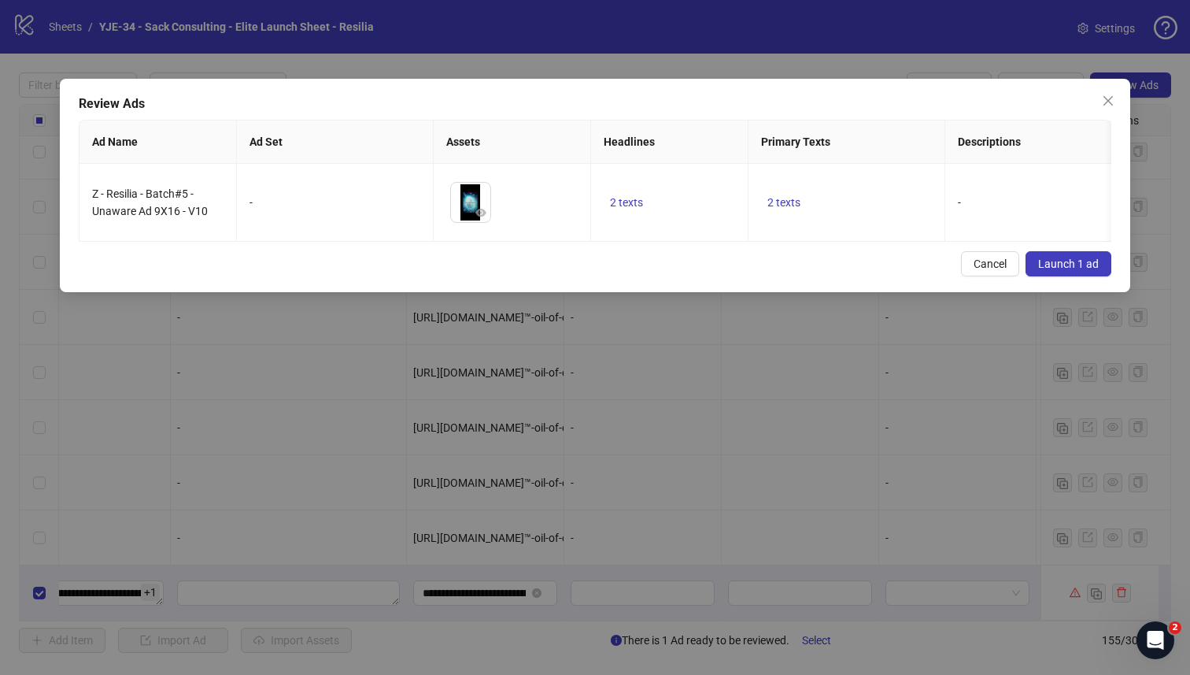
click at [1074, 269] on span "Launch 1 ad" at bounding box center [1069, 263] width 61 height 13
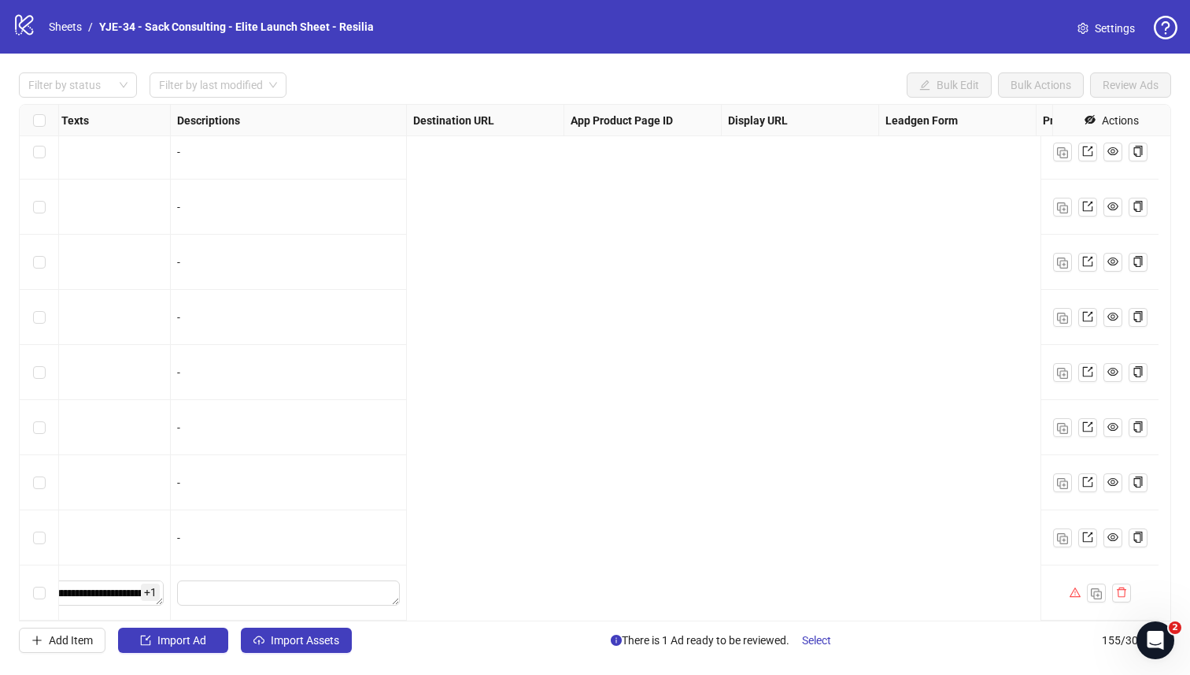
scroll to position [8070, 0]
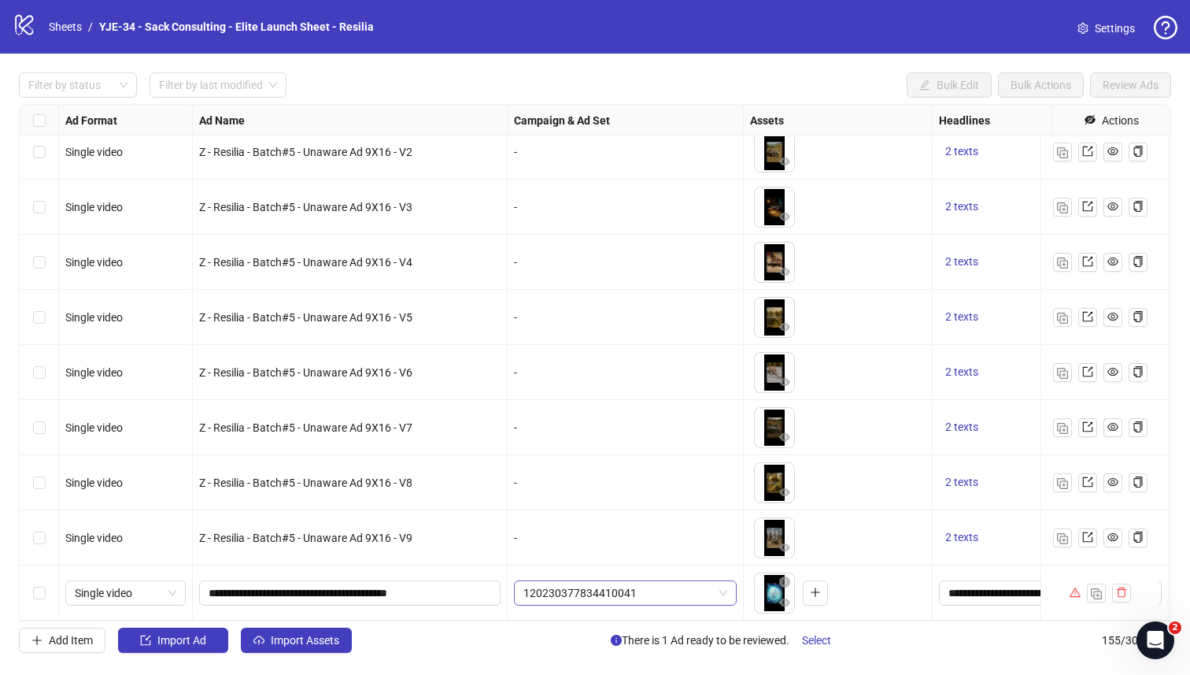
click at [660, 586] on span "120230377834410041" at bounding box center [626, 593] width 204 height 24
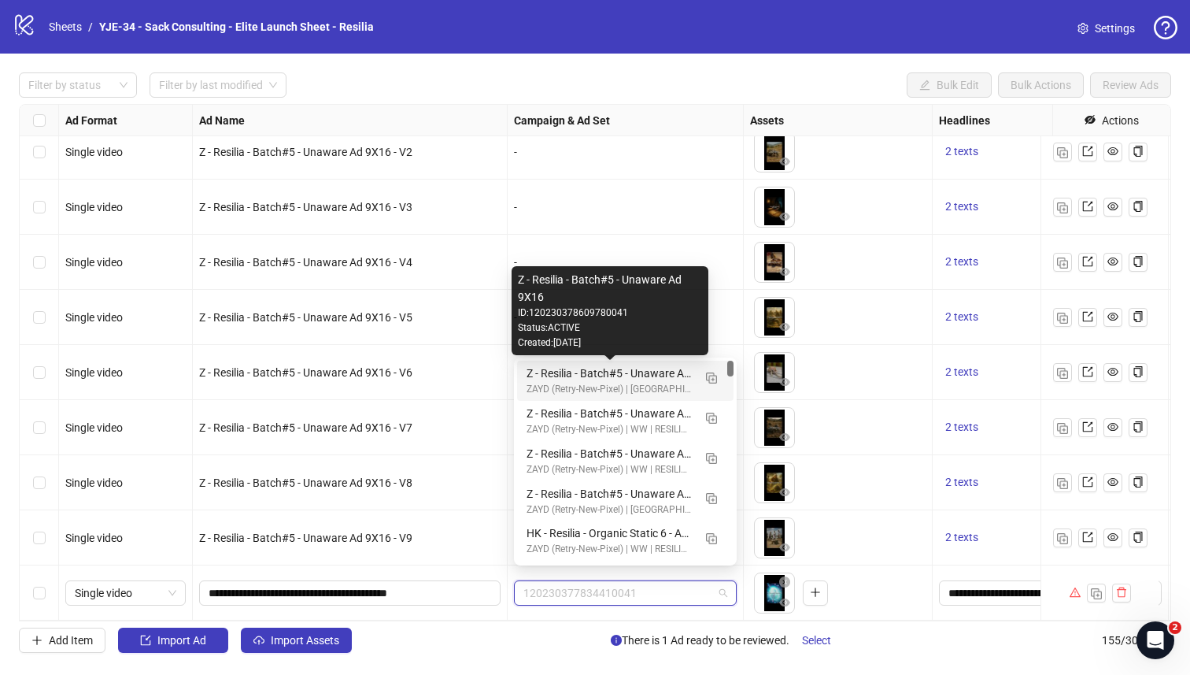
click at [605, 366] on div "Z - Resilia - Batch#5 - Unaware Ad 9X16" at bounding box center [610, 373] width 166 height 17
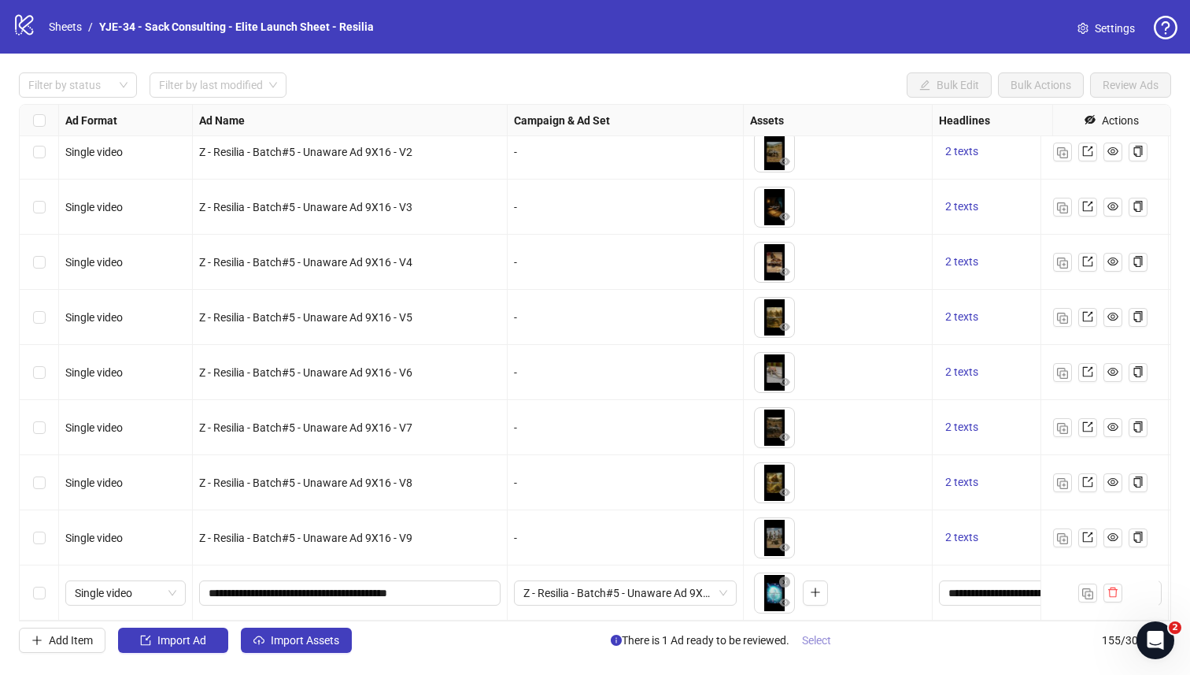
click at [811, 634] on span "Select" at bounding box center [816, 640] width 29 height 13
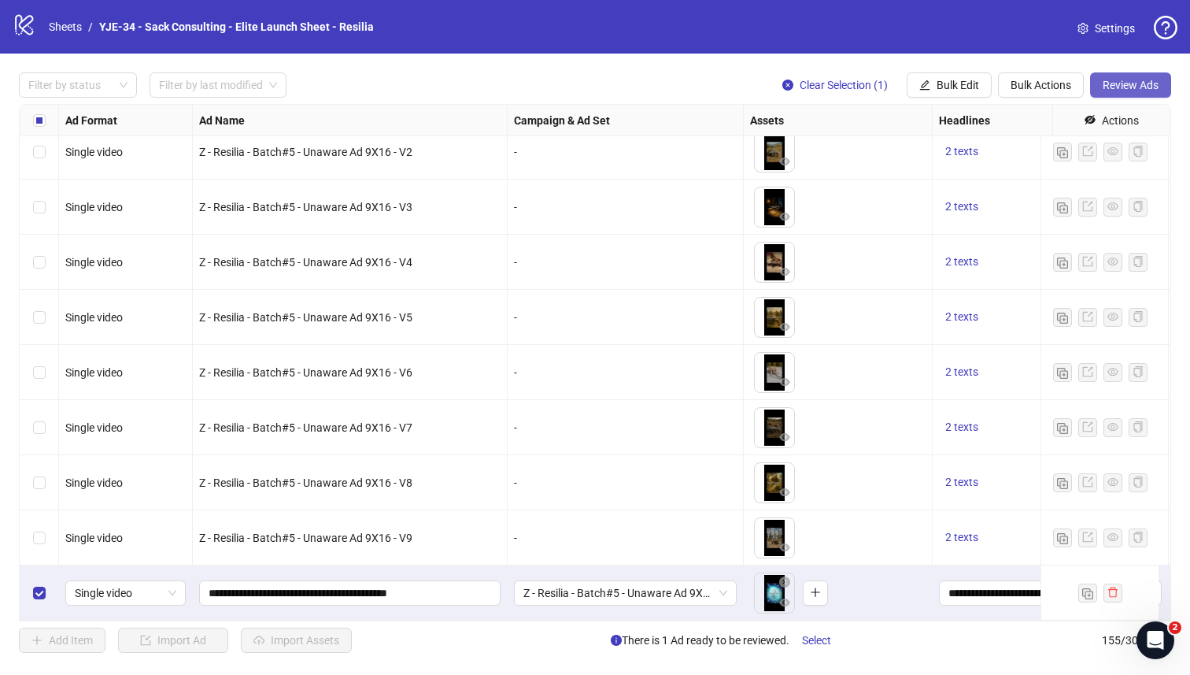
click at [1120, 82] on span "Review Ads" at bounding box center [1131, 85] width 56 height 13
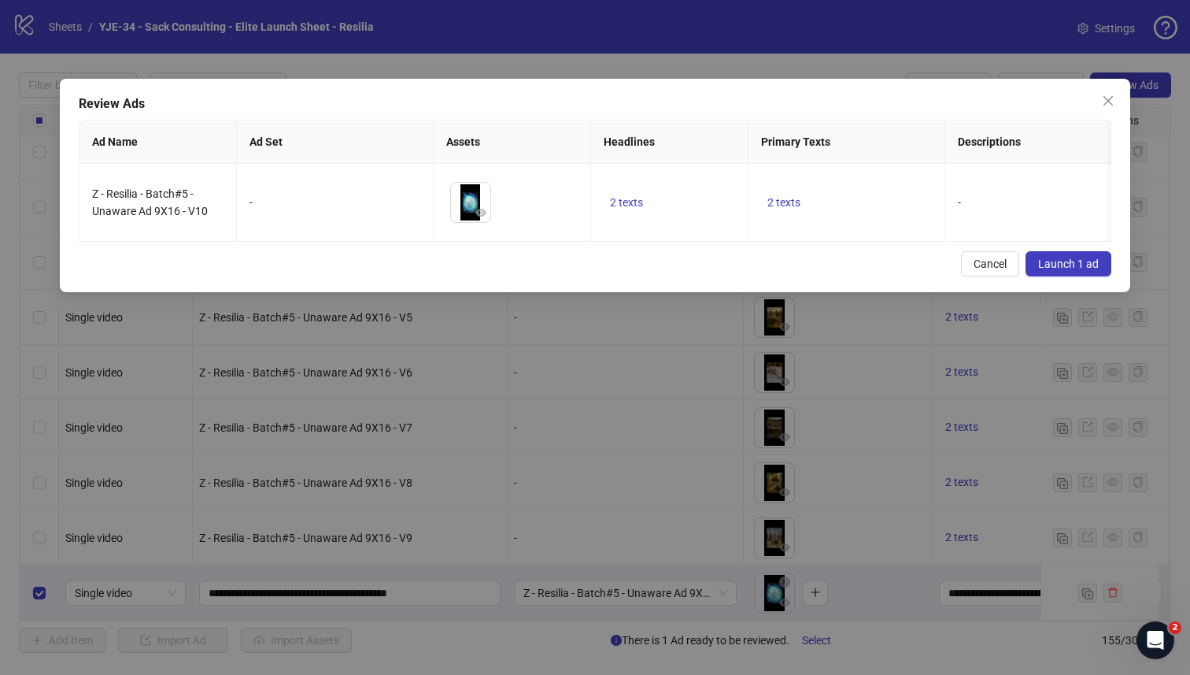
click at [1060, 270] on span "Launch 1 ad" at bounding box center [1069, 263] width 61 height 13
